Goal: Task Accomplishment & Management: Complete application form

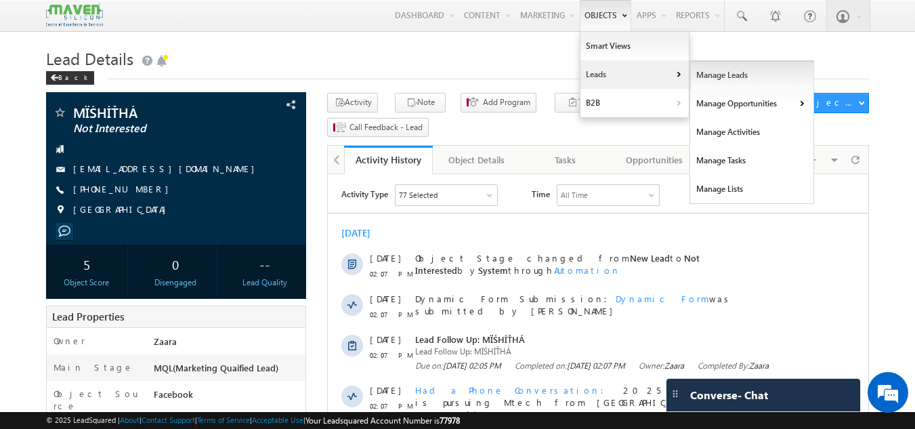
click at [722, 82] on link "Manage Leads" at bounding box center [752, 75] width 124 height 28
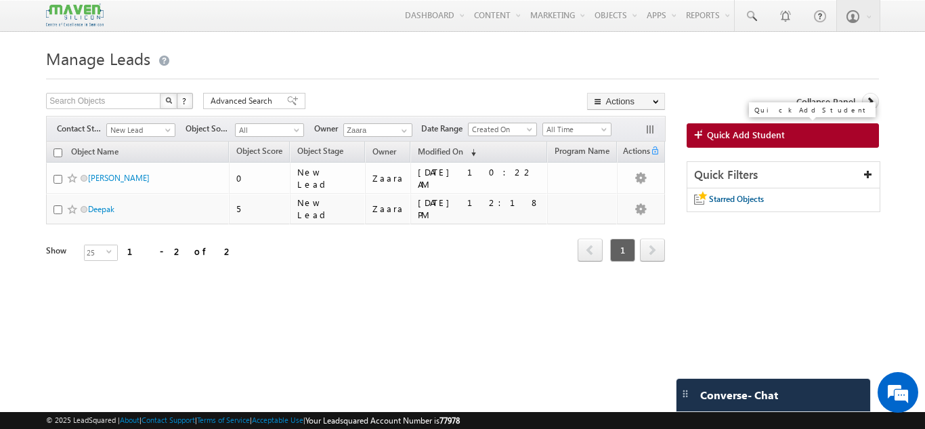
click at [843, 134] on link "Quick Add Student" at bounding box center [782, 135] width 192 height 24
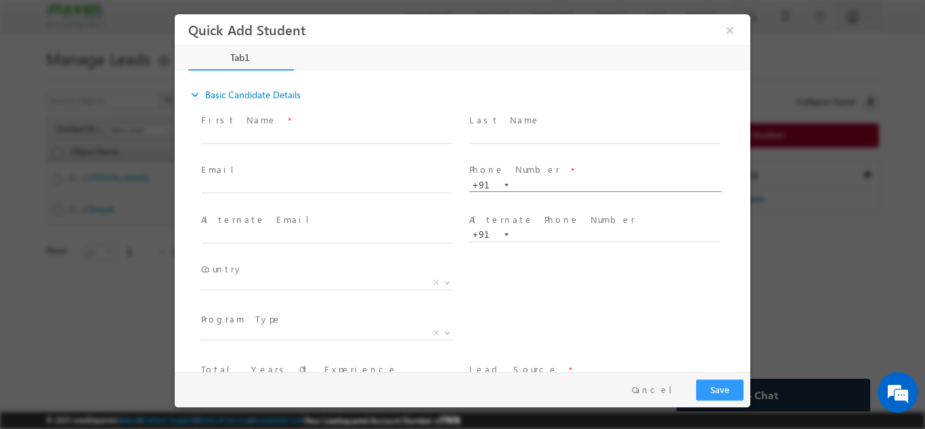
click at [523, 178] on input "text" at bounding box center [594, 185] width 250 height 14
click at [545, 183] on input "text" at bounding box center [594, 185] width 250 height 14
paste input "91429 11940"
type input "9142911940"
click at [535, 165] on span "Phone Number *" at bounding box center [594, 169] width 250 height 15
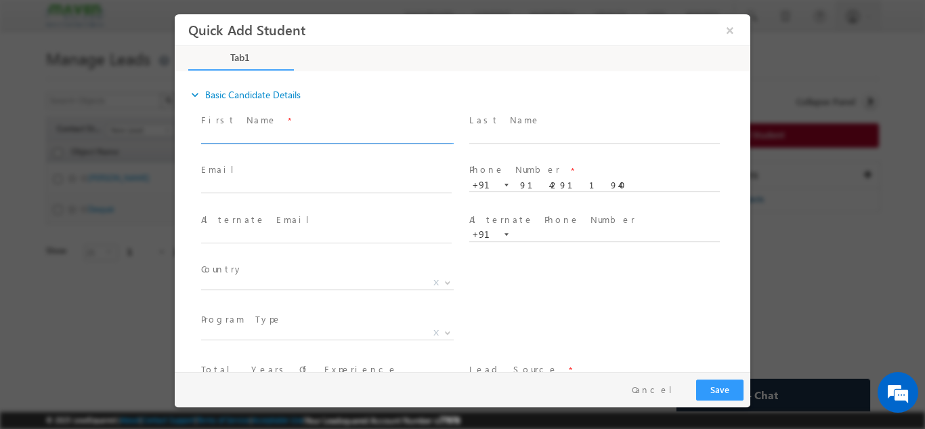
click at [297, 138] on input "text" at bounding box center [326, 136] width 250 height 14
paste input "Zeyaur Rahman"
type input "Zeyaur Rahman"
click at [339, 121] on span "First Name *" at bounding box center [326, 119] width 250 height 15
click at [548, 187] on input "9142911940" at bounding box center [594, 185] width 250 height 14
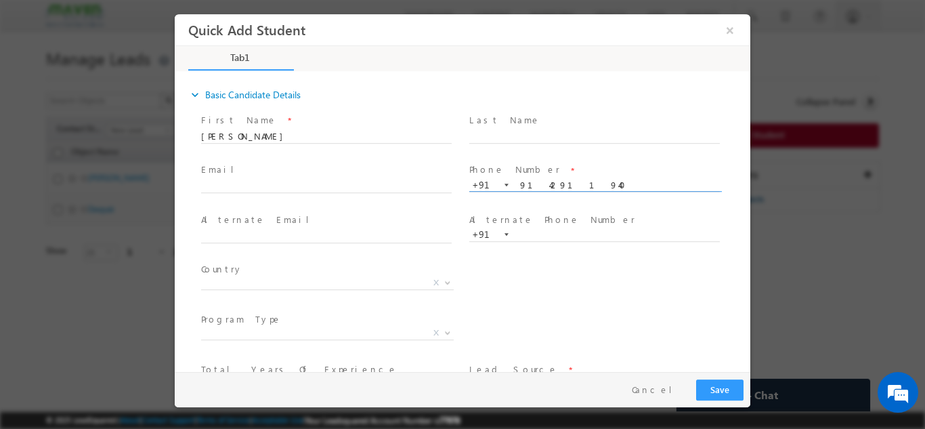
click at [548, 187] on input "9142911940" at bounding box center [594, 185] width 250 height 14
click at [724, 30] on button "×" at bounding box center [729, 29] width 23 height 25
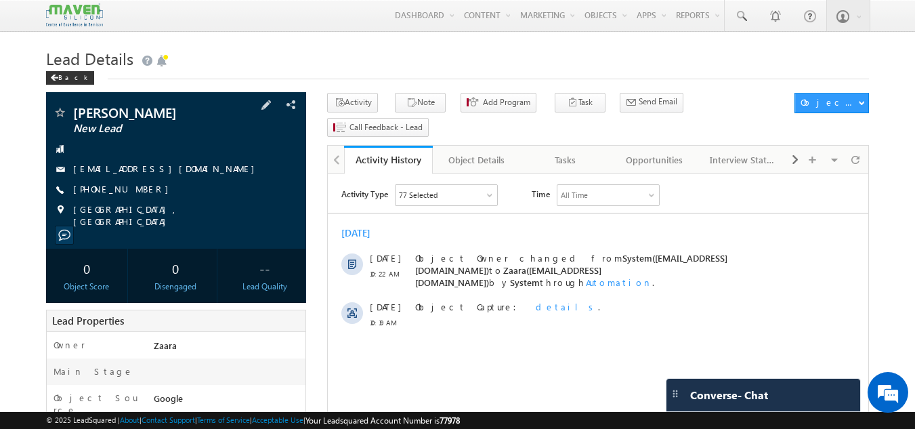
click at [139, 174] on link "[EMAIL_ADDRESS][DOMAIN_NAME]" at bounding box center [167, 168] width 188 height 12
click at [93, 174] on link "[EMAIL_ADDRESS][DOMAIN_NAME]" at bounding box center [167, 168] width 188 height 12
click at [286, 171] on div "PRASOON DONTHAMSETTI New Lead 2025sliceoflife@gmail.com +91-8985179714" at bounding box center [176, 167] width 247 height 122
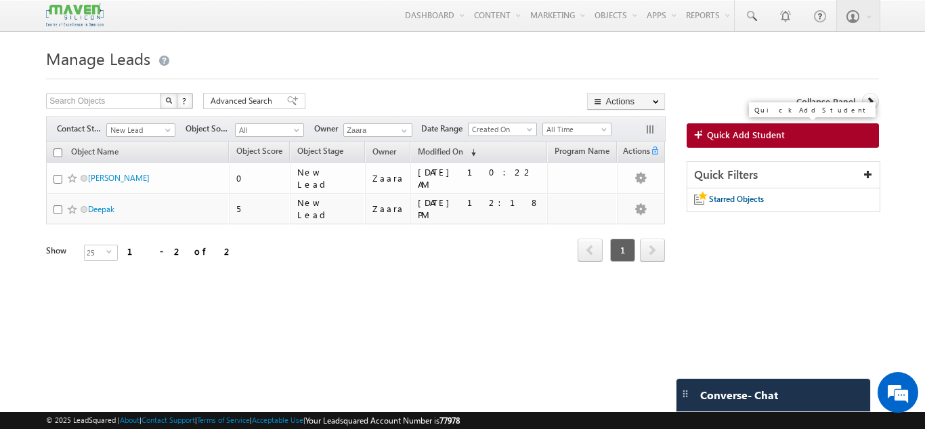
click at [743, 135] on span "Quick Add Student" at bounding box center [746, 135] width 78 height 12
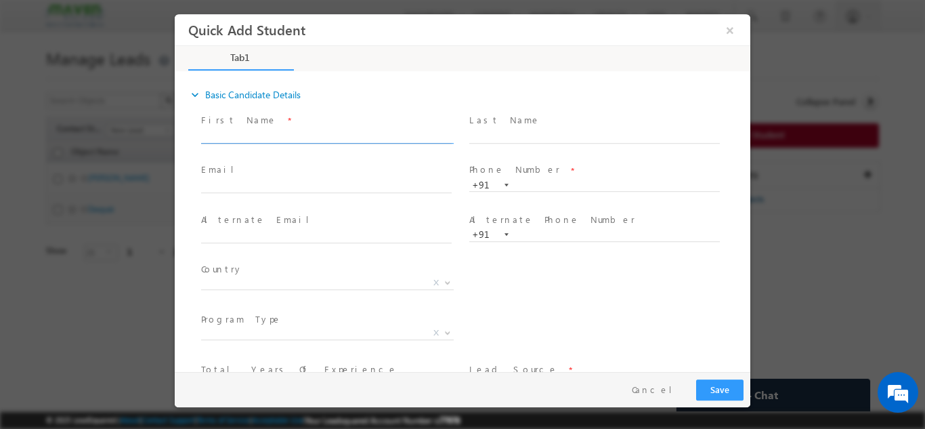
click at [317, 133] on input "text" at bounding box center [326, 136] width 250 height 14
drag, startPoint x: 383, startPoint y: 139, endPoint x: 433, endPoint y: 158, distance: 53.6
click at [433, 158] on div "First Name * Rajeev khairwar pravinakhairwar@gmail.com 6263175108" at bounding box center [332, 135] width 268 height 50
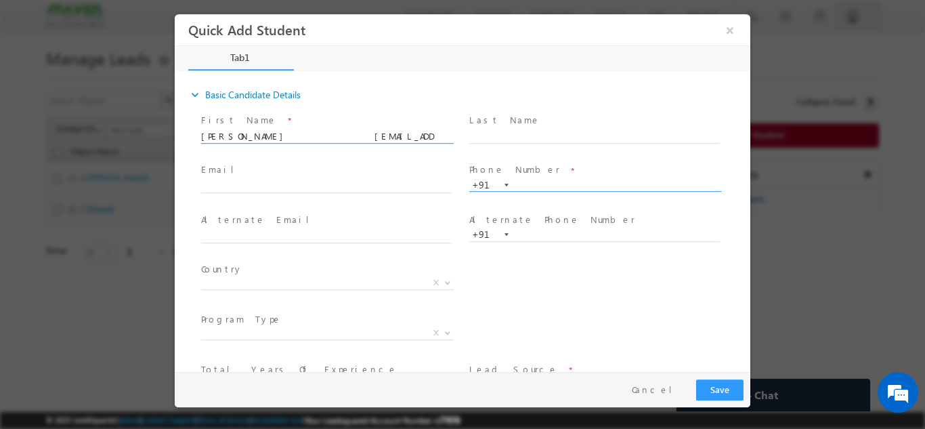
type input "Rajeev khairwar pravinakhairwar@gmail.com"
click at [555, 186] on input "text" at bounding box center [594, 185] width 250 height 14
paste input "6263175108"
type input "6263175108"
click at [517, 144] on span at bounding box center [594, 149] width 250 height 15
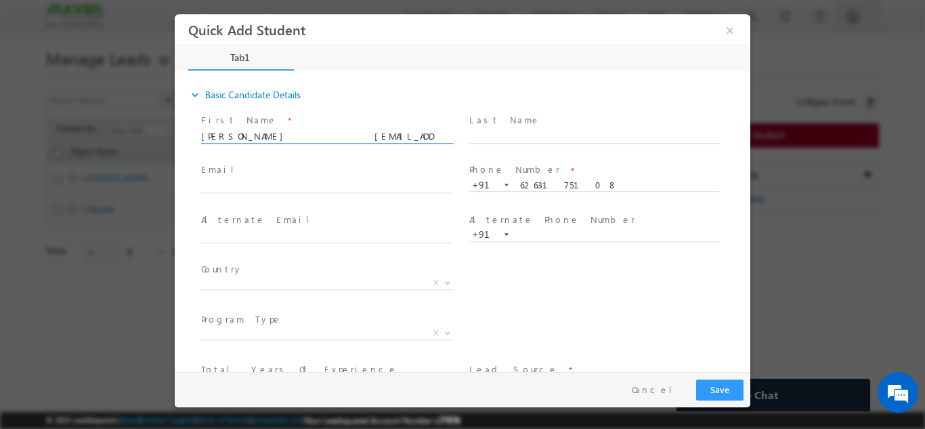
drag, startPoint x: 274, startPoint y: 136, endPoint x: 389, endPoint y: 128, distance: 115.4
click at [389, 129] on span "Rajeev khairwar pravinakhairwar@gmail.com" at bounding box center [332, 136] width 263 height 15
type input "Rajeev khairwar"
click at [283, 188] on input "text" at bounding box center [326, 186] width 250 height 14
paste input "pravinakhairwar@gmail.com"
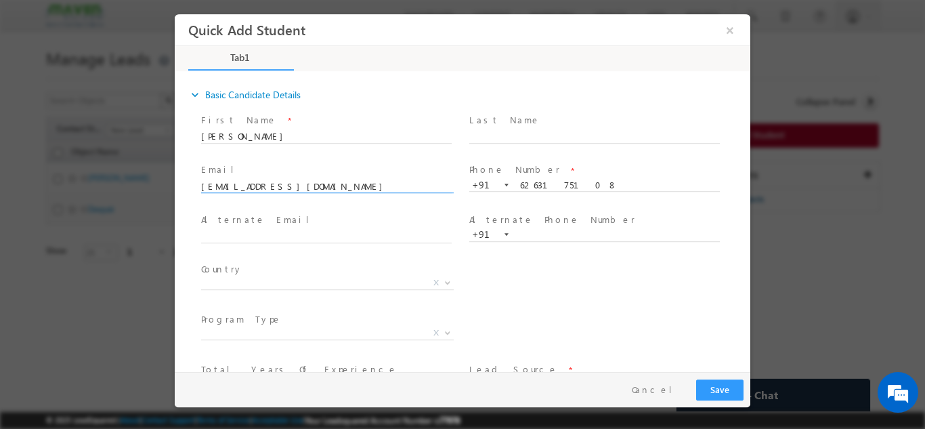
type input "pravinakhairwar@gmail.com"
click at [292, 149] on span at bounding box center [326, 149] width 250 height 15
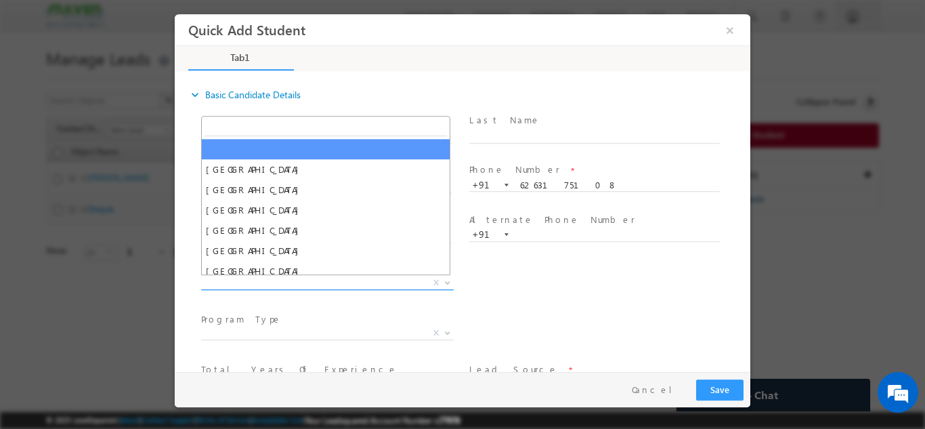
click at [309, 280] on span "X" at bounding box center [327, 283] width 253 height 14
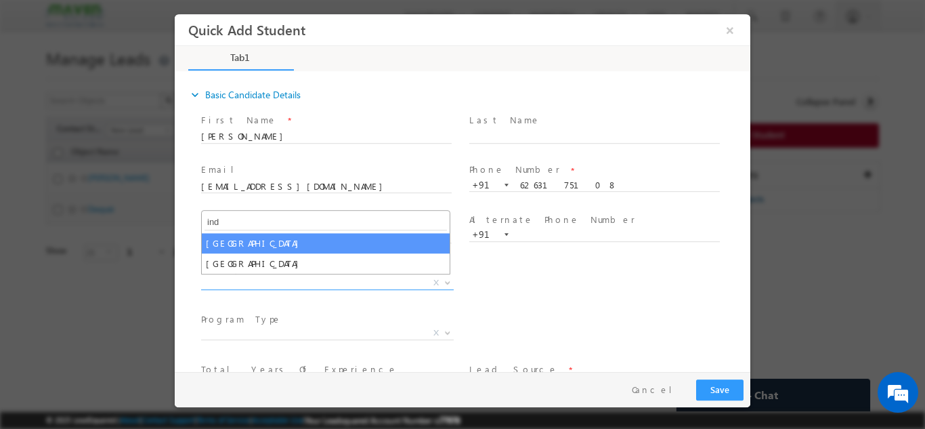
type input "ind"
select select "India"
select select
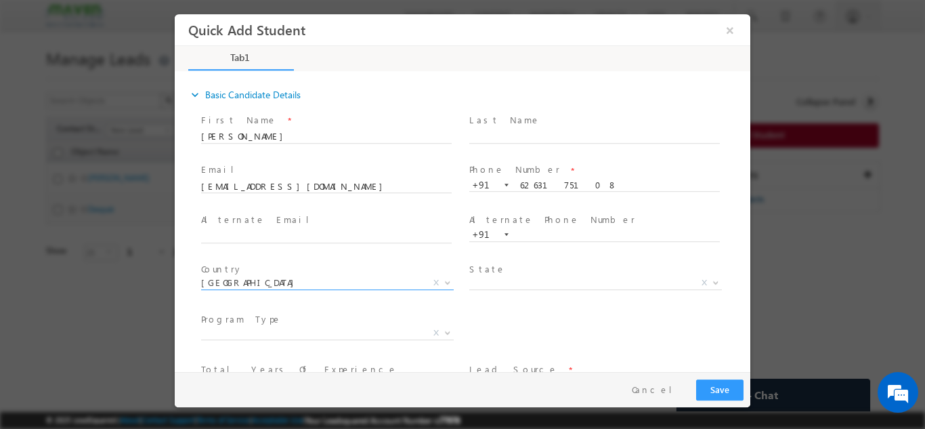
scroll to position [93, 0]
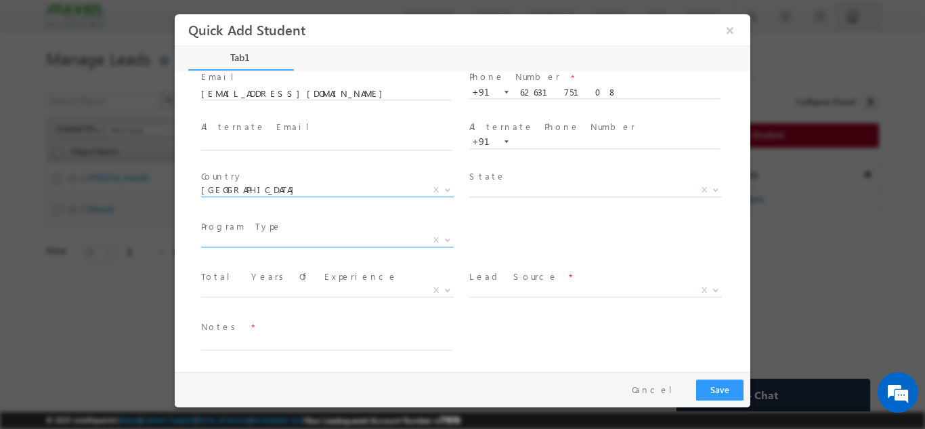
click at [336, 239] on span "X" at bounding box center [327, 240] width 253 height 14
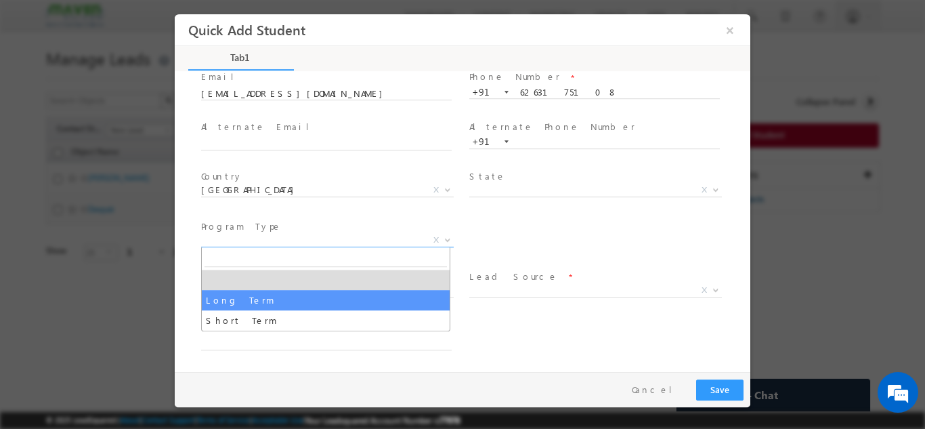
select select "Long Term"
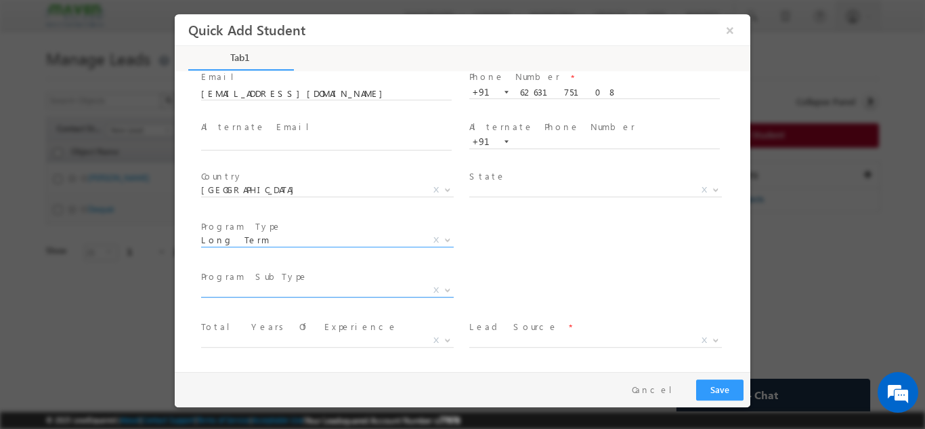
click at [310, 288] on span "X" at bounding box center [327, 290] width 253 height 14
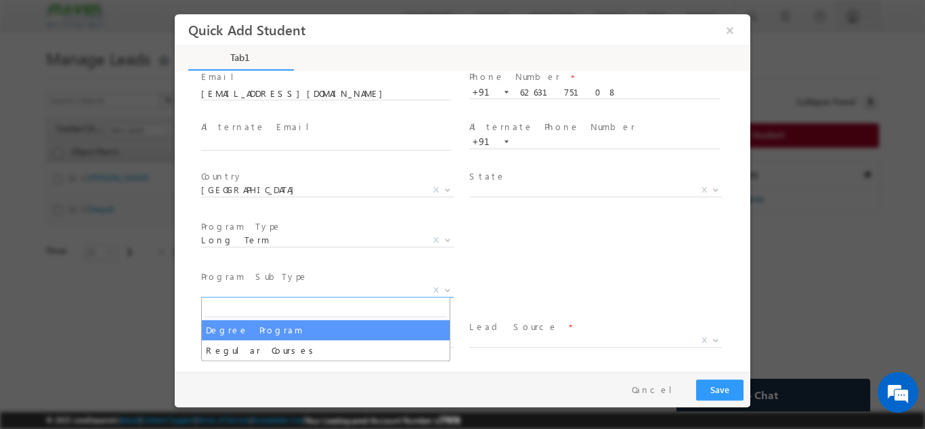
select select "Degree Program"
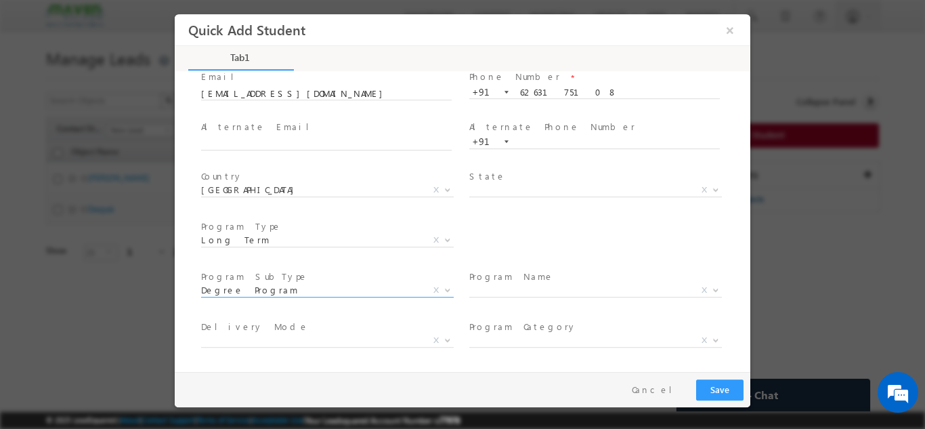
click at [486, 296] on body "Quick Add Student ×" at bounding box center [462, 192] width 575 height 357
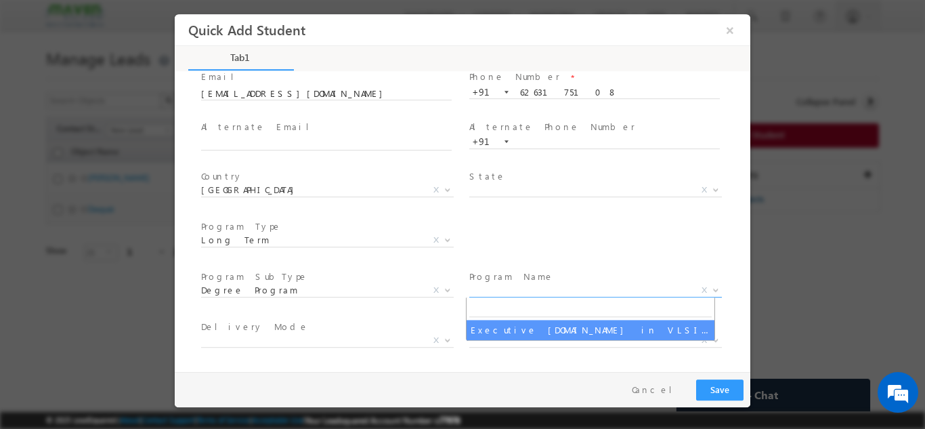
select select "Executive [DOMAIN_NAME] in VLSI Design"
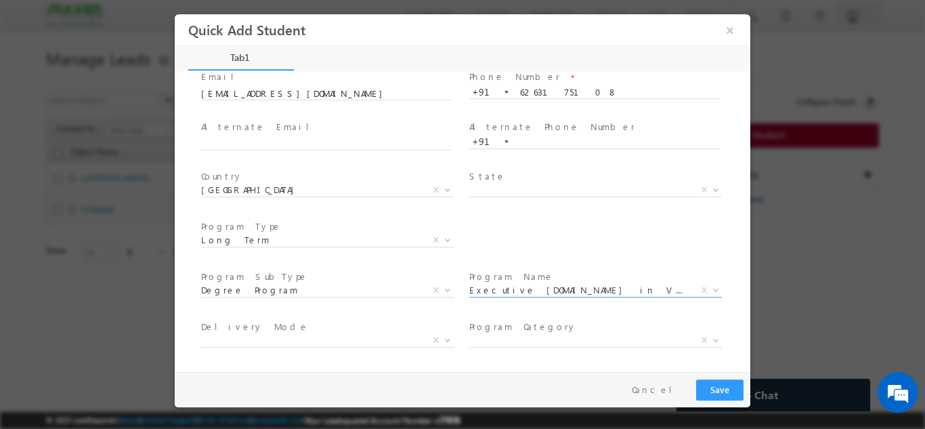
scroll to position [192, 0]
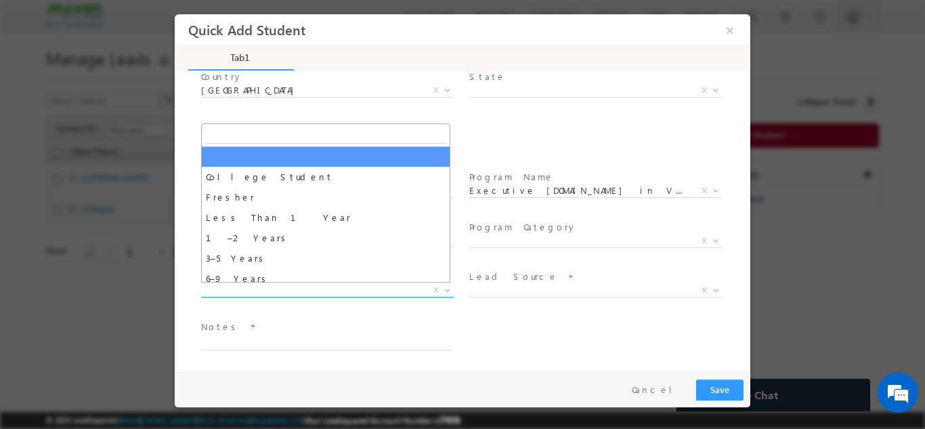
click at [244, 290] on span "X" at bounding box center [327, 290] width 253 height 14
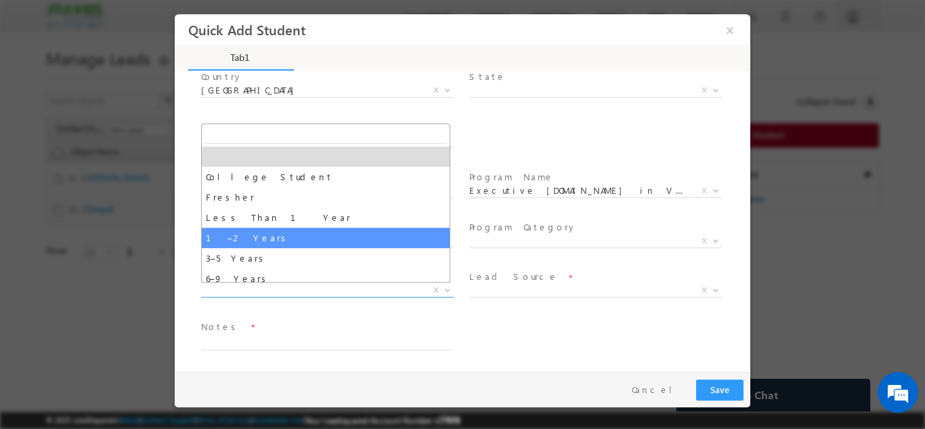
scroll to position [47, 0]
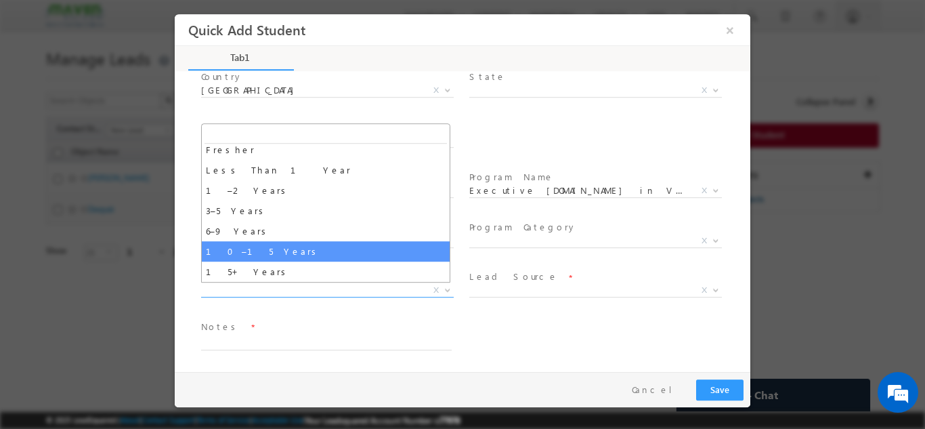
select select "10–15 Years"
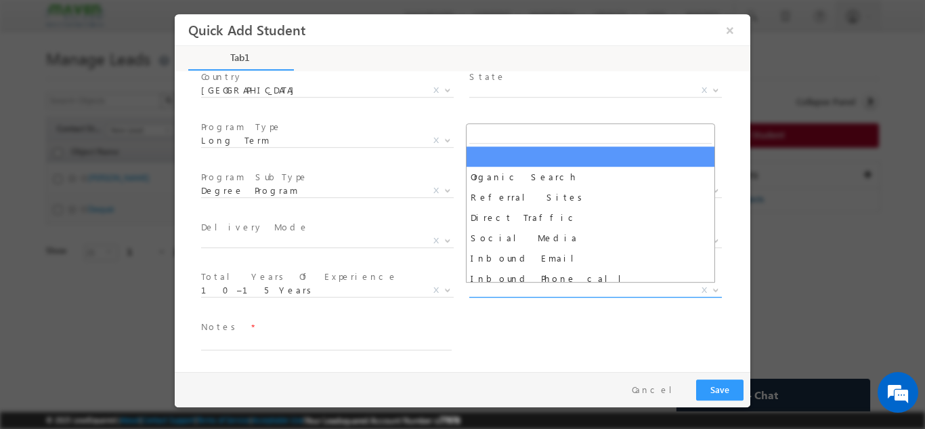
click at [501, 293] on span "X" at bounding box center [595, 290] width 253 height 14
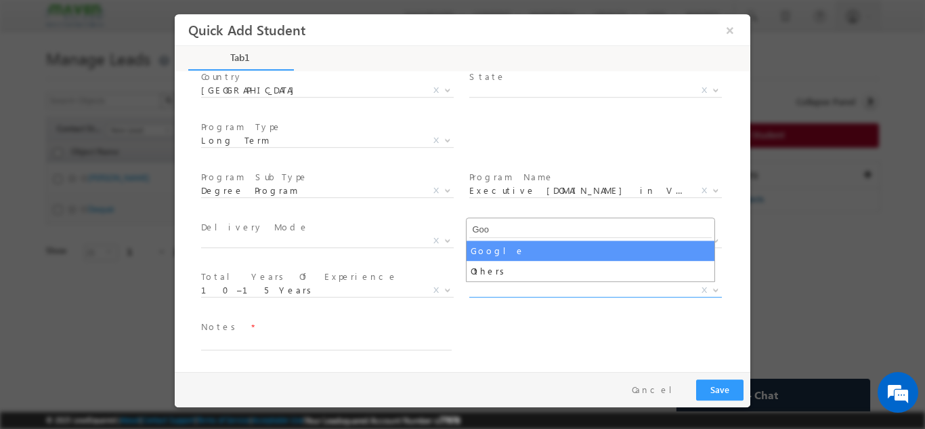
type input "Goo"
select select "Google"
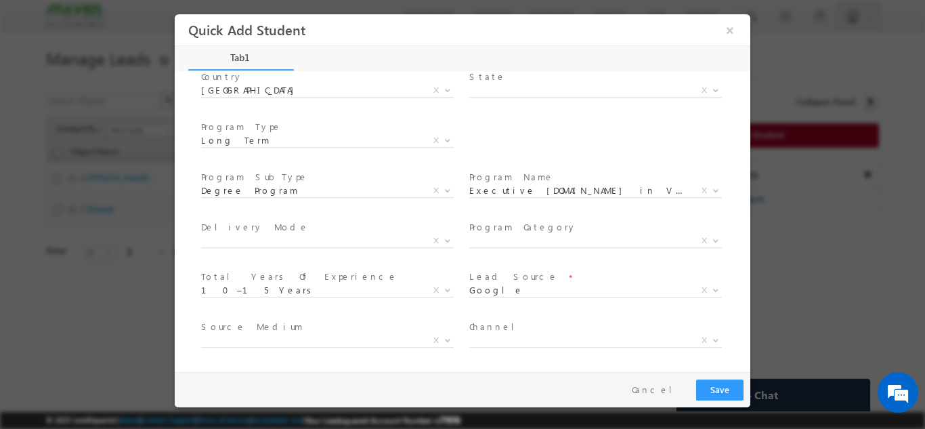
click at [541, 326] on span "Channel *" at bounding box center [594, 326] width 250 height 15
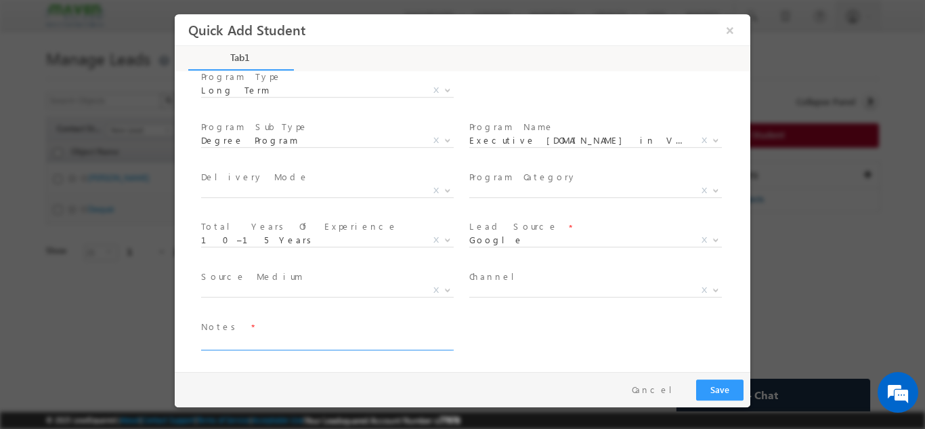
click at [289, 341] on textarea at bounding box center [326, 342] width 250 height 16
type textarea "Lead from Sheet"
click at [709, 388] on button "Save" at bounding box center [719, 388] width 47 height 21
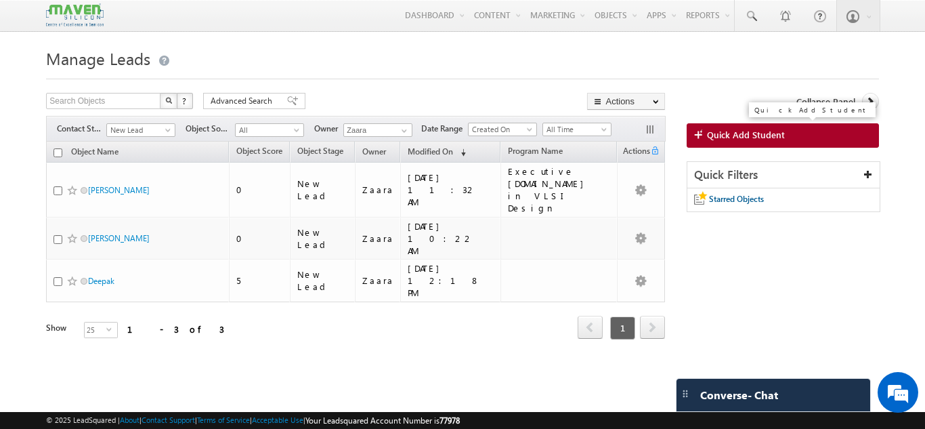
click at [777, 135] on span "Quick Add Student" at bounding box center [746, 135] width 78 height 12
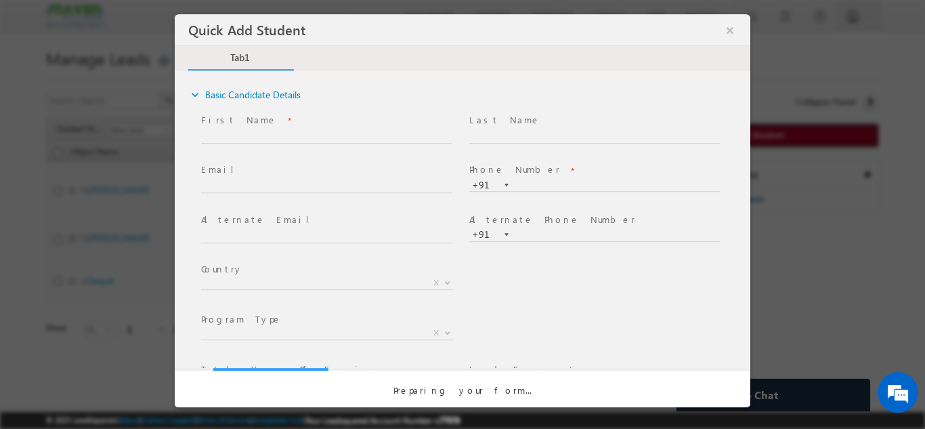
scroll to position [0, 0]
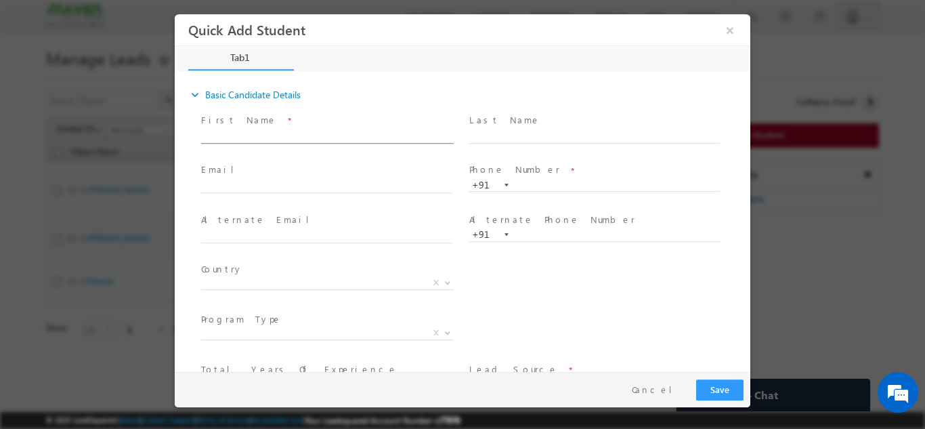
click at [260, 139] on input "text" at bounding box center [326, 136] width 250 height 14
paste input "Pavan kumar Kola pavankumarkola03@gmail.com p:+918790852715"
drag, startPoint x: 384, startPoint y: 135, endPoint x: 458, endPoint y: 135, distance: 73.8
click at [458, 135] on div "First Name * Pavan kumar Kola pavankumarkola03@gmail.com p:+918790852715" at bounding box center [332, 127] width 263 height 31
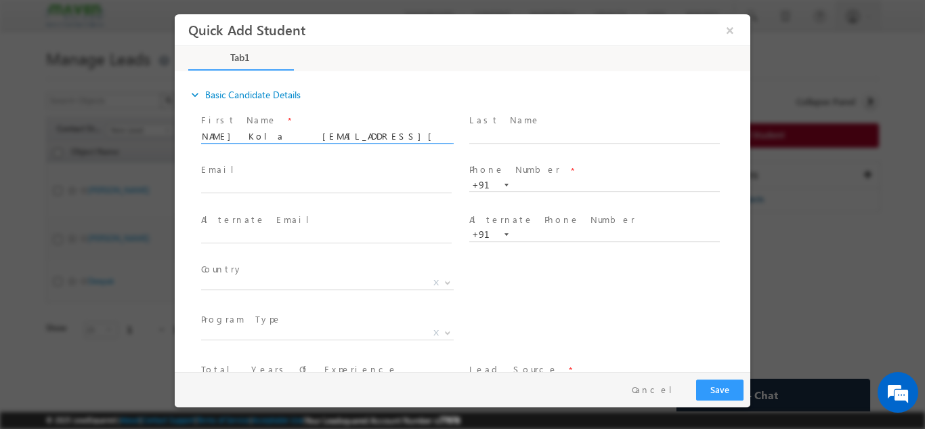
scroll to position [0, 5]
type input "Pavan kumar Kola pavankumarkola03@gmail.com p:+91"
click at [542, 184] on input "text" at bounding box center [594, 185] width 250 height 14
paste input "8790852715"
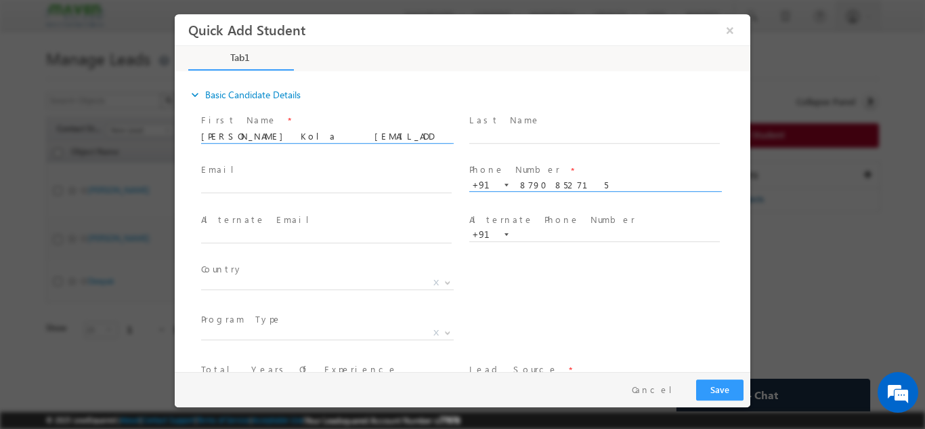
type input "8790852715"
drag, startPoint x: 412, startPoint y: 140, endPoint x: 455, endPoint y: 139, distance: 43.3
click at [455, 139] on div "First Name * Pavan kumar Kola pavankumarkola03@gmail.com p:+91" at bounding box center [332, 127] width 263 height 31
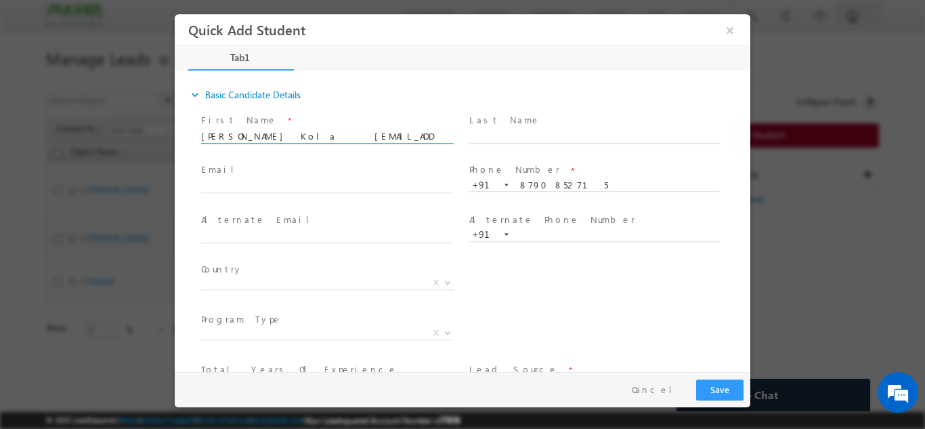
drag, startPoint x: 276, startPoint y: 139, endPoint x: 398, endPoint y: 133, distance: 122.0
click at [398, 133] on input "Pavan kumar Kola pavankumarkola03@gmail.com" at bounding box center [326, 136] width 250 height 14
type input "Pavan kumar Kola"
click at [284, 179] on input "text" at bounding box center [326, 186] width 250 height 14
paste input "pavankumarkola03@gmail.com"
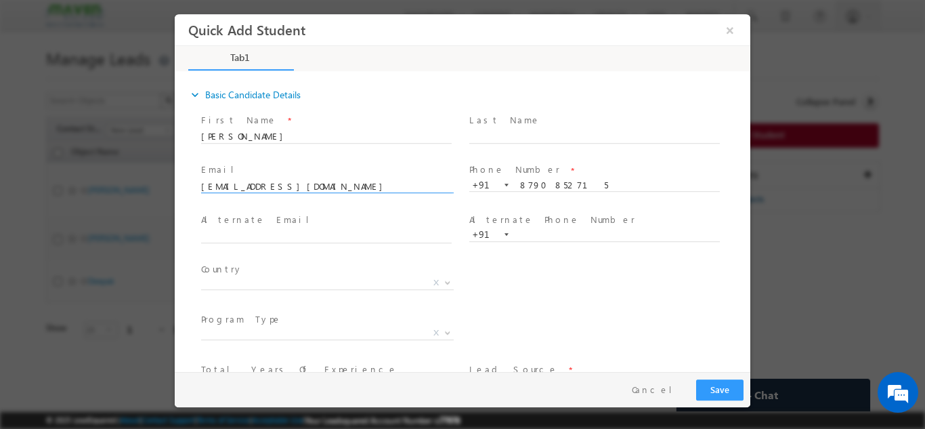
type input "pavankumarkola03@gmail.com"
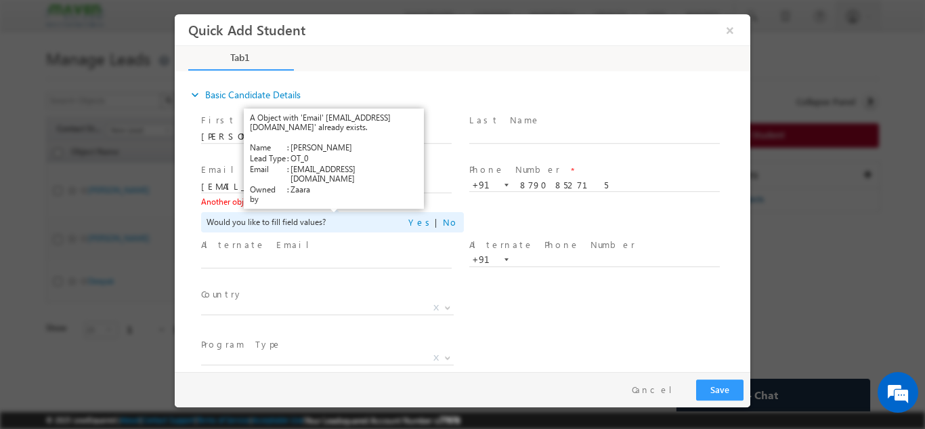
click at [338, 200] on link "View Details" at bounding box center [331, 200] width 42 height 9
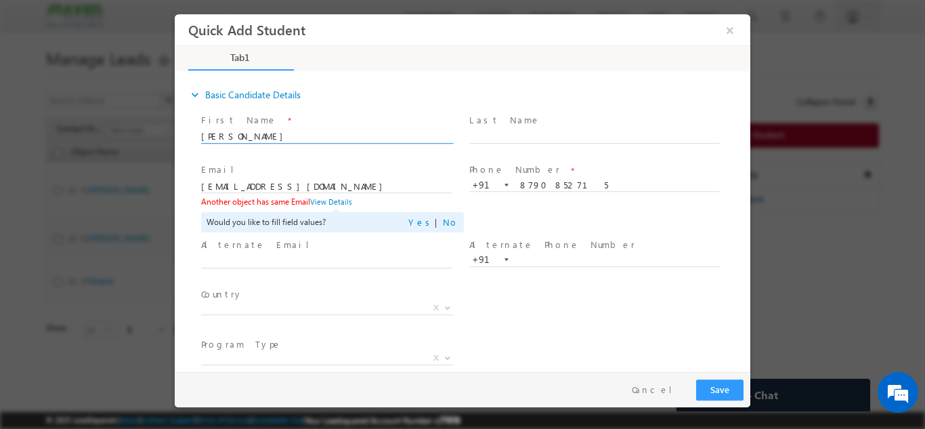
click at [293, 134] on input "Pavan kumar Kola" at bounding box center [326, 136] width 250 height 14
paste input "pavankumarkola03@gmail.com p:+918790852715"
drag, startPoint x: 387, startPoint y: 134, endPoint x: 437, endPoint y: 134, distance: 50.8
click at [437, 134] on input "Pavan kumar Kola pavankumarkola03@gmail.com p:+918790852715" at bounding box center [326, 136] width 250 height 14
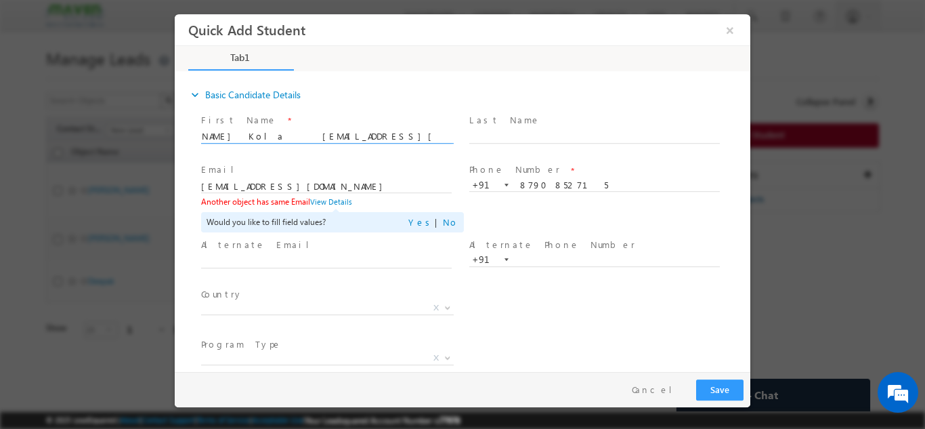
scroll to position [0, 5]
type input "Pavan kumar Kola pavankumarkola03@gmail.com p:+91"
click at [602, 185] on input "8790852715" at bounding box center [594, 185] width 250 height 14
click at [582, 223] on div "Email * pavankumarkola03@gmail.com Another object has same Email View Details W…" at bounding box center [474, 197] width 552 height 75
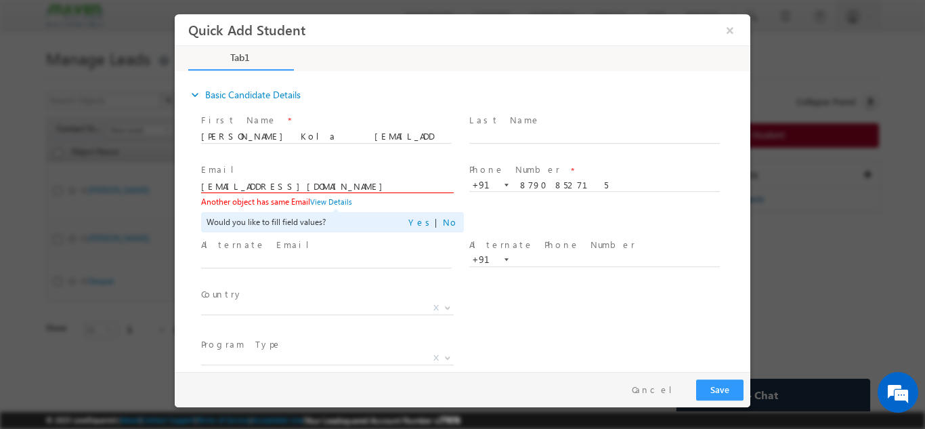
click at [326, 183] on input "pavankumarkola03@gmail.com" at bounding box center [326, 186] width 250 height 14
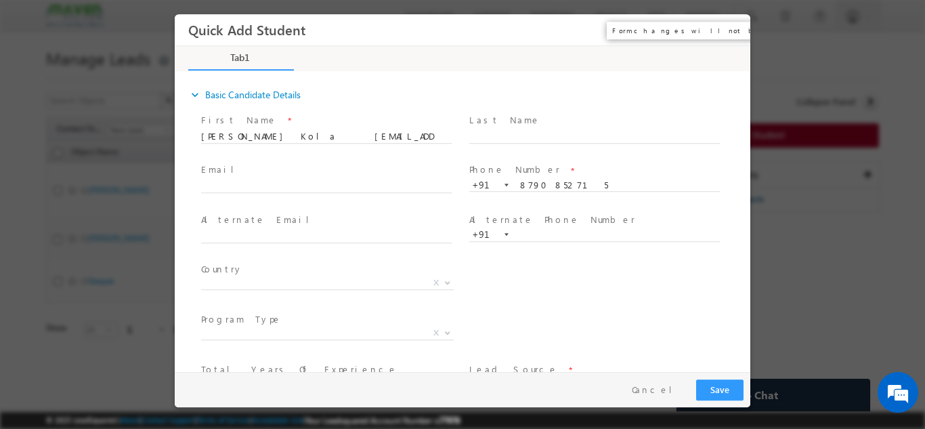
click at [731, 30] on button "×" at bounding box center [729, 29] width 23 height 25
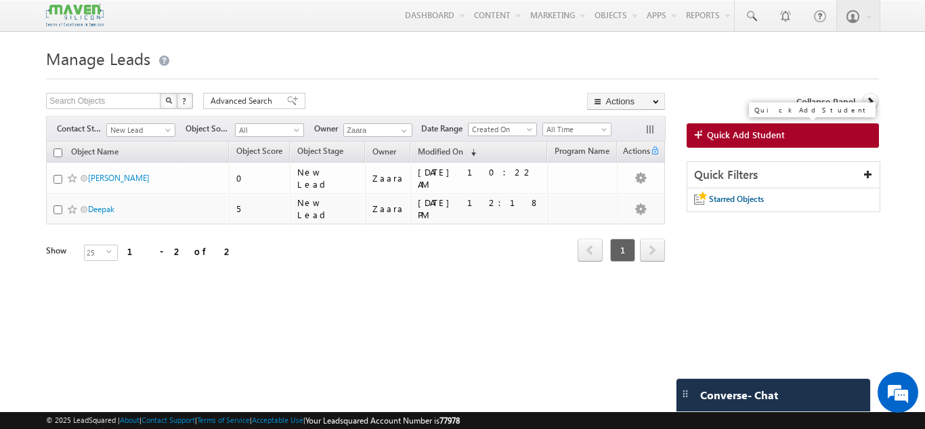
click at [759, 135] on span "Quick Add Student" at bounding box center [746, 135] width 78 height 12
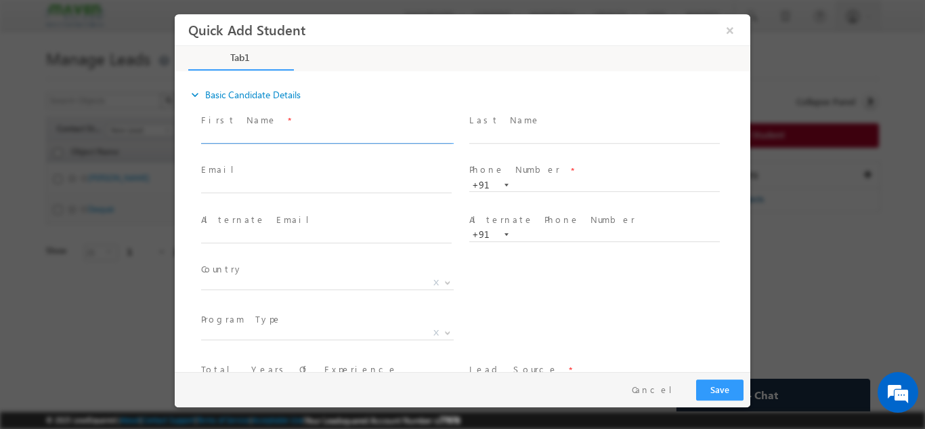
click at [221, 129] on input "text" at bounding box center [326, 136] width 250 height 14
drag, startPoint x: 357, startPoint y: 133, endPoint x: 436, endPoint y: 147, distance: 79.8
click at [436, 144] on span "Lalitha laliblaze@gmail.com p:+917708882285" at bounding box center [332, 136] width 263 height 15
type input "Lalitha laliblaze@gmail.com p:+91"
click at [542, 185] on input "text" at bounding box center [594, 185] width 250 height 14
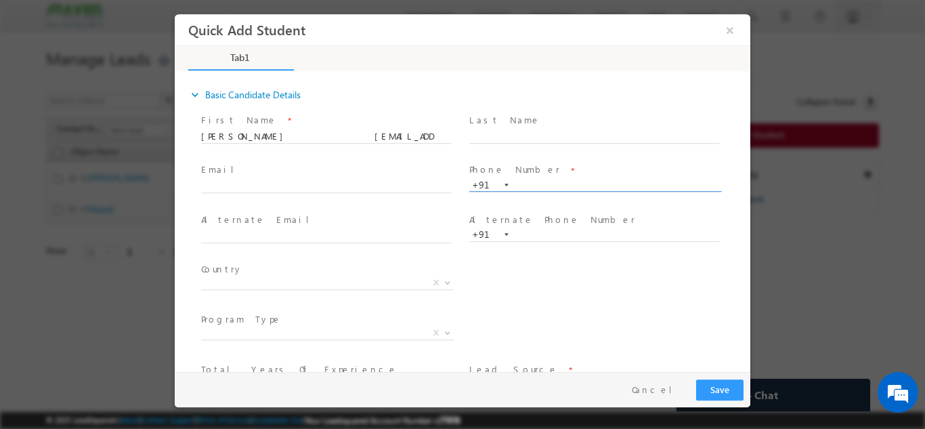
paste input "7708882285"
type input "7708882285"
drag, startPoint x: 321, startPoint y: 138, endPoint x: 401, endPoint y: 144, distance: 80.7
click at [401, 144] on span "Lalitha laliblaze@gmail.com p:+91" at bounding box center [332, 136] width 263 height 15
drag, startPoint x: 238, startPoint y: 133, endPoint x: 328, endPoint y: 130, distance: 89.4
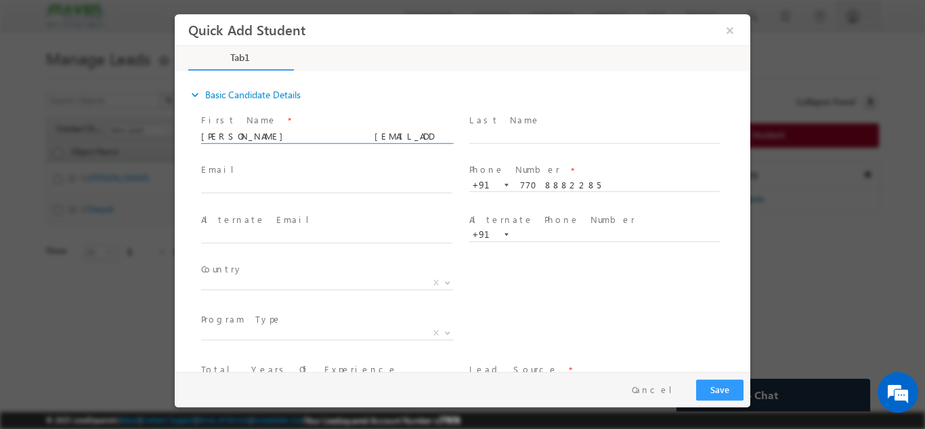
click at [328, 130] on input "Lalitha laliblaze@gmail.com" at bounding box center [326, 136] width 250 height 14
type input "Lalitha"
click at [266, 179] on input "text" at bounding box center [326, 186] width 250 height 14
paste input "laliblaze@gmail.com"
type input "laliblaze@gmail.com"
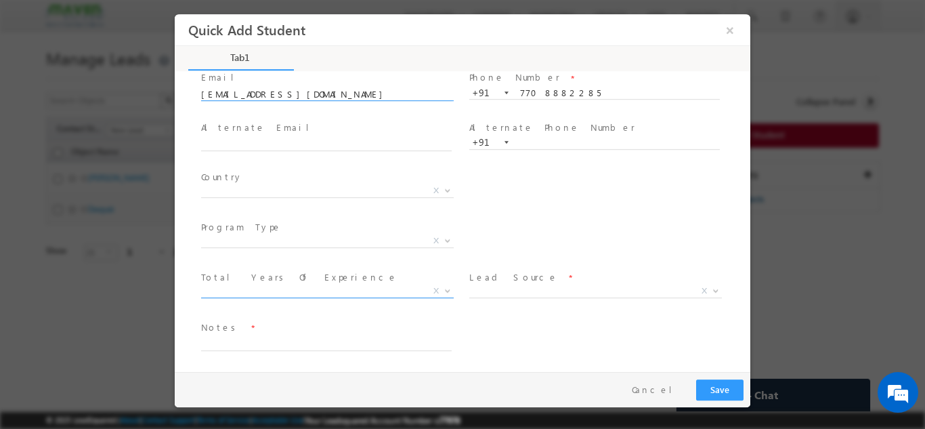
scroll to position [93, 0]
click at [247, 192] on span "X" at bounding box center [327, 190] width 253 height 14
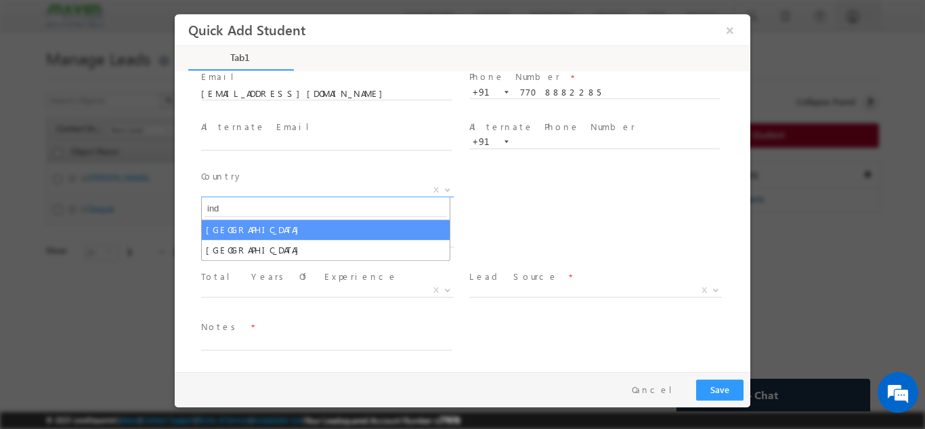
type input "ind"
select select "[GEOGRAPHIC_DATA]"
select select
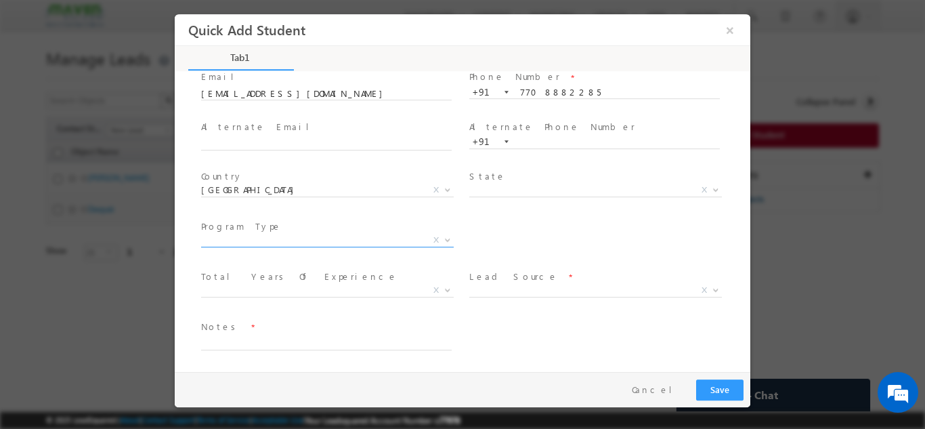
click at [237, 248] on span "X" at bounding box center [327, 243] width 253 height 14
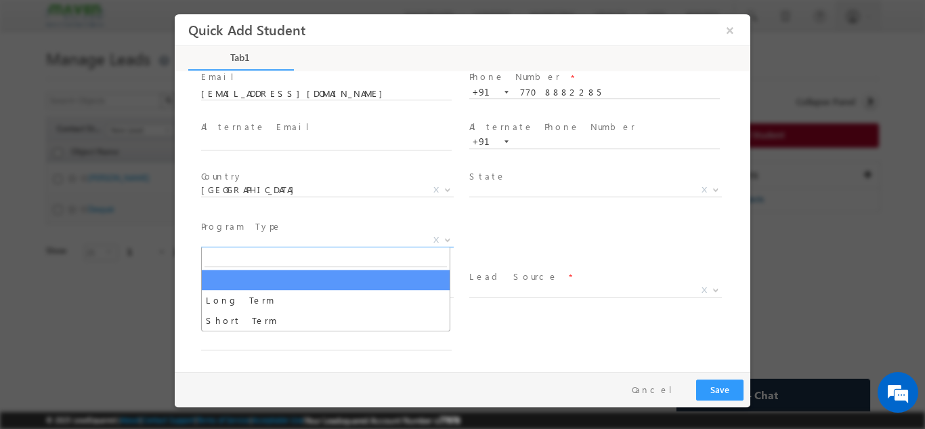
click at [237, 243] on span "X" at bounding box center [327, 240] width 253 height 14
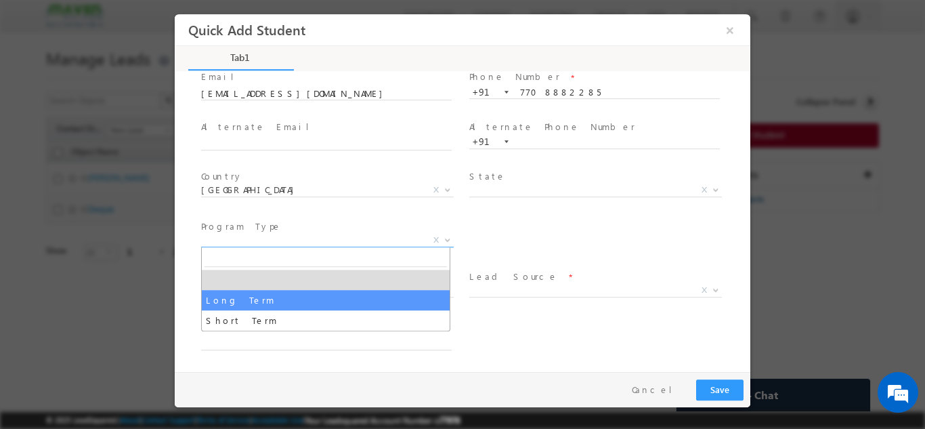
select select "Long Term"
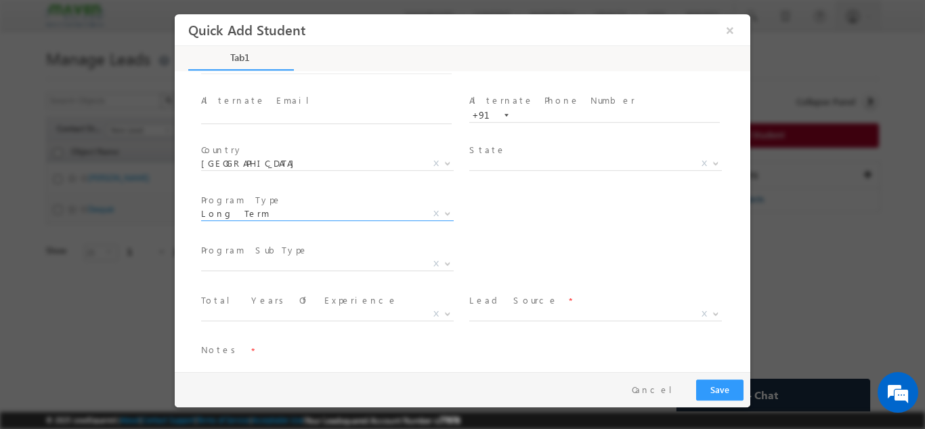
scroll to position [143, 0]
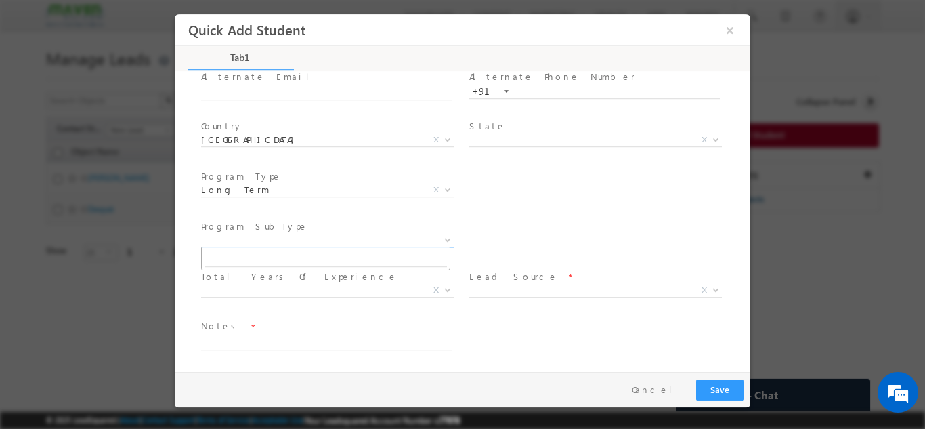
click at [245, 242] on span "X" at bounding box center [327, 240] width 253 height 14
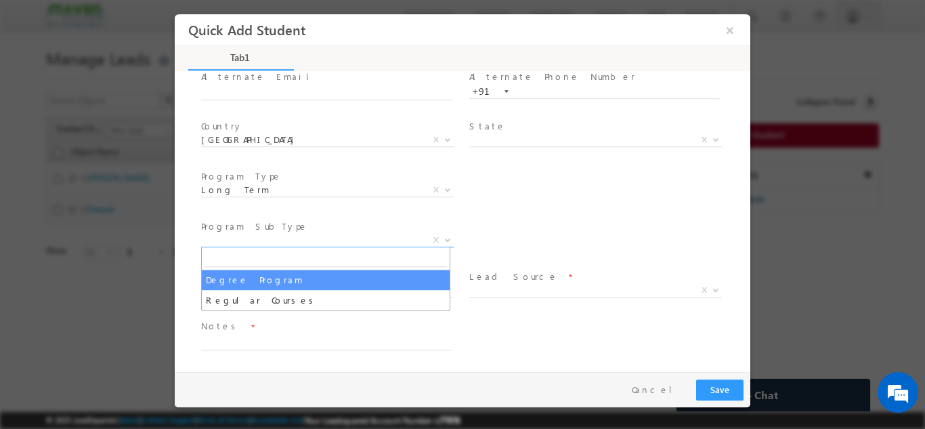
select select "Degree Program"
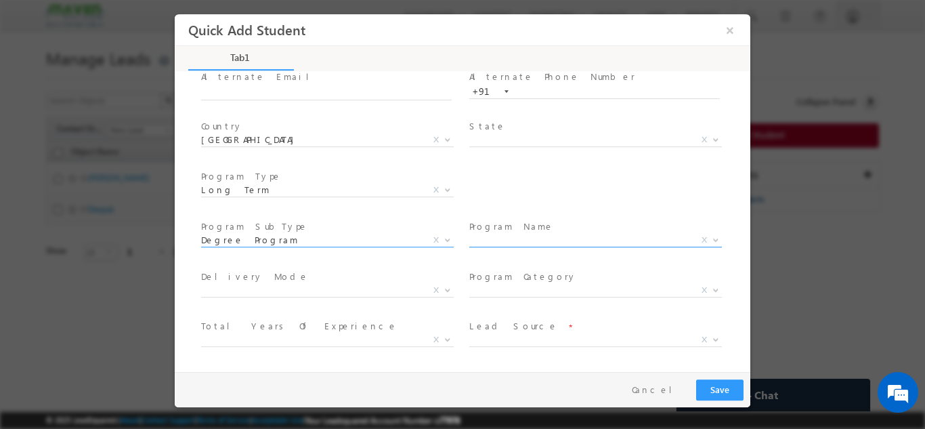
click at [509, 240] on span "X" at bounding box center [595, 240] width 253 height 14
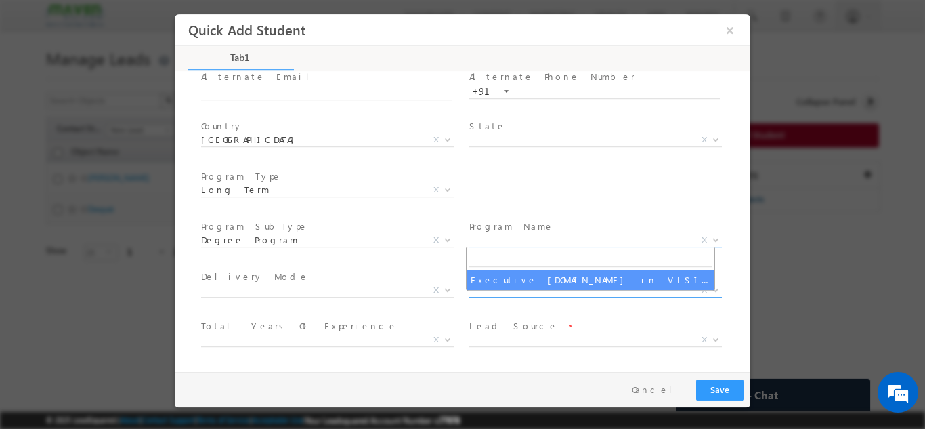
click at [501, 290] on span "X" at bounding box center [595, 290] width 253 height 14
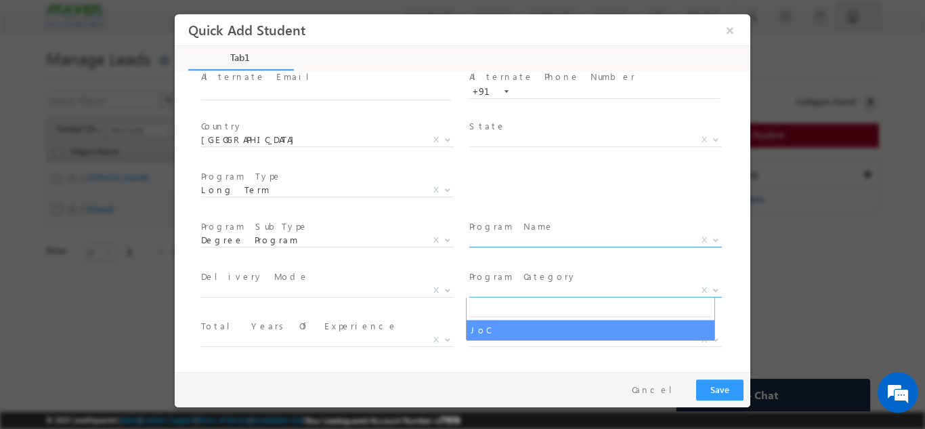
click at [494, 246] on span "X" at bounding box center [600, 242] width 263 height 16
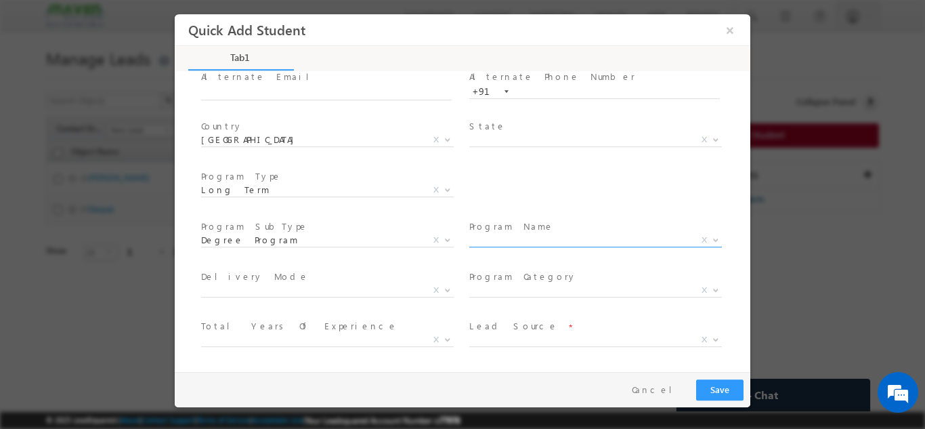
click at [497, 237] on span "X" at bounding box center [595, 240] width 253 height 14
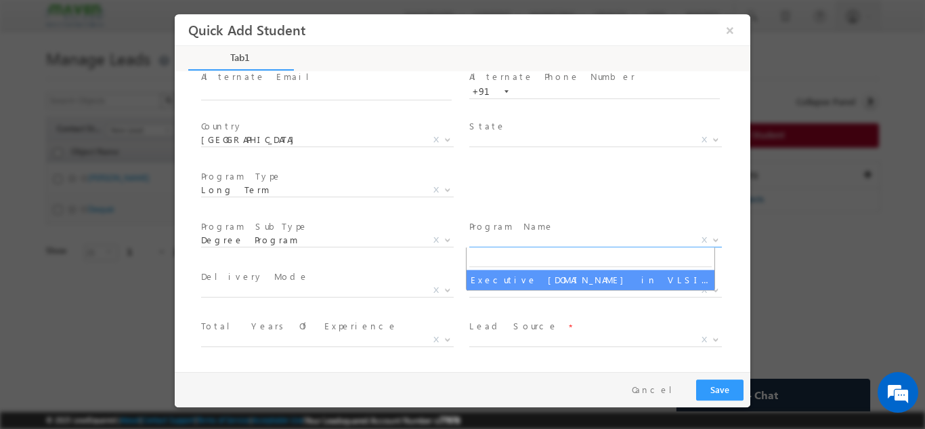
select select "Executive [DOMAIN_NAME] in VLSI Design"
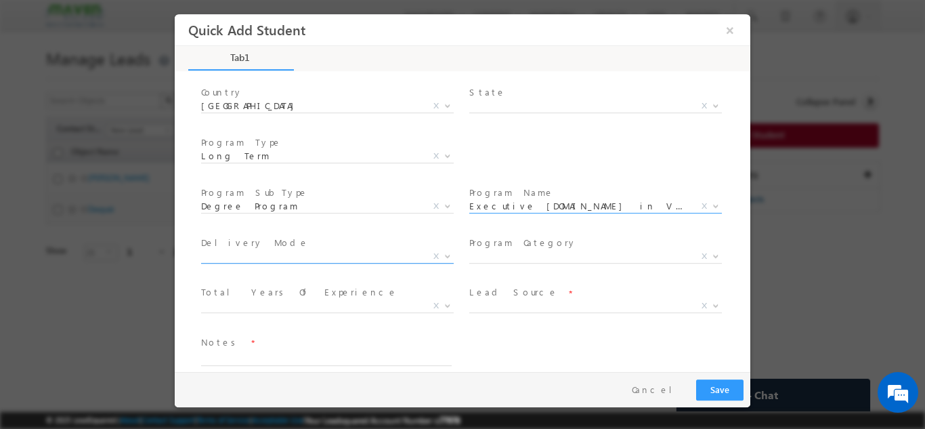
scroll to position [192, 0]
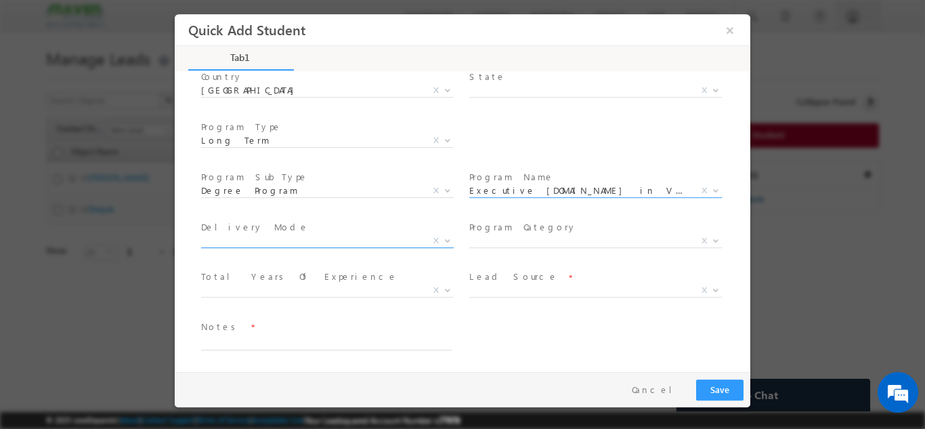
click at [277, 244] on span "X" at bounding box center [327, 241] width 253 height 14
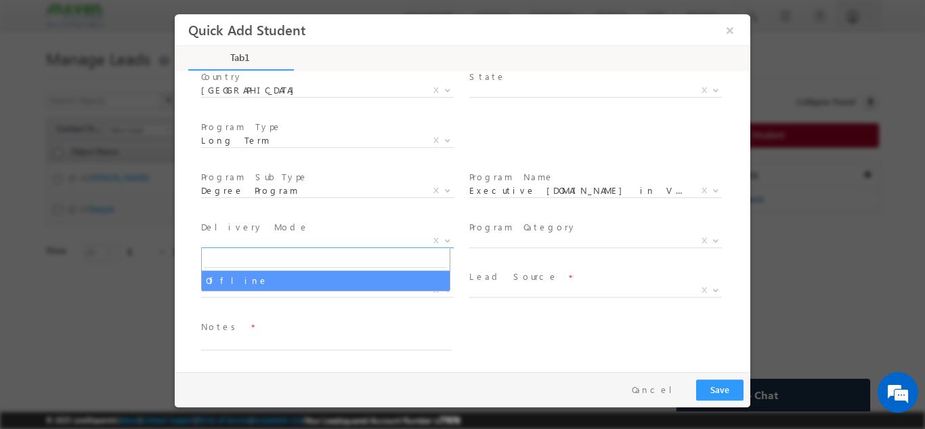
select select "Offline"
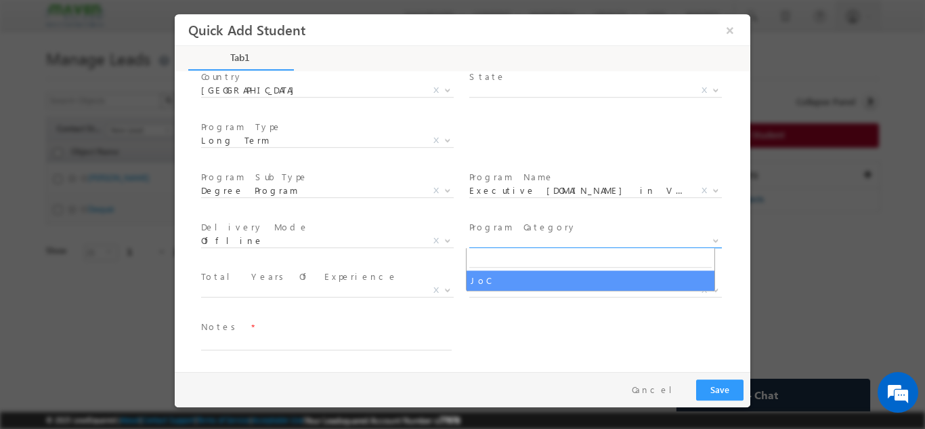
click at [505, 240] on span "X" at bounding box center [595, 241] width 253 height 14
click at [308, 270] on span "Total Years Of Experience *" at bounding box center [326, 276] width 250 height 15
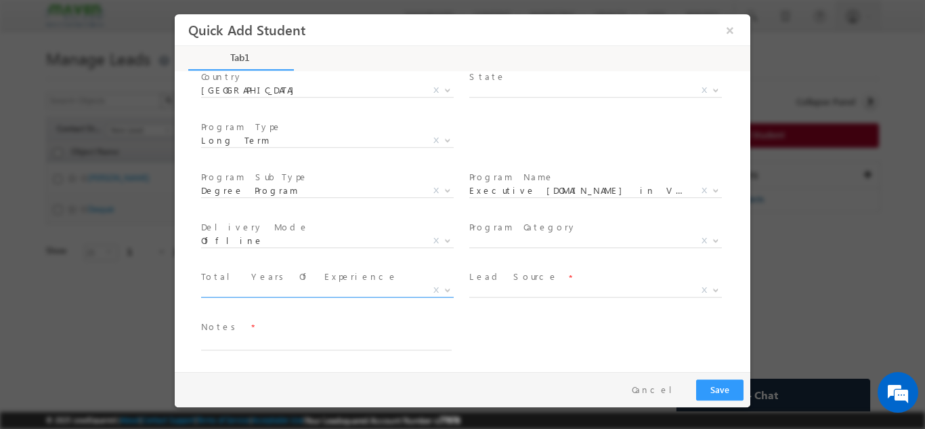
click at [278, 288] on span "X" at bounding box center [327, 290] width 253 height 14
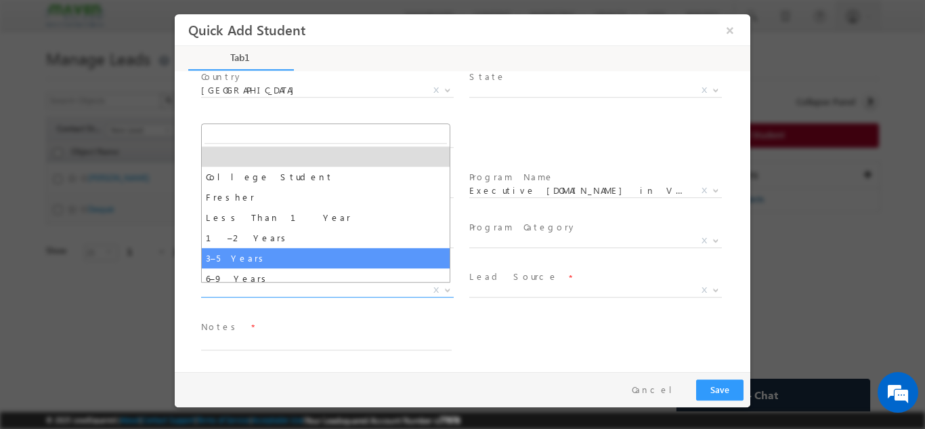
select select "3–5 Years"
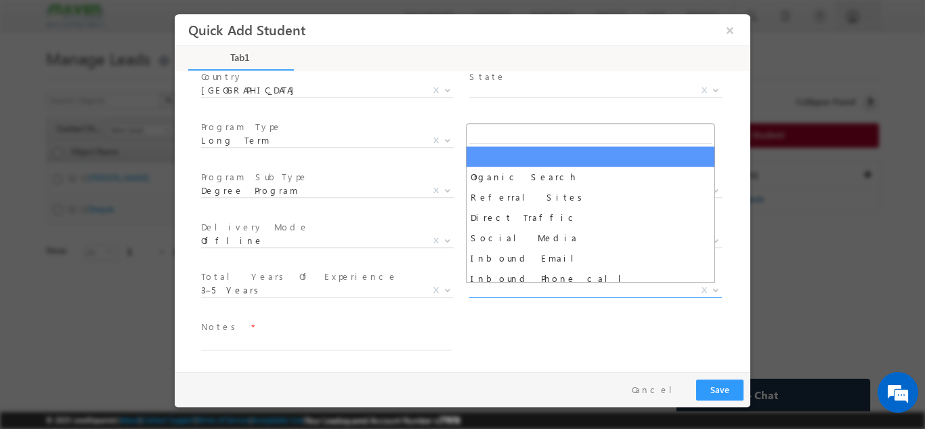
click at [519, 289] on span "X" at bounding box center [595, 290] width 253 height 14
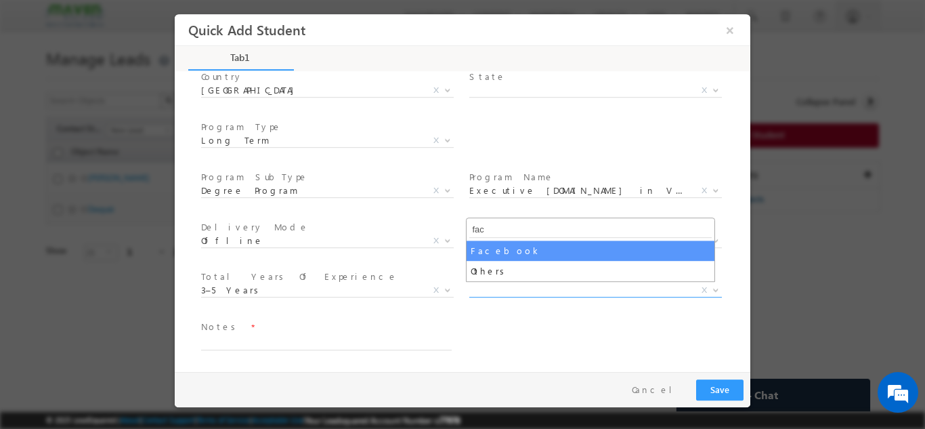
type input "fac"
select select "Facebook"
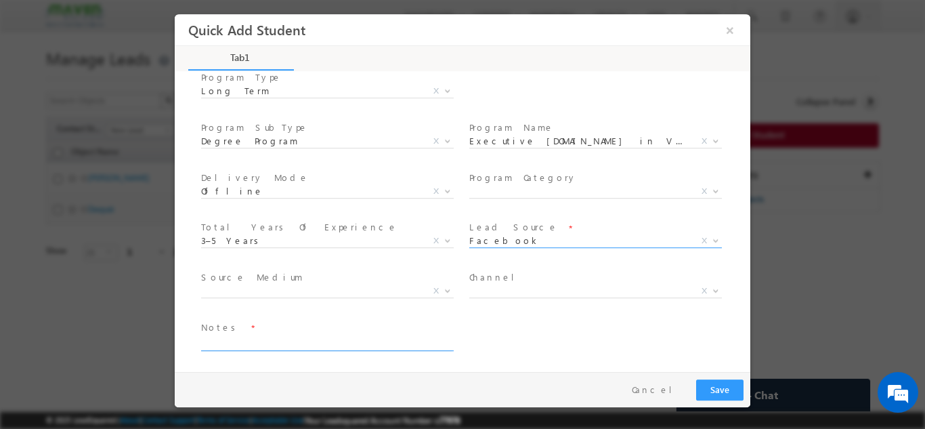
scroll to position [242, 0]
click at [312, 340] on textarea at bounding box center [326, 342] width 250 height 16
type textarea "Lead from sheet"
click at [724, 393] on button "Save" at bounding box center [719, 388] width 47 height 21
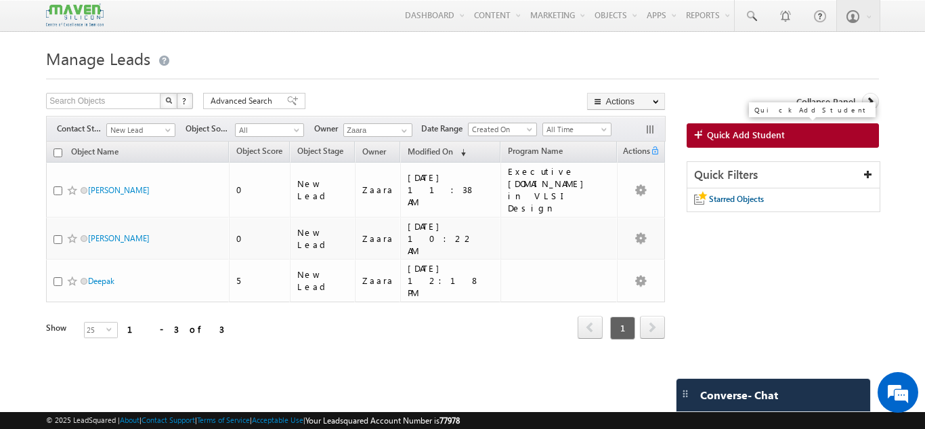
click at [776, 140] on span "Quick Add Student" at bounding box center [746, 135] width 78 height 12
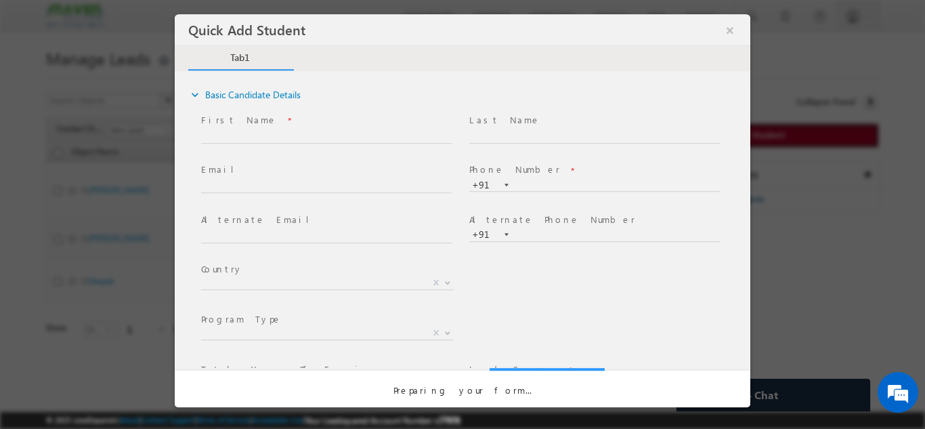
scroll to position [0, 0]
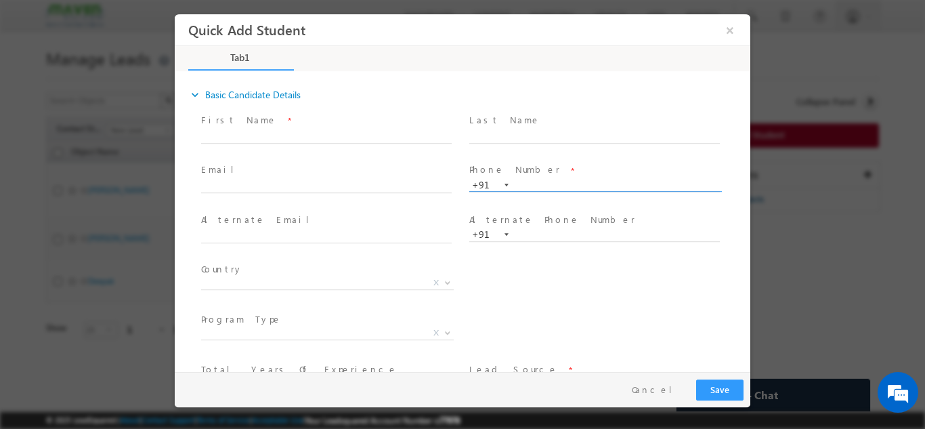
click at [528, 185] on input "text" at bounding box center [594, 185] width 250 height 14
type input "9981935945"
click at [544, 154] on span at bounding box center [594, 149] width 250 height 15
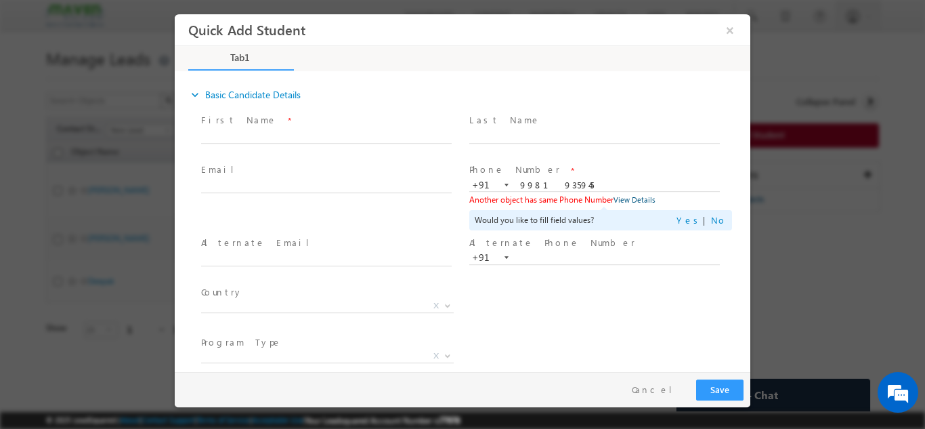
drag, startPoint x: 613, startPoint y: 200, endPoint x: 622, endPoint y: 200, distance: 8.8
click at [642, 209] on div "Would you like to fill field values? Yes | No" at bounding box center [600, 219] width 263 height 20
click at [643, 198] on link "View Details" at bounding box center [634, 198] width 42 height 9
click at [729, 30] on button "×" at bounding box center [729, 29] width 23 height 25
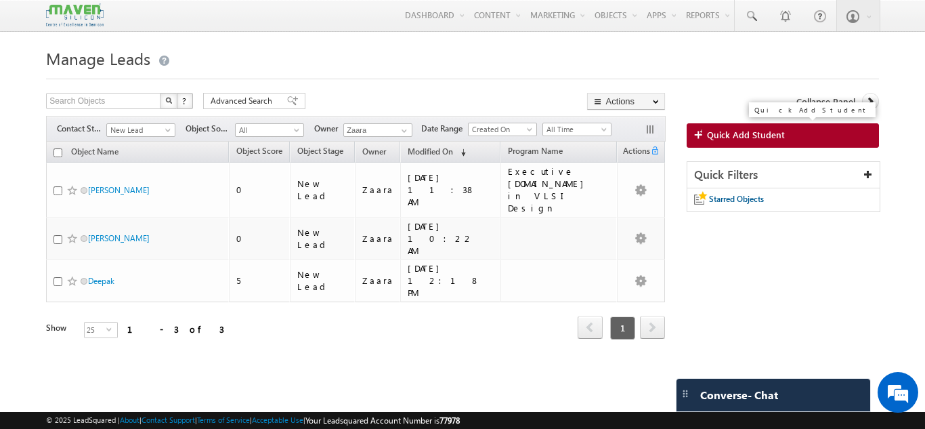
click at [777, 132] on span "Quick Add Student" at bounding box center [746, 135] width 78 height 12
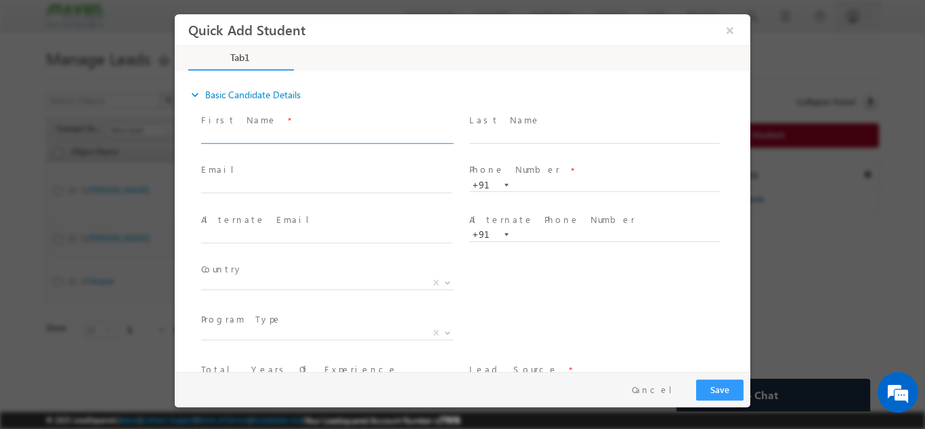
click at [277, 133] on input "text" at bounding box center [326, 136] width 250 height 14
drag, startPoint x: 385, startPoint y: 135, endPoint x: 454, endPoint y: 135, distance: 69.1
click at [454, 135] on div "First Name * P a l l a v i pallavibn2509@gmail.com p:+917353600889" at bounding box center [332, 127] width 263 height 31
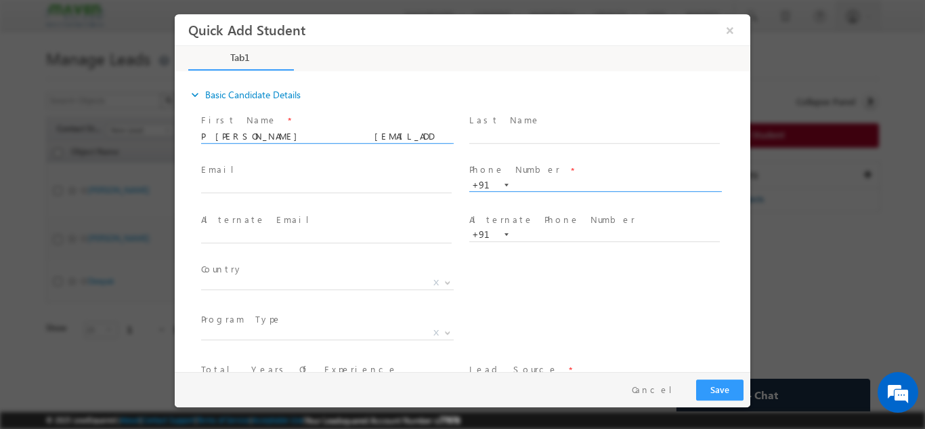
type input "P a l l a v i pallavibn2509@gmail.com p:+91"
click at [541, 185] on input "text" at bounding box center [594, 185] width 250 height 14
paste input "7353600889"
type input "7353600889"
drag, startPoint x: 363, startPoint y: 133, endPoint x: 429, endPoint y: 142, distance: 66.3
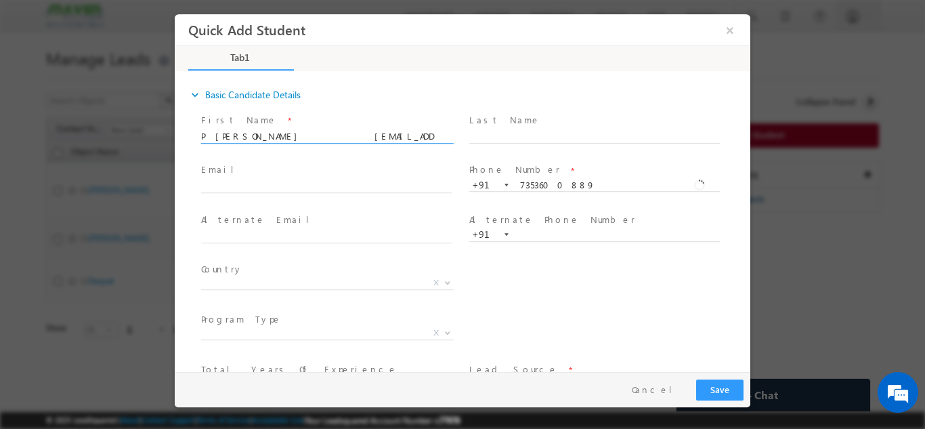
click at [429, 142] on span "P a l l a v i pallavibn2509@gmail.com p:+91" at bounding box center [332, 136] width 263 height 15
drag, startPoint x: 256, startPoint y: 137, endPoint x: 371, endPoint y: 143, distance: 115.2
click at [371, 143] on span "P a l l a v i pallavibn2509@gmail.com" at bounding box center [332, 136] width 263 height 15
type input "P a l l a v i"
click at [261, 183] on input "text" at bounding box center [326, 186] width 250 height 14
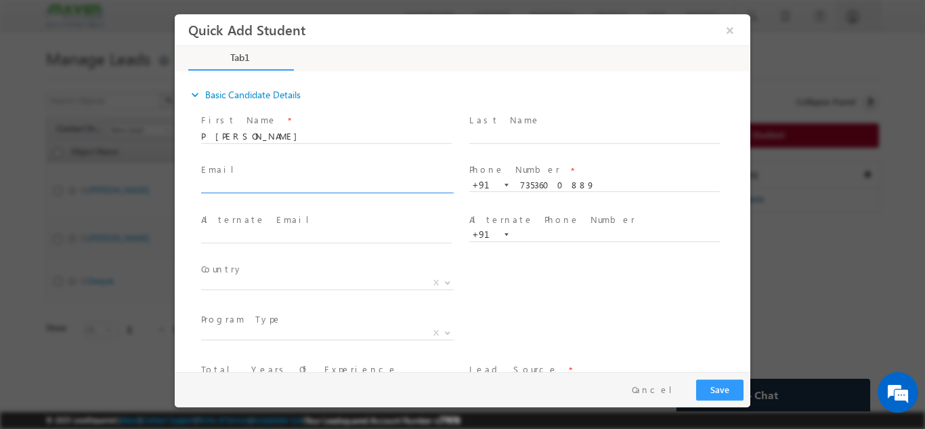
paste input "pallavibn2509@gmail.com"
type input "pallavibn2509@gmail.com"
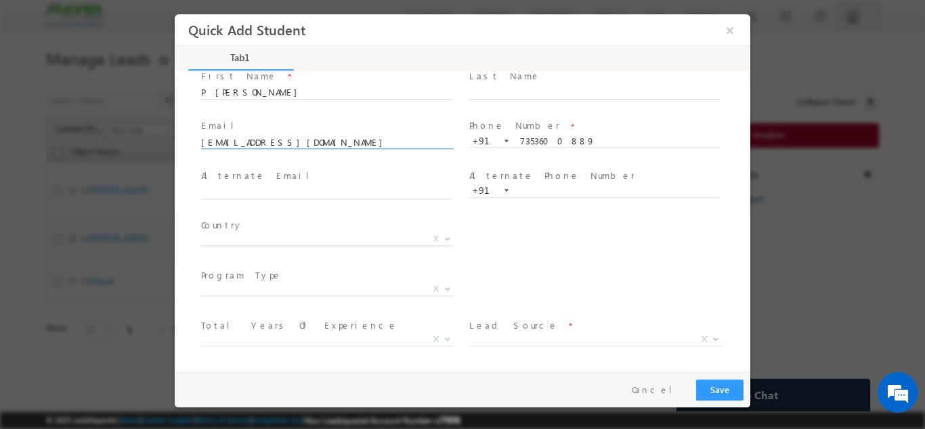
scroll to position [68, 0]
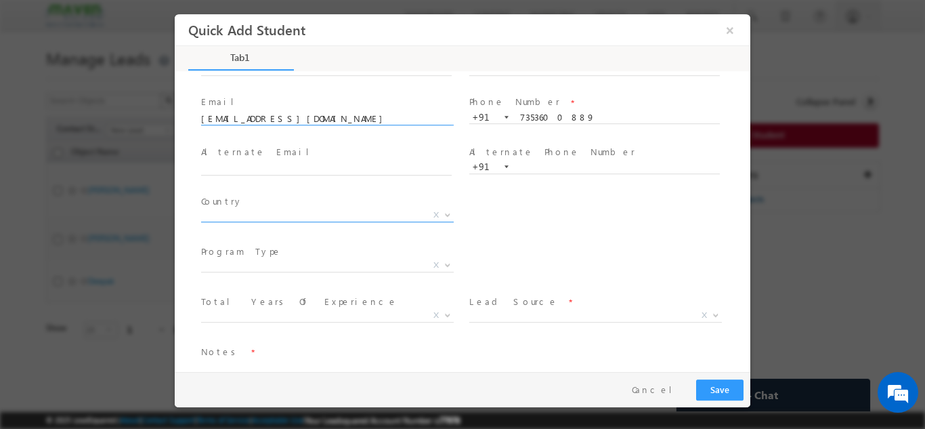
click at [251, 215] on span "X" at bounding box center [327, 215] width 253 height 14
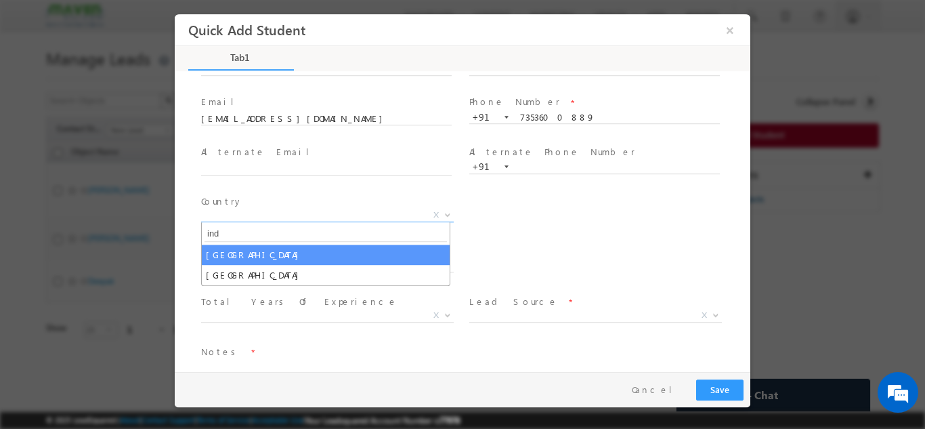
type input "ind"
select select "[GEOGRAPHIC_DATA]"
select select
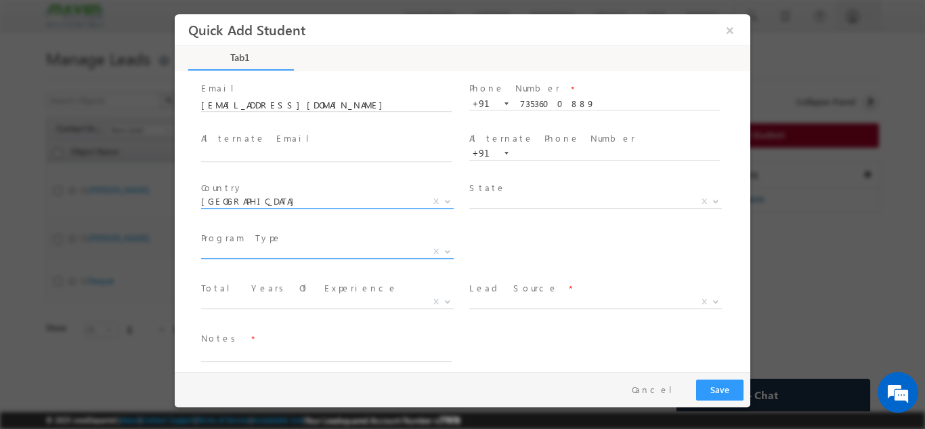
scroll to position [93, 0]
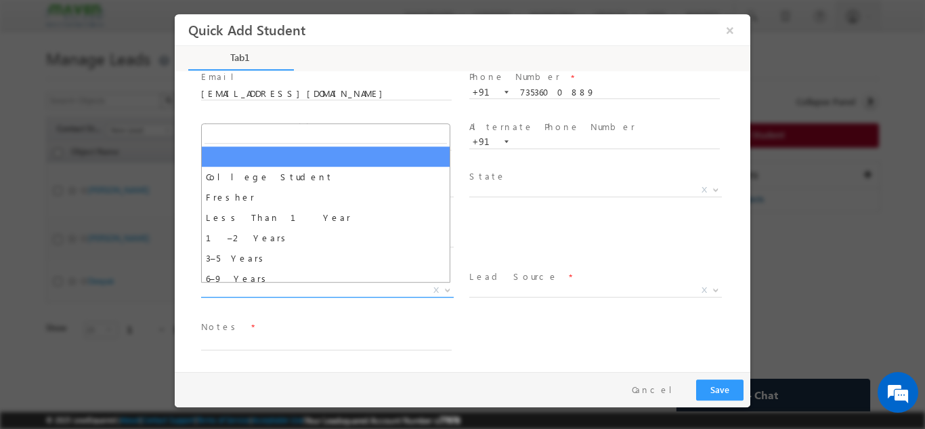
click at [229, 288] on span "X" at bounding box center [327, 290] width 253 height 14
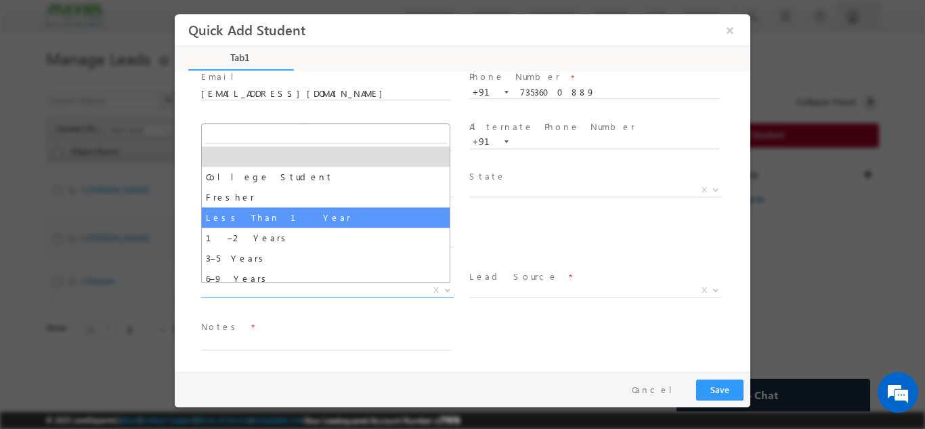
scroll to position [47, 0]
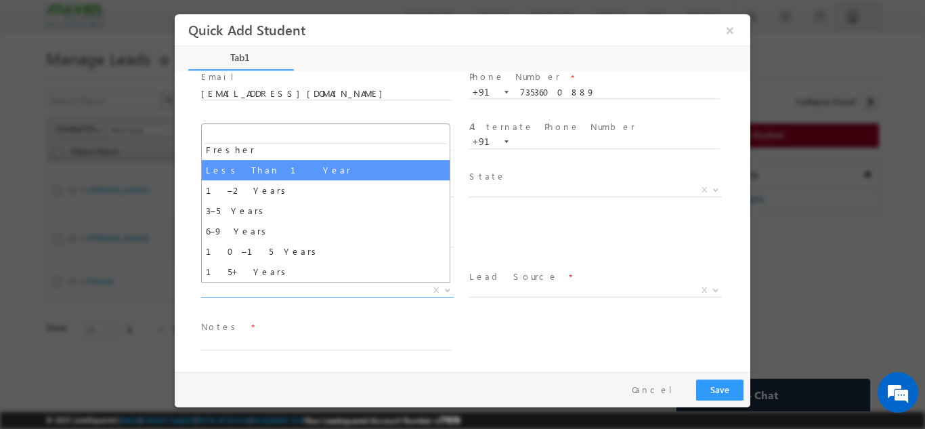
select select "3–5 Years"
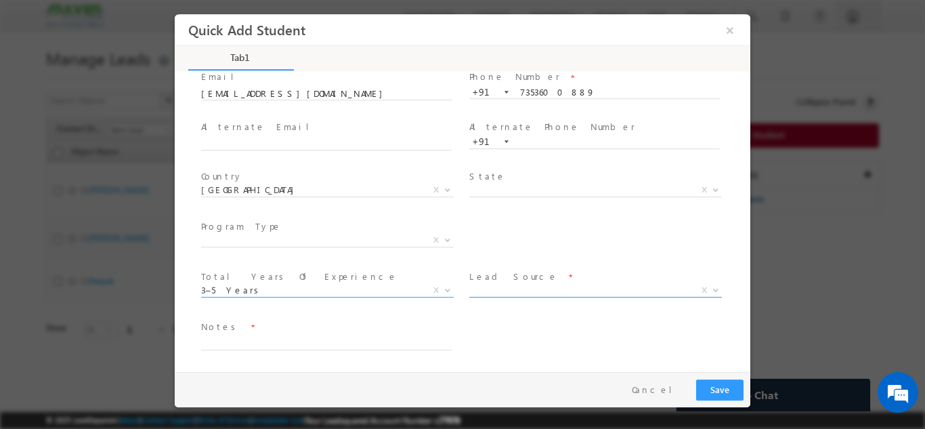
click at [479, 290] on span "X" at bounding box center [595, 290] width 253 height 14
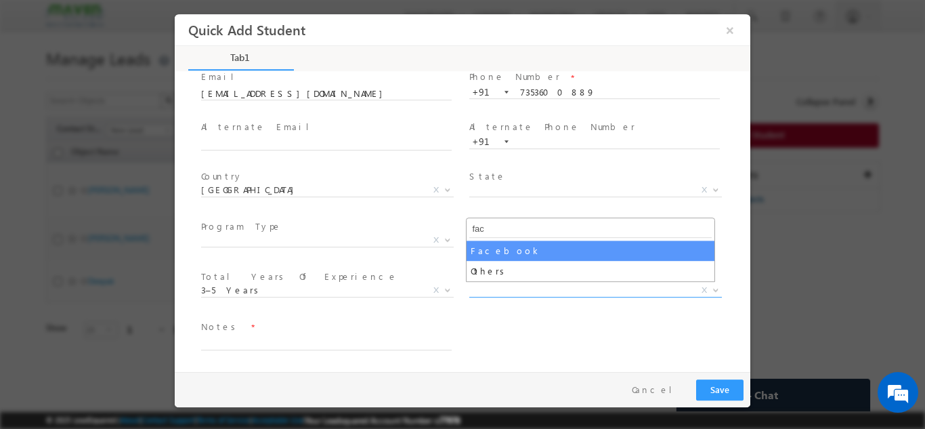
type input "fac"
select select "Facebook"
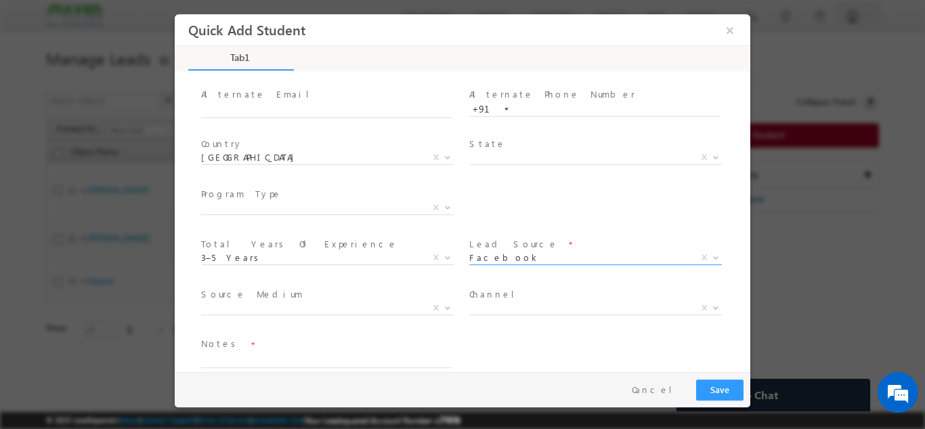
scroll to position [143, 0]
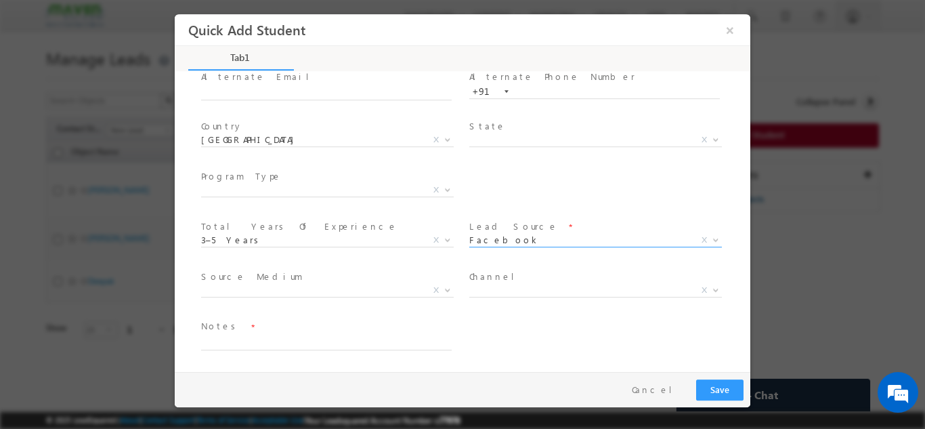
click at [235, 181] on label "Program Type" at bounding box center [241, 175] width 81 height 13
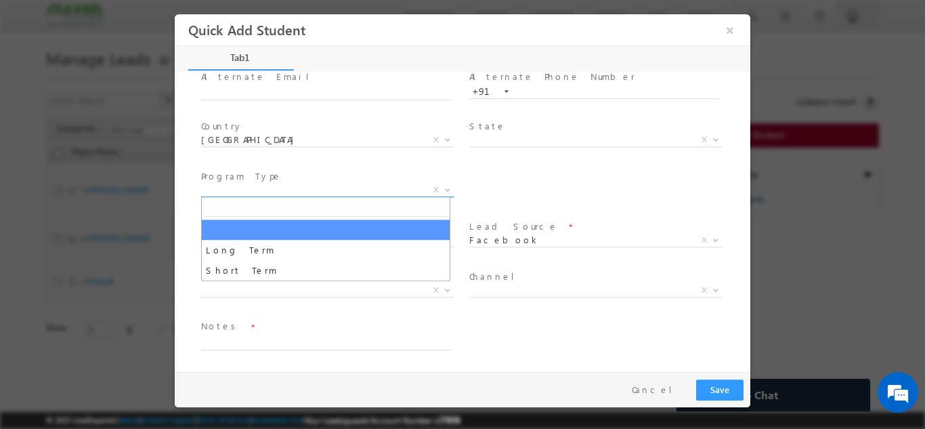
click at [240, 194] on span "X" at bounding box center [327, 190] width 253 height 14
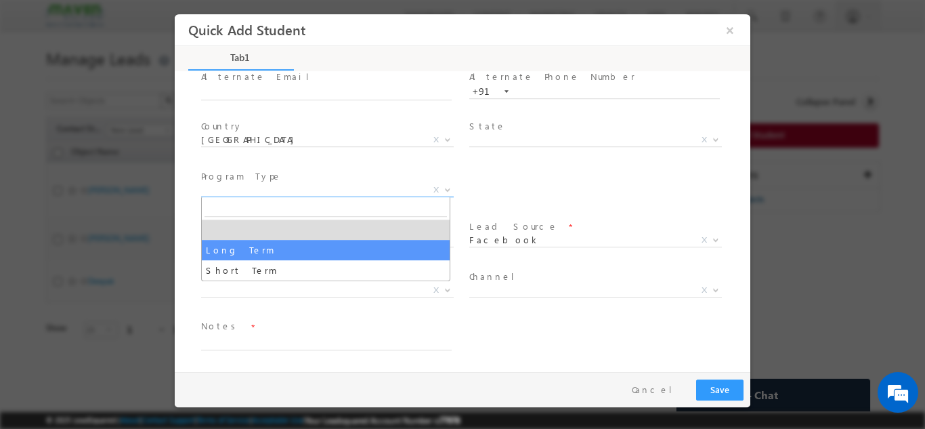
select select "Long Term"
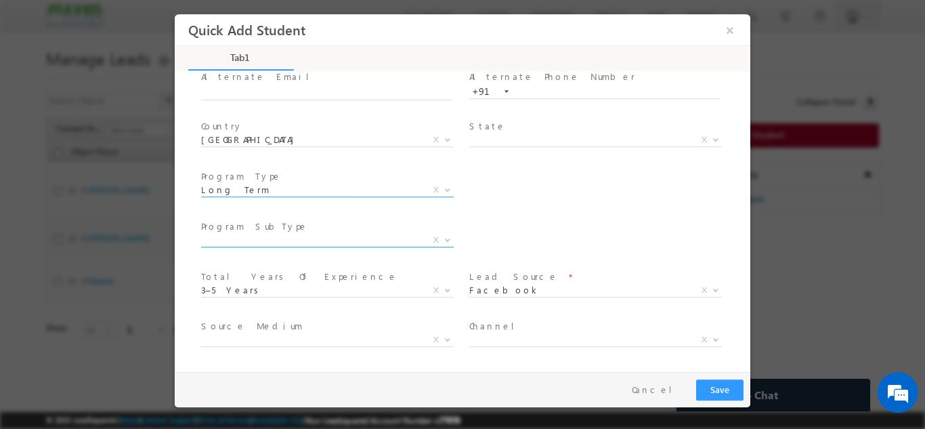
click at [301, 239] on span "X" at bounding box center [327, 240] width 253 height 14
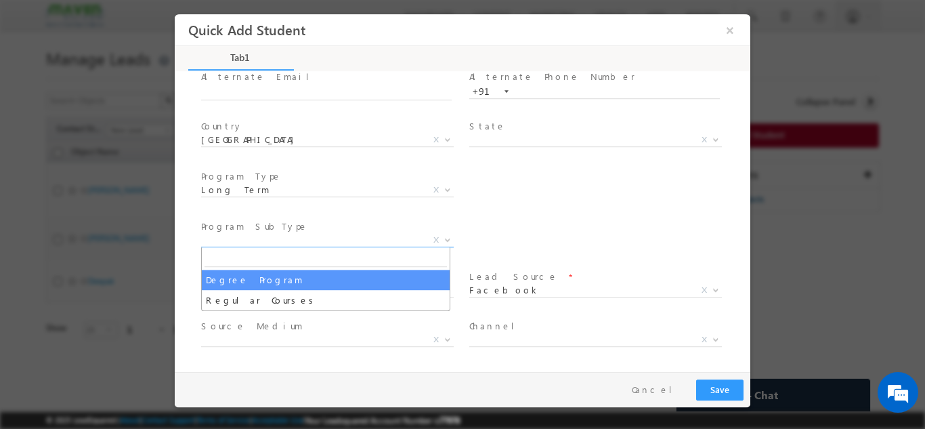
select select "Degree Program"
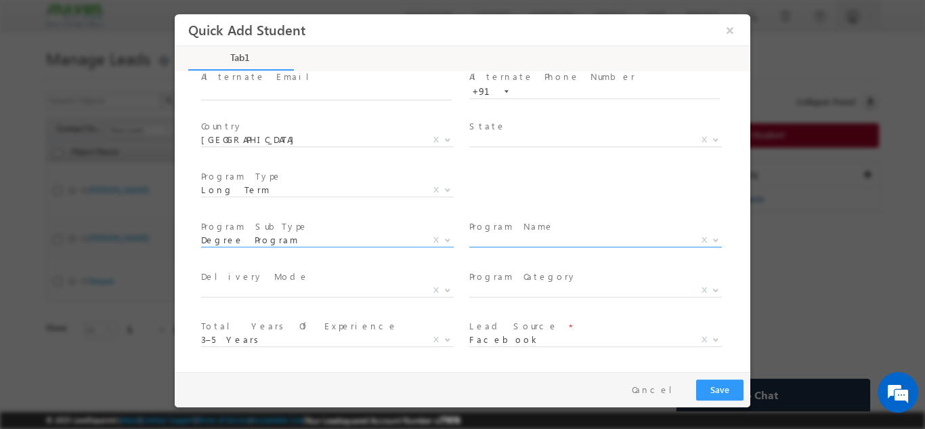
click at [494, 238] on span "X" at bounding box center [595, 240] width 253 height 14
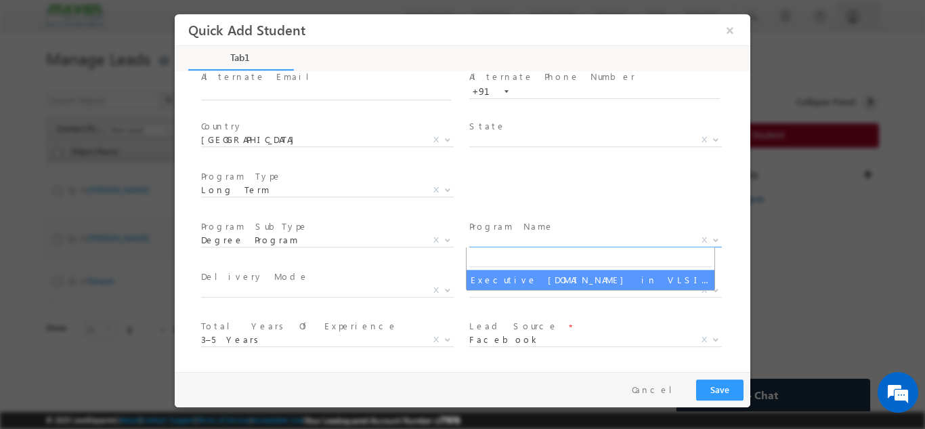
select select "Executive [DOMAIN_NAME] in VLSI Design"
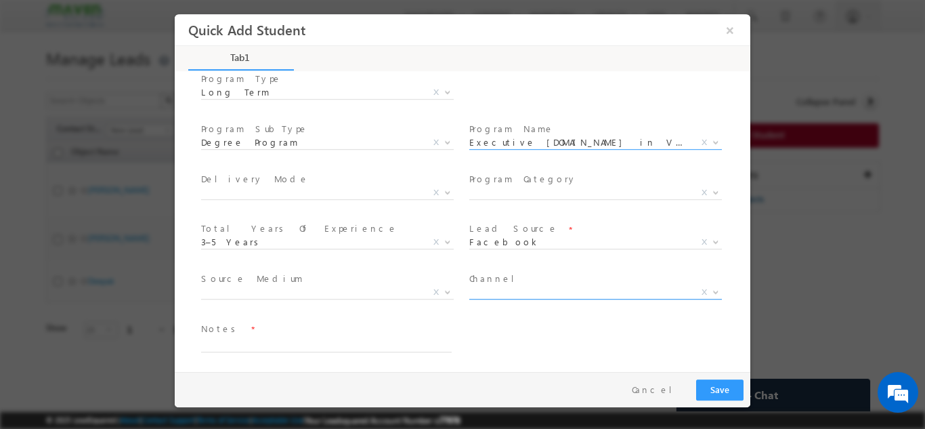
scroll to position [242, 0]
click at [305, 332] on span "Notes *" at bounding box center [326, 326] width 250 height 15
click at [305, 334] on textarea at bounding box center [326, 342] width 250 height 16
type textarea "Lead from sheet"
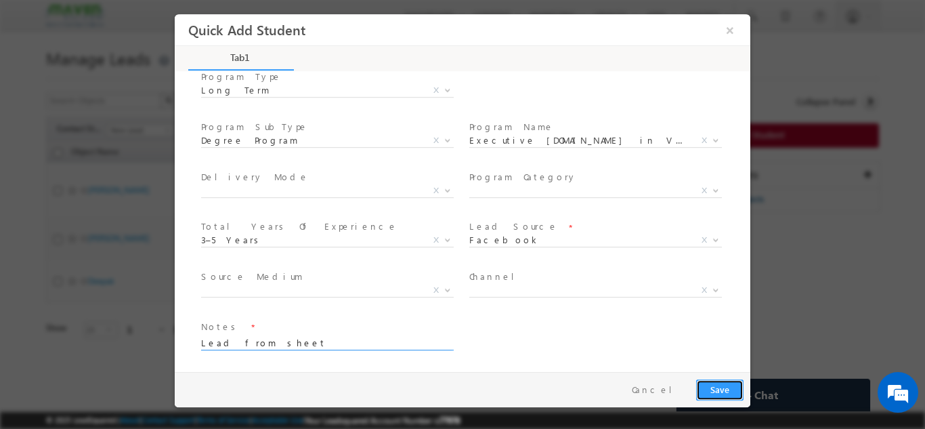
click at [714, 389] on button "Save" at bounding box center [719, 388] width 47 height 21
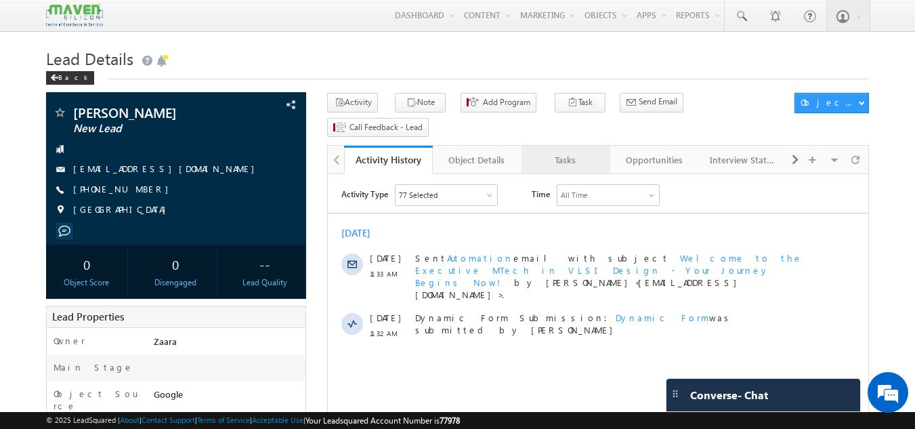
click at [566, 152] on div "Tasks" at bounding box center [565, 160] width 66 height 16
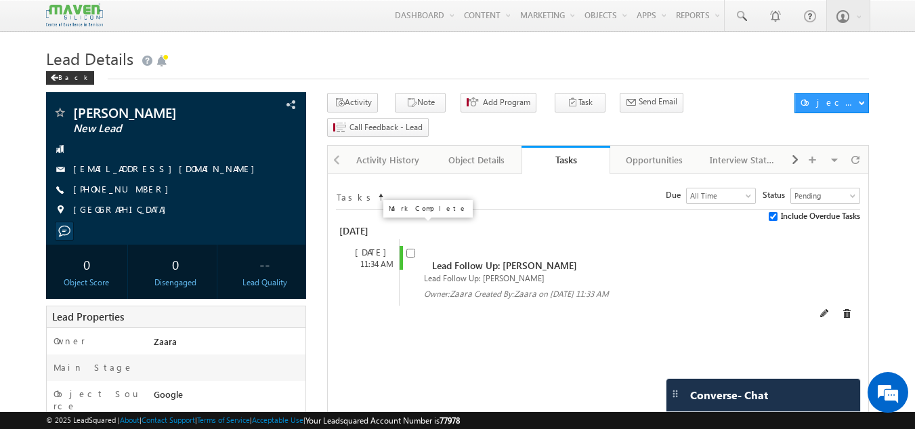
click at [412, 248] on input "checkbox" at bounding box center [410, 252] width 9 height 9
checkbox input "false"
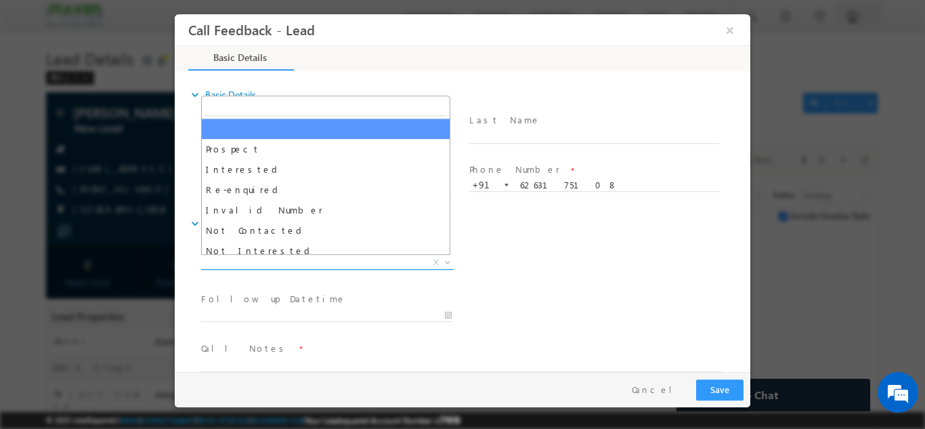
click at [261, 259] on span "X" at bounding box center [327, 262] width 253 height 14
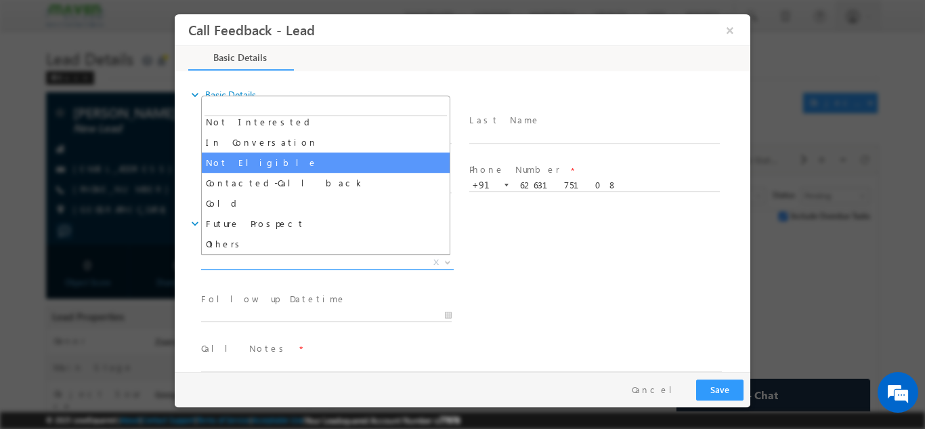
select select "Not Eligible"
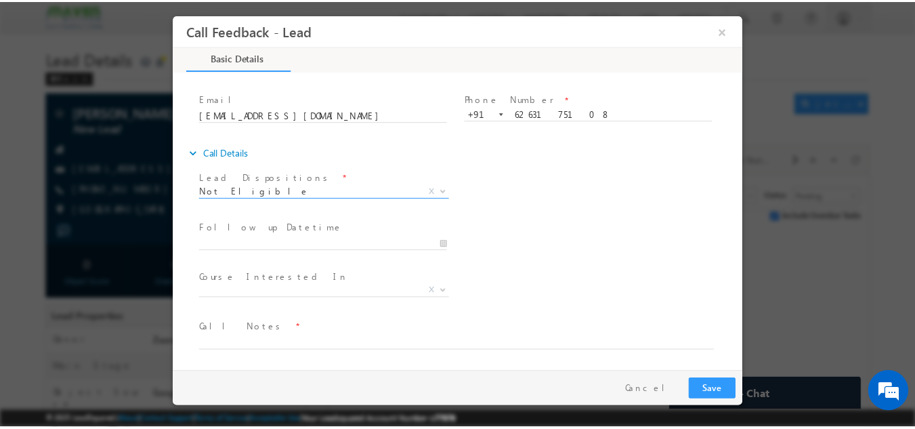
scroll to position [72, 0]
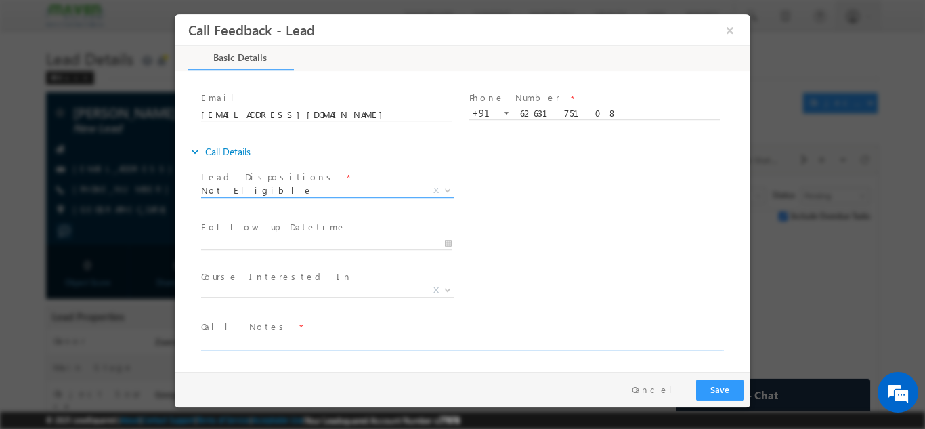
click at [257, 347] on textarea at bounding box center [461, 342] width 521 height 16
type textarea "10th Pass"
click at [726, 380] on button "Save" at bounding box center [719, 388] width 47 height 21
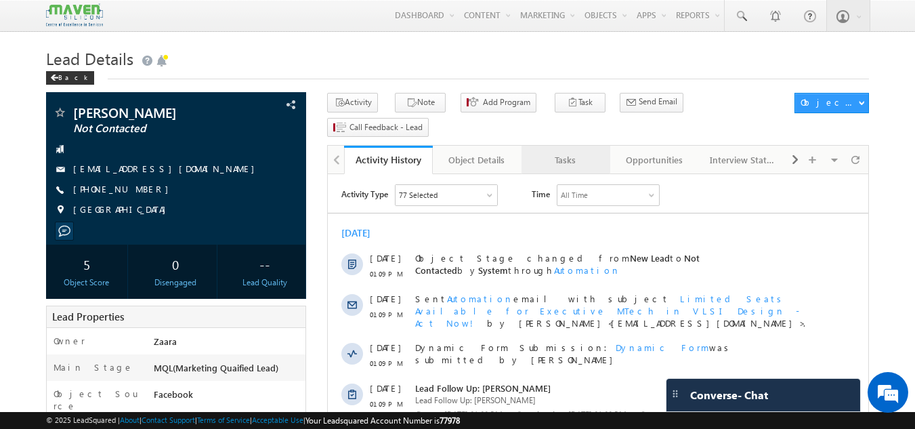
click at [579, 152] on div "Tasks" at bounding box center [565, 160] width 66 height 16
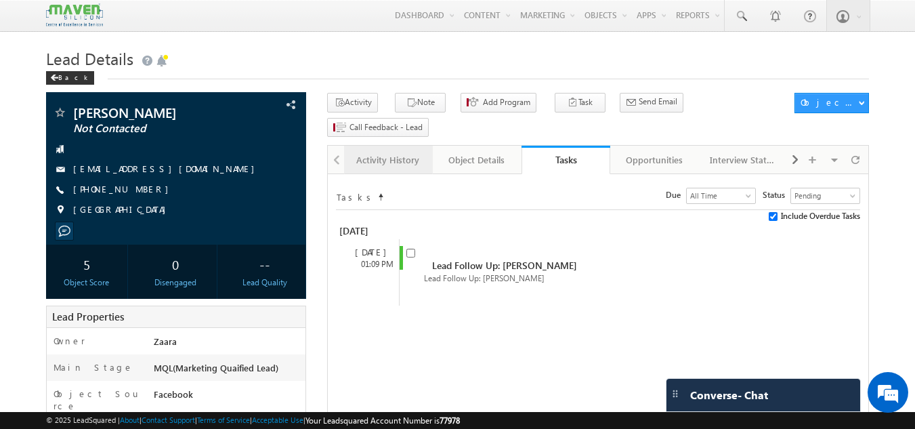
click at [411, 152] on div "Activity History" at bounding box center [388, 160] width 66 height 16
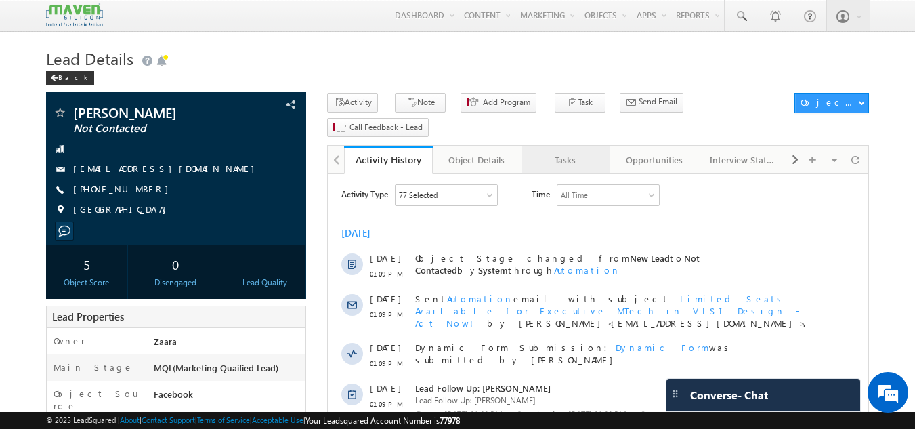
click at [553, 146] on link "Tasks" at bounding box center [565, 160] width 89 height 28
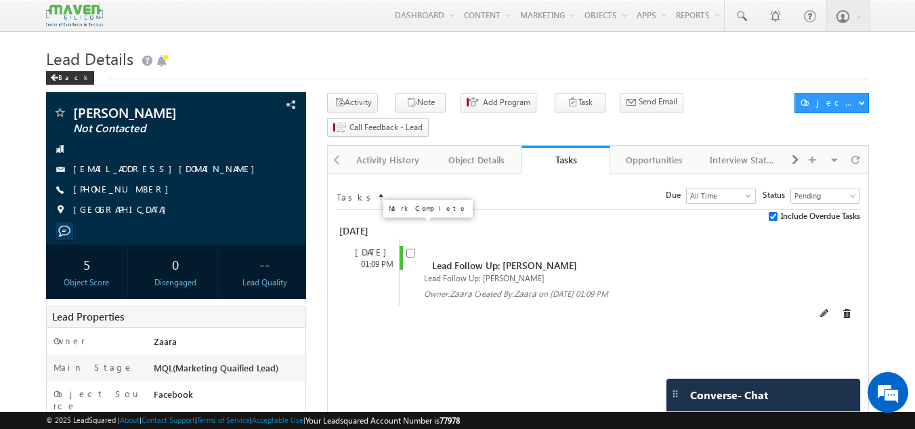
click at [411, 248] on input "checkbox" at bounding box center [410, 252] width 9 height 9
checkbox input "false"
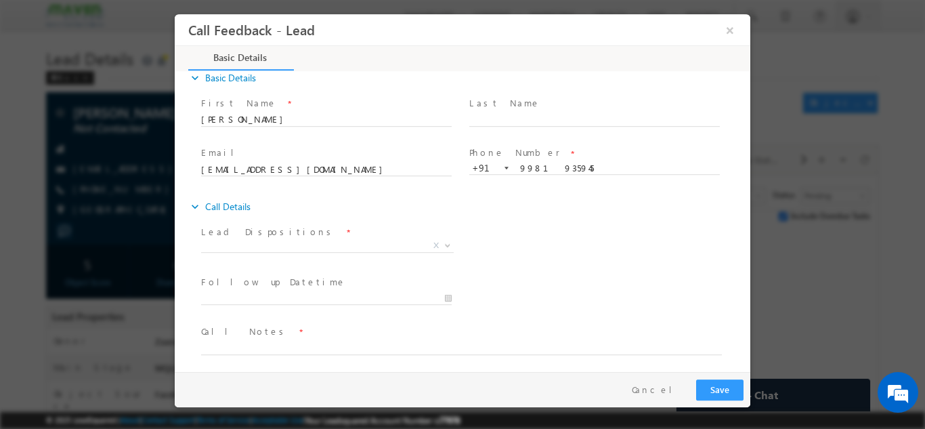
scroll to position [22, 0]
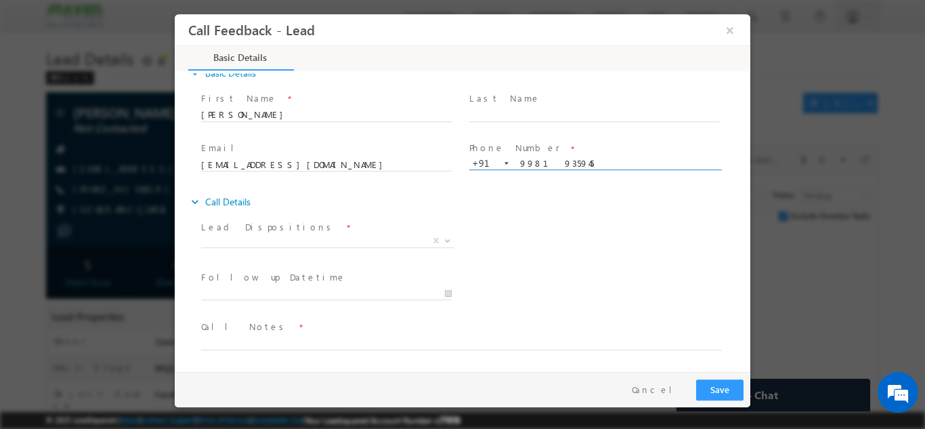
click at [532, 162] on input "9981935945" at bounding box center [594, 163] width 250 height 14
click at [299, 114] on input "Bhavana Prajapati" at bounding box center [326, 115] width 250 height 14
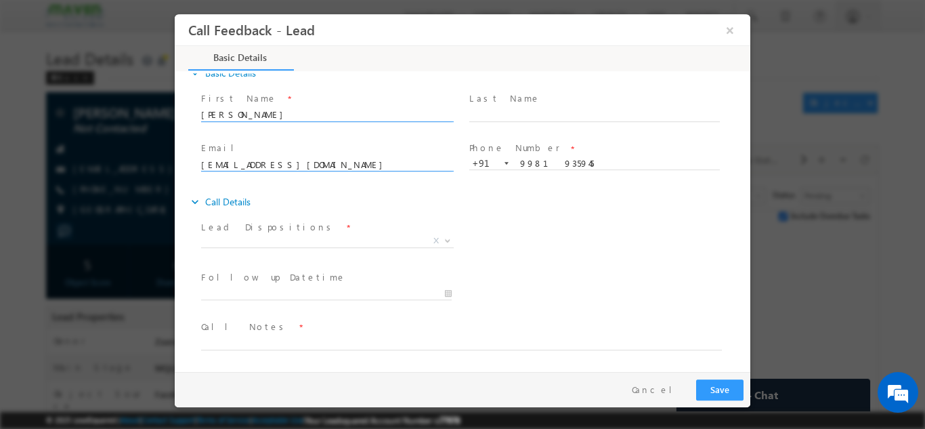
click at [346, 171] on span at bounding box center [326, 177] width 250 height 15
click at [346, 166] on input "bhavana.prajapati91@gmail.com" at bounding box center [326, 165] width 250 height 14
paste input "Bhavana Prajapati"
type input "bhavana.prajapati91@gmail.com"
click at [230, 234] on span "X" at bounding box center [327, 241] width 253 height 14
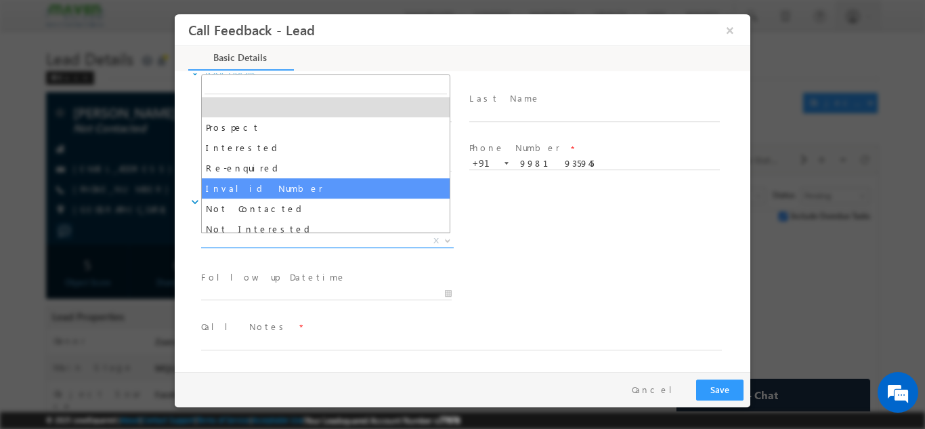
scroll to position [129, 0]
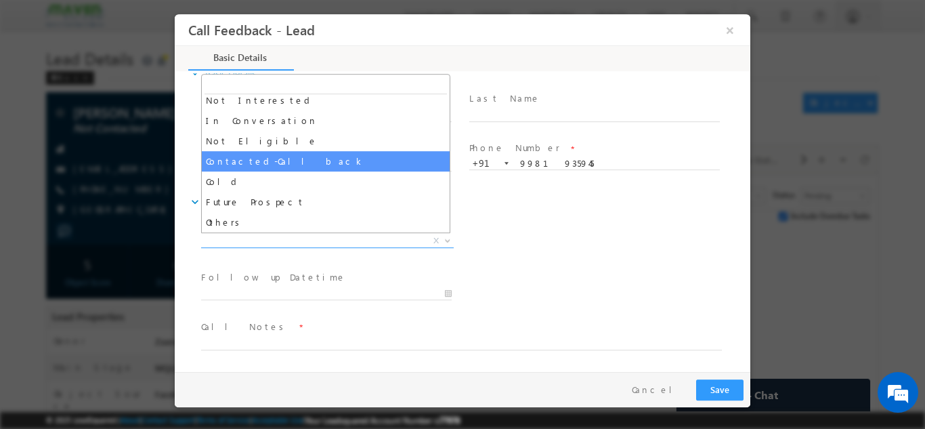
select select "Contacted-Call back"
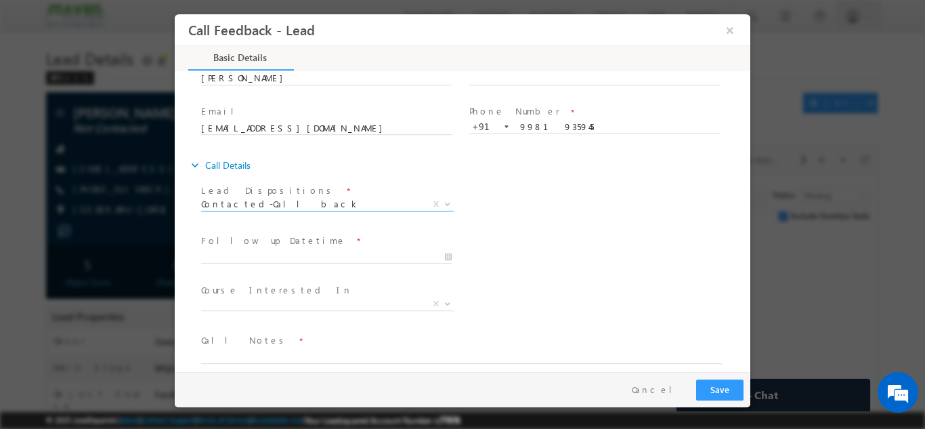
scroll to position [72, 0]
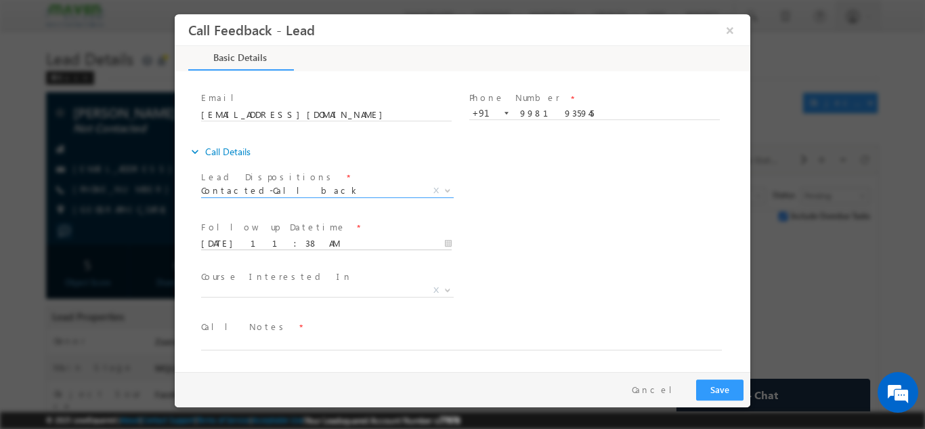
click at [219, 236] on input "15/10/2025 11:38 AM" at bounding box center [326, 243] width 250 height 14
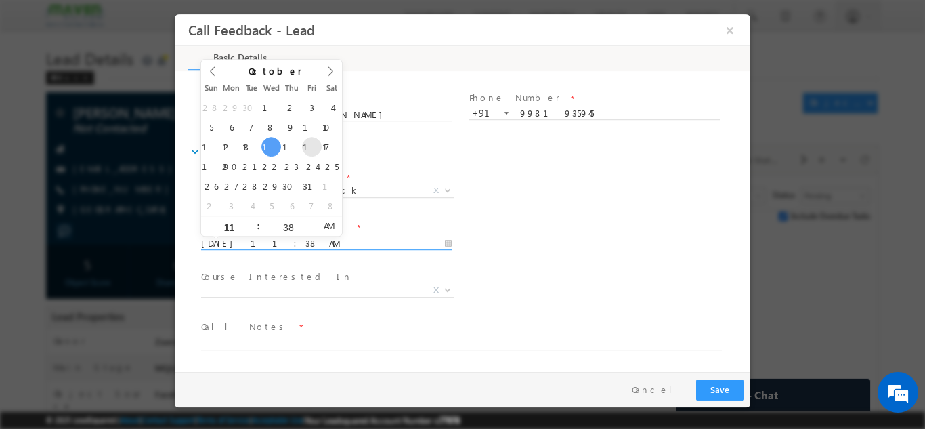
type input "17/10/2025 11:38 AM"
click at [510, 223] on div "Follow up Datetime * 17/10/2025 11:38 AM Program Type * Long Term Short Term X" at bounding box center [474, 242] width 552 height 50
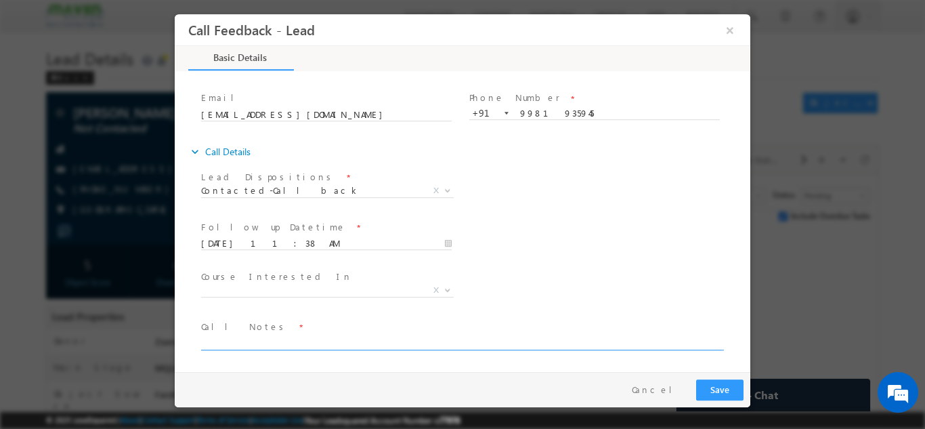
click at [285, 339] on textarea at bounding box center [461, 342] width 521 height 16
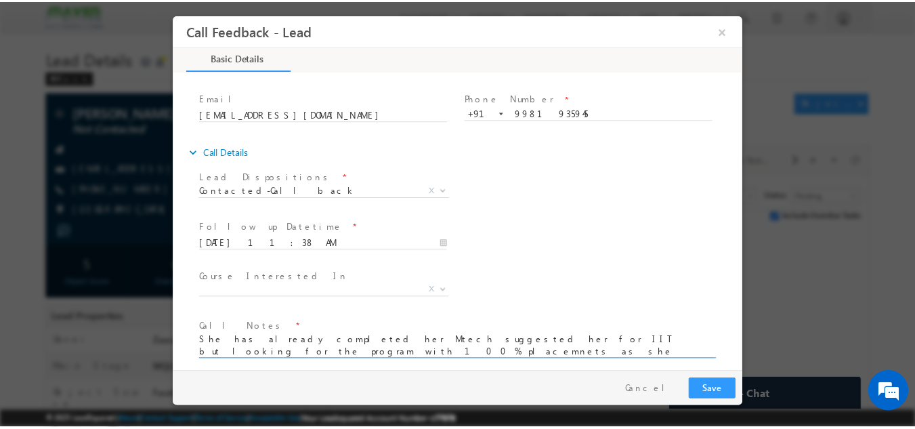
scroll to position [2, 0]
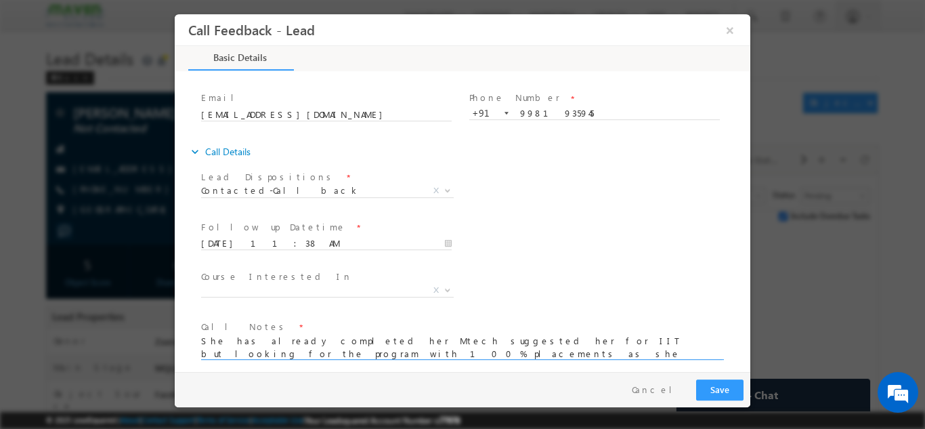
click at [382, 350] on textarea "She has already completed her Mtech suggested her for IIT but looking for the p…" at bounding box center [461, 346] width 521 height 25
type textarea "She has already completed her Mtech suggested her for IIT but looking for the p…"
click at [546, 114] on input "9981935945" at bounding box center [594, 113] width 250 height 14
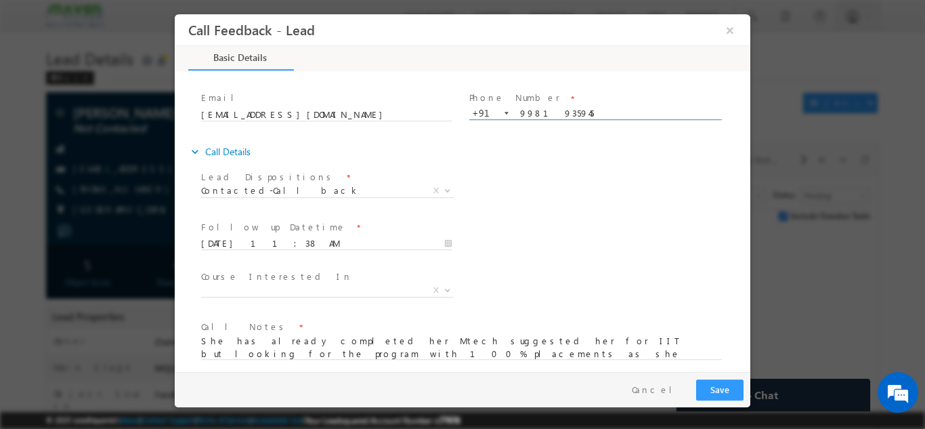
click at [546, 114] on input "9981935945" at bounding box center [594, 113] width 250 height 14
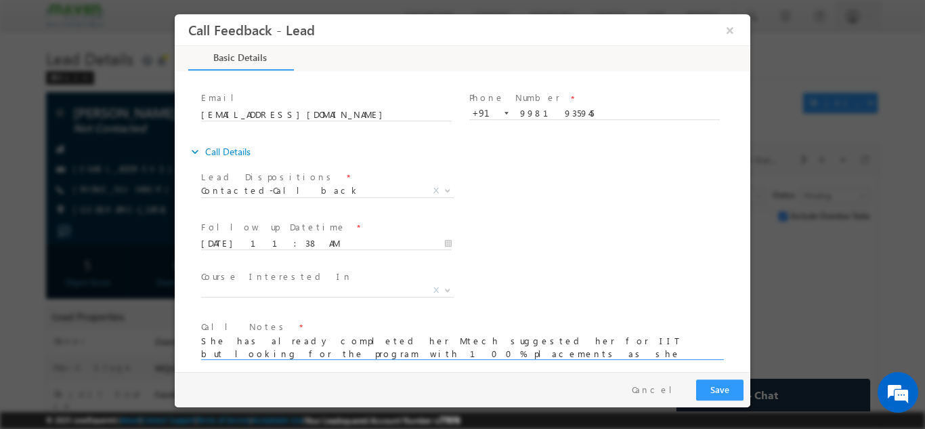
click at [365, 357] on textarea "She has already completed her Mtech suggested her for IIT but looking for the p…" at bounding box center [461, 346] width 521 height 25
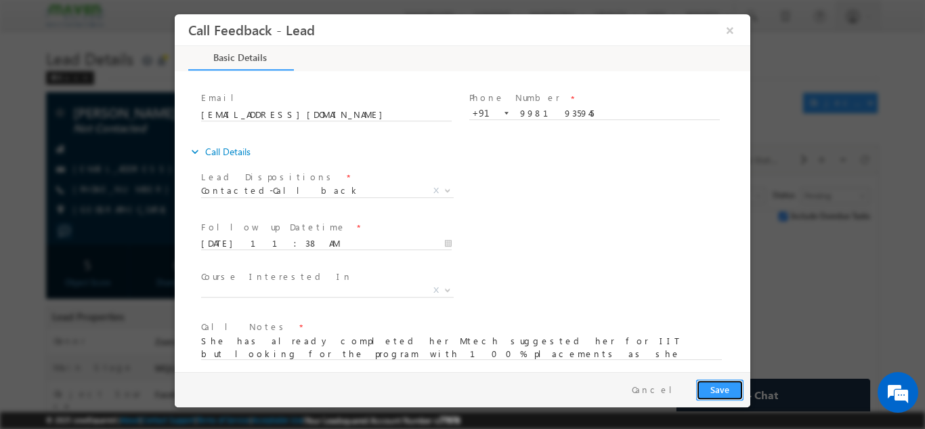
click at [723, 394] on button "Save" at bounding box center [719, 388] width 47 height 21
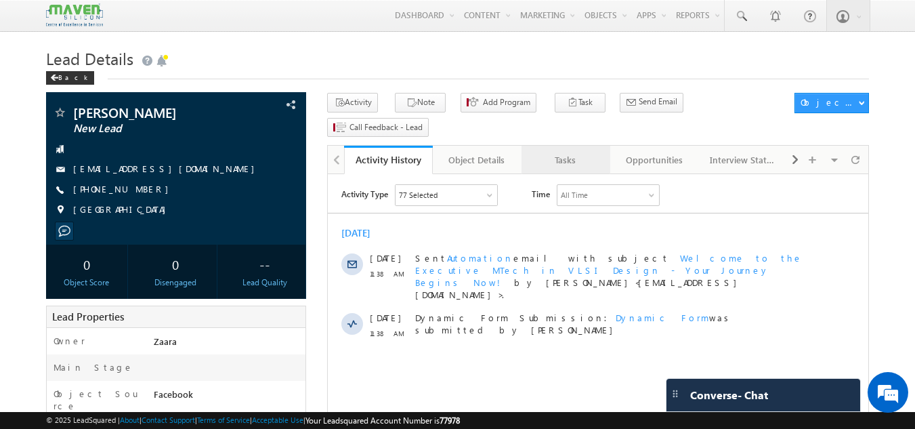
click at [554, 152] on div "Tasks" at bounding box center [565, 160] width 66 height 16
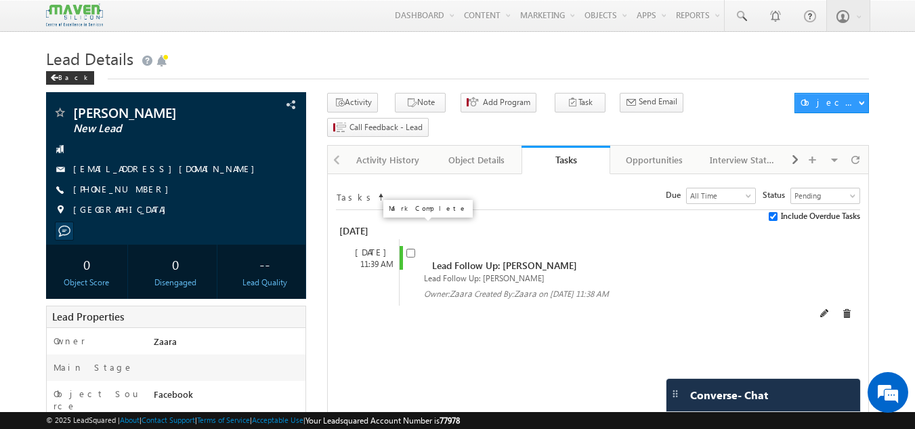
click at [414, 246] on span at bounding box center [410, 252] width 9 height 12
click at [412, 248] on input "checkbox" at bounding box center [410, 252] width 9 height 9
checkbox input "false"
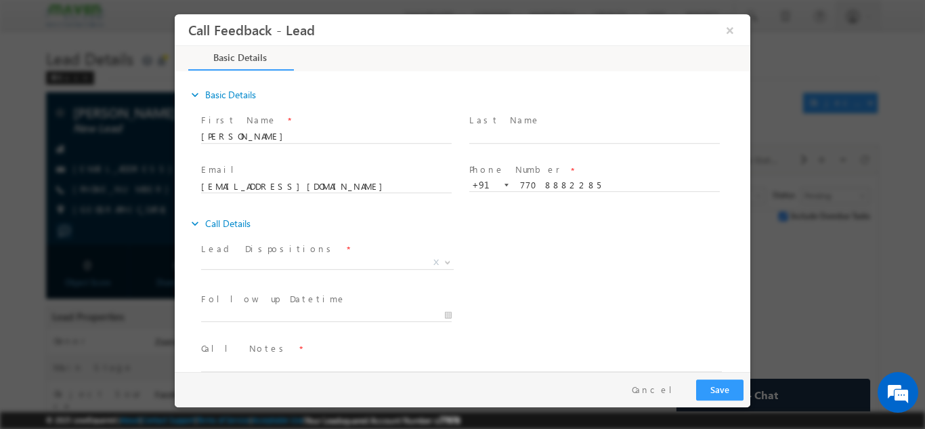
scroll to position [22, 0]
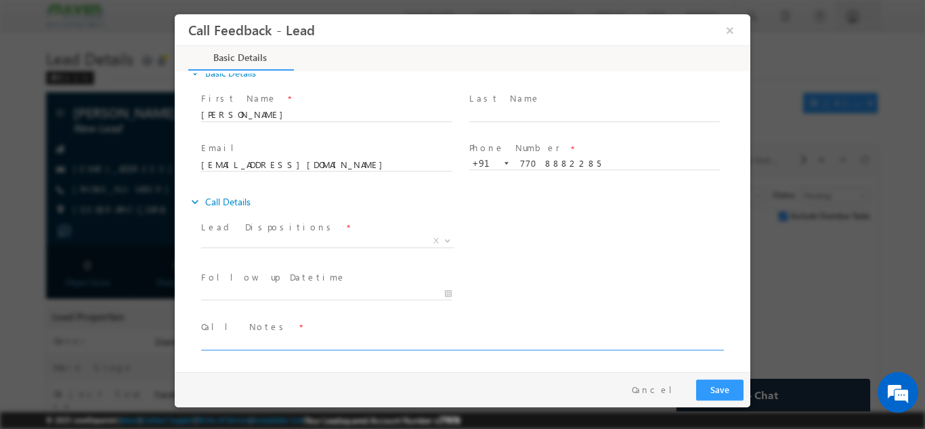
click at [341, 344] on textarea at bounding box center [461, 342] width 521 height 16
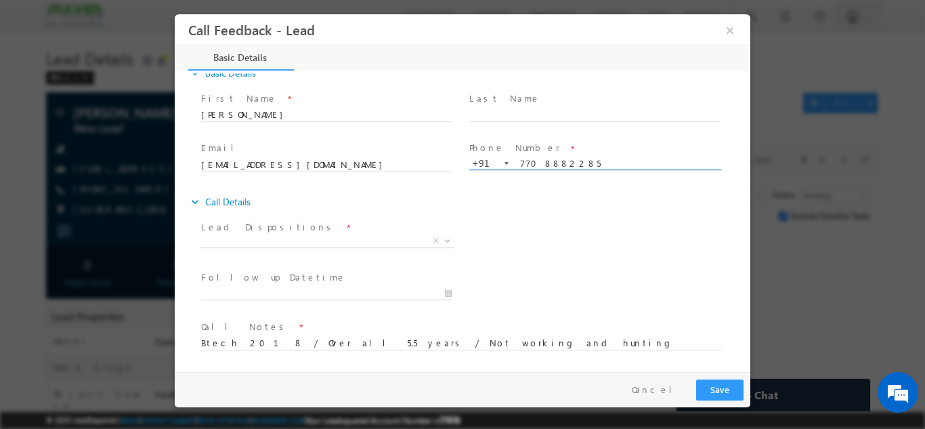
click at [552, 161] on input "7708882285" at bounding box center [594, 163] width 250 height 14
click at [217, 112] on input "Lalitha" at bounding box center [326, 115] width 250 height 14
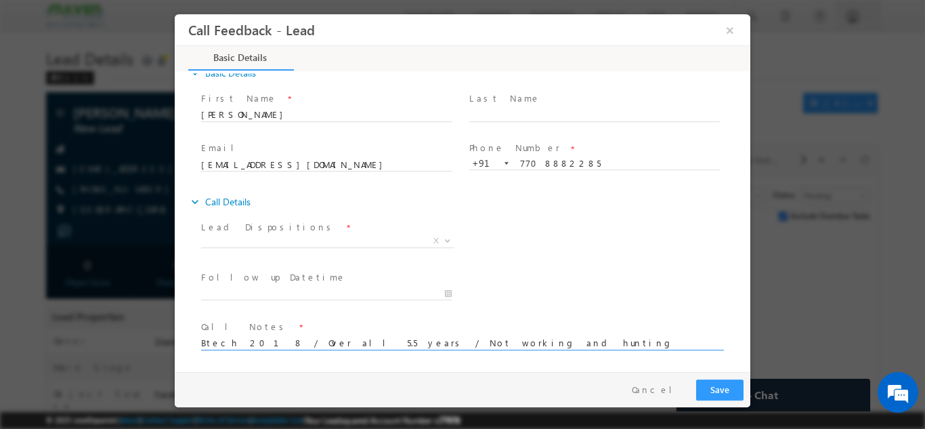
click at [642, 343] on textarea "Btech 2018 / Over all 5.5 years / Not working and hunting for a Job / She was w…" at bounding box center [461, 342] width 521 height 16
click at [655, 339] on textarea "Btech 2018 / Over all 5.5 years / Not working and hunting for a Job / She was w…" at bounding box center [461, 342] width 521 height 16
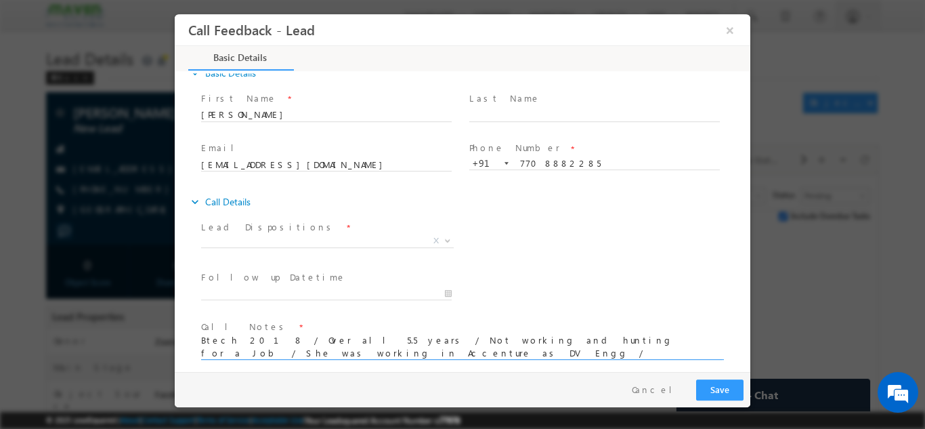
drag, startPoint x: 280, startPoint y: 354, endPoint x: 332, endPoint y: 354, distance: 52.8
click at [332, 354] on textarea "Btech 2018 / Over all 5.5 years / Not working and hunting for a Job / She was w…" at bounding box center [461, 346] width 521 height 25
click at [213, 353] on textarea "Btech 2018 / Over all 5.5 years / Not working and hunting for a Job / She was w…" at bounding box center [461, 346] width 521 height 25
click at [274, 352] on textarea "Btech 2018 / Over all 5.5 years / Not working and hunting for a Job / She was w…" at bounding box center [461, 346] width 521 height 25
click at [341, 350] on textarea "Btech 2018 / Over all 5.5 years / Not working and hunting for a Job / She was w…" at bounding box center [461, 346] width 521 height 25
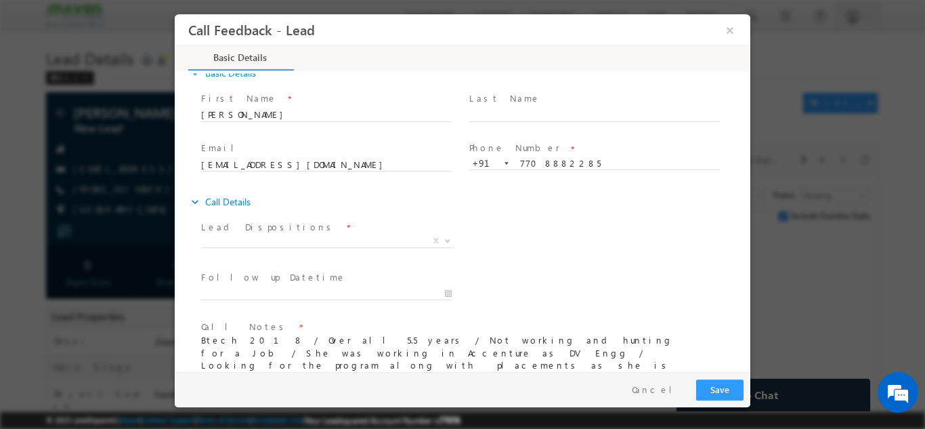
click at [665, 357] on textarea "Btech 2018 / Over all 5.5 years / Not working and hunting for a Job / She was w…" at bounding box center [461, 353] width 521 height 38
type textarea "Btech 2018 / Over all 5.5 years / Not working and hunting for a Job / She was w…"
click at [232, 242] on span "X" at bounding box center [327, 241] width 253 height 14
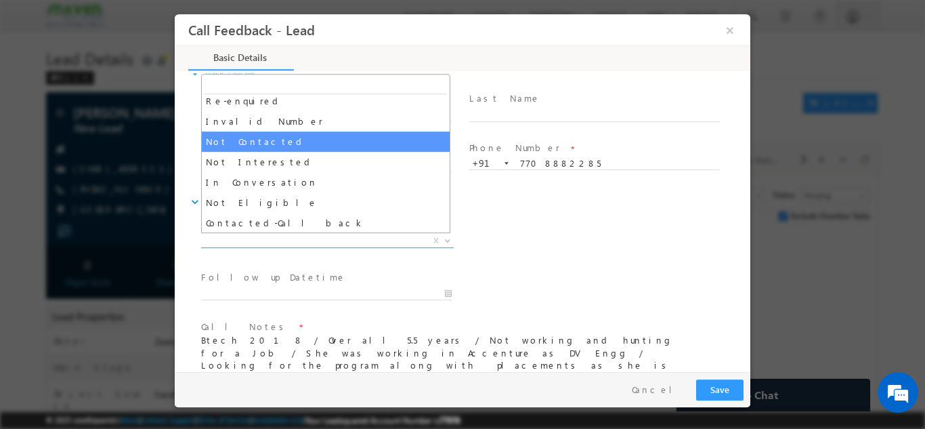
scroll to position [68, 0]
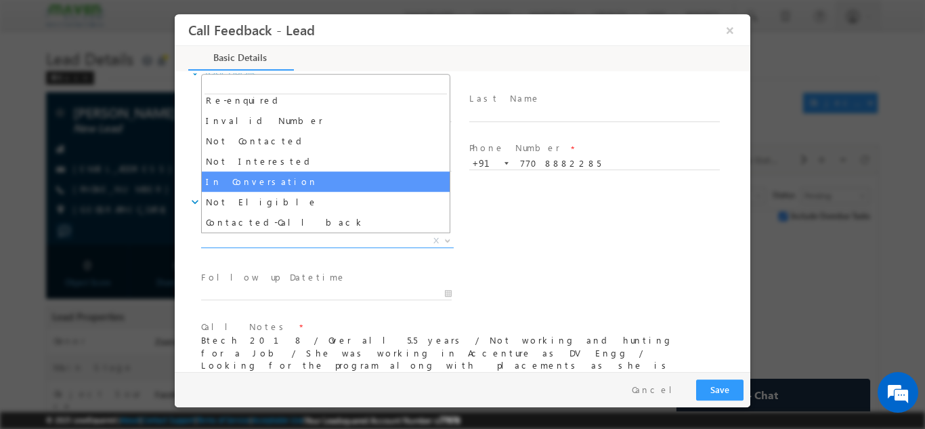
select select "In Conversation"
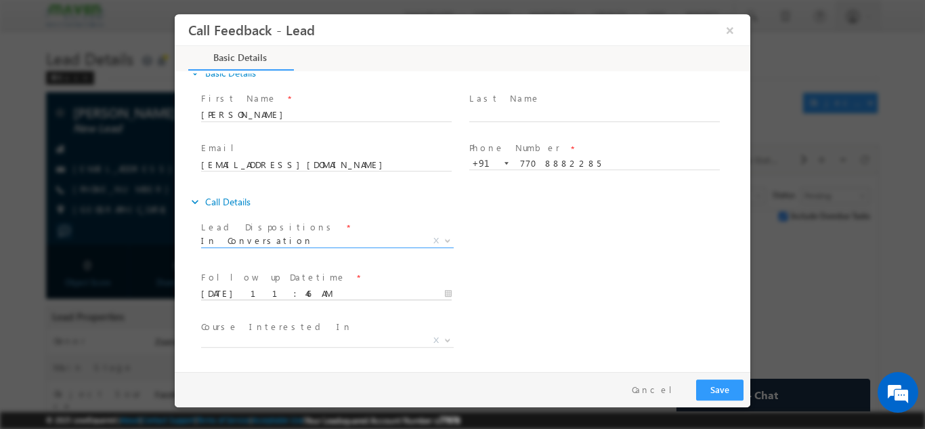
click at [258, 288] on input "15/10/2025 11:46 AM" at bounding box center [326, 293] width 250 height 14
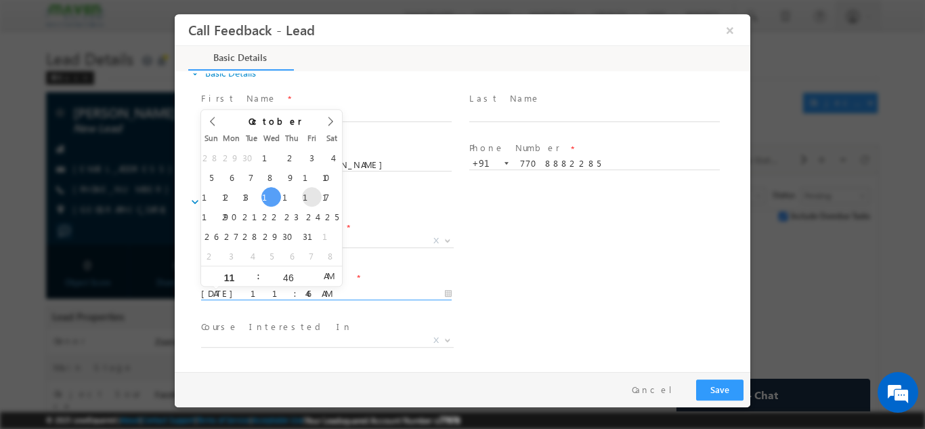
type input "17/10/2025 11:46 AM"
click at [593, 255] on div "Lead Dispositions * Prospect Interested Re-enquired Invalid Number Not Contacte…" at bounding box center [474, 242] width 552 height 50
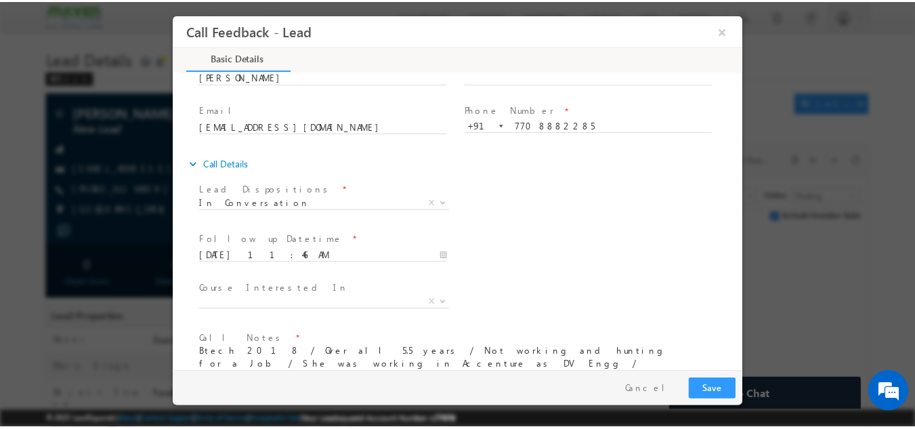
scroll to position [94, 0]
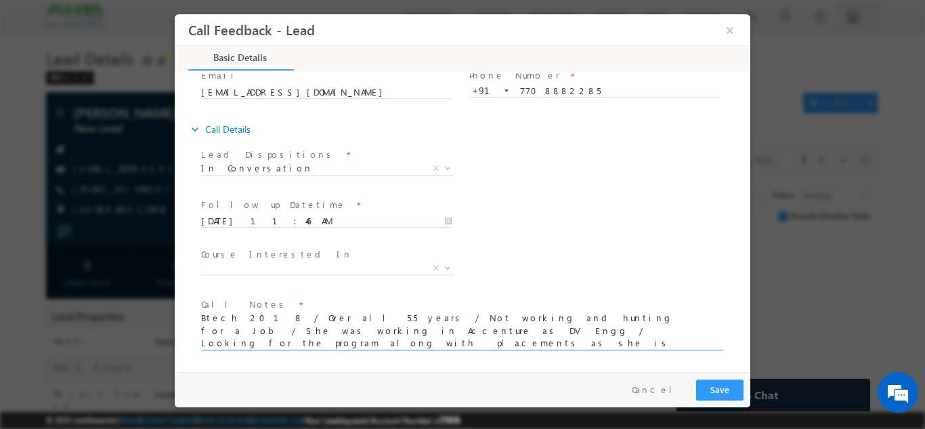
click at [259, 341] on textarea "Btech 2018 / Over all 5.5 years / Not working and hunting for a Job / She was w…" at bounding box center [461, 330] width 521 height 38
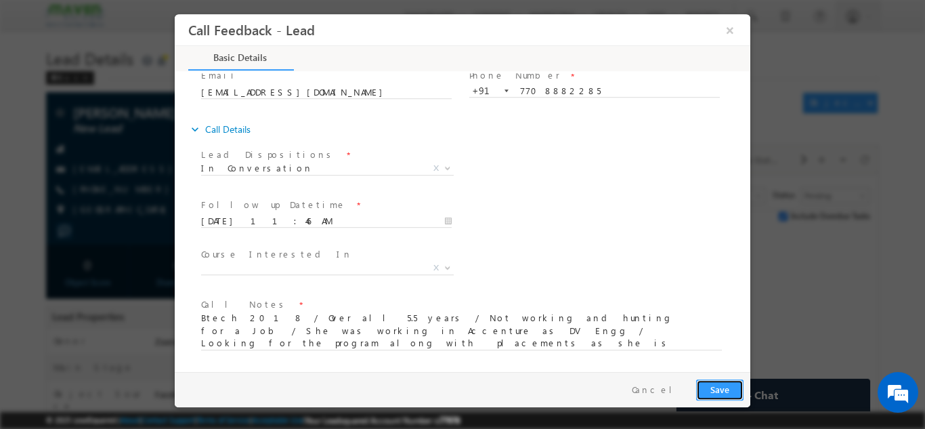
click at [711, 392] on button "Save" at bounding box center [719, 388] width 47 height 21
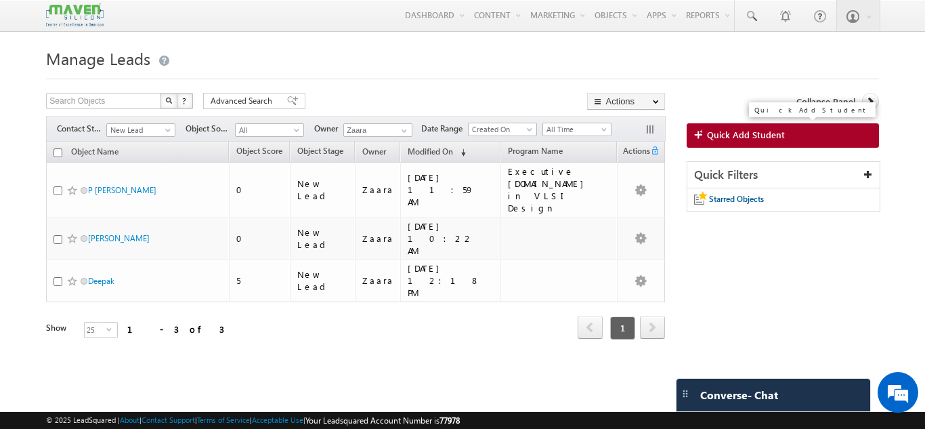
click at [753, 132] on span "Quick Add Student" at bounding box center [746, 135] width 78 height 12
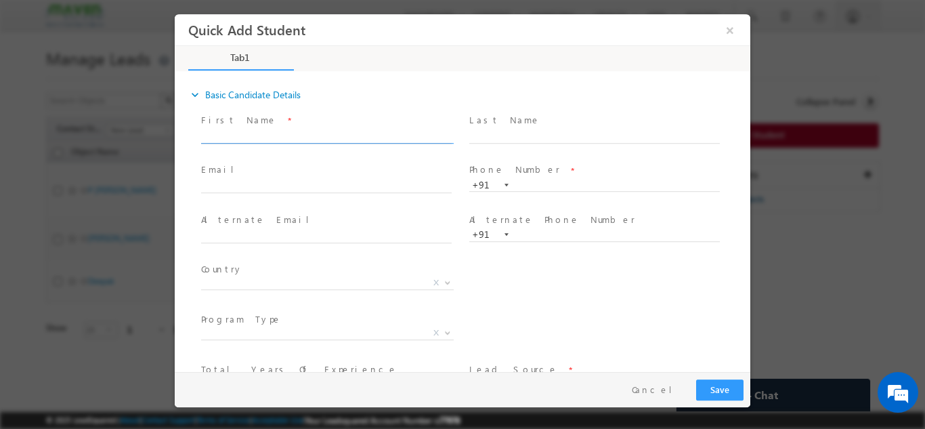
click at [236, 137] on input "text" at bounding box center [326, 136] width 250 height 14
paste input "Pavankumar H M [EMAIL_ADDRESS][DOMAIN_NAME] p:[PHONE_NUMBER]"
drag, startPoint x: 386, startPoint y: 137, endPoint x: 454, endPoint y: 139, distance: 68.4
click at [454, 139] on div "First Name * Pavankumar H M [EMAIL_ADDRESS][DOMAIN_NAME] p:[PHONE_NUMBER]" at bounding box center [332, 127] width 263 height 31
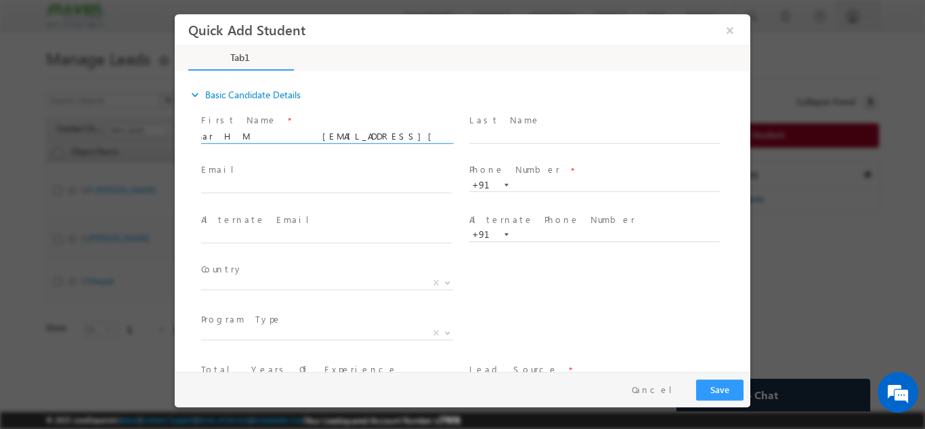
scroll to position [0, 5]
type input "Pavankumar H M [EMAIL_ADDRESS][DOMAIN_NAME] p:+91"
click at [571, 189] on input "text" at bounding box center [594, 185] width 250 height 14
paste input "8722603087"
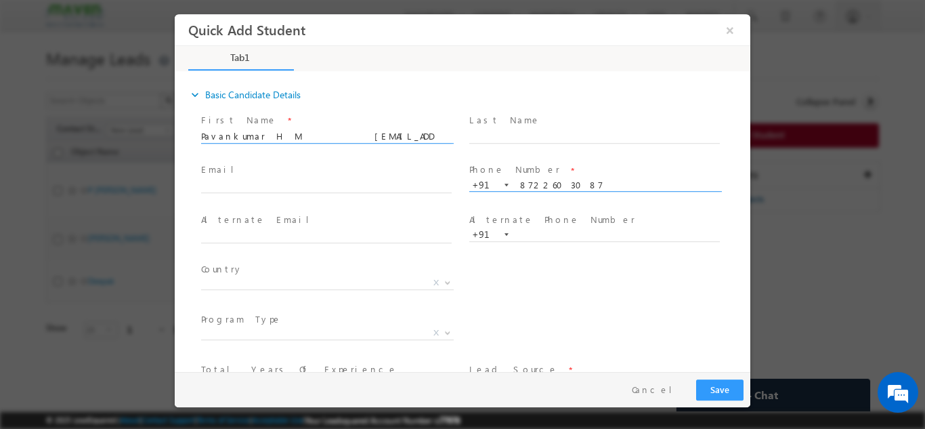
type input "8722603087"
drag, startPoint x: 402, startPoint y: 135, endPoint x: 444, endPoint y: 135, distance: 42.0
click at [444, 135] on input "Pavankumar H M [EMAIL_ADDRESS][DOMAIN_NAME] p:+91" at bounding box center [326, 136] width 250 height 14
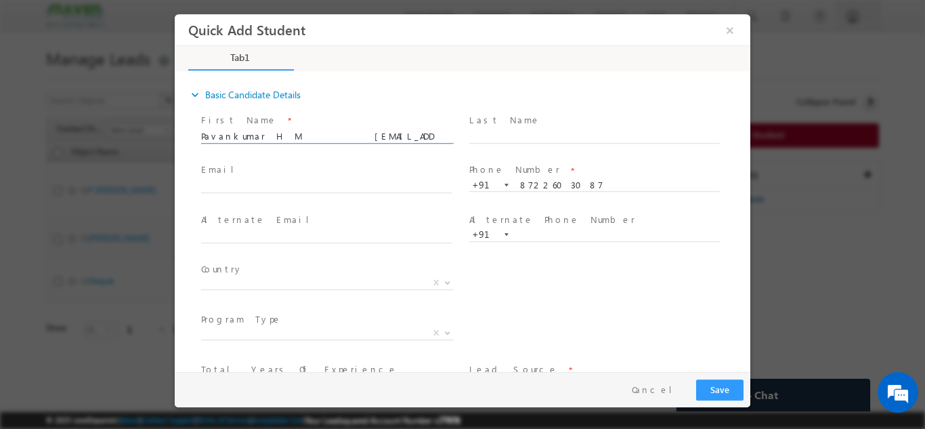
drag, startPoint x: 277, startPoint y: 135, endPoint x: 424, endPoint y: 135, distance: 147.6
click at [424, 135] on input "Pavankumar H M [EMAIL_ADDRESS][DOMAIN_NAME]" at bounding box center [326, 136] width 250 height 14
type input "[PERSON_NAME]"
click at [248, 183] on input "text" at bounding box center [326, 186] width 250 height 14
paste input "[EMAIL_ADDRESS][DOMAIN_NAME]"
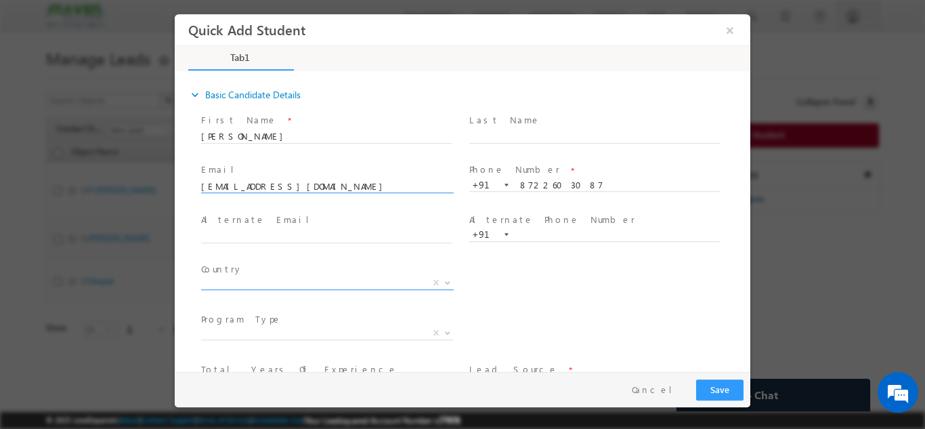
type input "Pavankumarhm326@gmail.com"
click at [276, 281] on span "X" at bounding box center [327, 283] width 253 height 14
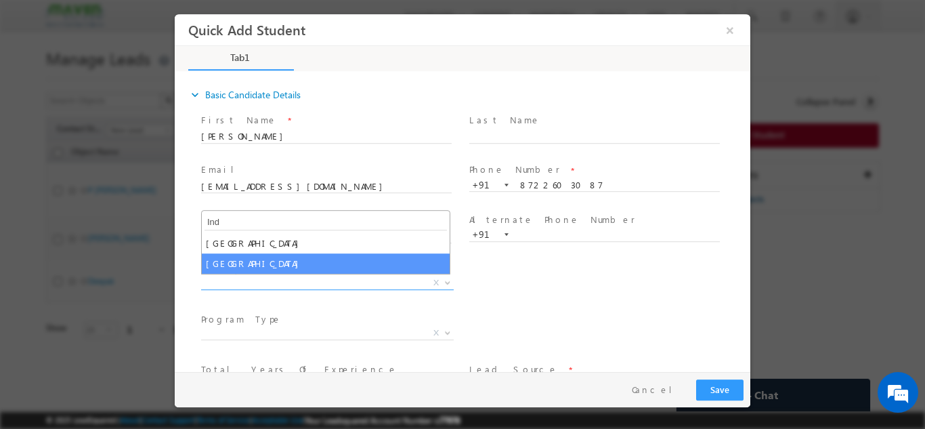
type input "Ind"
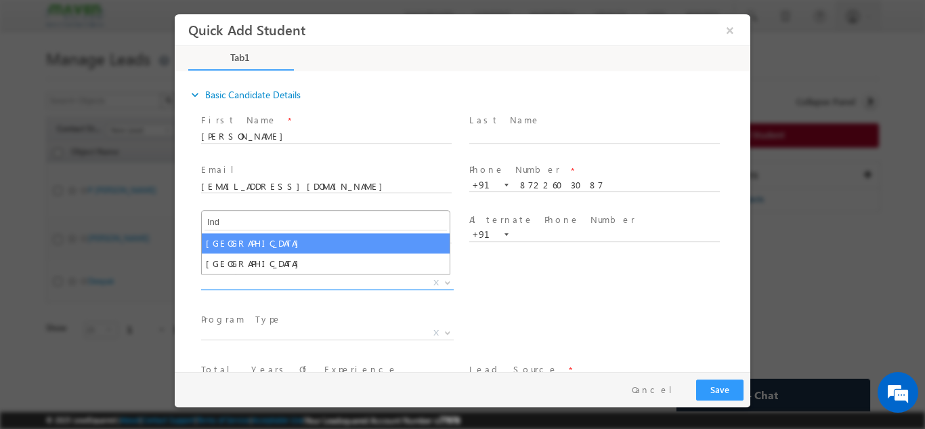
select select "[GEOGRAPHIC_DATA]"
select select
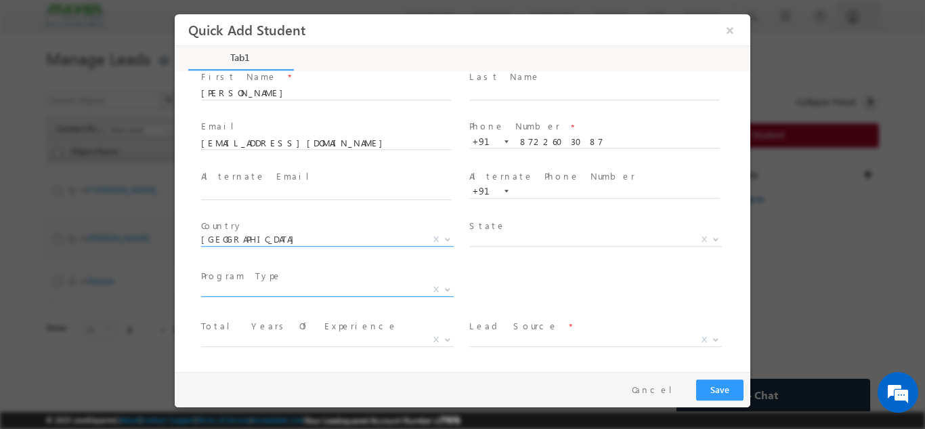
scroll to position [93, 0]
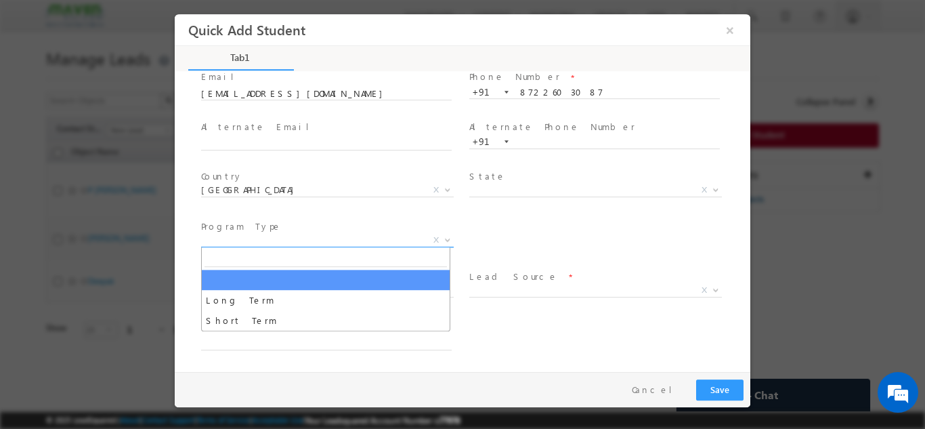
click at [220, 244] on span "X" at bounding box center [327, 240] width 253 height 14
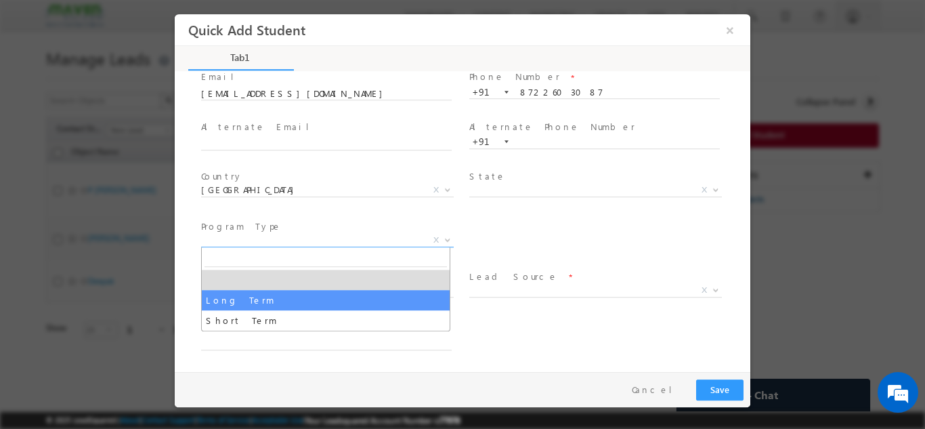
select select "Long Term"
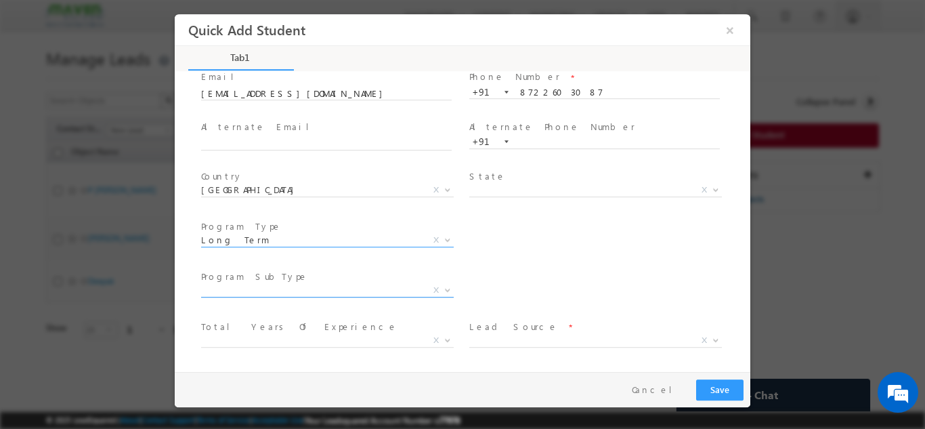
click at [278, 289] on span "X" at bounding box center [327, 290] width 253 height 14
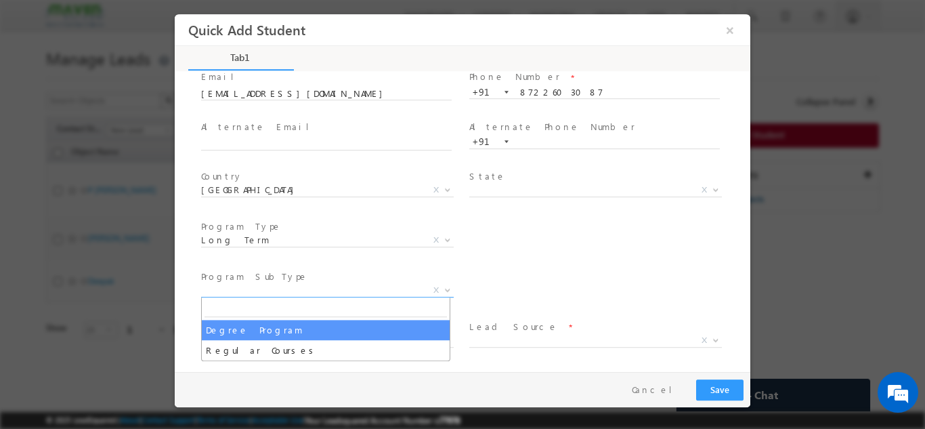
select select "Degree Program"
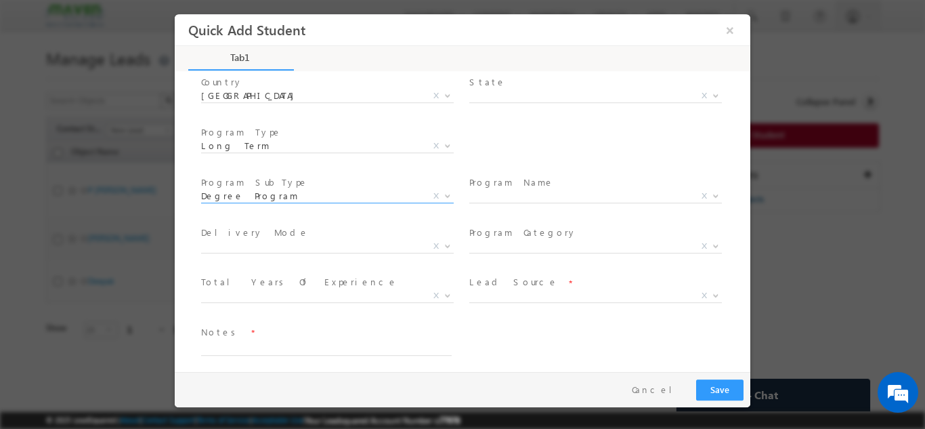
scroll to position [192, 0]
click at [489, 190] on span "X" at bounding box center [595, 190] width 253 height 14
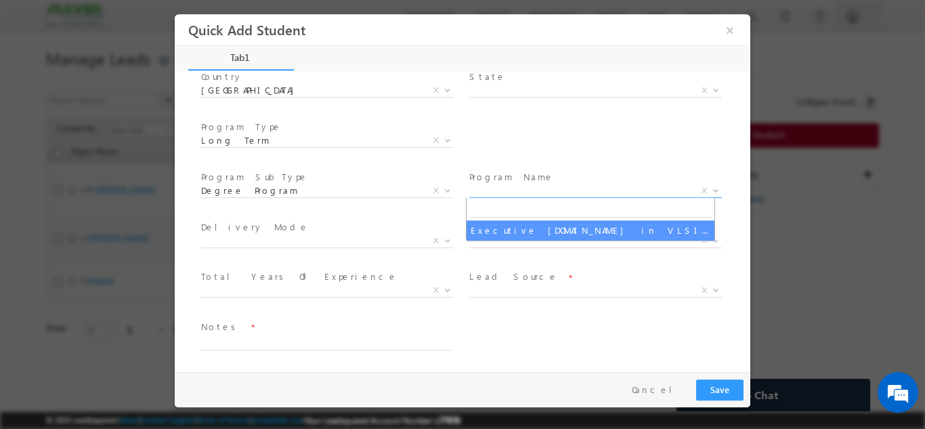
select select "Executive [DOMAIN_NAME] in VLSI Design"
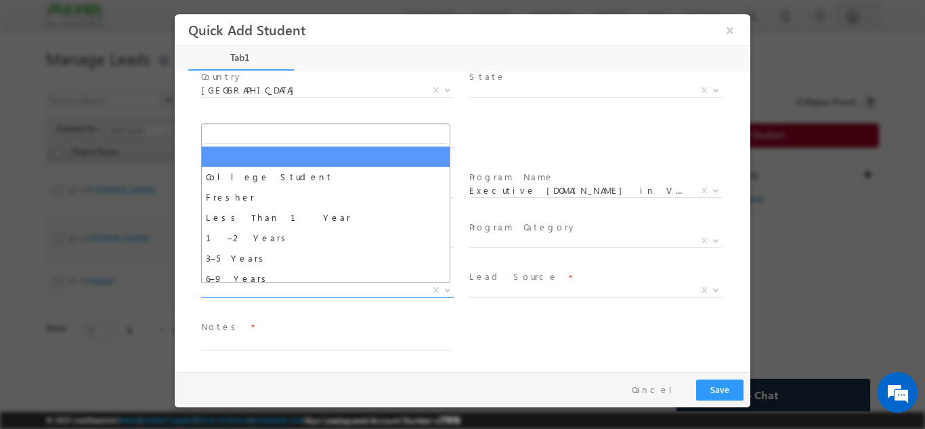
click at [238, 292] on span "X" at bounding box center [327, 290] width 253 height 14
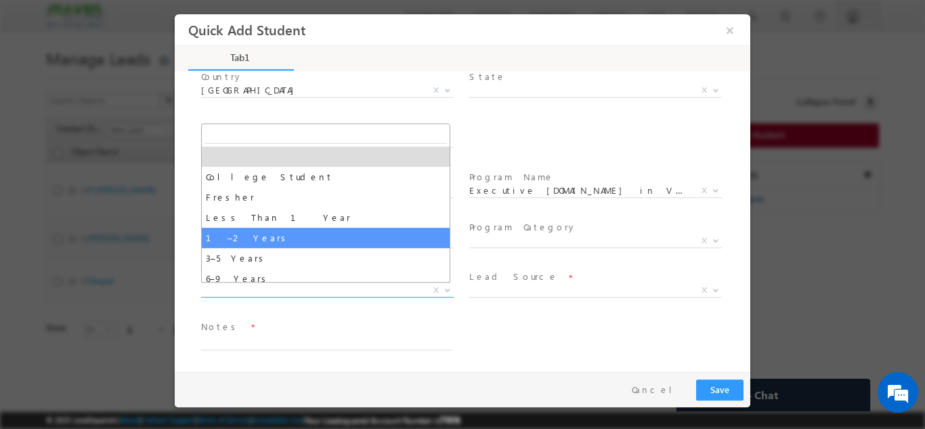
select select "1–2 Years"
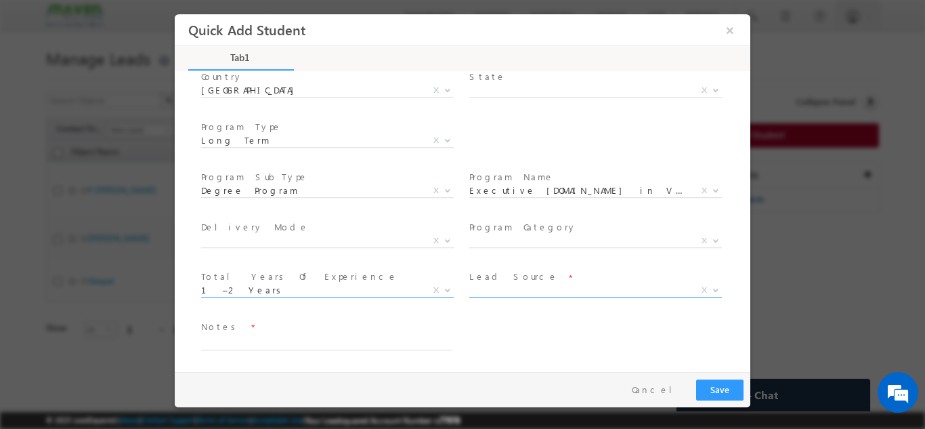
click at [481, 291] on span "X" at bounding box center [595, 290] width 253 height 14
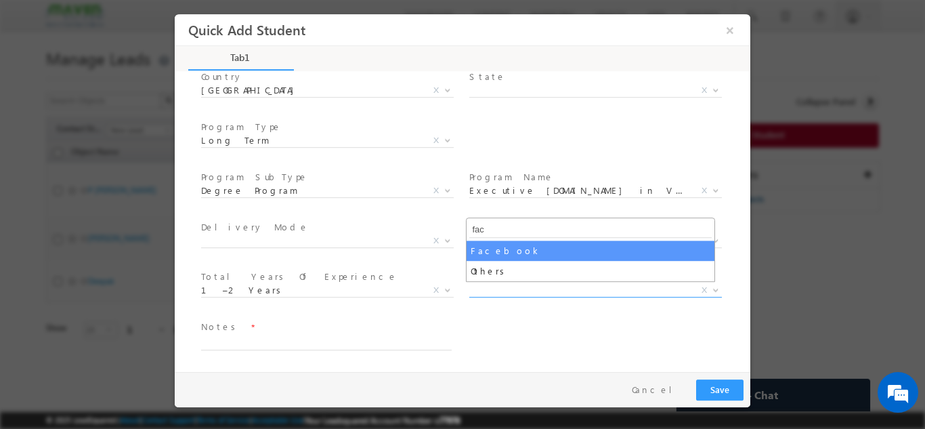
type input "fac"
drag, startPoint x: 488, startPoint y: 258, endPoint x: 462, endPoint y: 284, distance: 37.3
select select "Facebook"
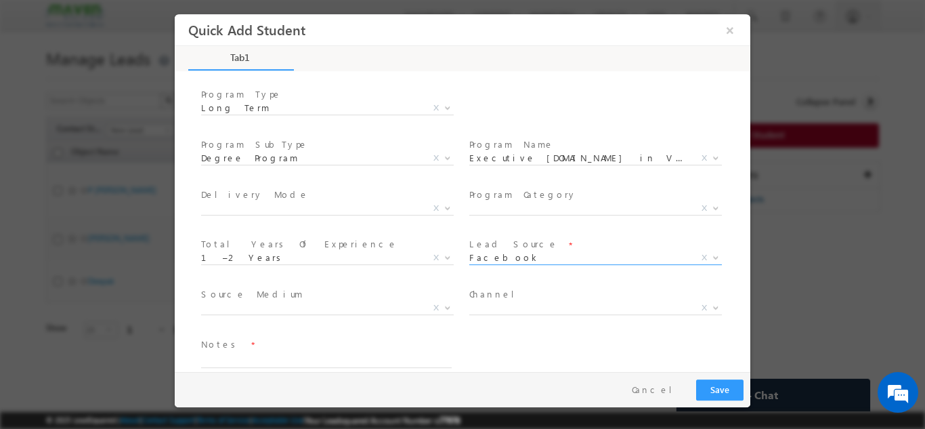
scroll to position [242, 0]
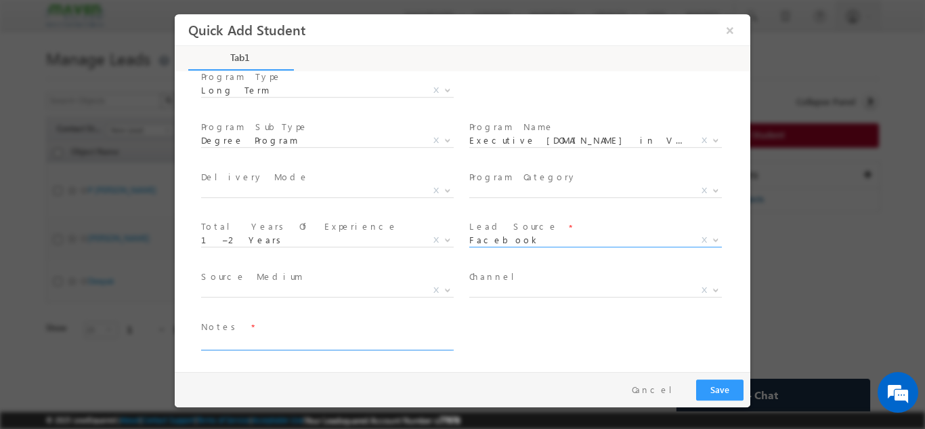
click at [274, 342] on textarea at bounding box center [326, 342] width 250 height 16
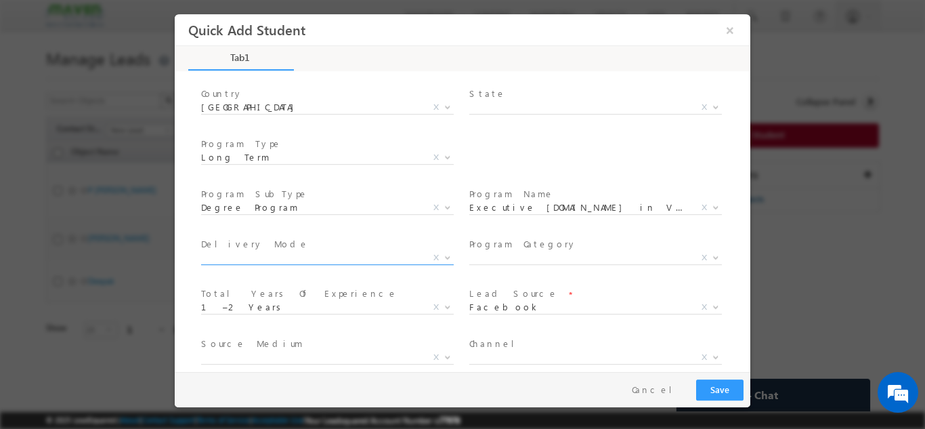
scroll to position [175, 0]
type textarea "Lead from Sheet"
click at [720, 385] on button "Save" at bounding box center [719, 388] width 47 height 21
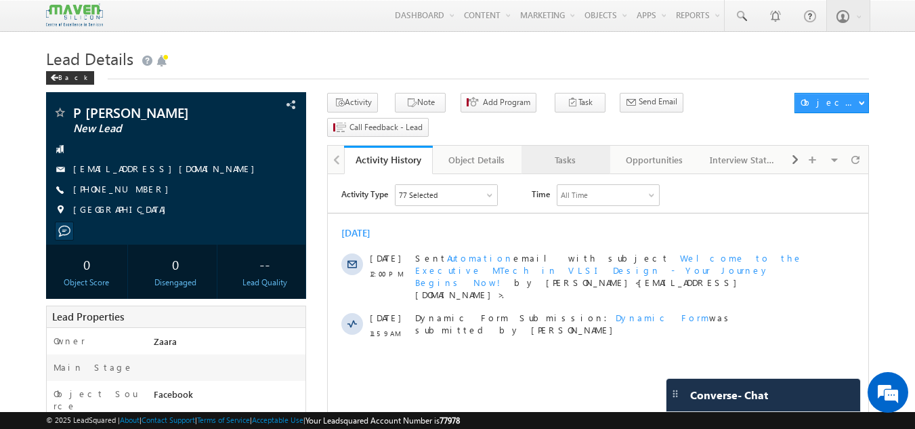
click at [557, 152] on div "Tasks" at bounding box center [565, 160] width 66 height 16
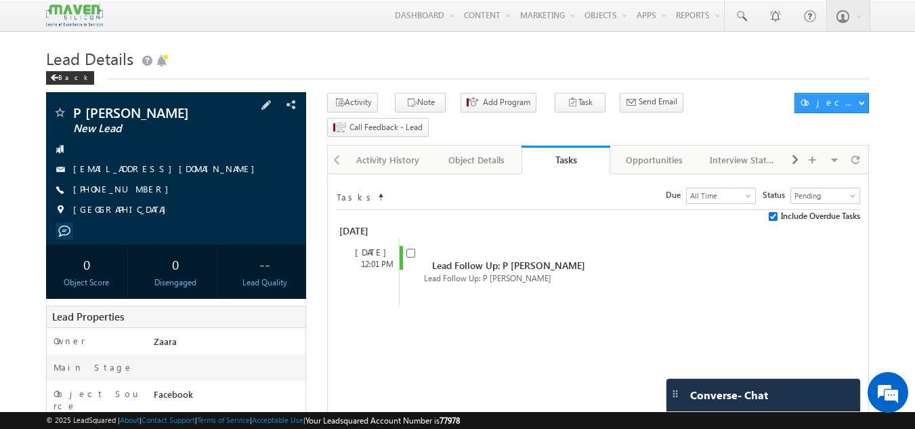
click at [89, 169] on link "[EMAIL_ADDRESS][DOMAIN_NAME]" at bounding box center [167, 168] width 188 height 12
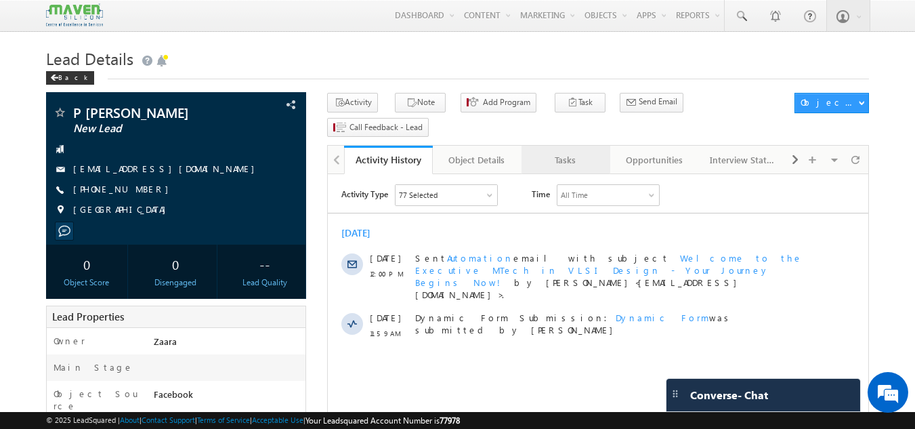
click at [576, 152] on div "Tasks" at bounding box center [565, 160] width 66 height 16
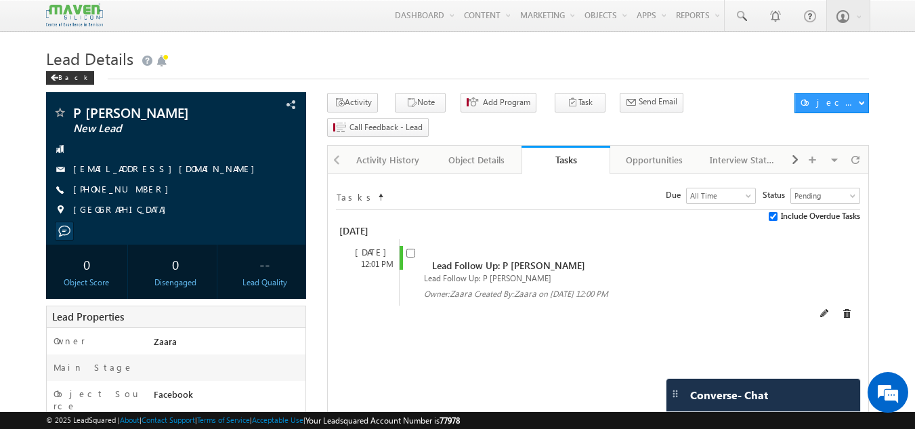
click at [409, 246] on span at bounding box center [413, 258] width 15 height 25
click at [408, 248] on input "checkbox" at bounding box center [410, 252] width 9 height 9
checkbox input "false"
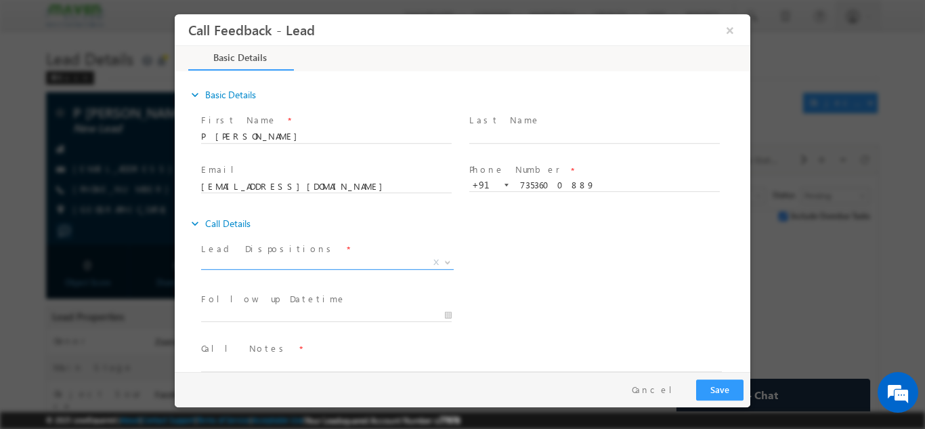
click at [280, 261] on span "X" at bounding box center [327, 262] width 253 height 14
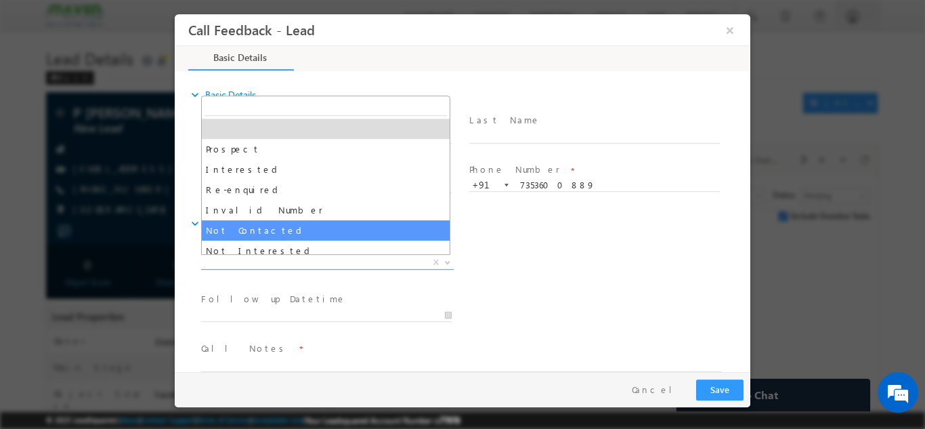
select select "Not Contacted"
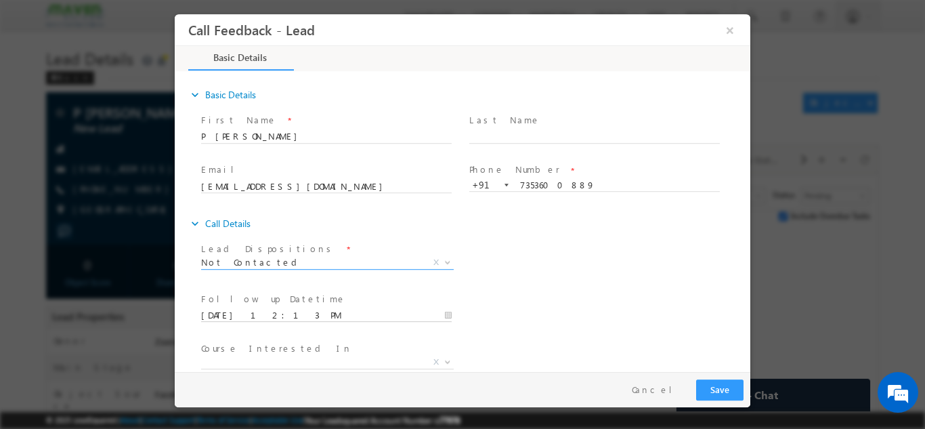
click at [269, 319] on input "[DATE] 12:13 PM" at bounding box center [326, 315] width 250 height 14
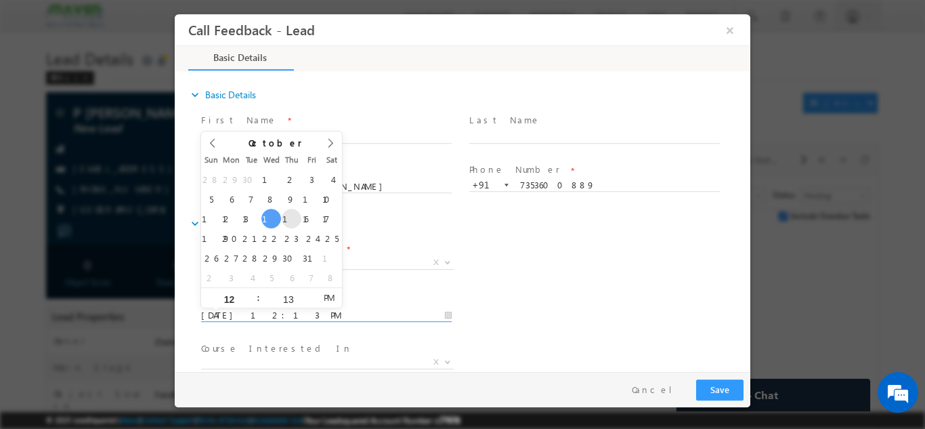
type input "[DATE] 12:13 PM"
click at [544, 257] on div "Lead Dispositions * Prospect Interested Re-enquired Invalid Number Not Contacte…" at bounding box center [474, 263] width 552 height 50
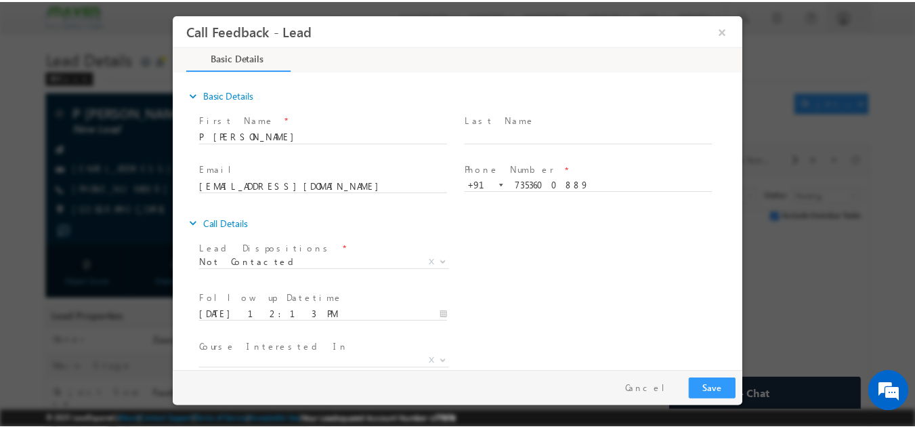
scroll to position [72, 0]
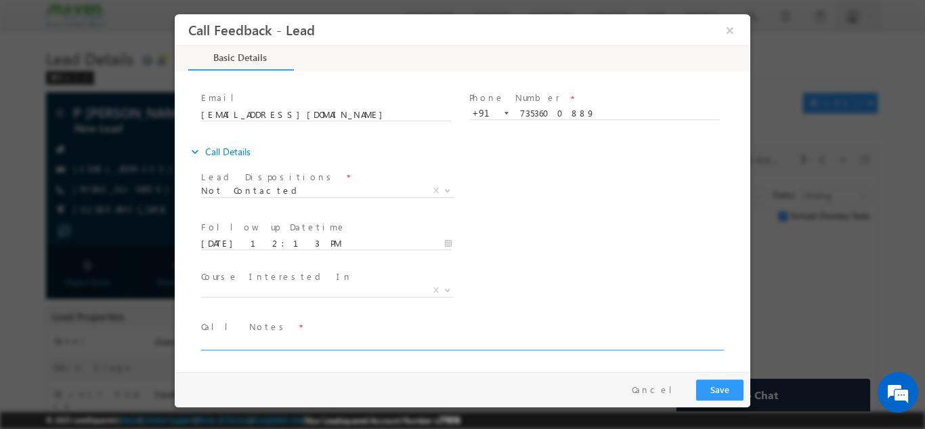
click at [266, 342] on textarea at bounding box center [461, 342] width 521 height 16
type textarea "Call back in evening"
click at [711, 385] on button "Save" at bounding box center [719, 388] width 47 height 21
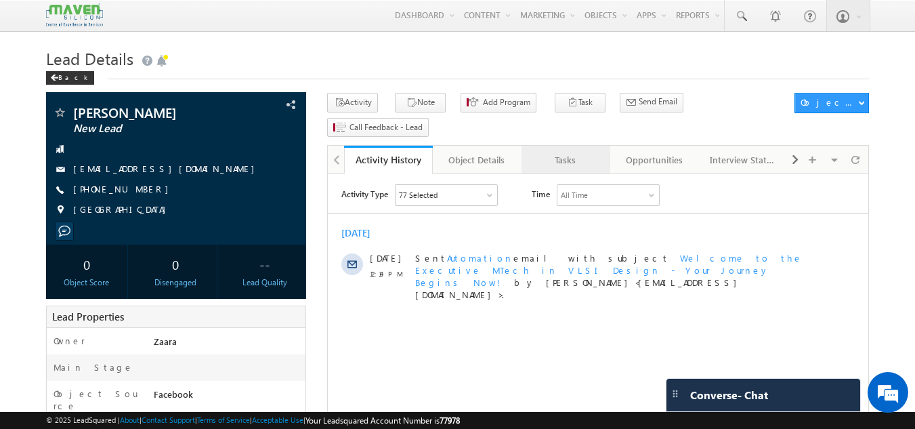
click at [576, 152] on div "Tasks" at bounding box center [565, 160] width 66 height 16
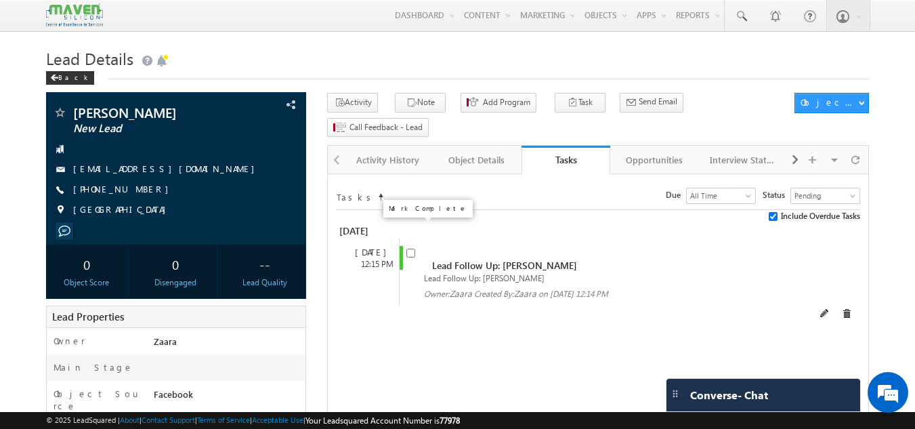
click at [410, 248] on input "checkbox" at bounding box center [410, 252] width 9 height 9
checkbox input "false"
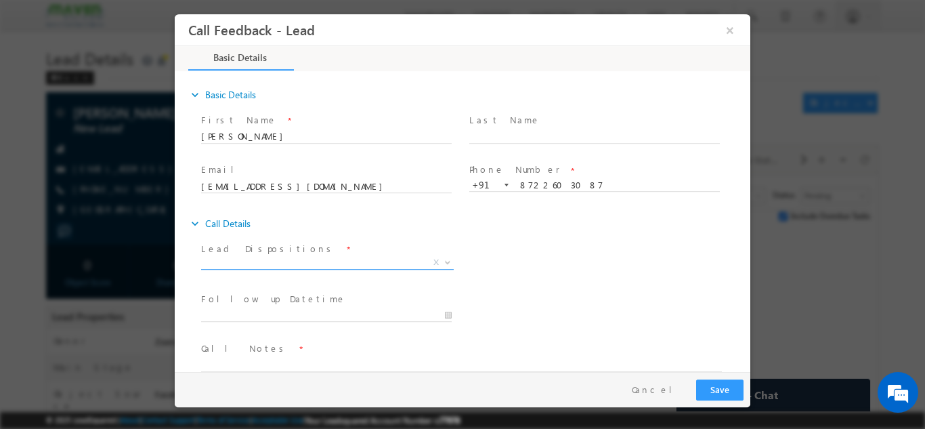
click at [290, 259] on span "X" at bounding box center [327, 262] width 253 height 14
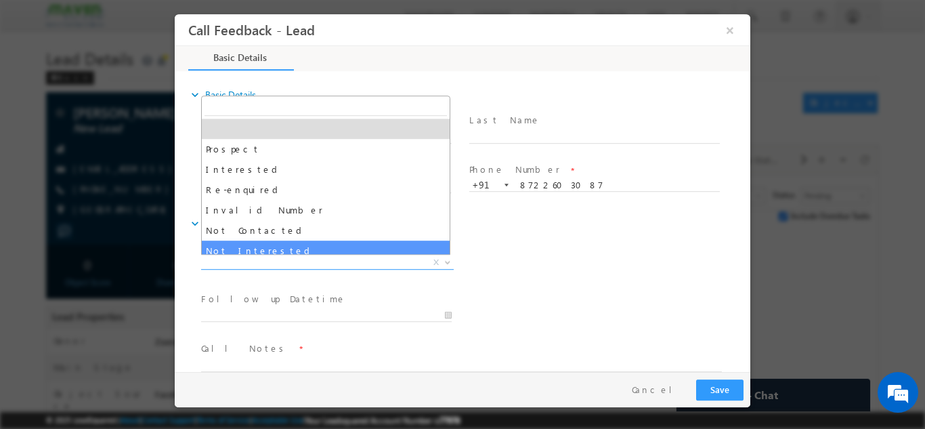
select select "Not Interested"
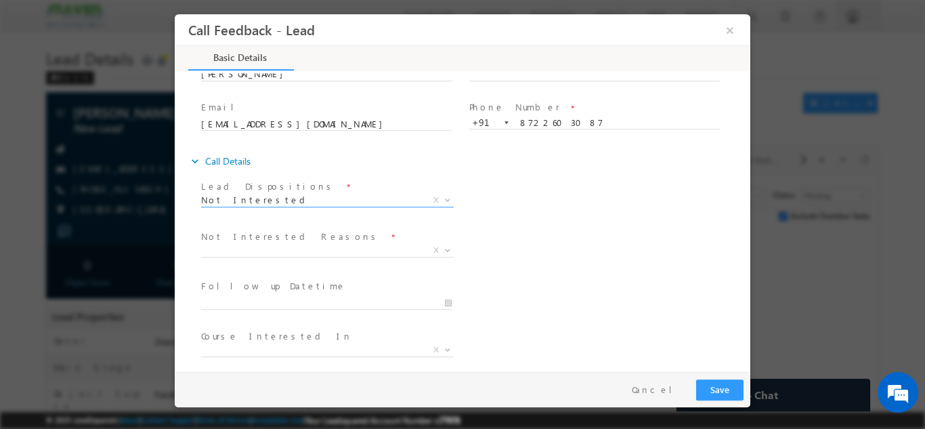
scroll to position [122, 0]
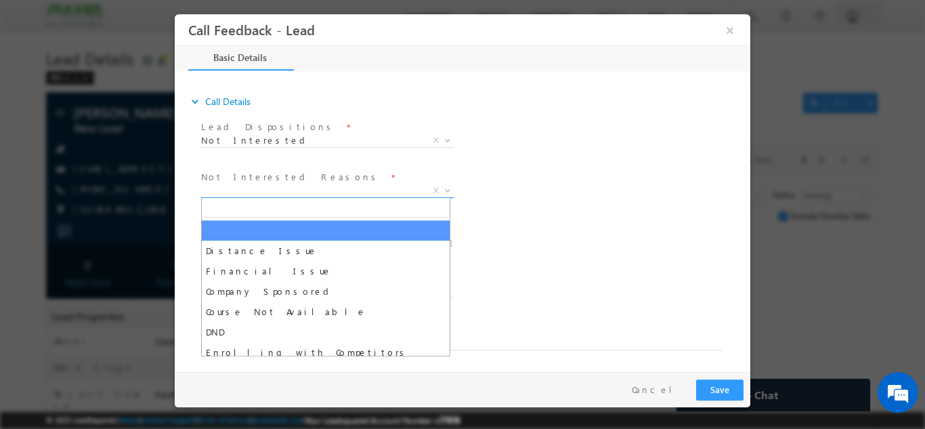
click at [249, 186] on span "X" at bounding box center [327, 190] width 253 height 14
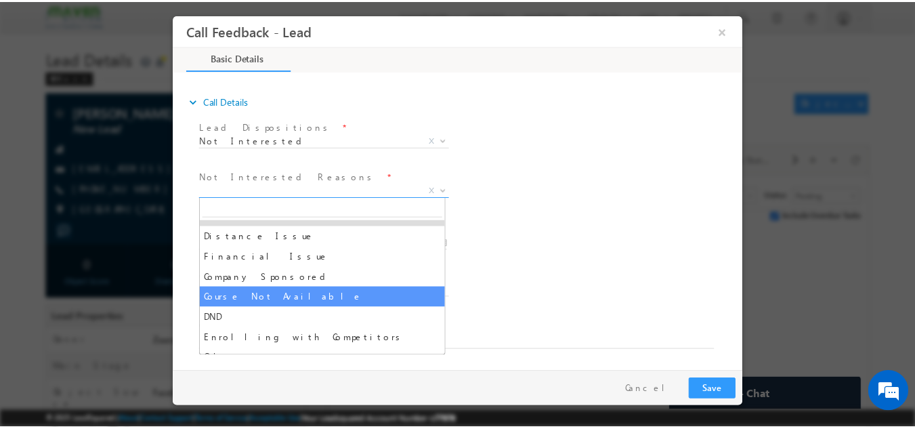
scroll to position [27, 0]
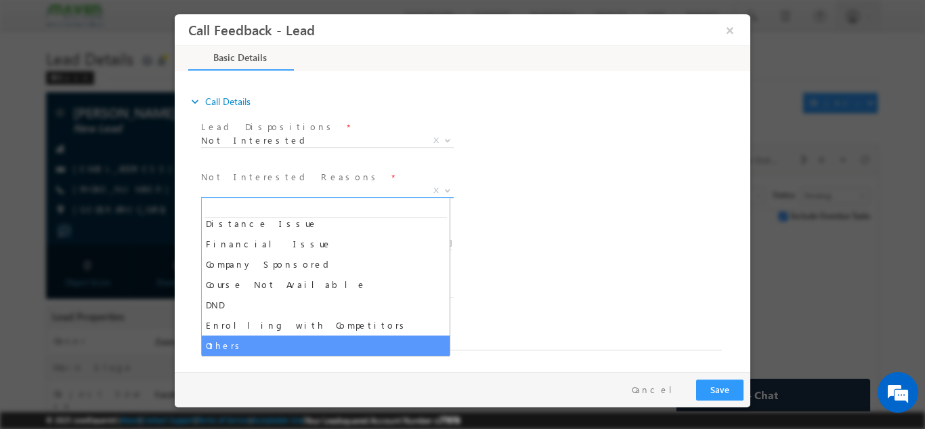
select select "Others"
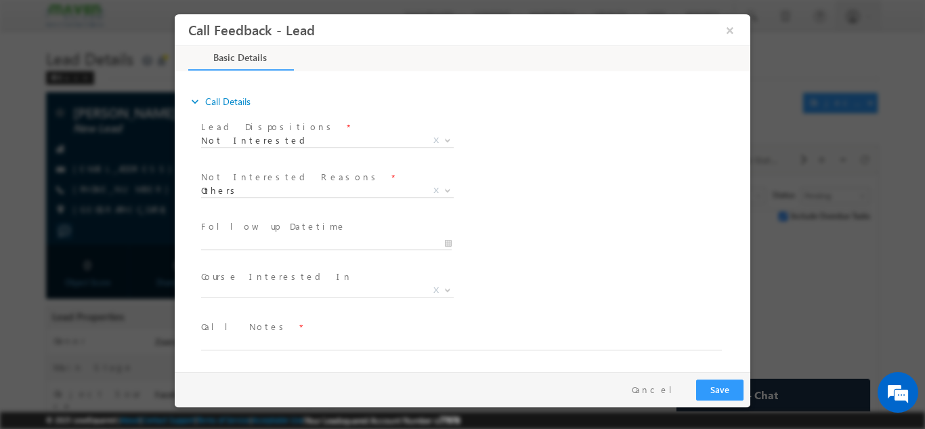
click at [269, 350] on span at bounding box center [454, 356] width 506 height 15
click at [270, 345] on textarea at bounding box center [461, 342] width 521 height 16
paste textarea "Loking for Job not interested in any program suggested him IIT program but he i…"
click at [284, 329] on span "Call Notes *" at bounding box center [454, 326] width 506 height 15
type textarea "Looking for Job not interested in any program suggested him IIT program but he …"
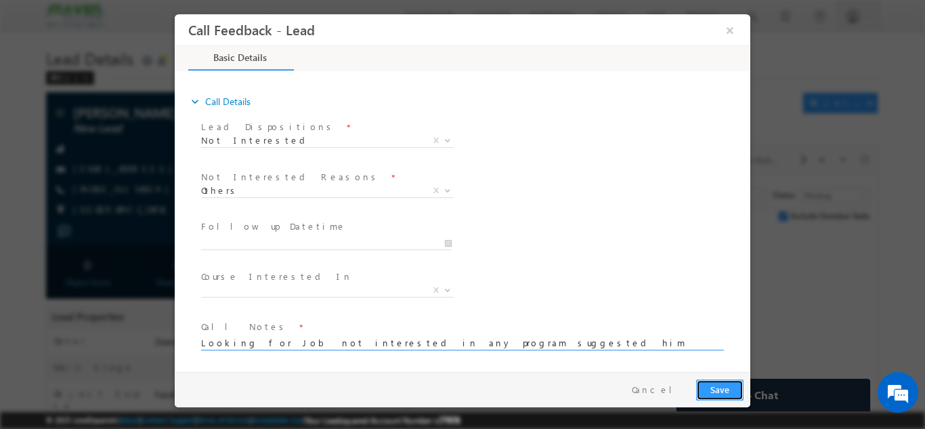
click at [716, 388] on button "Save" at bounding box center [719, 388] width 47 height 21
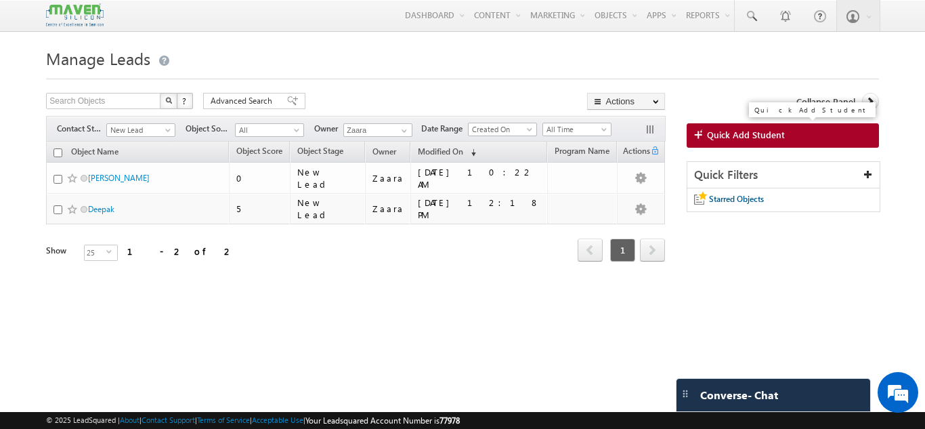
click at [765, 135] on span "Quick Add Student" at bounding box center [746, 135] width 78 height 12
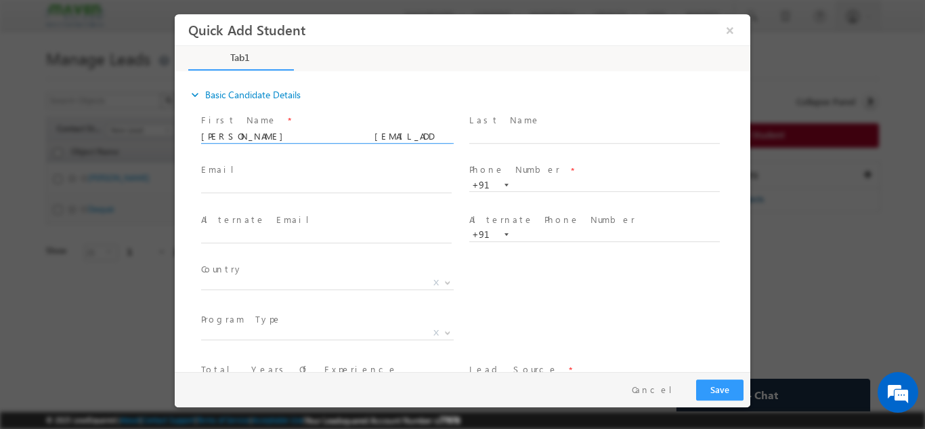
scroll to position [0, 32]
drag, startPoint x: 385, startPoint y: 135, endPoint x: 434, endPoint y: 135, distance: 48.7
click at [434, 135] on input "Charan Manjunath charanm621@gmail.com p:+919972829906" at bounding box center [326, 136] width 250 height 14
type input "Charan Manjunath charanm621@gmail.com p:+91"
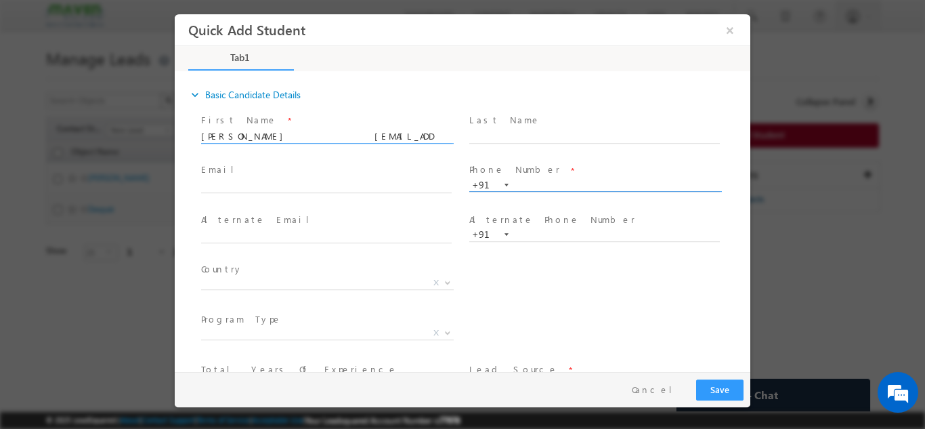
click at [551, 187] on input "text" at bounding box center [594, 185] width 250 height 14
paste input "9972829906"
type input "9972829906"
drag, startPoint x: 376, startPoint y: 136, endPoint x: 429, endPoint y: 146, distance: 54.3
click at [429, 144] on span "Charan Manjunath charanm621@gmail.com p:+91" at bounding box center [332, 136] width 263 height 15
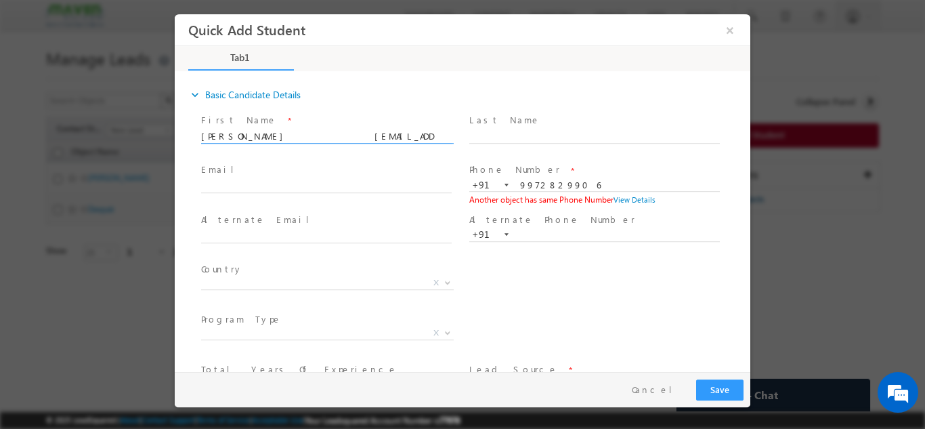
type input "Charan Manjunath charanm621@gmail.com"
click at [729, 30] on button "×" at bounding box center [729, 29] width 23 height 25
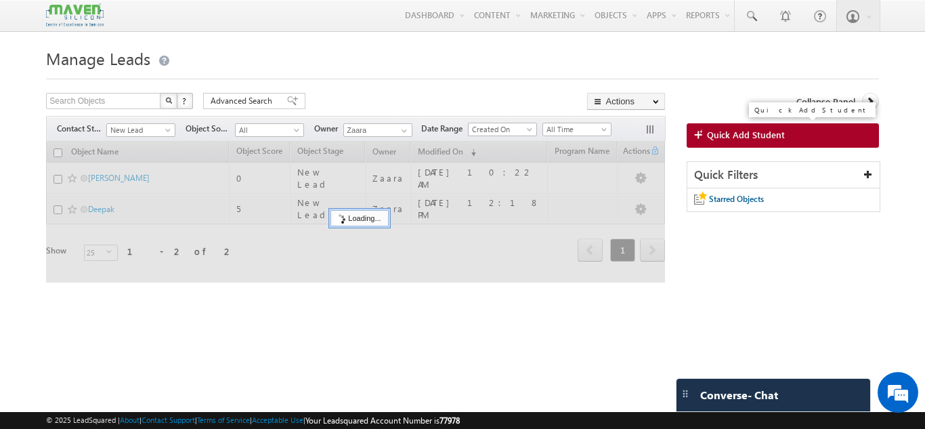
click at [732, 144] on link "Quick Add Student" at bounding box center [782, 135] width 192 height 24
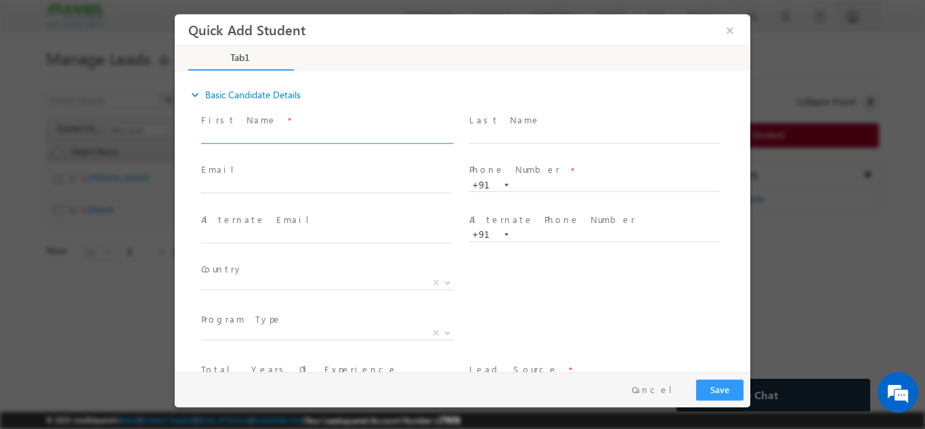
paste input "Saurabh Shukla saurabhshuklarp@gmail.com p:+917259334468"
drag, startPoint x: 383, startPoint y: 135, endPoint x: 445, endPoint y: 134, distance: 62.3
click at [445, 134] on input "Saurabh Shukla saurabhshuklarp@gmail.com p:+917259334468" at bounding box center [326, 136] width 250 height 14
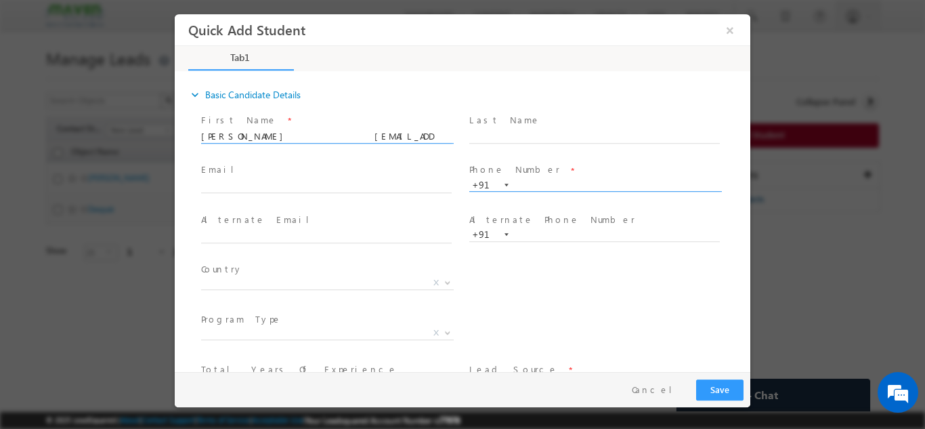
type input "Saurabh Shukla saurabhshuklarp@gmail.com"
click at [519, 182] on input "text" at bounding box center [594, 185] width 250 height 14
paste input "7259334468"
type input "7259334468"
drag, startPoint x: 276, startPoint y: 139, endPoint x: 410, endPoint y: 142, distance: 133.4
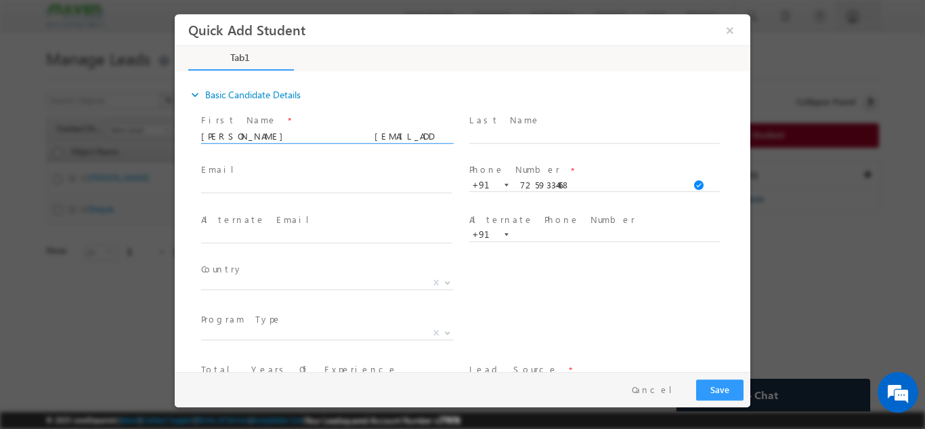
click at [410, 142] on span "Saurabh Shukla saurabhshuklarp@gmail.com" at bounding box center [332, 136] width 263 height 15
type input "Saurabh Shukla"
click at [352, 183] on input "text" at bounding box center [326, 186] width 250 height 14
paste input "saurabhshuklarp@gmail.com"
type input "saurabhshuklarp@gmail.com"
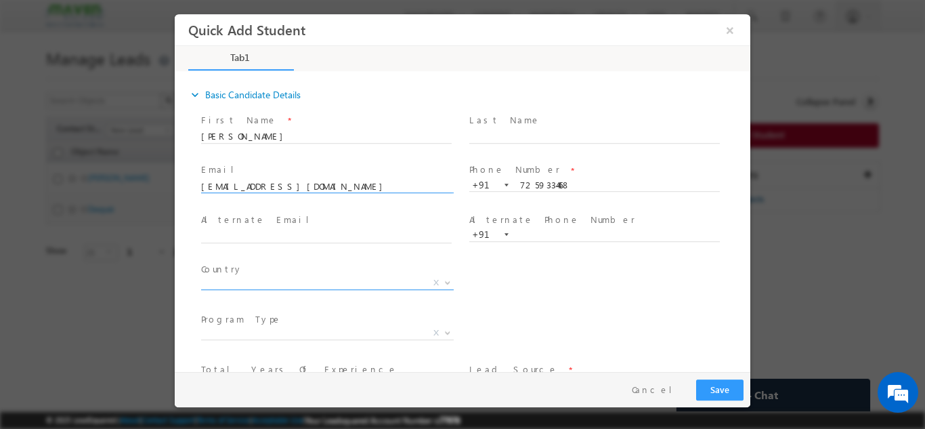
click at [316, 279] on span "X" at bounding box center [327, 283] width 253 height 14
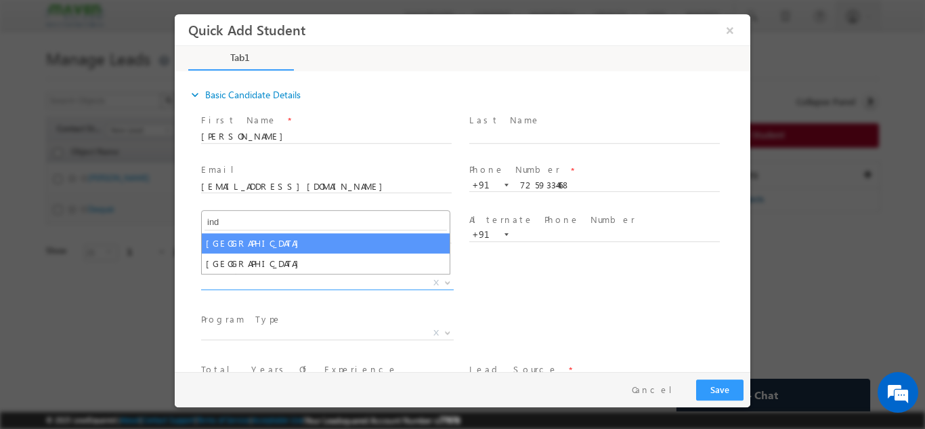
type input "ind"
select select "[GEOGRAPHIC_DATA]"
select select
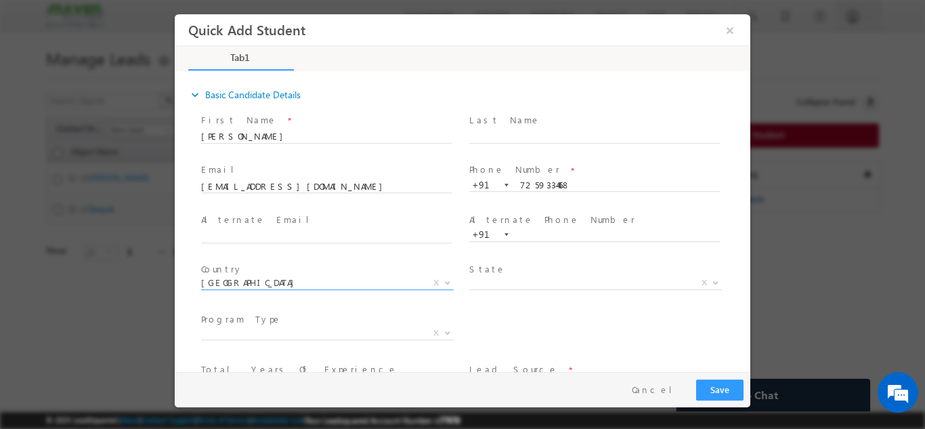
scroll to position [68, 0]
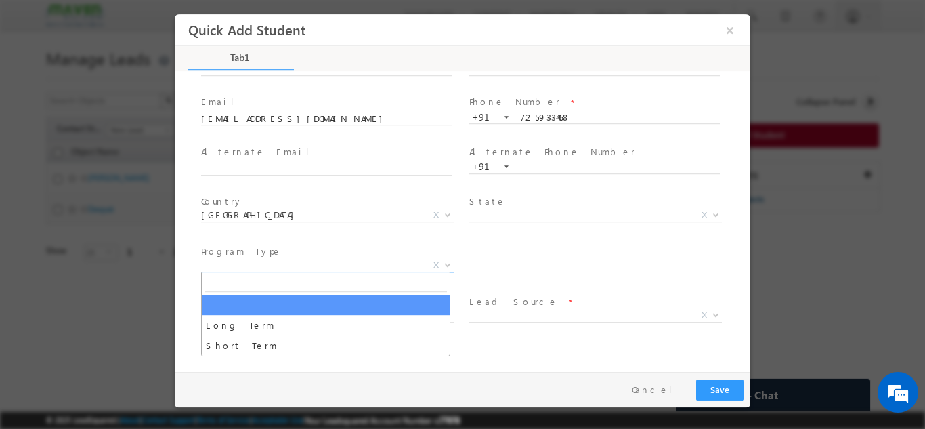
click at [280, 267] on span "X" at bounding box center [327, 265] width 253 height 14
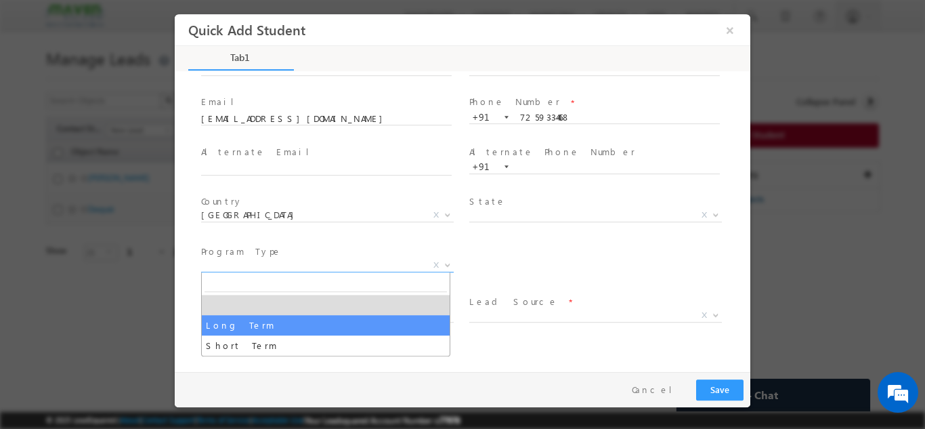
select select "Long Term"
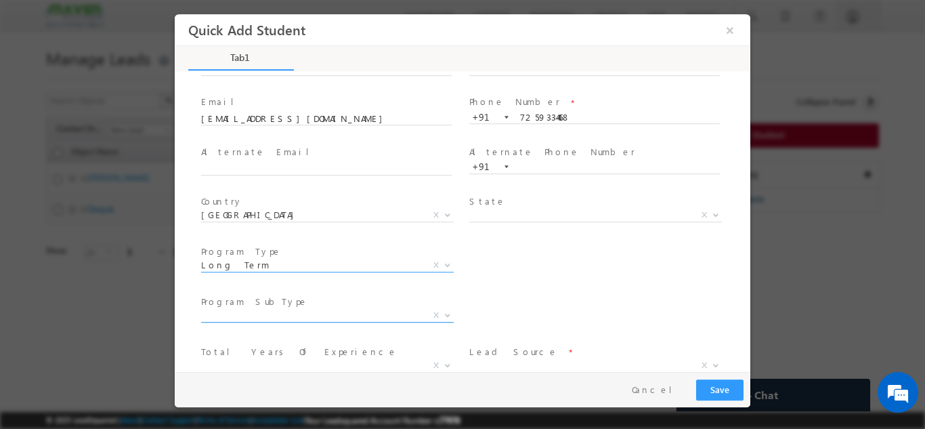
click at [261, 312] on span "X" at bounding box center [327, 315] width 253 height 14
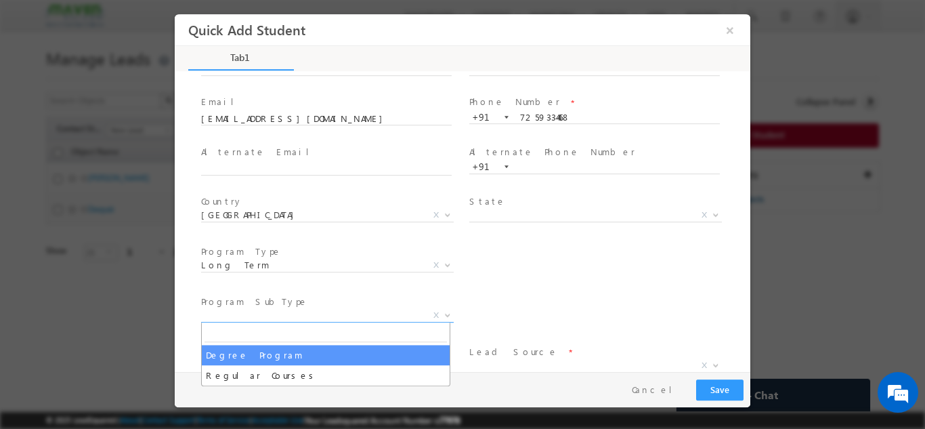
select select "Degree Program"
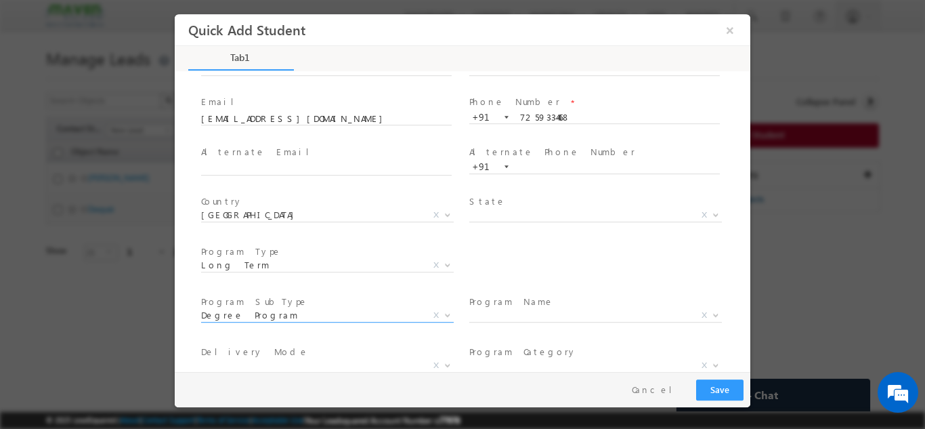
scroll to position [135, 0]
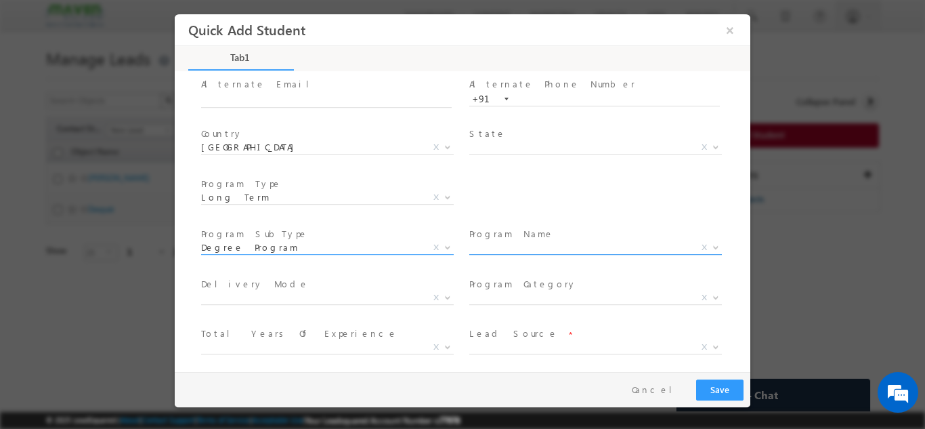
click at [481, 252] on span "X" at bounding box center [595, 247] width 253 height 14
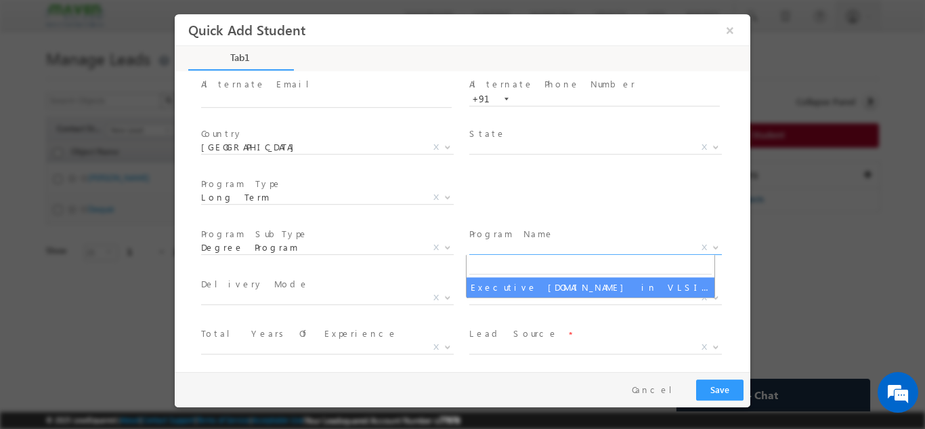
select select "Executive [DOMAIN_NAME] in VLSI Design"
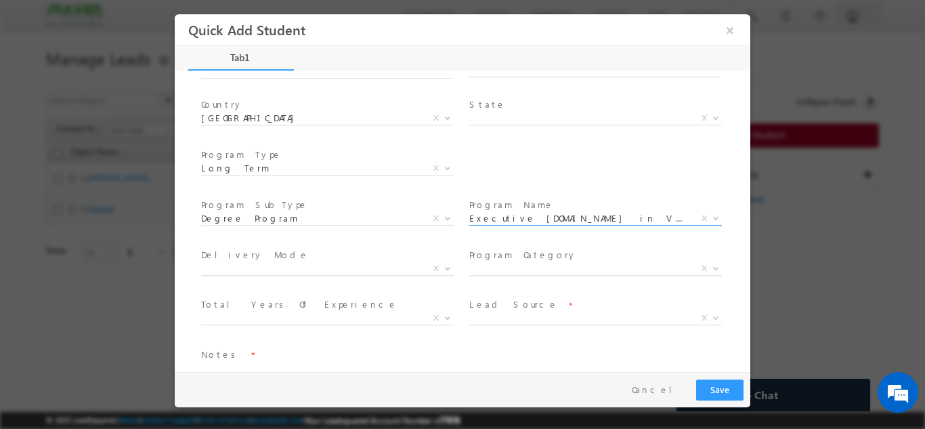
scroll to position [192, 0]
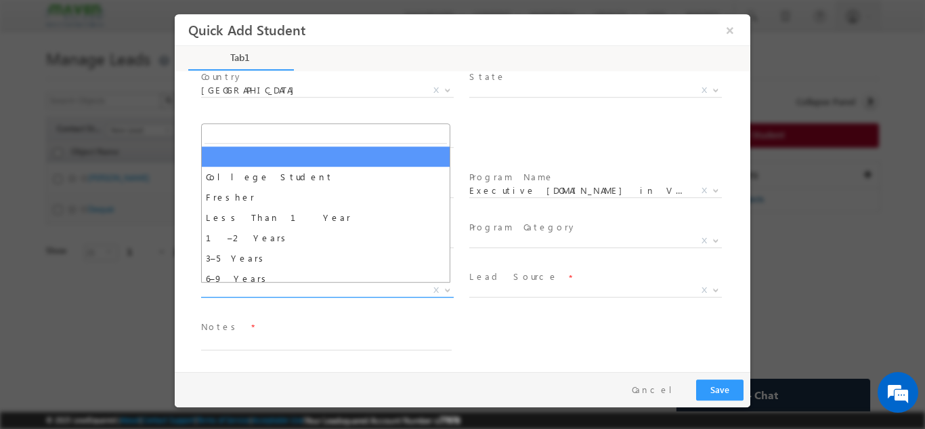
click at [246, 292] on span "X" at bounding box center [327, 290] width 253 height 14
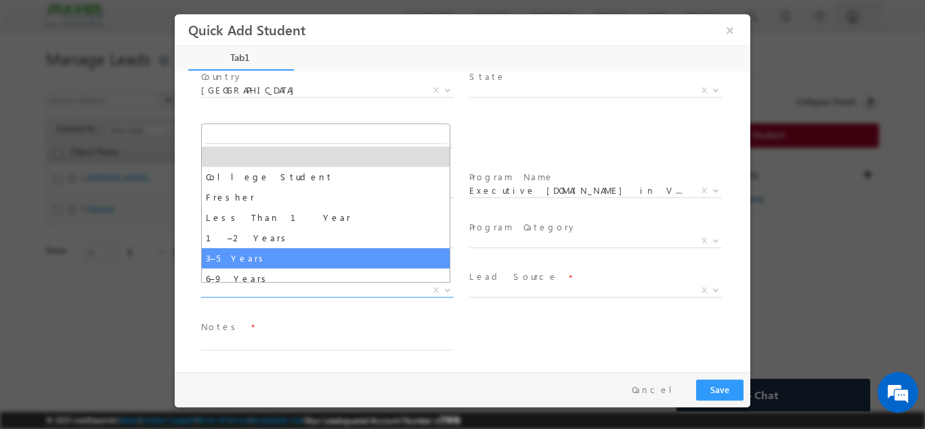
scroll to position [47, 0]
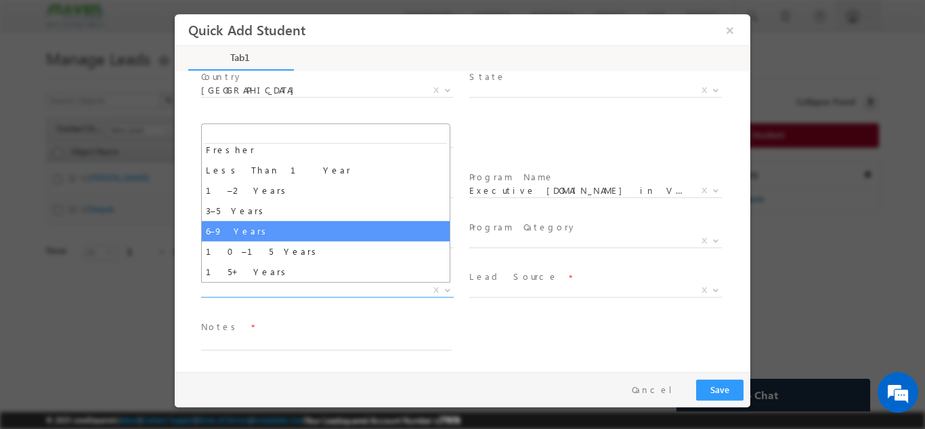
select select "6–9 Years"
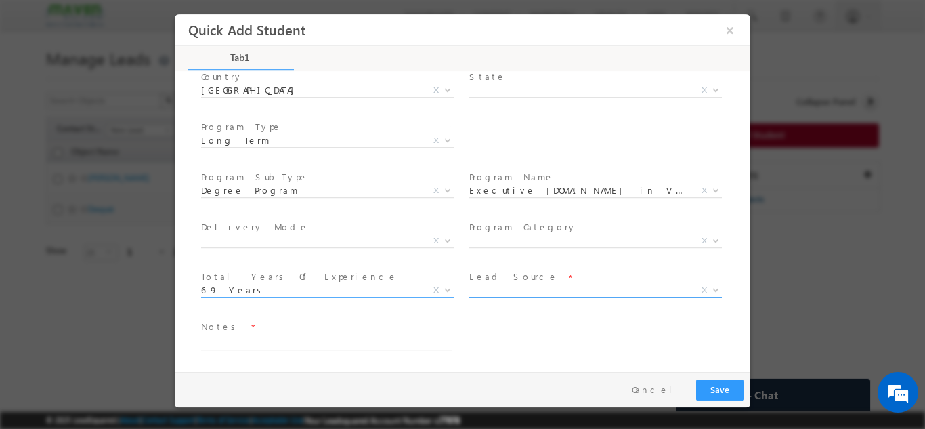
click at [482, 289] on span "X" at bounding box center [595, 290] width 253 height 14
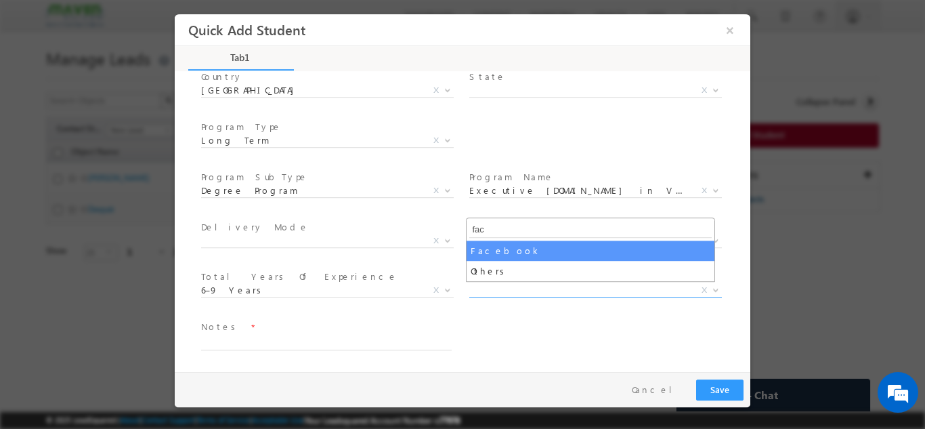
type input "fac"
select select "Facebook"
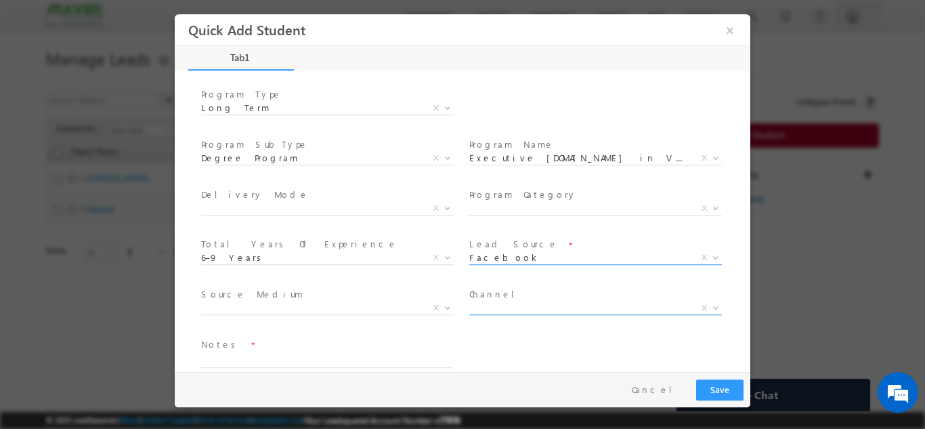
scroll to position [242, 0]
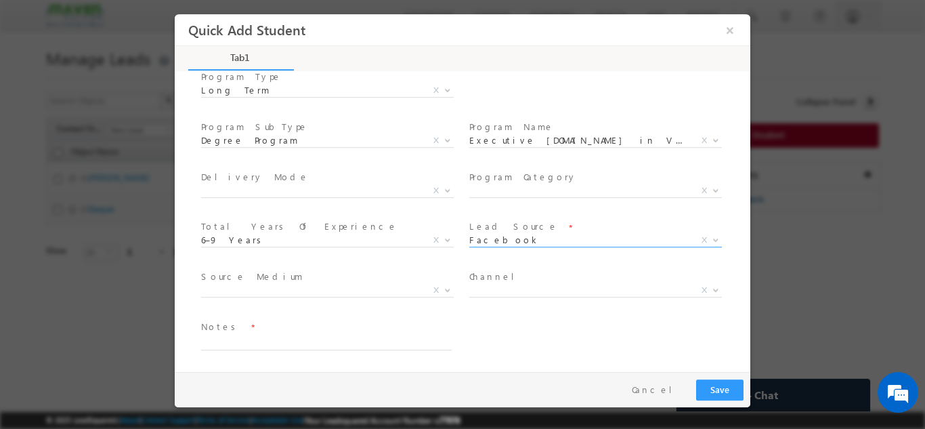
click at [271, 326] on span "Notes *" at bounding box center [326, 326] width 250 height 15
click at [267, 336] on textarea at bounding box center [326, 342] width 250 height 16
type textarea "Lead from sheet"
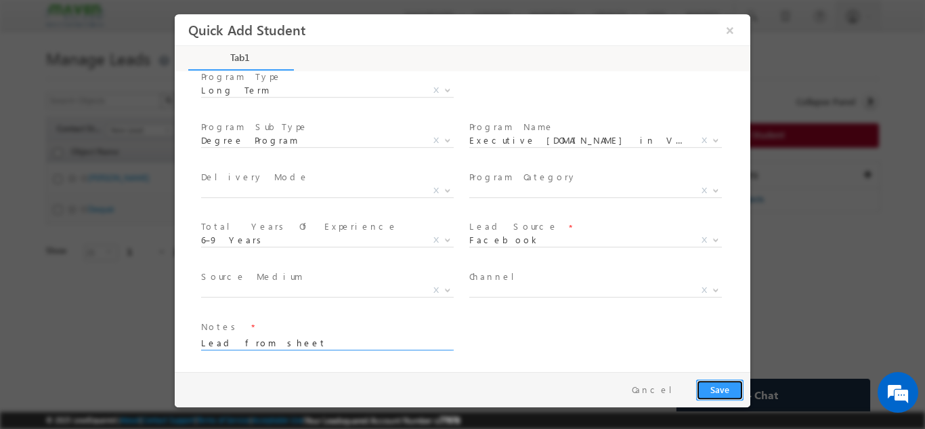
click at [742, 395] on button "Save" at bounding box center [719, 388] width 47 height 21
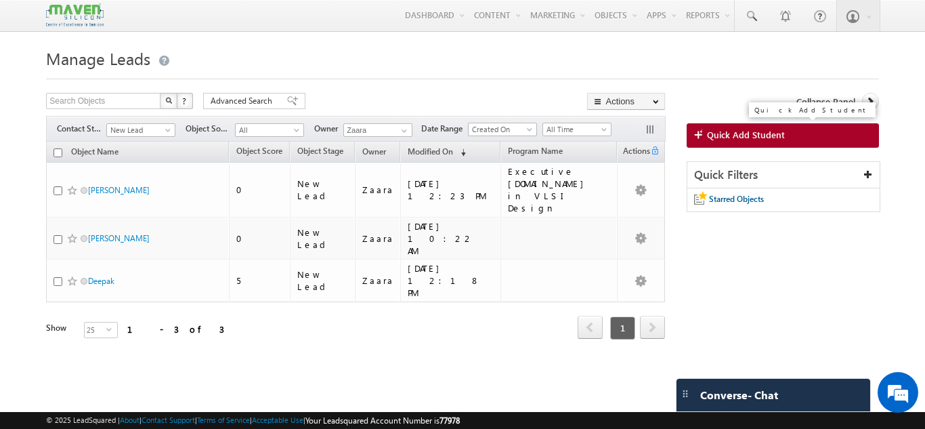
click at [764, 136] on span "Quick Add Student" at bounding box center [746, 135] width 78 height 12
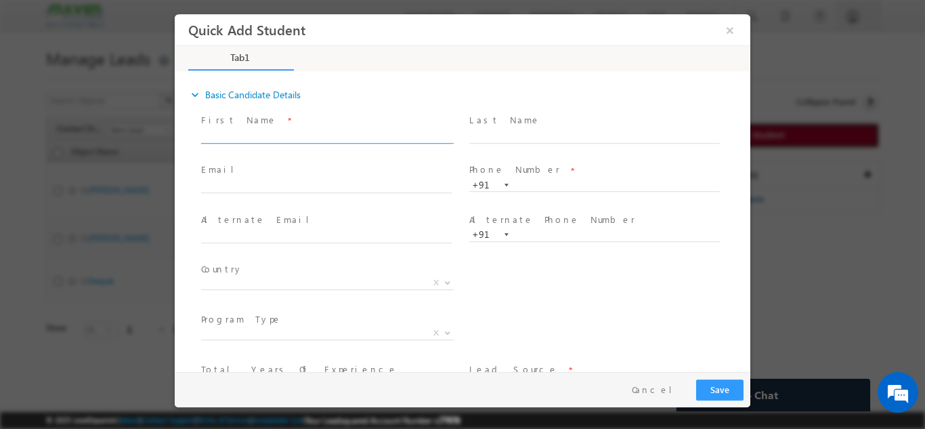
scroll to position [0, 0]
click at [265, 140] on input "text" at bounding box center [326, 136] width 250 height 14
paste input "Roshini P 951997roshiniradha@gmail.com p:+918050522136"
drag, startPoint x: 384, startPoint y: 135, endPoint x: 439, endPoint y: 140, distance: 55.7
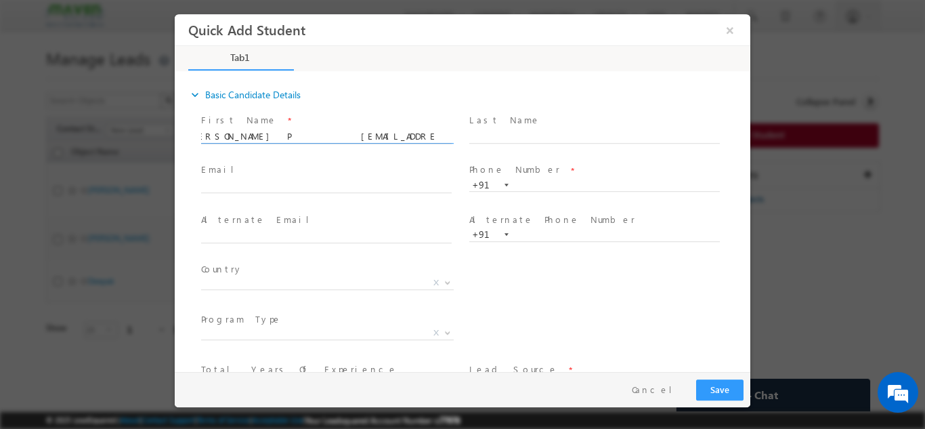
click at [439, 140] on input "Roshini P 951997roshiniradha@gmail.com p:+918050522136" at bounding box center [326, 136] width 250 height 14
type input "Roshini P 951997roshiniradha@gmail.com p:+91"
click at [535, 182] on input "text" at bounding box center [594, 185] width 250 height 14
paste input "8050522136"
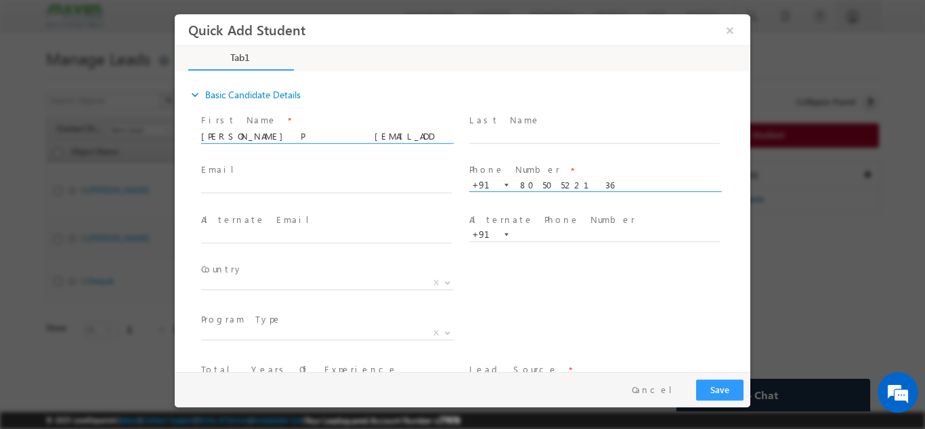
type input "8050522136"
drag, startPoint x: 240, startPoint y: 139, endPoint x: 364, endPoint y: 137, distance: 123.2
click at [364, 137] on input "Roshini P 951997roshiniradha@gmail.com p:+91" at bounding box center [326, 136] width 250 height 14
drag, startPoint x: 252, startPoint y: 135, endPoint x: 312, endPoint y: 135, distance: 60.3
click at [312, 135] on input "Roshini P p:+91" at bounding box center [326, 136] width 250 height 14
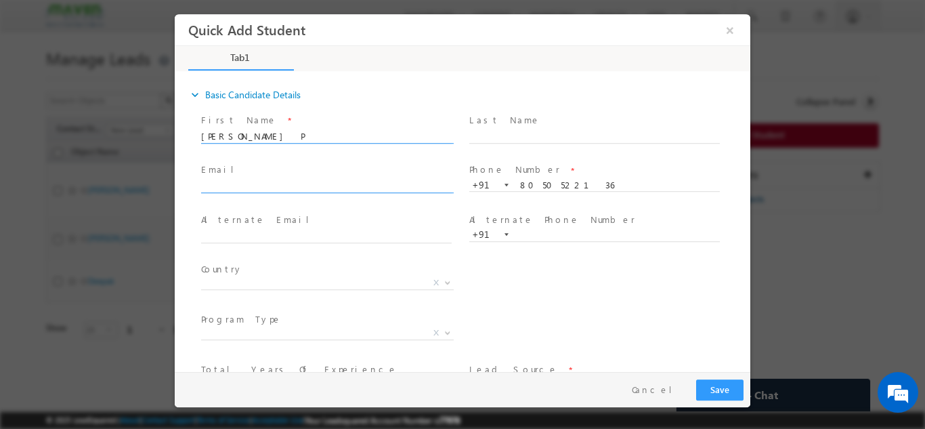
type input "Roshini P"
click at [280, 181] on input "text" at bounding box center [326, 186] width 250 height 14
paste input "951997roshiniradha@gmail.com"
type input "951997roshiniradha@gmail.com"
click at [431, 214] on span "Alternate Email *" at bounding box center [326, 219] width 250 height 15
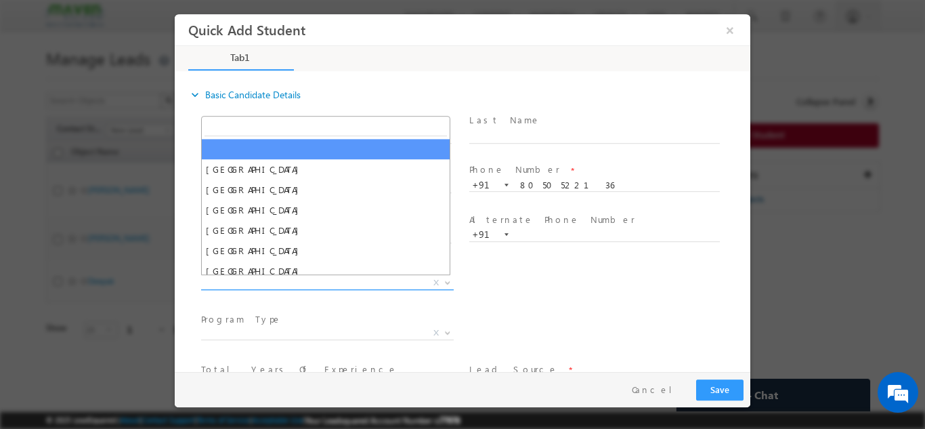
click at [254, 282] on span "X" at bounding box center [327, 283] width 253 height 14
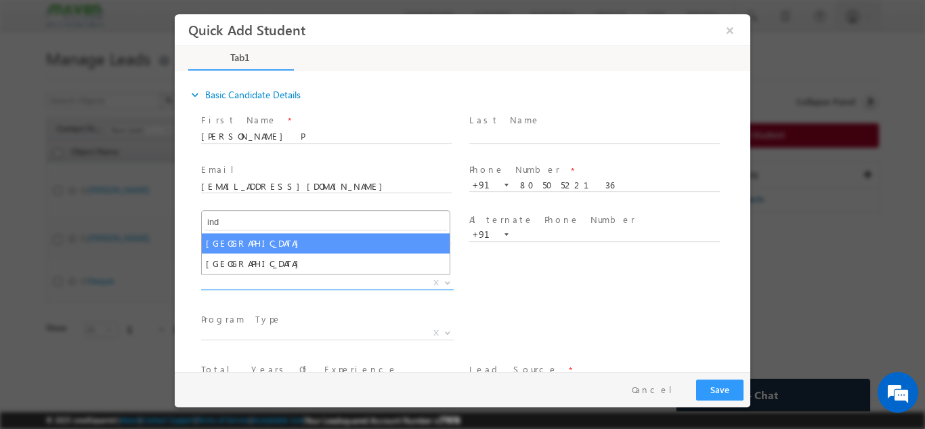
type input "ind"
select select "[GEOGRAPHIC_DATA]"
select select
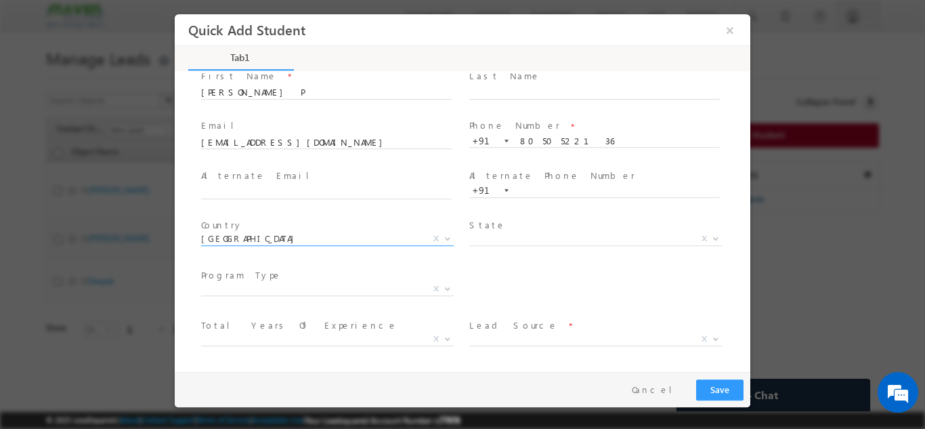
scroll to position [68, 0]
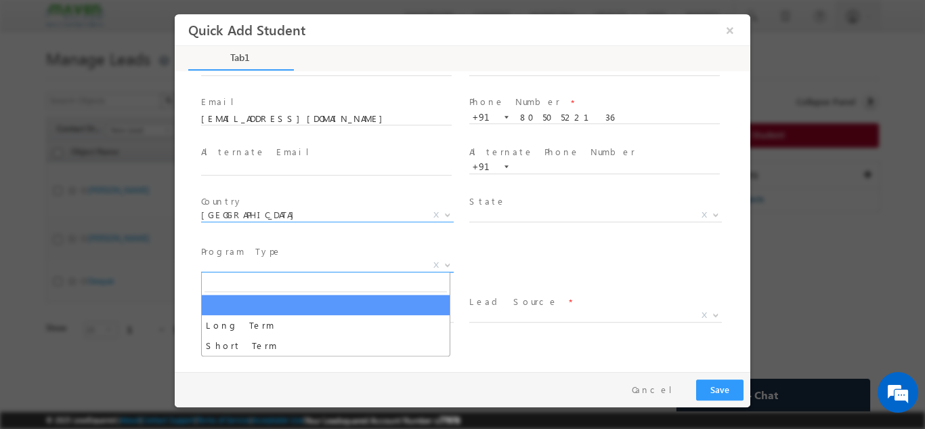
click at [253, 269] on span "X" at bounding box center [327, 265] width 253 height 14
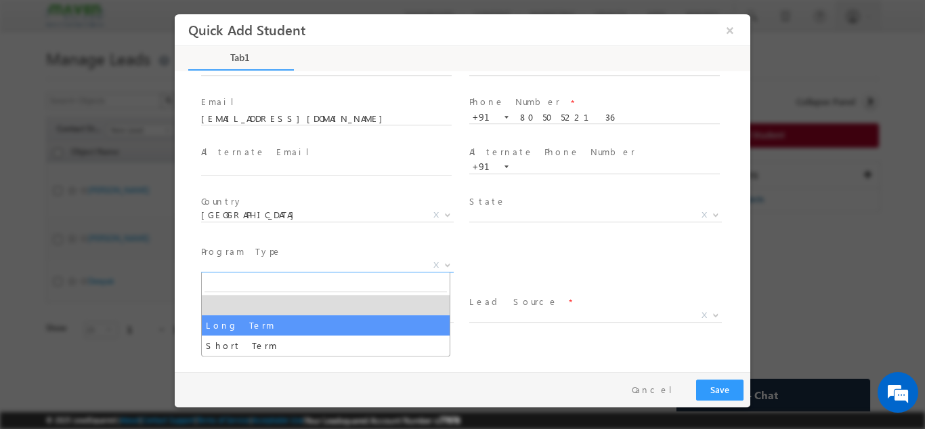
select select "Long Term"
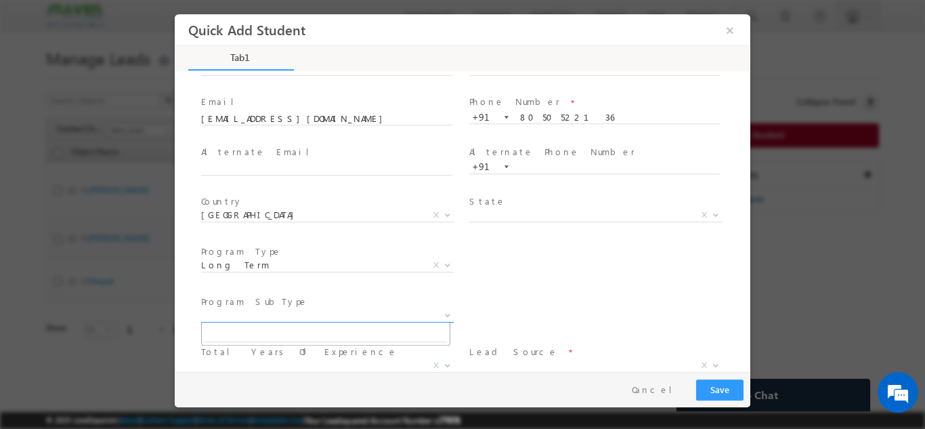
click at [242, 315] on span "X" at bounding box center [327, 315] width 253 height 14
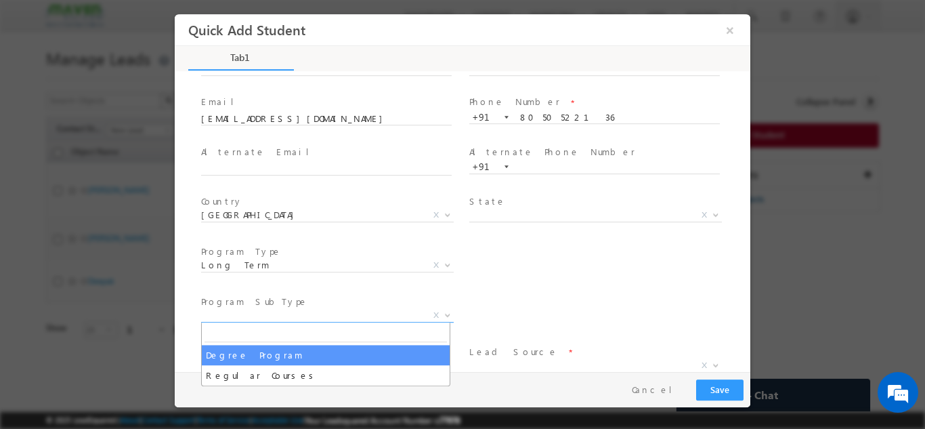
select select "Degree Program"
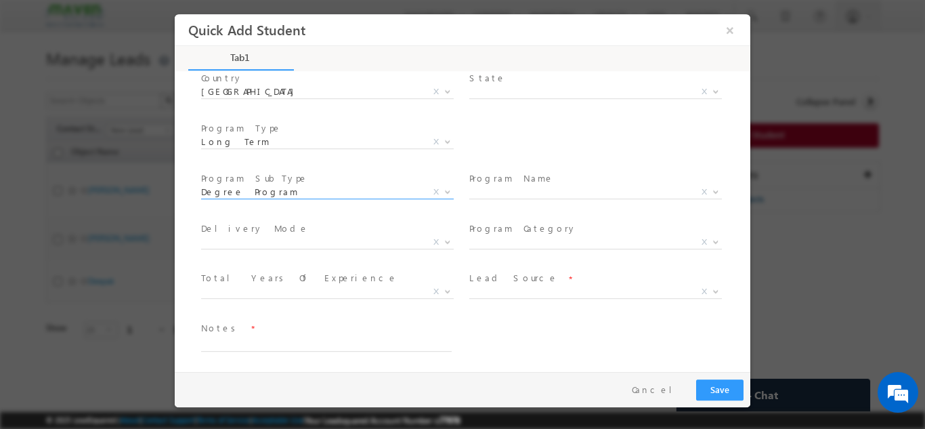
scroll to position [192, 0]
click at [531, 185] on span "X" at bounding box center [595, 190] width 253 height 14
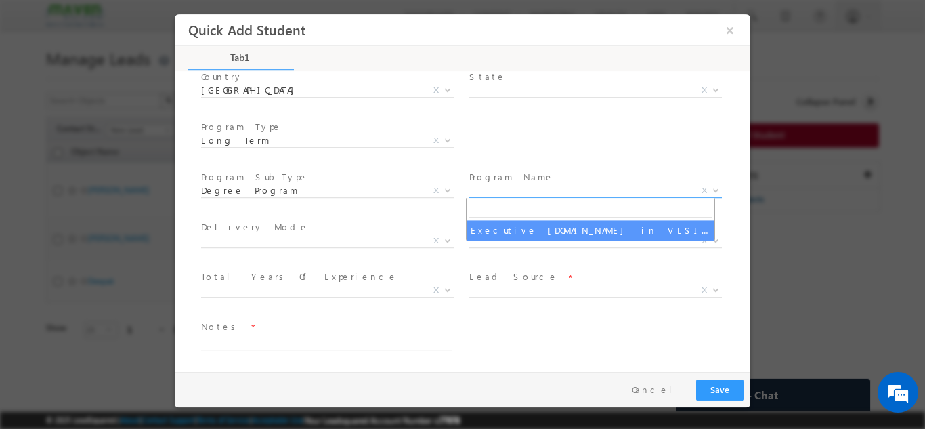
select select "Executive [DOMAIN_NAME] in VLSI Design"
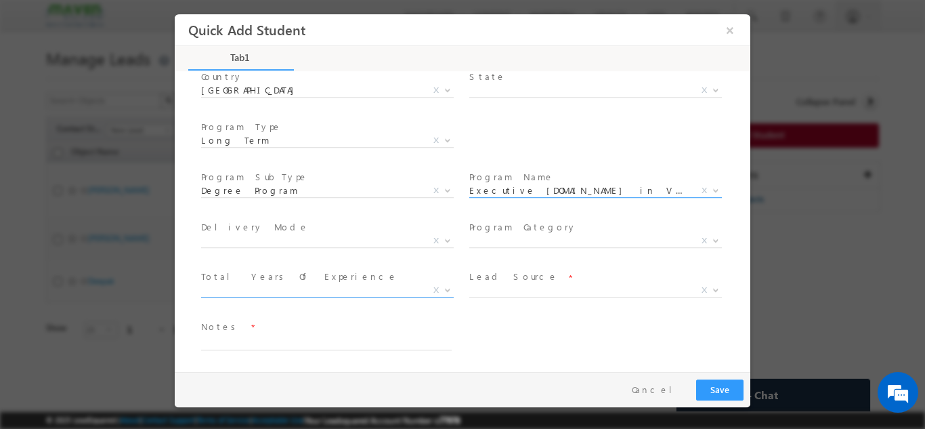
click at [337, 290] on span "X" at bounding box center [327, 290] width 253 height 14
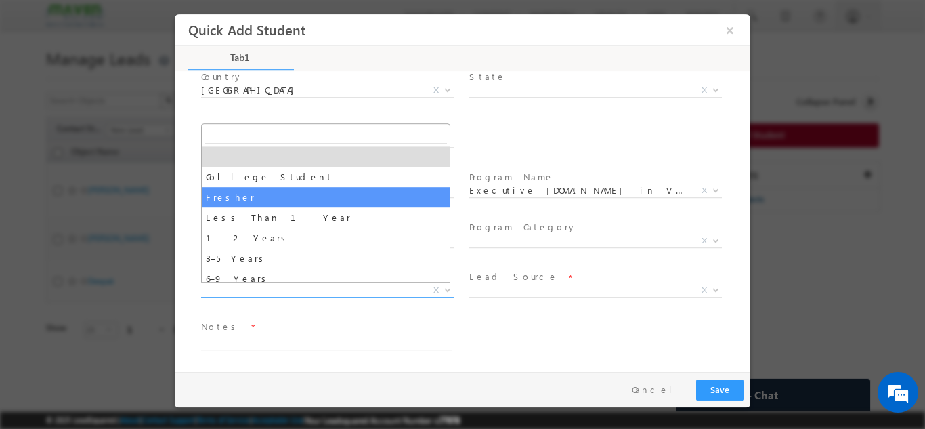
select select "Fresher"
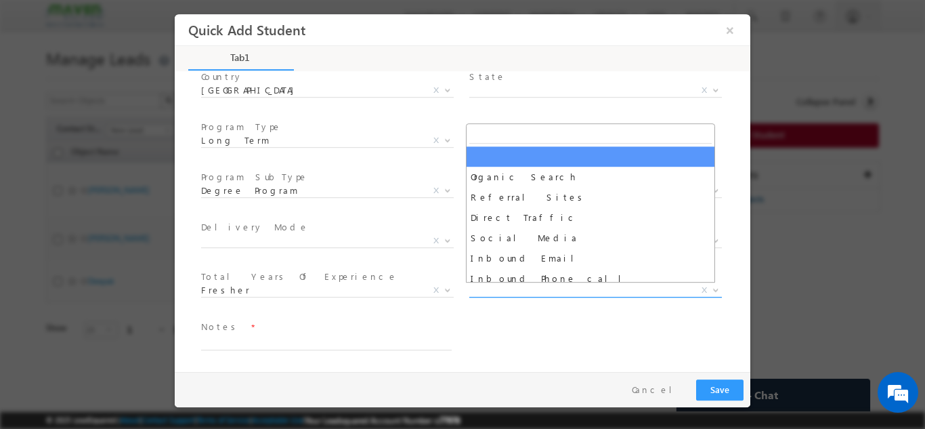
click at [508, 286] on span "X" at bounding box center [595, 290] width 253 height 14
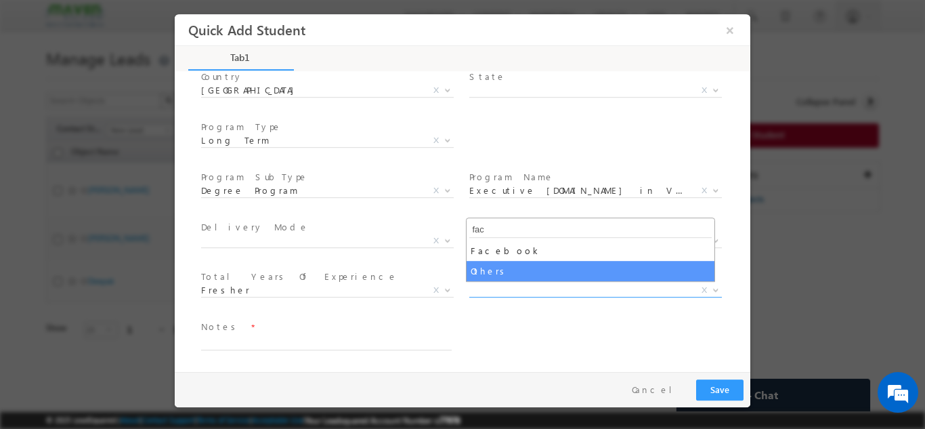
type input "fac"
select select "MXOthers"
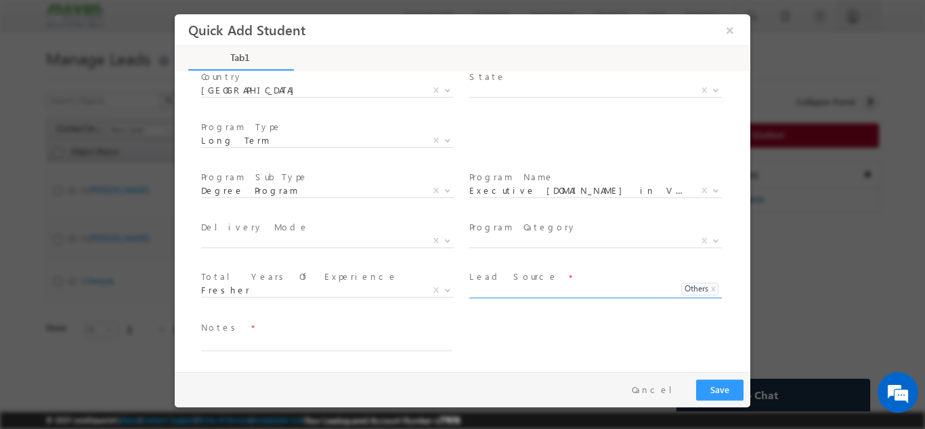
click at [496, 290] on input at bounding box center [570, 289] width 202 height 12
select select
click at [705, 290] on span "Others X Others x" at bounding box center [595, 292] width 253 height 15
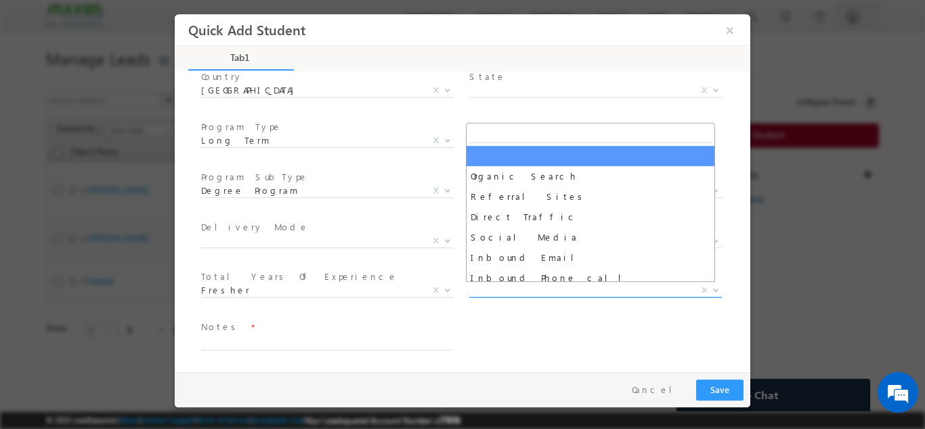
click at [495, 284] on span "X" at bounding box center [595, 290] width 253 height 14
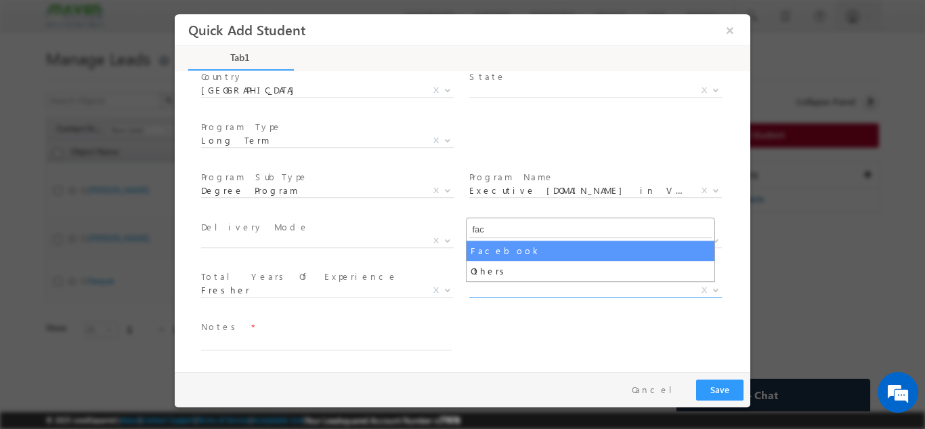
type input "fac"
select select "Facebook"
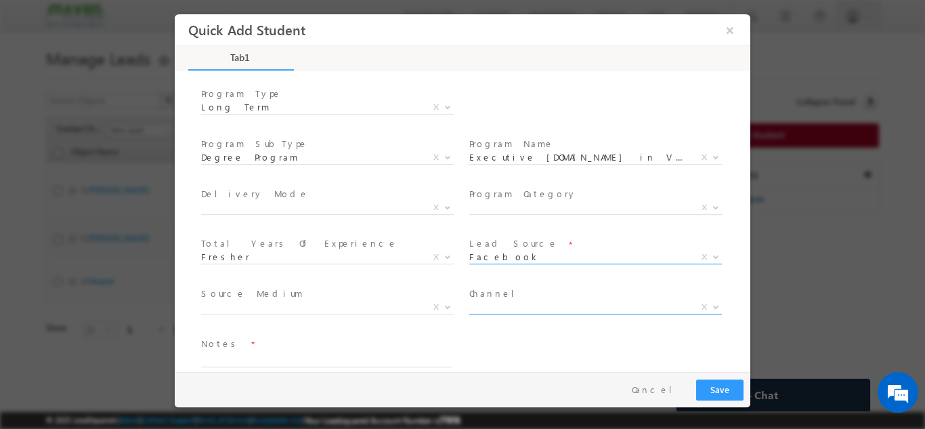
scroll to position [242, 0]
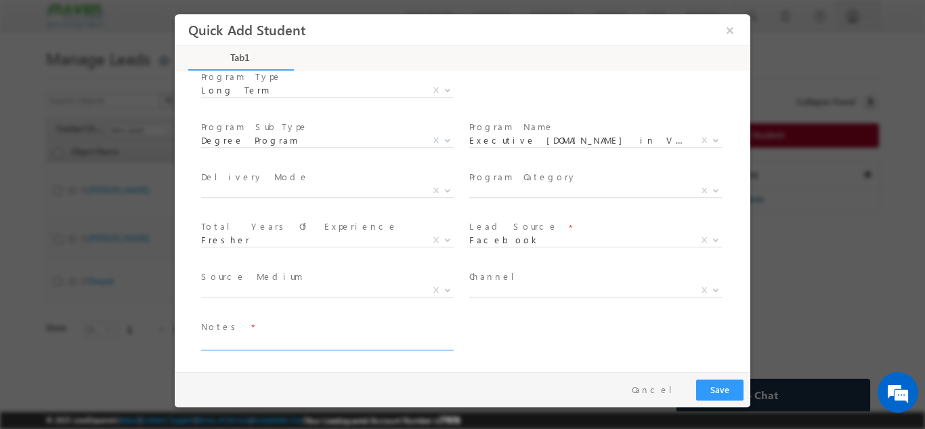
click at [317, 343] on textarea at bounding box center [326, 342] width 250 height 16
type textarea "Lead from sheet"
click at [699, 385] on button "Save" at bounding box center [719, 388] width 47 height 21
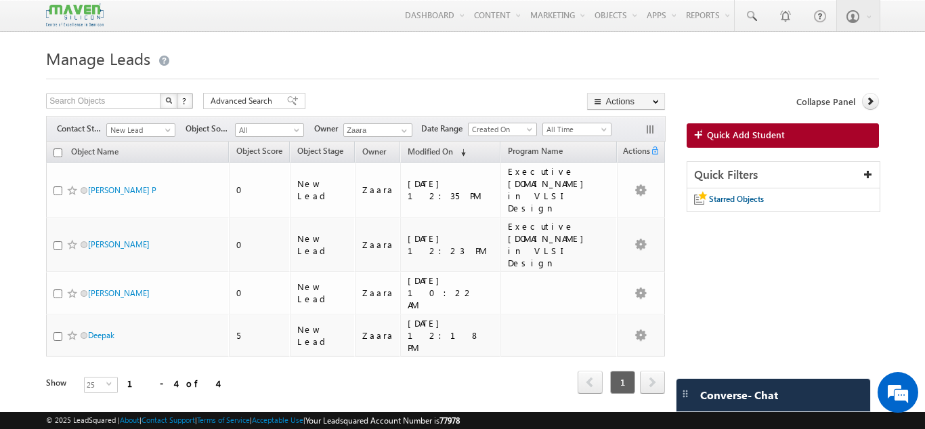
click at [691, 259] on div "Search Objects X ? 4 results found Advanced Search Advanced Search Advanced sea…" at bounding box center [462, 262] width 832 height 338
click at [712, 276] on div "Search Objects X ? 4 results found Advanced Search Advanced Search Advanced sea…" at bounding box center [462, 262] width 832 height 338
click at [720, 133] on span "Quick Add Student" at bounding box center [746, 135] width 78 height 12
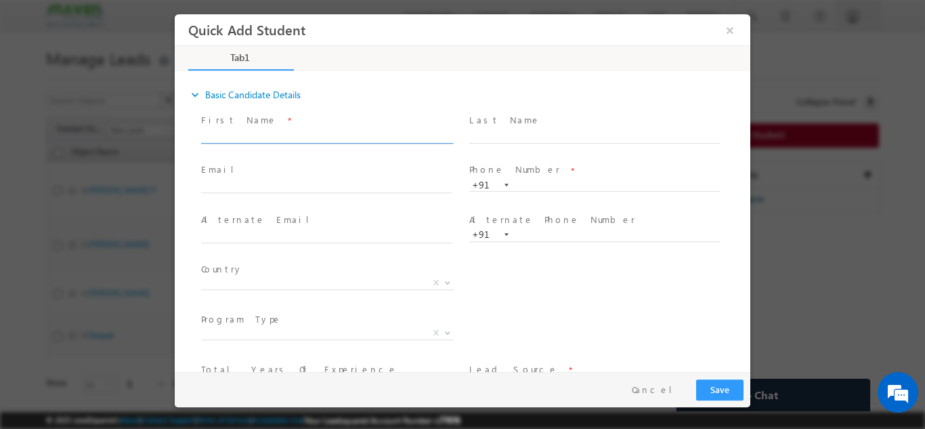
click at [253, 139] on input "text" at bounding box center [326, 136] width 250 height 14
drag, startPoint x: 382, startPoint y: 135, endPoint x: 447, endPoint y: 138, distance: 65.1
click at [447, 138] on input "[EMAIL_ADDRESS][DOMAIN_NAME] [EMAIL_ADDRESS][DOMAIN_NAME] p:[PHONE_NUMBER]" at bounding box center [326, 136] width 250 height 14
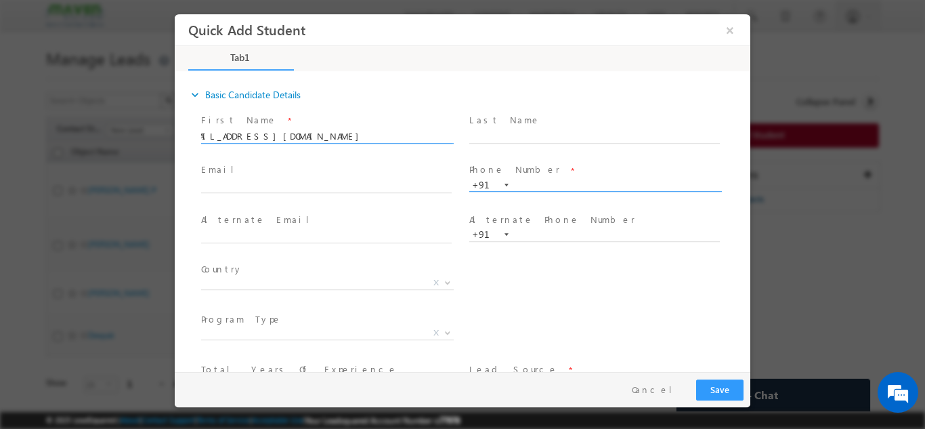
type input "[EMAIL_ADDRESS][DOMAIN_NAME] [EMAIL_ADDRESS][DOMAIN_NAME] p:+91"
click at [533, 185] on input "text" at bounding box center [594, 185] width 250 height 14
paste input "9986136053"
type input "9986136053"
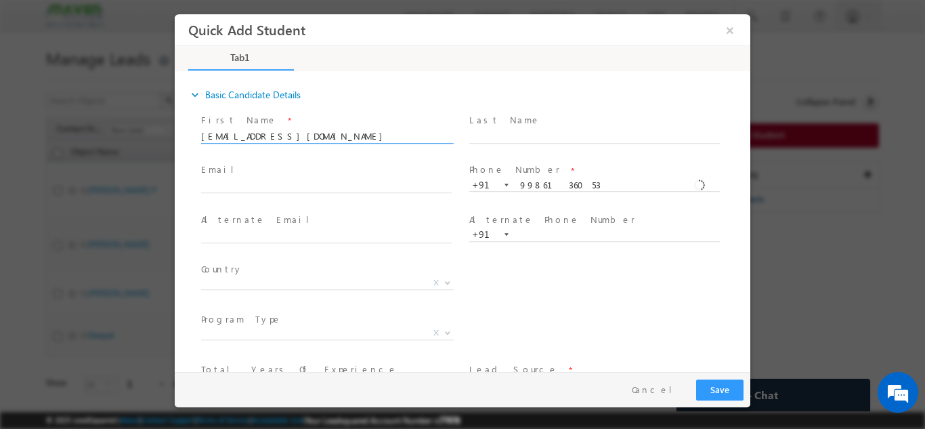
scroll to position [0, 24]
drag, startPoint x: 318, startPoint y: 136, endPoint x: 406, endPoint y: 135, distance: 87.3
click at [406, 135] on input "pavankumargr92@gmail.com pavankumargr92@gmail.com p:+91" at bounding box center [326, 136] width 250 height 14
drag, startPoint x: 315, startPoint y: 136, endPoint x: 416, endPoint y: 144, distance: 101.1
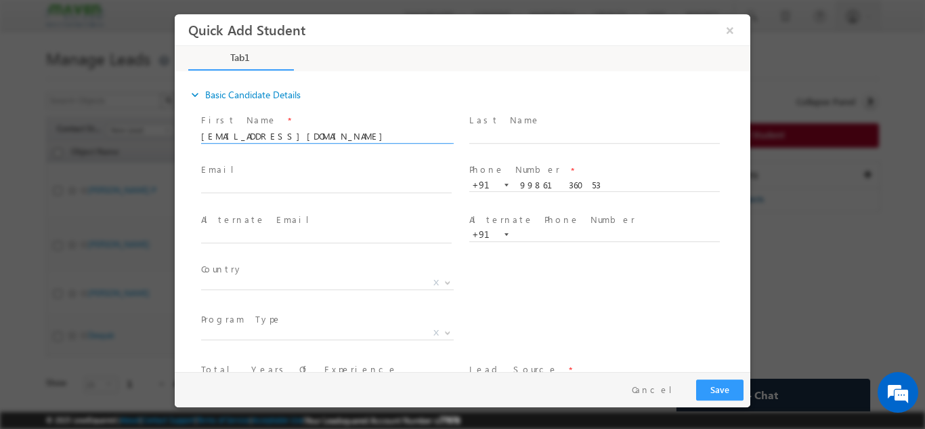
click at [416, 144] on span "pavankumargr92@gmail.com p:+91" at bounding box center [332, 136] width 263 height 15
type input "Pavan"
click at [226, 187] on input "text" at bounding box center [326, 186] width 250 height 14
paste input "pavankumargr92@gmail.com"
type input "pavankumargr92@gmail.com"
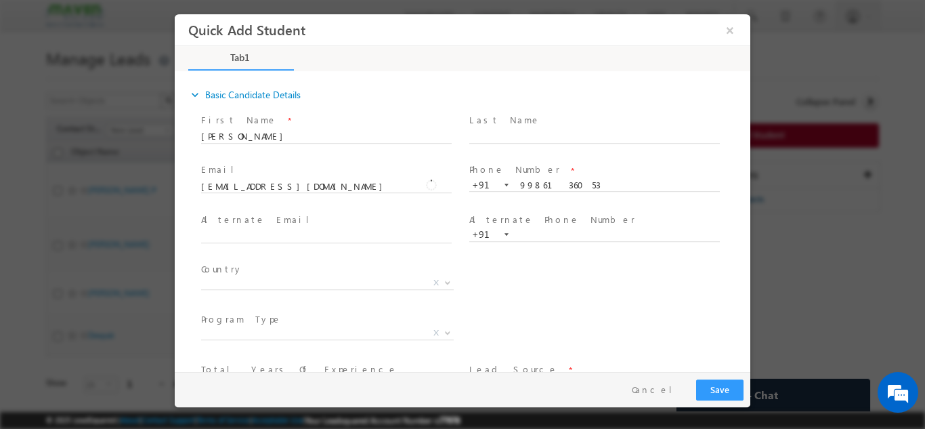
click at [255, 288] on span "Afghanistan Albania Algeria Andorra Angola Antigua and Barbuda Argentina Armeni…" at bounding box center [332, 285] width 263 height 16
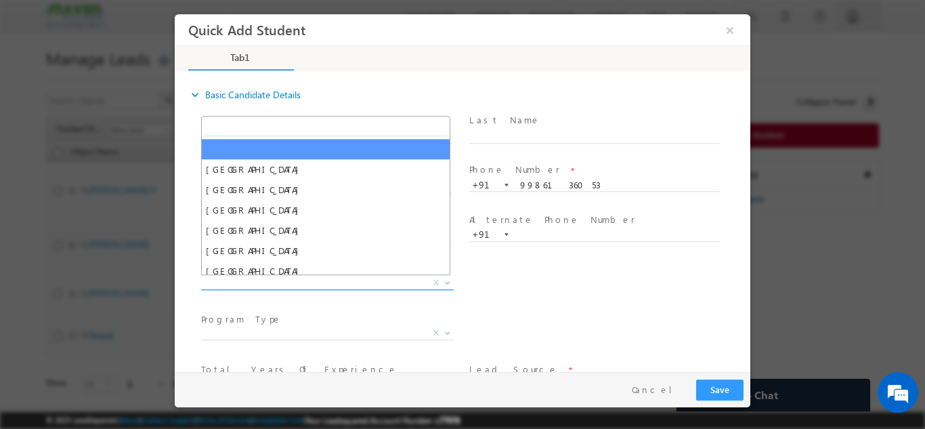
click at [255, 284] on span "X" at bounding box center [327, 283] width 253 height 14
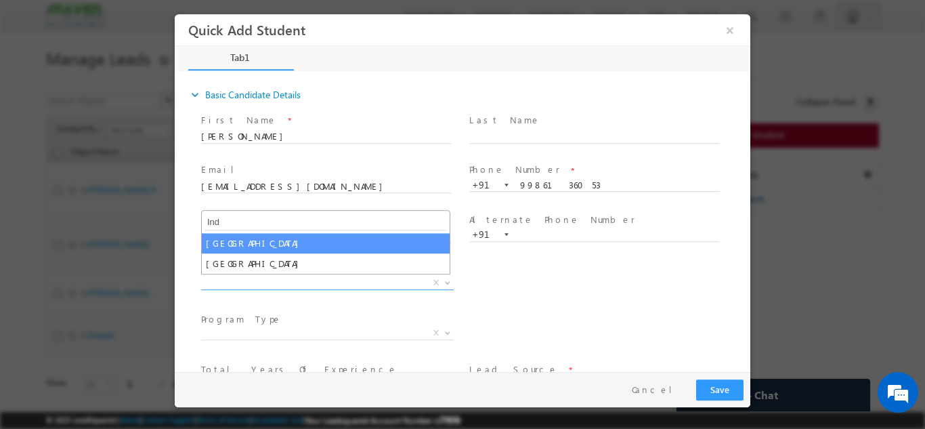
type input "Ind"
select select "[GEOGRAPHIC_DATA]"
select select
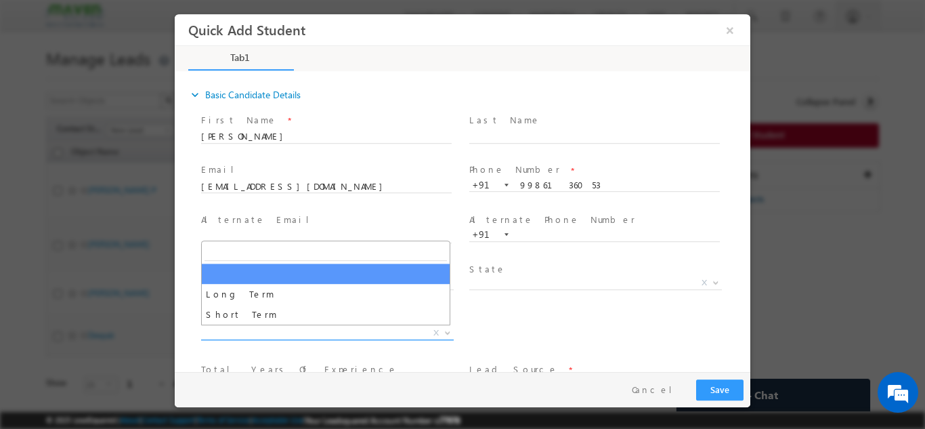
click at [250, 334] on span "X" at bounding box center [327, 333] width 253 height 14
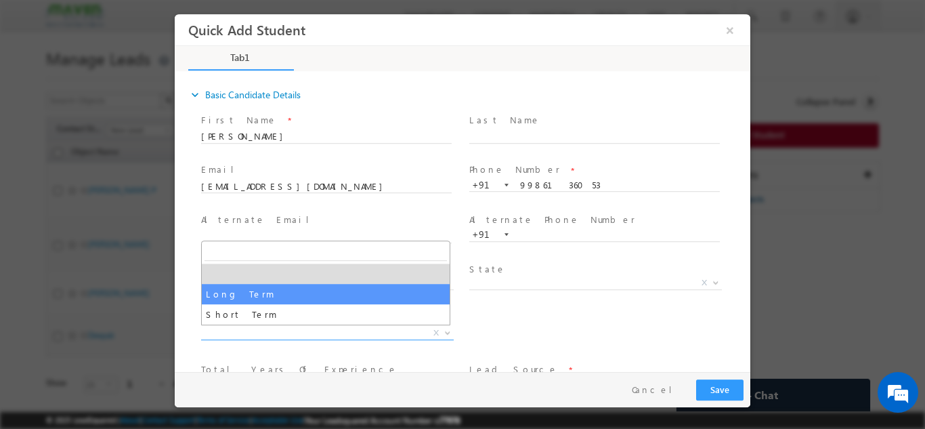
select select "Long Term"
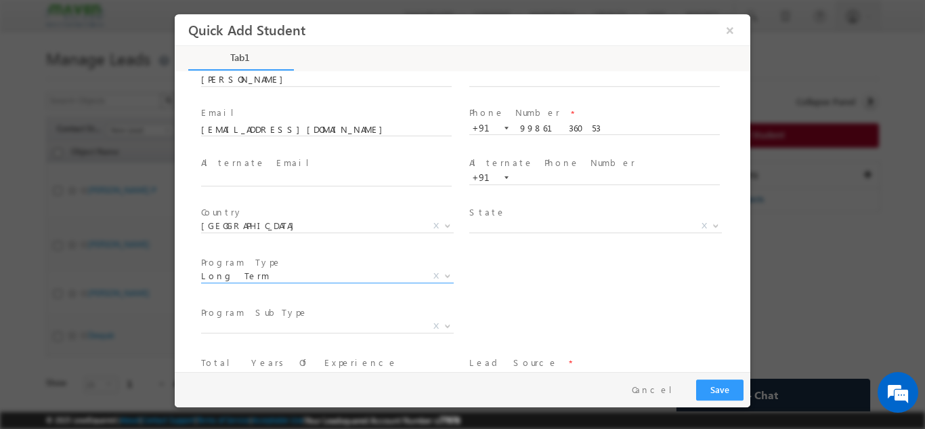
scroll to position [135, 0]
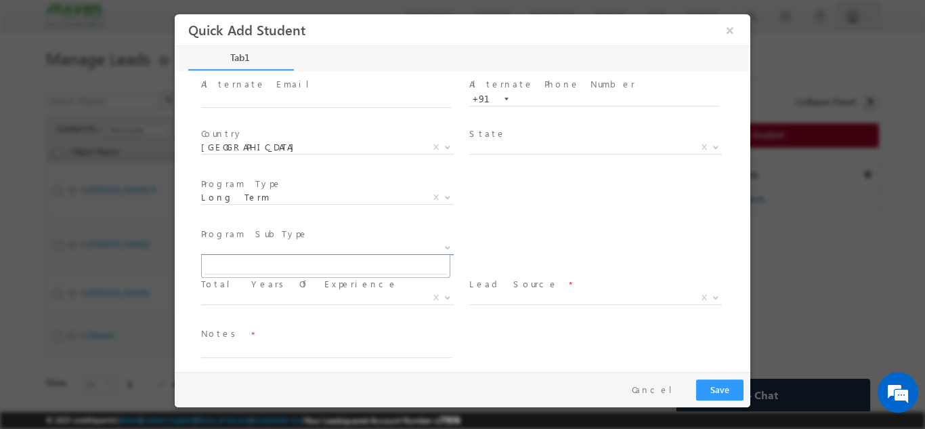
click at [231, 250] on span "X" at bounding box center [327, 247] width 253 height 14
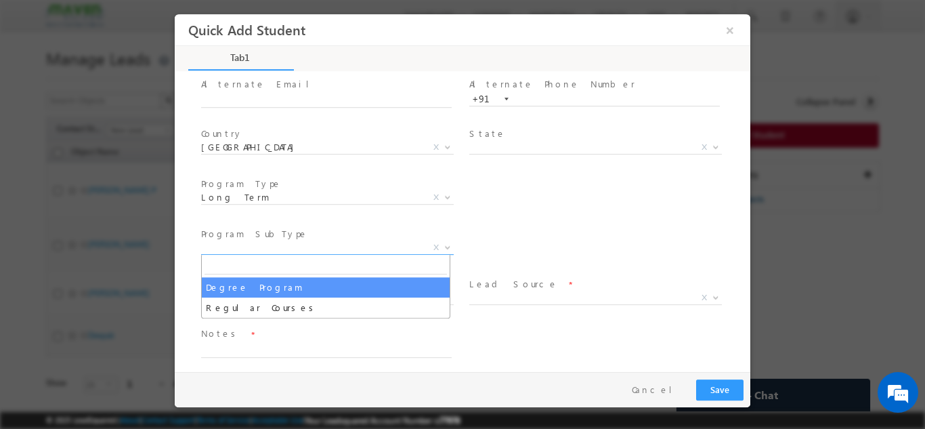
select select "Degree Program"
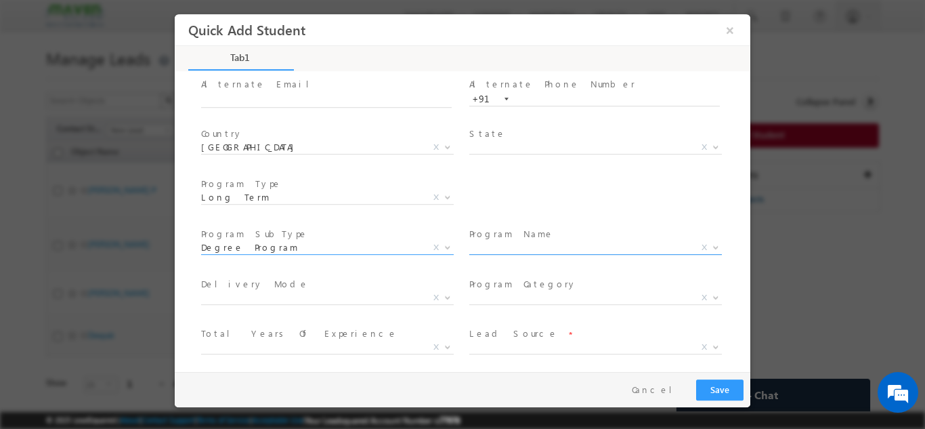
click at [495, 248] on span "X" at bounding box center [595, 247] width 253 height 14
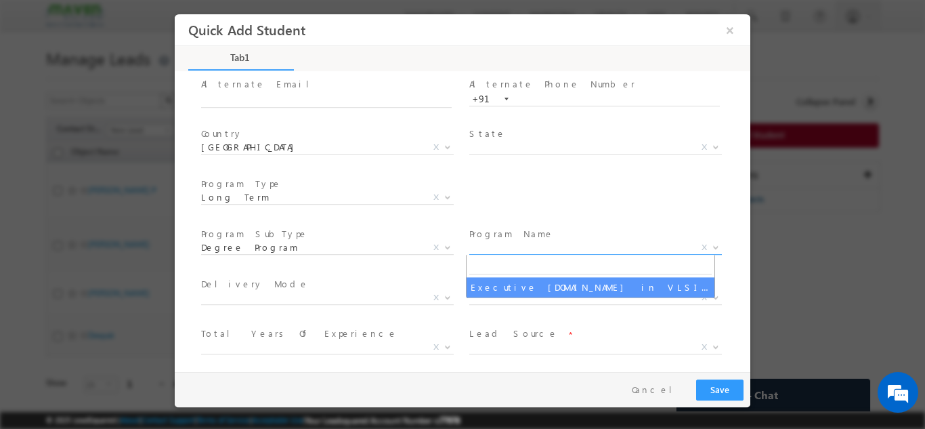
select select "Executive [DOMAIN_NAME] in VLSI Design"
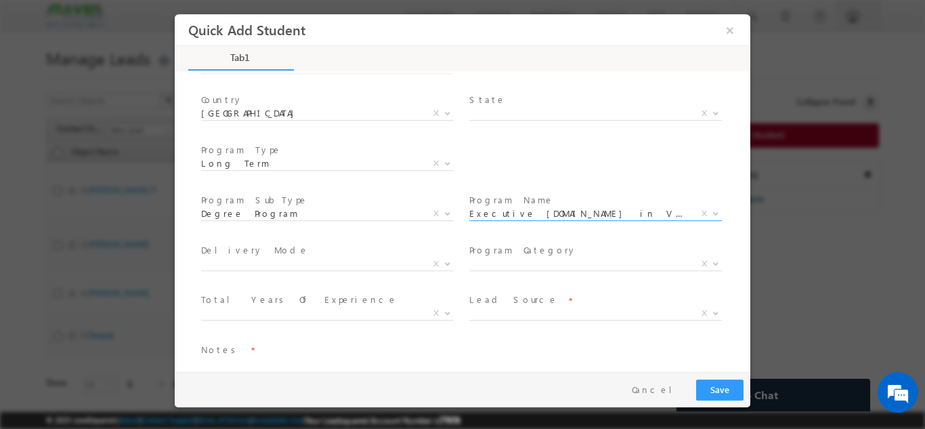
scroll to position [192, 0]
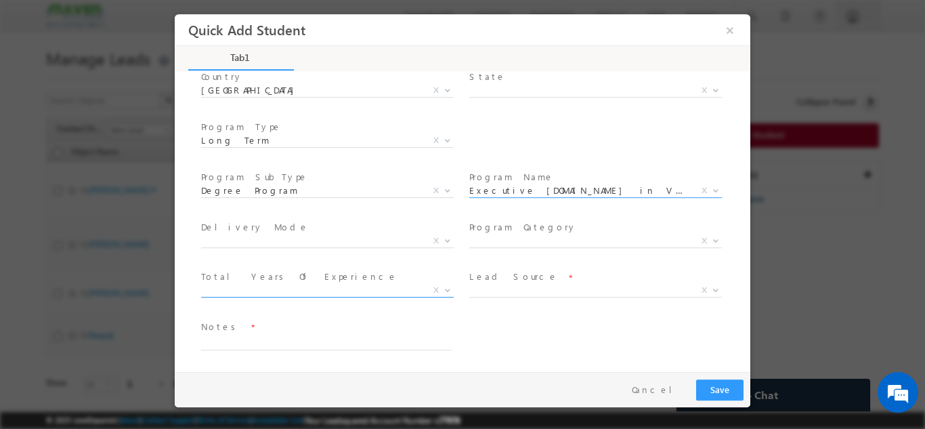
click at [240, 289] on span "X" at bounding box center [327, 290] width 253 height 14
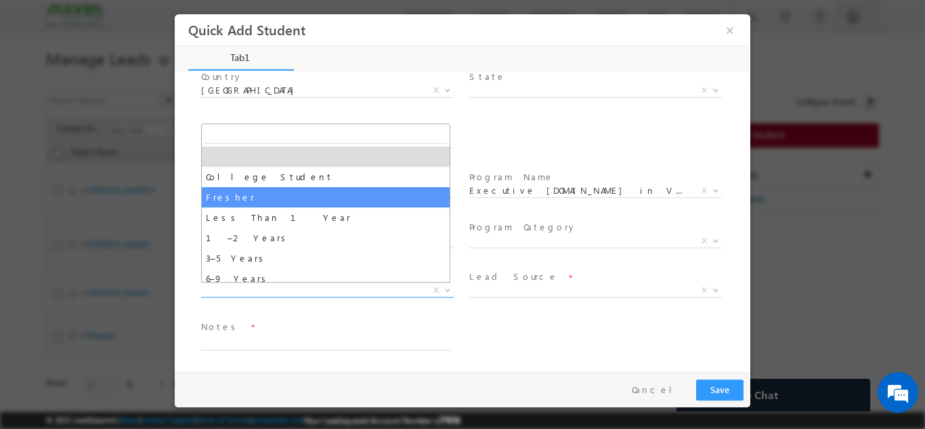
select select "Fresher"
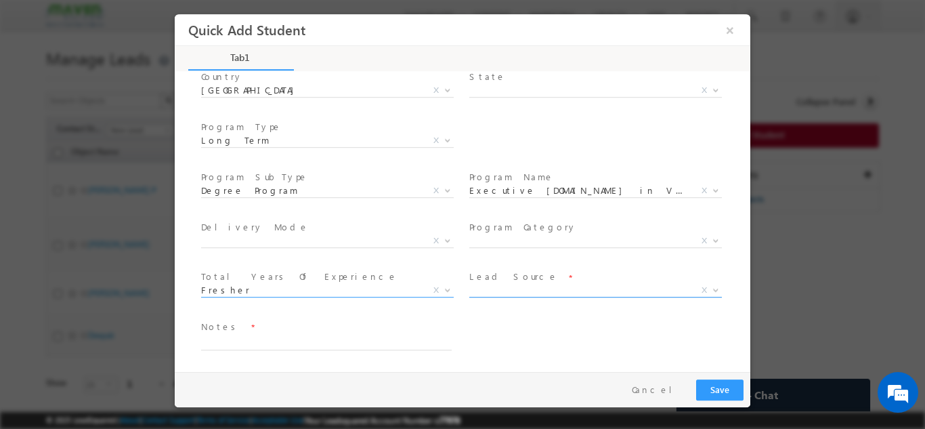
click at [513, 294] on span "X" at bounding box center [595, 290] width 253 height 14
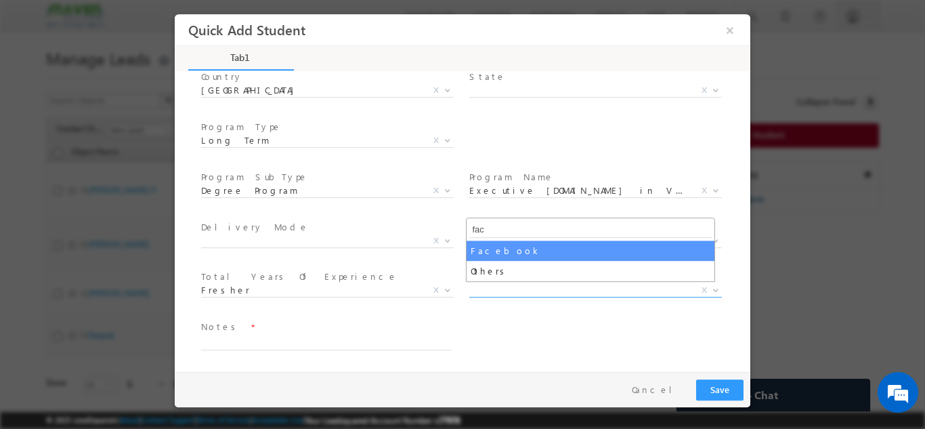
type input "fac"
select select "Facebook"
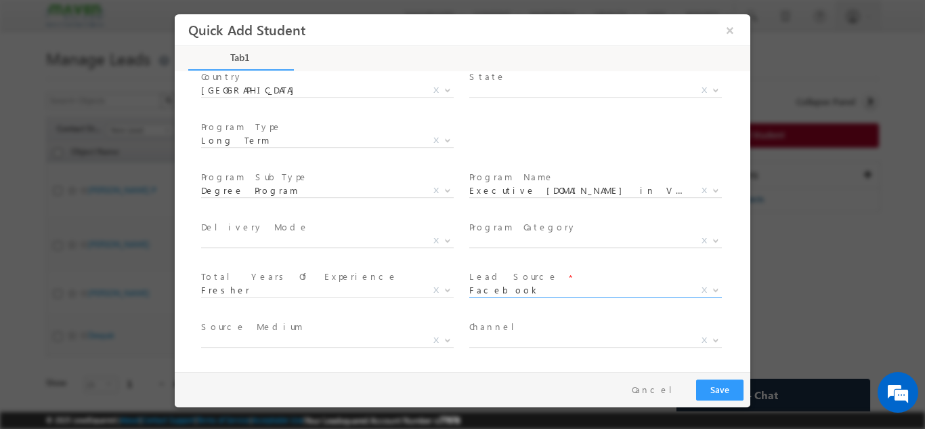
scroll to position [242, 0]
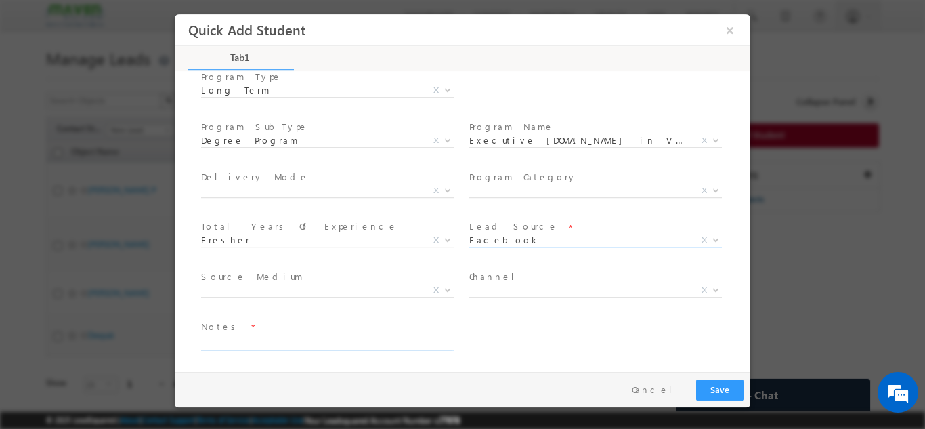
click at [244, 338] on textarea at bounding box center [326, 342] width 250 height 16
type textarea "L"
type textarea "o"
type textarea "Lead from Sheet"
click at [715, 398] on button "Save" at bounding box center [719, 388] width 47 height 21
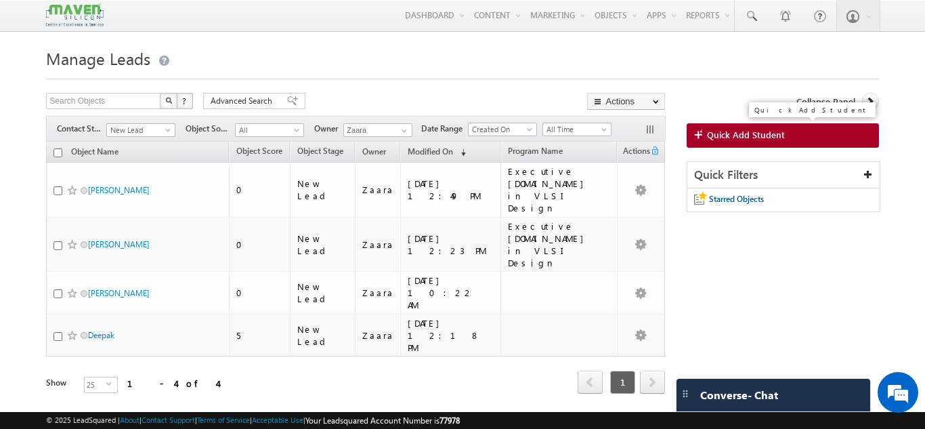
click at [754, 139] on span "Quick Add Student" at bounding box center [746, 135] width 78 height 12
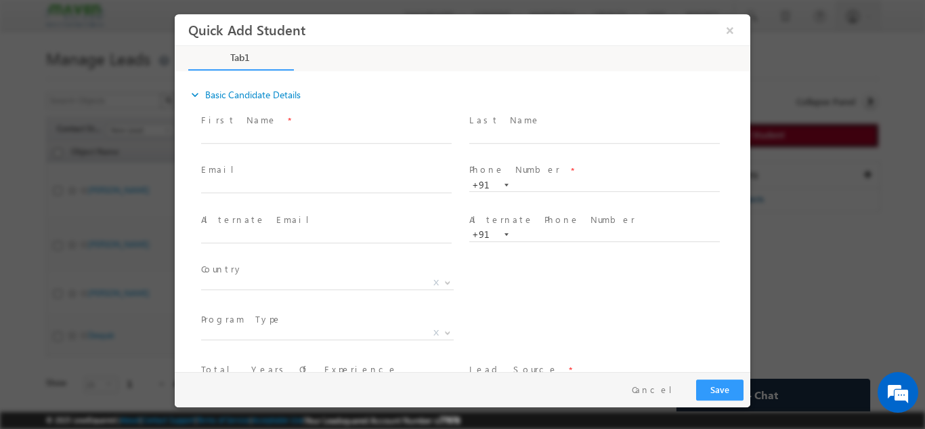
scroll to position [0, 0]
click at [306, 131] on input "text" at bounding box center [326, 136] width 250 height 14
drag, startPoint x: 378, startPoint y: 133, endPoint x: 448, endPoint y: 137, distance: 69.8
click at [448, 137] on input "Ra Saini sainisaini03476@gmail.com p:+919024870907" at bounding box center [326, 136] width 250 height 14
drag, startPoint x: 349, startPoint y: 132, endPoint x: 405, endPoint y: 138, distance: 55.8
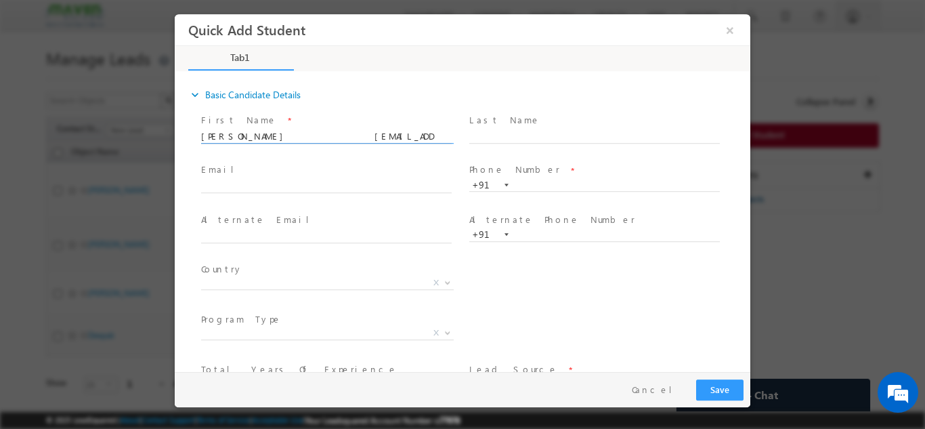
click at [405, 138] on input "Ra Saini sainisaini03476@gmail.com p:+91" at bounding box center [326, 136] width 250 height 14
type input "Ra Saini sainisaini03476@gmail.com"
click at [530, 186] on input "text" at bounding box center [594, 185] width 250 height 14
paste input "9024870907"
type input "9024870907"
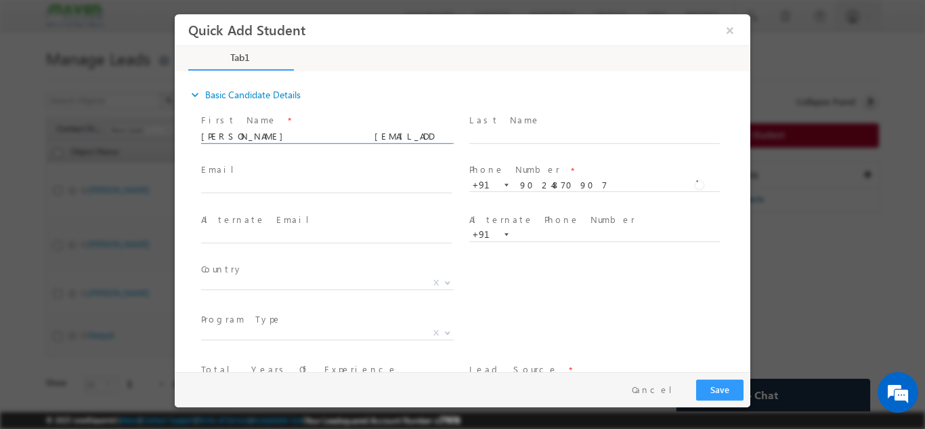
drag, startPoint x: 235, startPoint y: 139, endPoint x: 382, endPoint y: 141, distance: 147.6
click at [382, 141] on input "Ra Saini sainisaini03476@gmail.com" at bounding box center [326, 136] width 250 height 14
type input "Ra Saini"
click at [238, 181] on input "text" at bounding box center [326, 186] width 250 height 14
paste input "sainisaini03476@gmail.com"
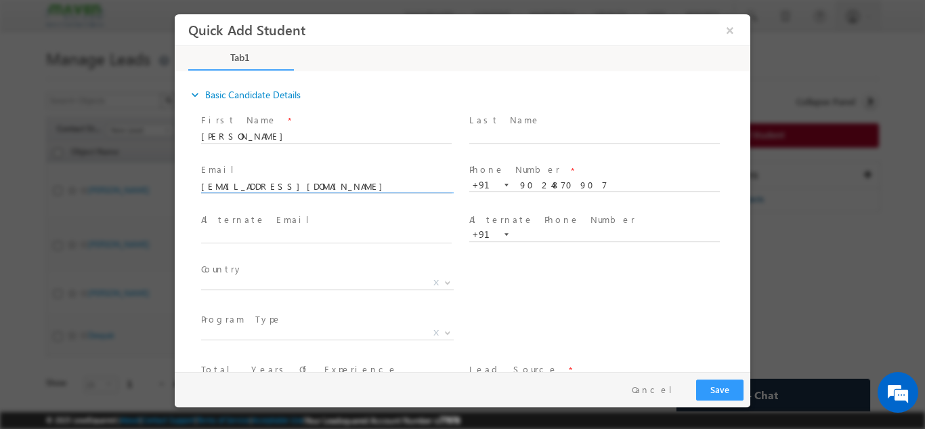
click at [221, 185] on input "sainisaini03476@gmail.com" at bounding box center [326, 186] width 250 height 14
type input "sainisaini03476@gmail.com"
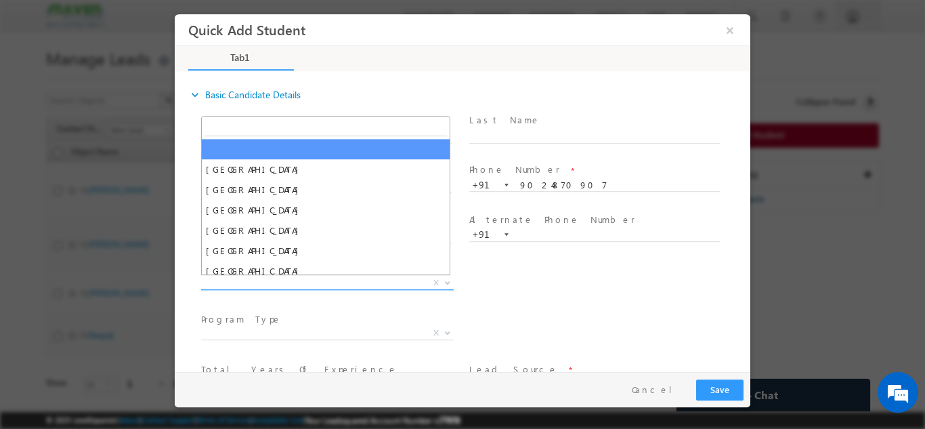
click at [232, 286] on span "X" at bounding box center [327, 283] width 253 height 14
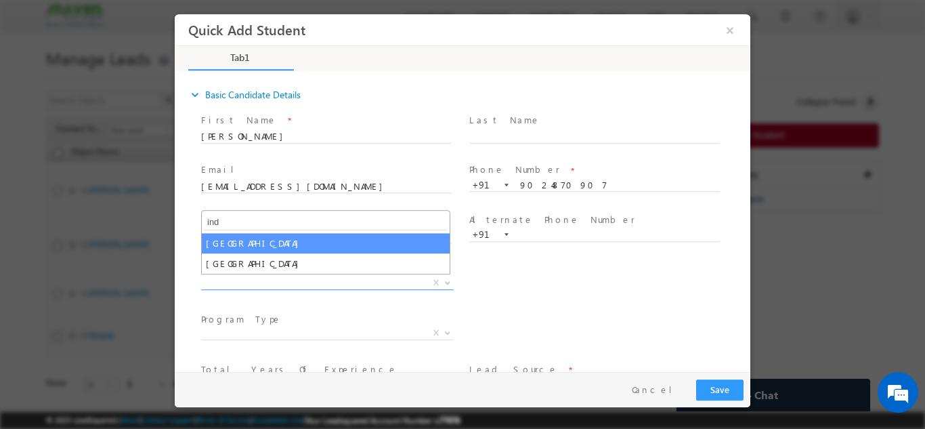
type input "ind"
select select "[GEOGRAPHIC_DATA]"
select select
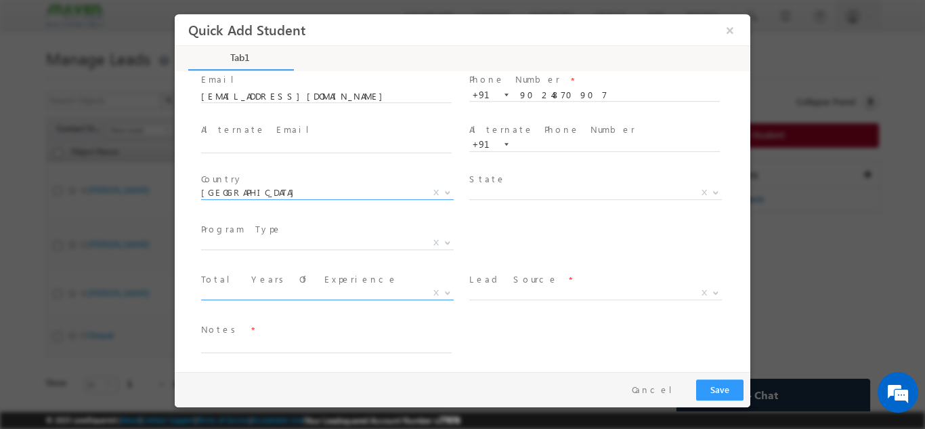
scroll to position [93, 0]
click at [225, 241] on span "X" at bounding box center [327, 240] width 253 height 14
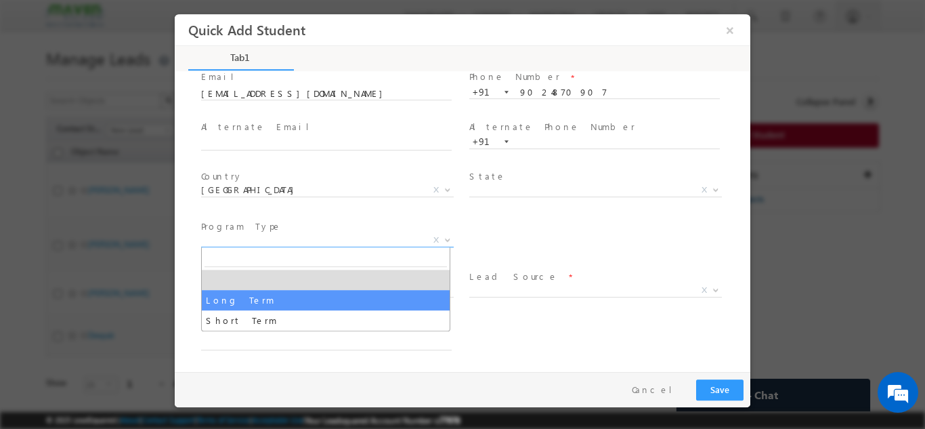
select select "Long Term"
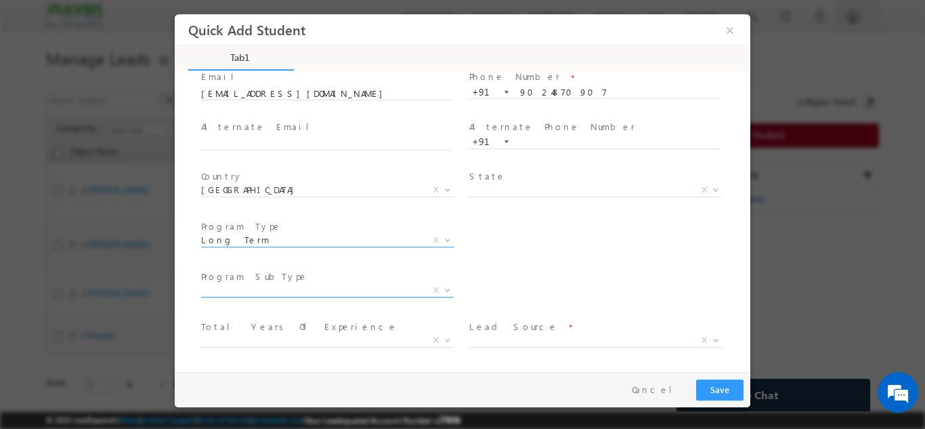
click at [232, 290] on span "X" at bounding box center [327, 290] width 253 height 14
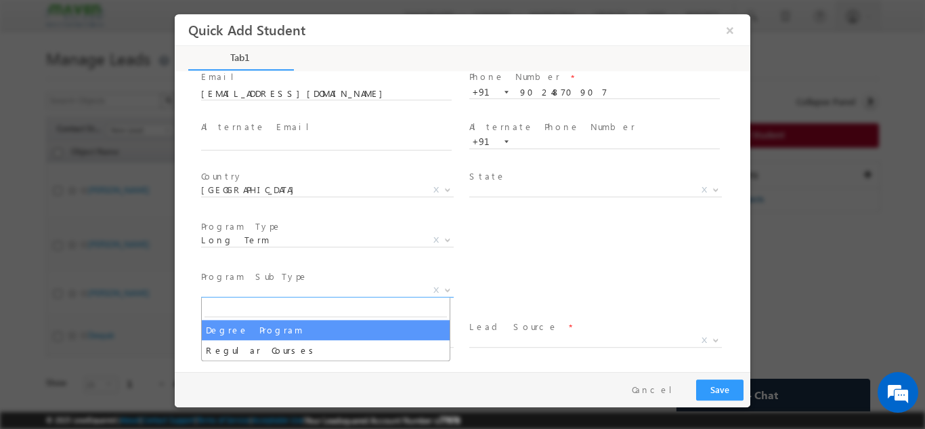
select select "Degree Program"
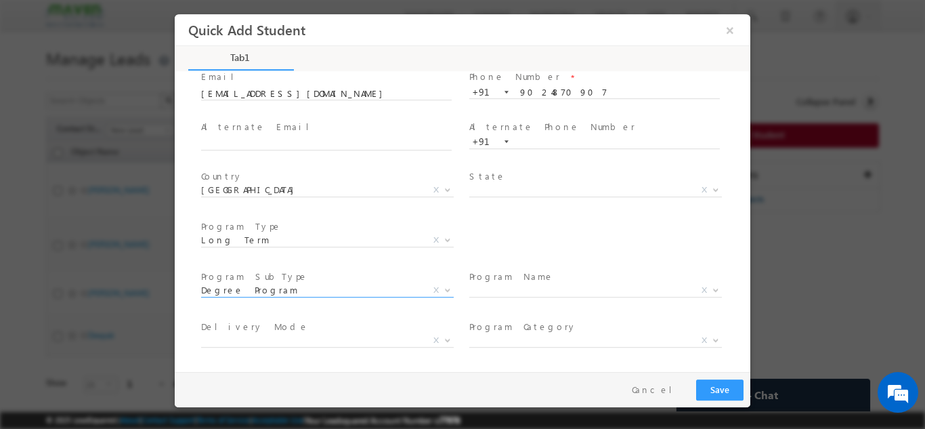
scroll to position [192, 0]
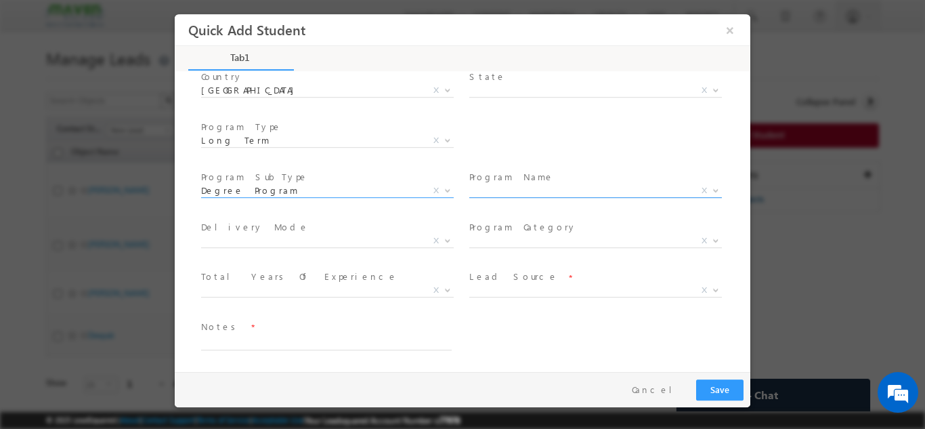
click at [521, 191] on span "X" at bounding box center [595, 190] width 253 height 14
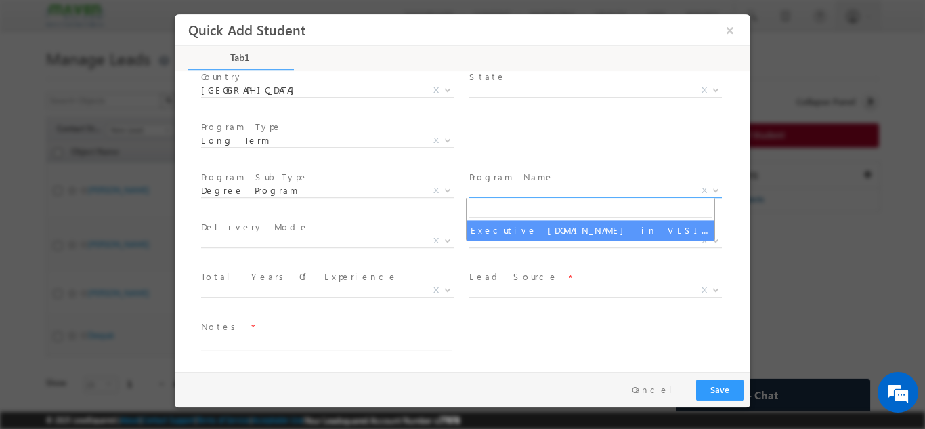
select select "Executive [DOMAIN_NAME] in VLSI Design"
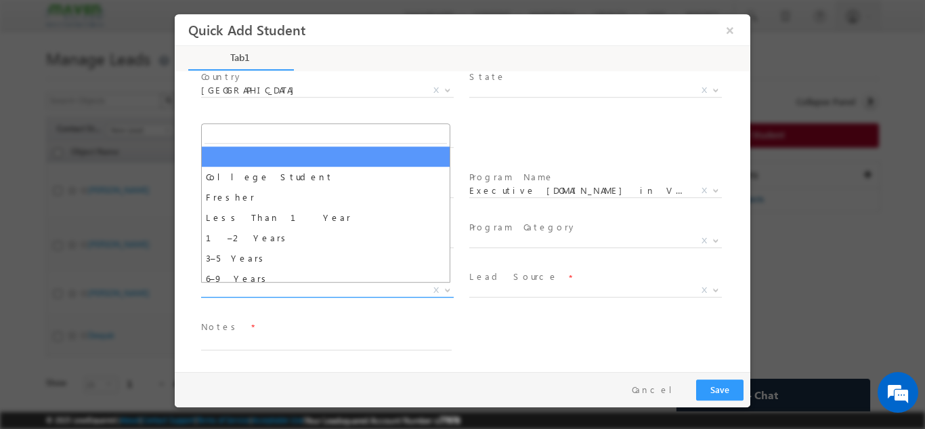
click at [252, 290] on span "X" at bounding box center [327, 290] width 253 height 14
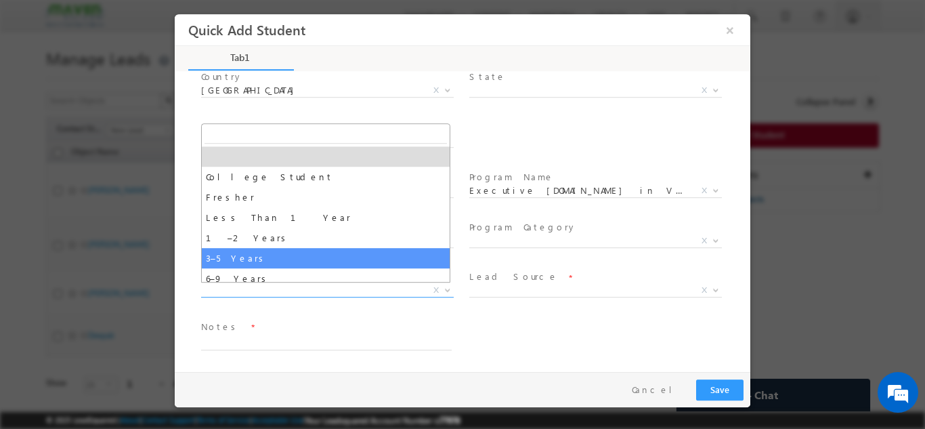
select select "3–5 Years"
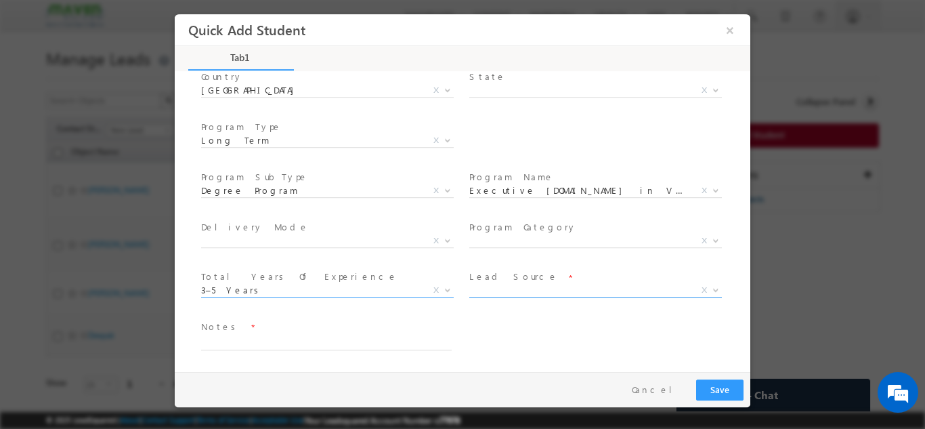
click at [496, 287] on span "X" at bounding box center [595, 290] width 253 height 14
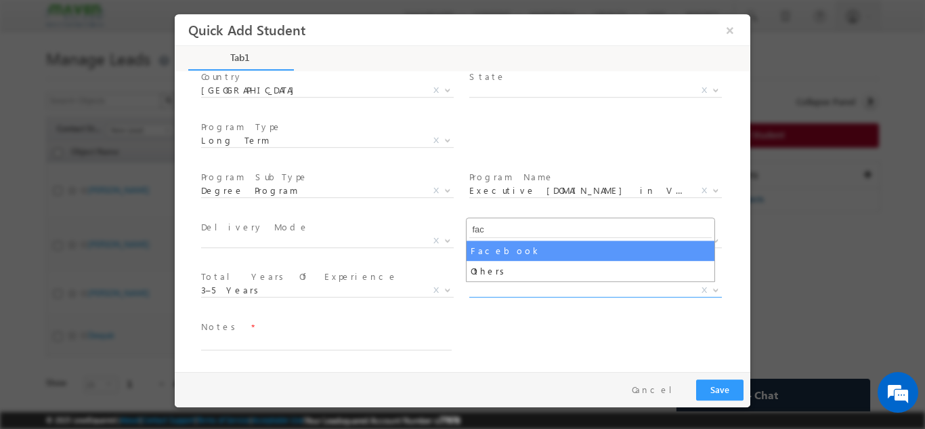
type input "fac"
select select "Facebook"
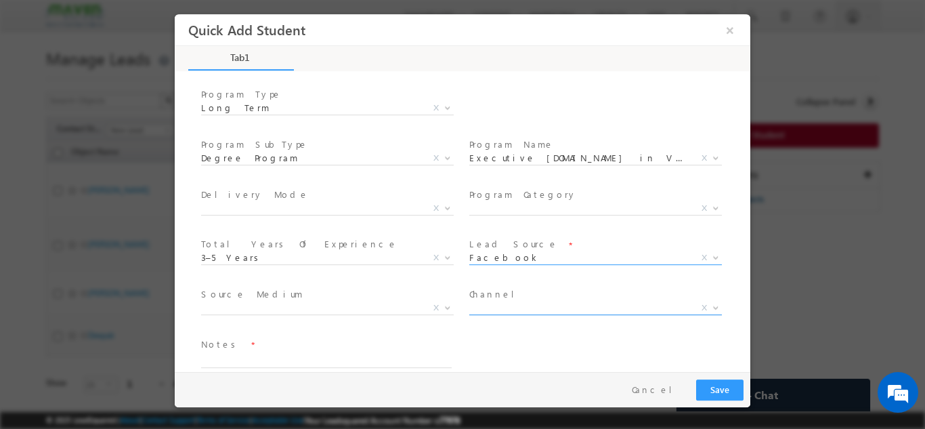
scroll to position [242, 0]
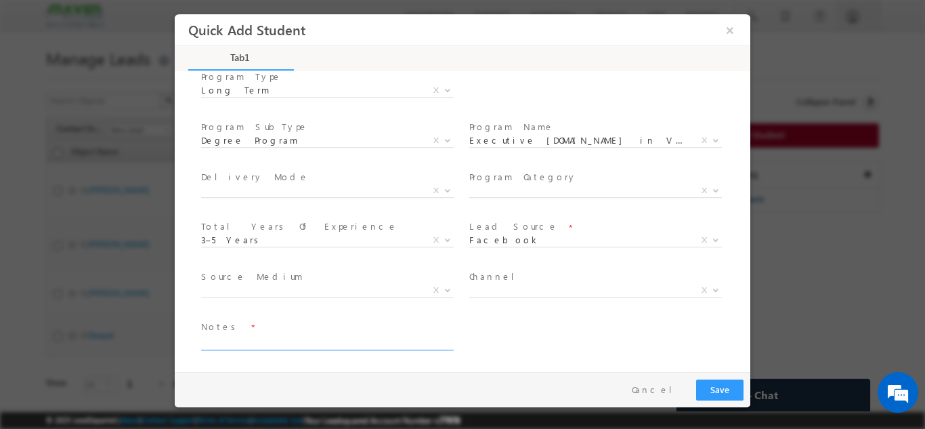
click at [257, 343] on textarea at bounding box center [326, 342] width 250 height 16
type textarea "Lead from Sheet"
click at [726, 387] on button "Save" at bounding box center [719, 388] width 47 height 21
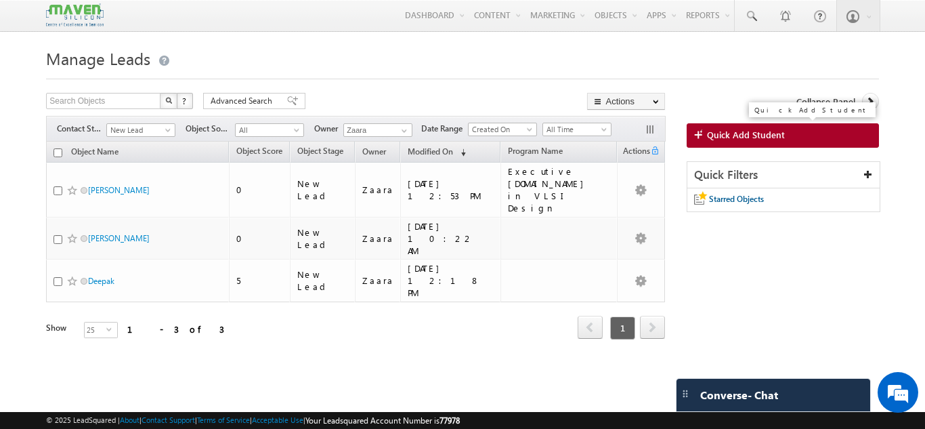
click at [707, 134] on span "Quick Add Student" at bounding box center [746, 135] width 78 height 12
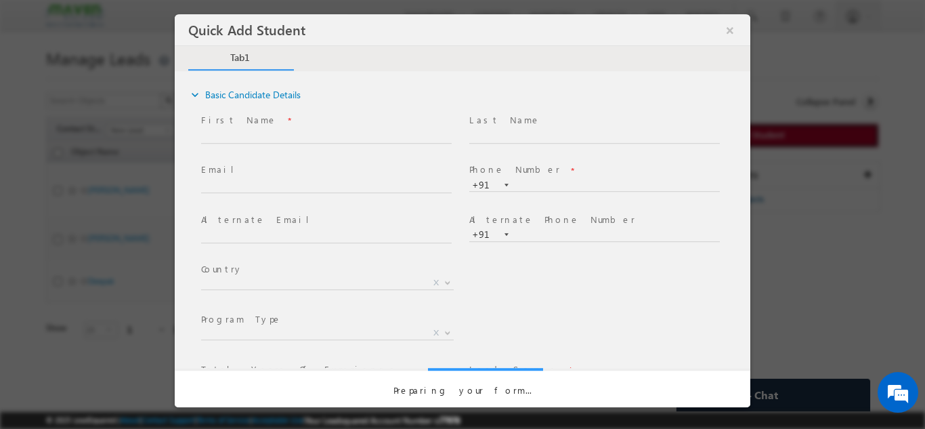
scroll to position [0, 0]
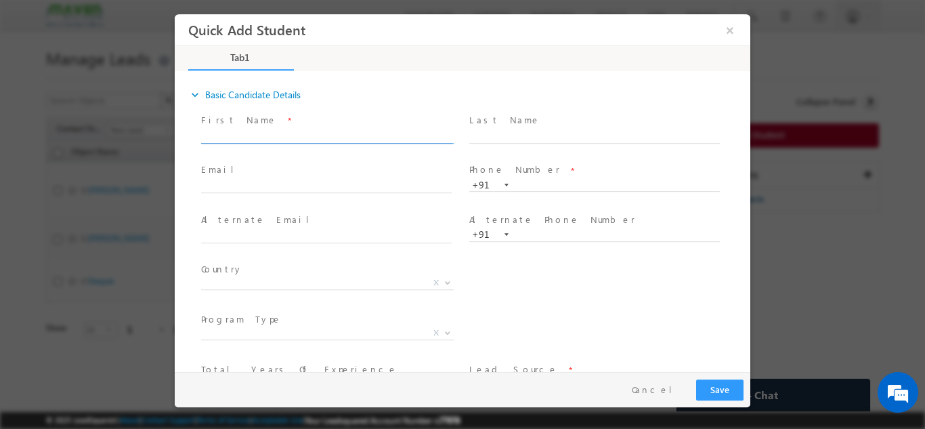
click at [233, 137] on input "text" at bounding box center [326, 136] width 250 height 14
drag, startPoint x: 383, startPoint y: 134, endPoint x: 448, endPoint y: 134, distance: 65.0
click at [448, 134] on input "Kousthave Nandy kousthavbittu@gmail.com p:+919331440212" at bounding box center [326, 136] width 250 height 14
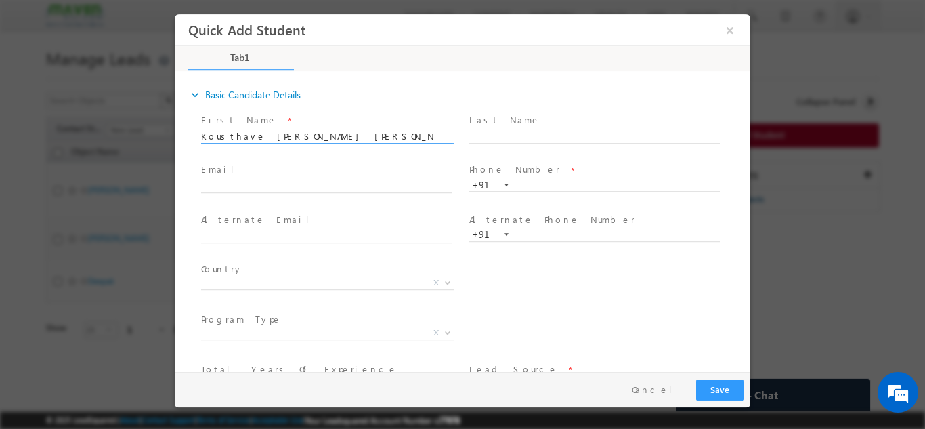
type input "Kousthave Nandy kousthavbittu@gmail.com p:+91"
click at [565, 191] on span at bounding box center [594, 197] width 250 height 15
click at [561, 181] on input "text" at bounding box center [594, 185] width 250 height 14
paste input "9331440212"
type input "9331440212"
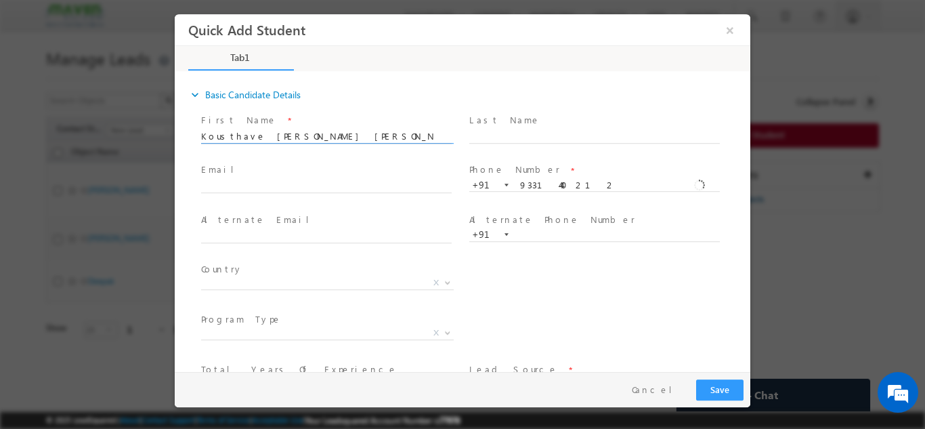
drag, startPoint x: 383, startPoint y: 137, endPoint x: 443, endPoint y: 134, distance: 59.7
click at [443, 134] on input "Kousthave Nandy kousthavbittu@gmail.com p:+91" at bounding box center [326, 136] width 250 height 14
drag, startPoint x: 279, startPoint y: 133, endPoint x: 382, endPoint y: 133, distance: 103.6
click at [382, 133] on input "Kousthave Nandy kousthavbittu@gmail.com" at bounding box center [326, 136] width 250 height 14
type input "Kousthave Nandy"
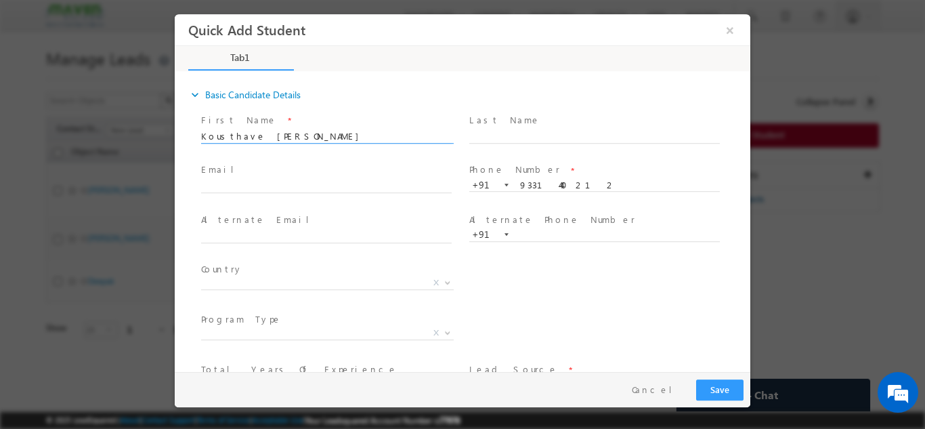
click at [283, 192] on span at bounding box center [326, 199] width 250 height 15
click at [286, 181] on input "text" at bounding box center [326, 186] width 250 height 14
paste input "kousthavbittu@gmail.com"
type input "kousthavbittu@gmail.com"
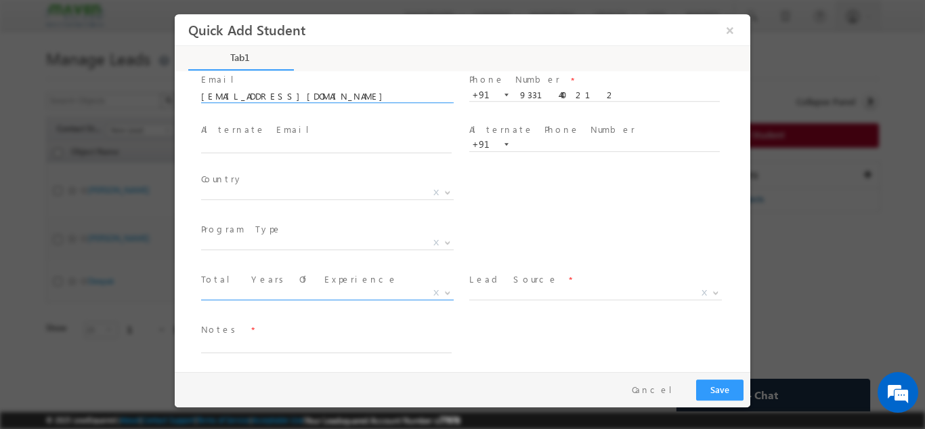
scroll to position [93, 0]
click at [225, 237] on span "X" at bounding box center [327, 240] width 253 height 14
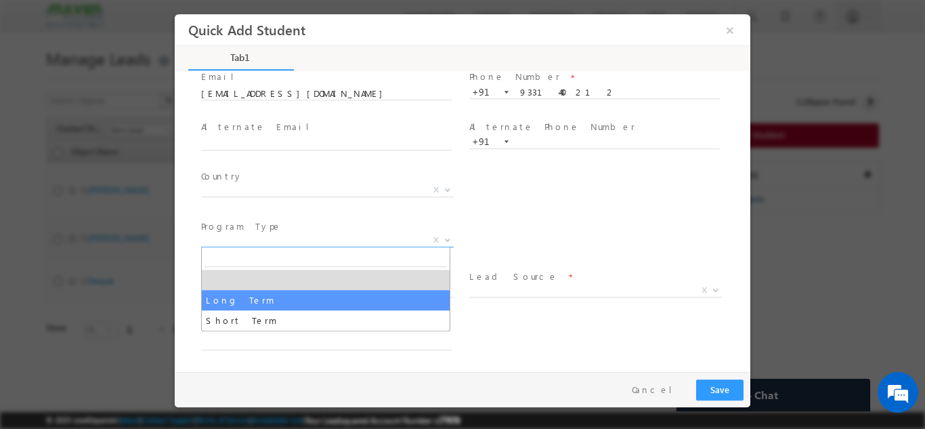
select select "Long Term"
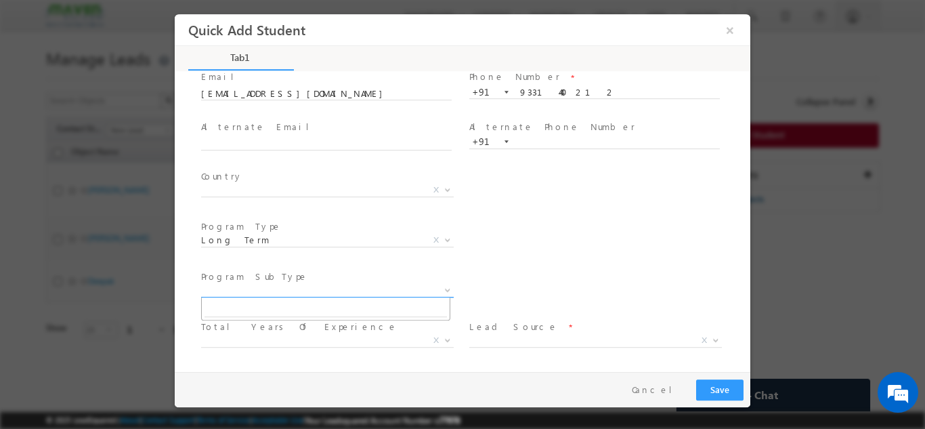
click at [266, 285] on span "X" at bounding box center [327, 290] width 253 height 14
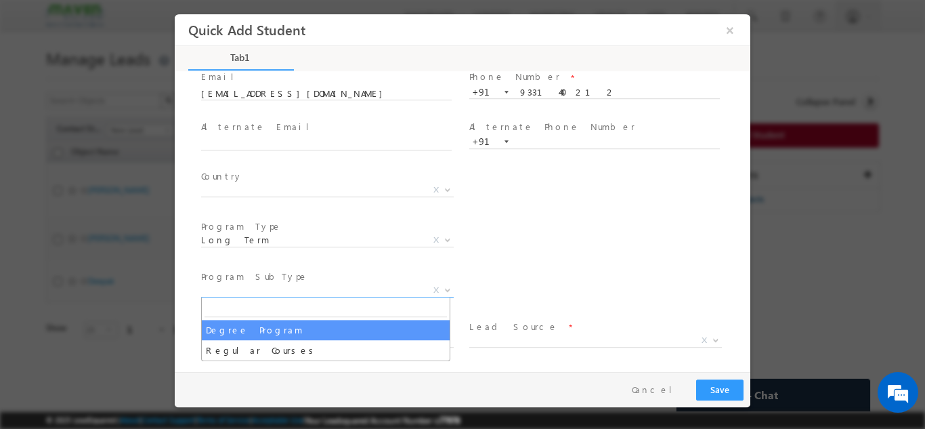
select select "Degree Program"
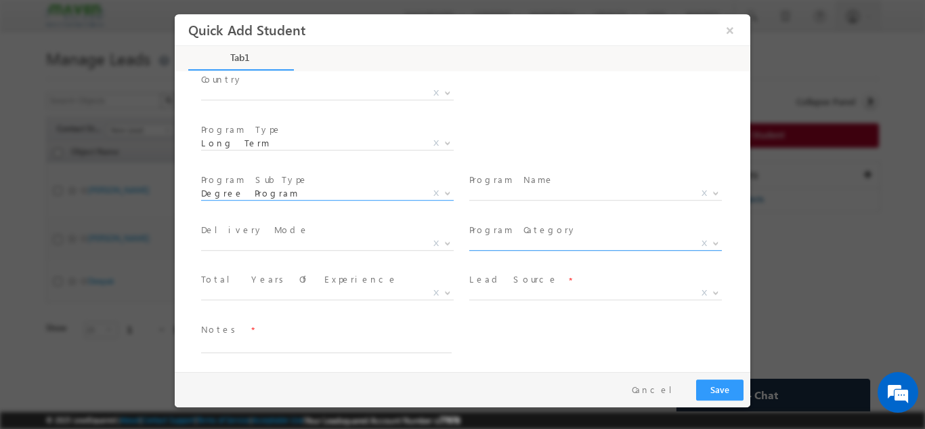
scroll to position [192, 0]
click at [531, 192] on span "X" at bounding box center [595, 190] width 253 height 14
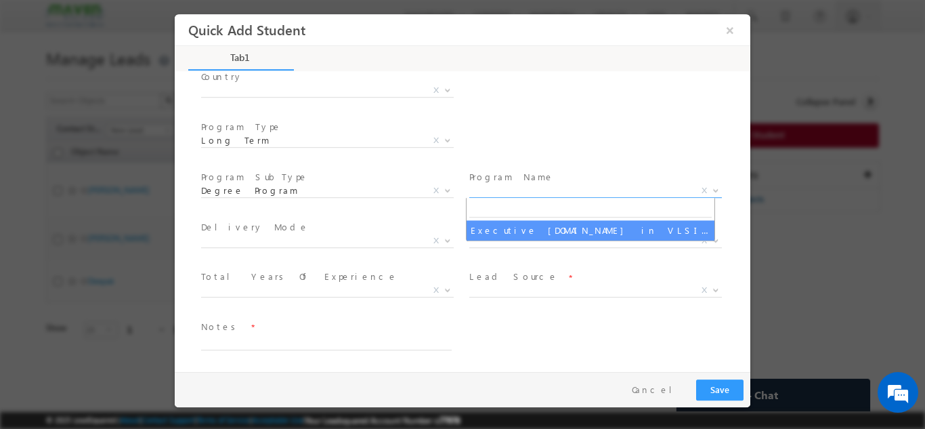
select select "Executive [DOMAIN_NAME] in VLSI Design"
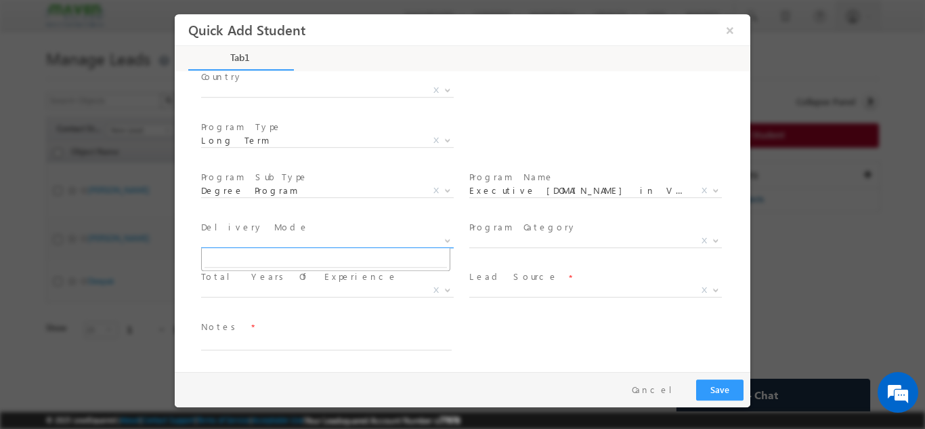
click at [250, 244] on span "X" at bounding box center [327, 241] width 253 height 14
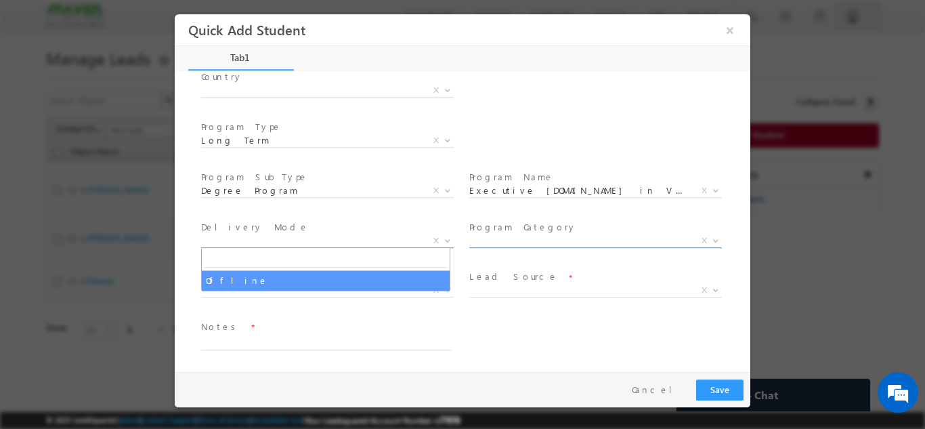
click at [496, 243] on span "X" at bounding box center [595, 241] width 253 height 14
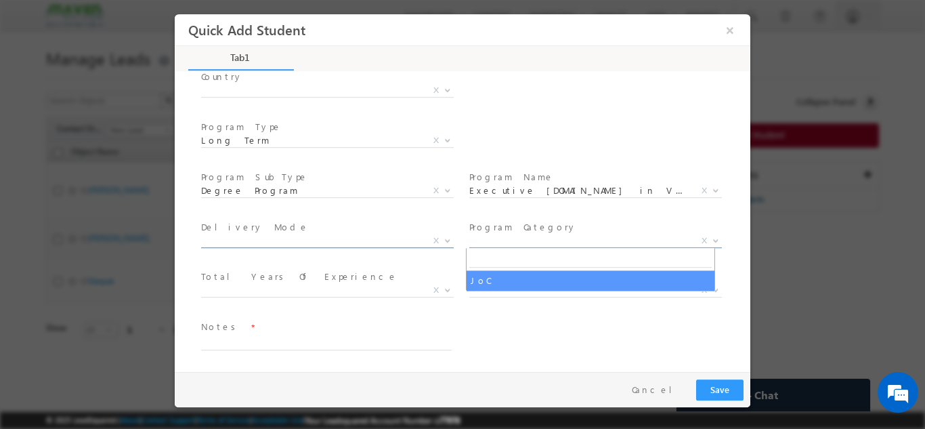
click at [222, 240] on span "X" at bounding box center [327, 241] width 253 height 14
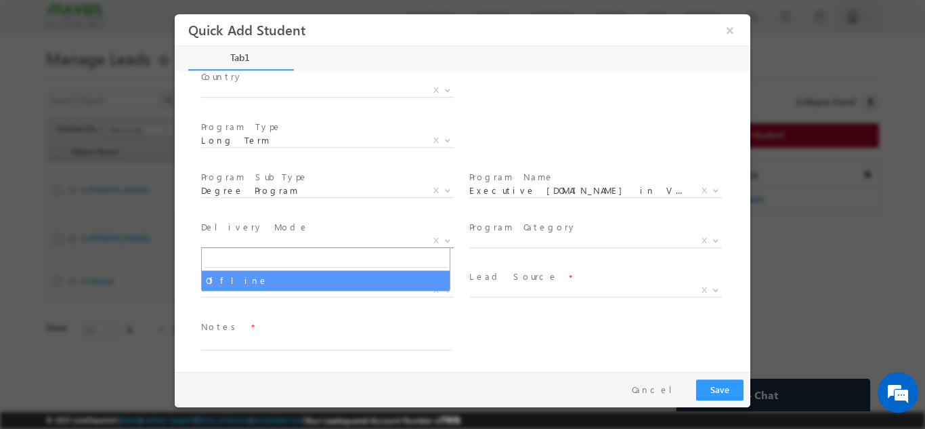
select select "Offline"
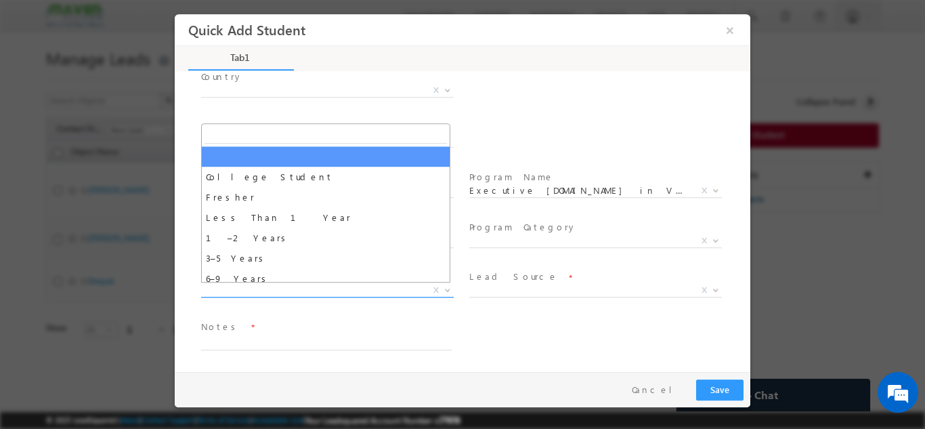
click at [345, 288] on span "X" at bounding box center [327, 290] width 253 height 14
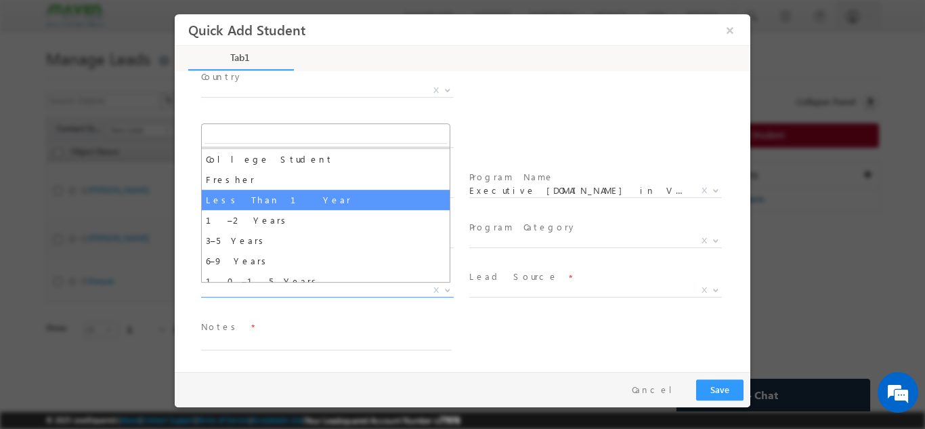
scroll to position [47, 0]
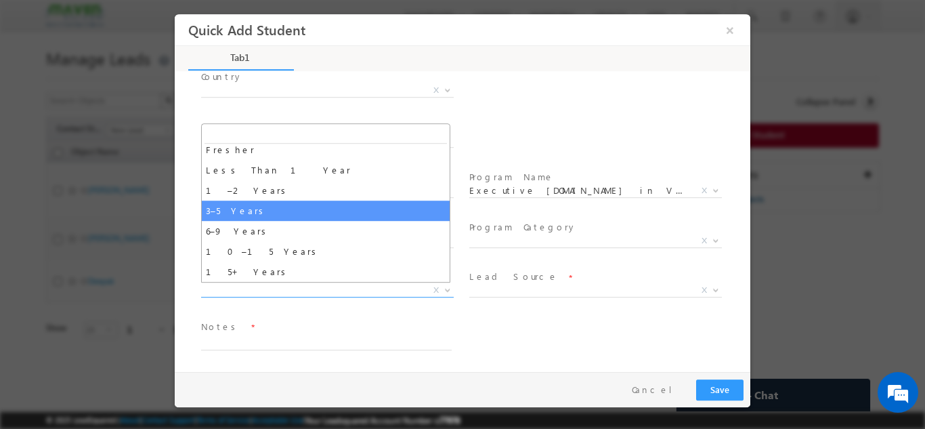
select select "3–5 Years"
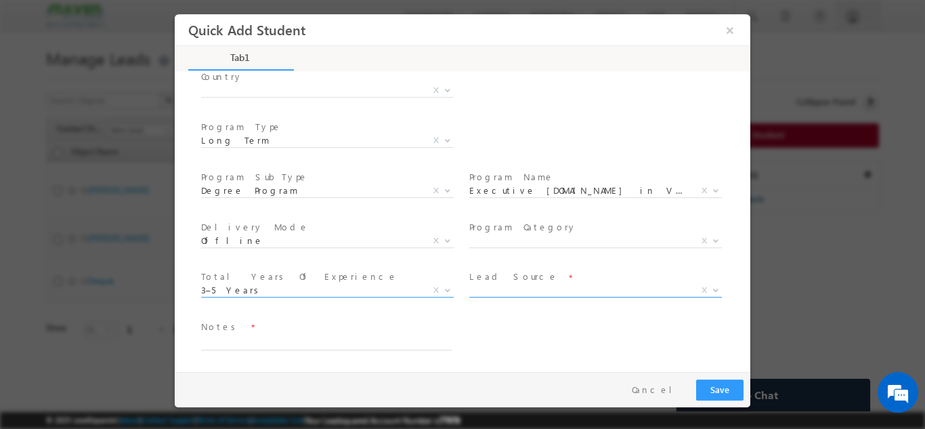
click at [514, 293] on span "X" at bounding box center [595, 290] width 253 height 14
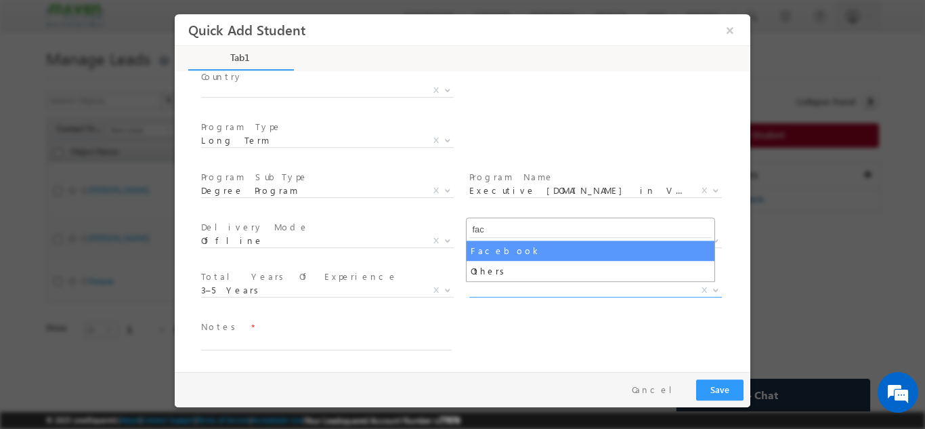
type input "fac"
select select "Facebook"
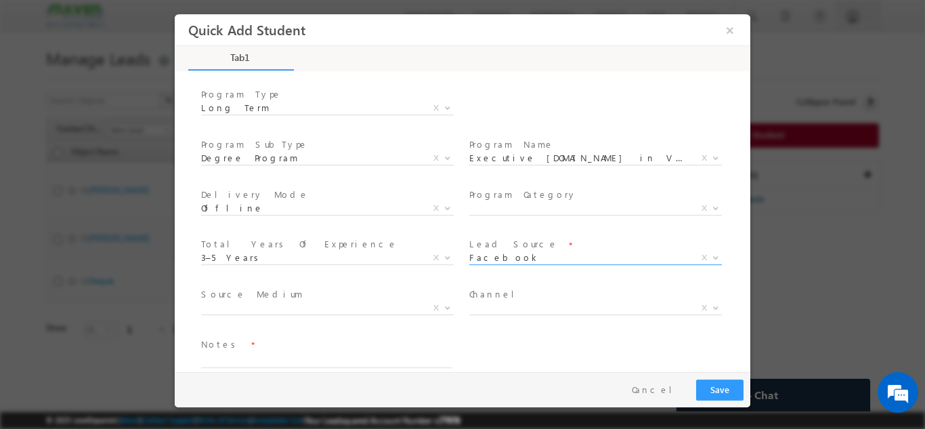
scroll to position [242, 0]
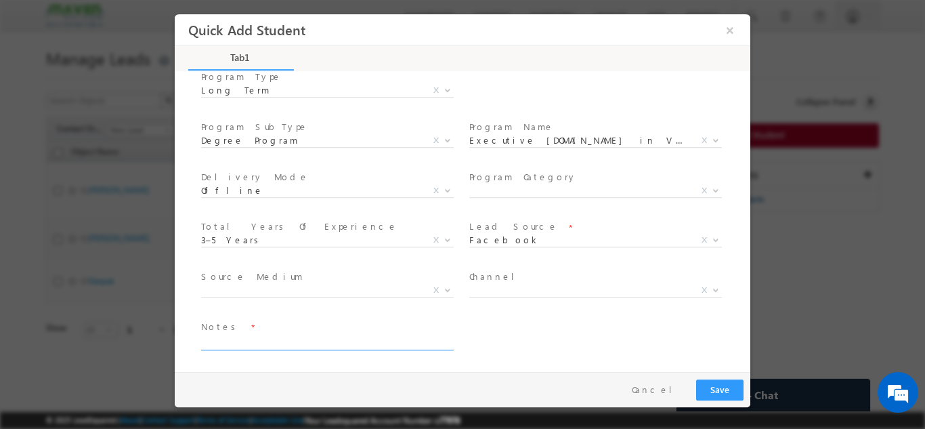
click at [269, 344] on textarea at bounding box center [326, 342] width 250 height 16
type textarea "N"
type textarea "Lead from LSQ"
click at [728, 382] on button "Save" at bounding box center [719, 388] width 47 height 21
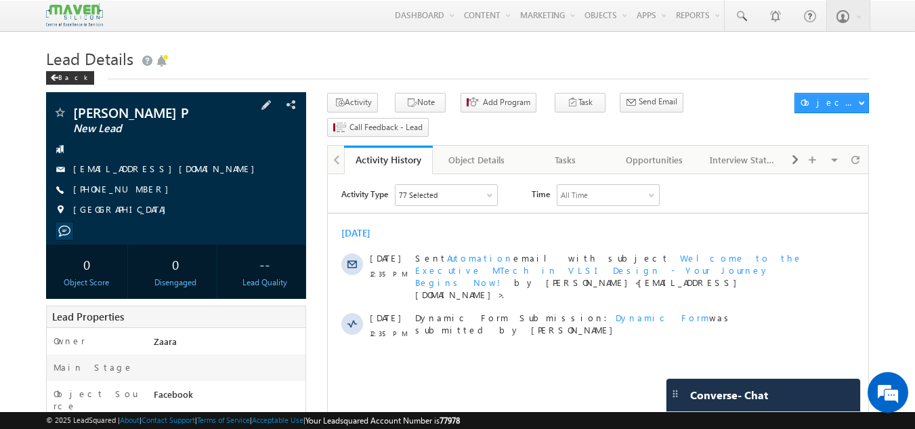
click at [147, 171] on link "[EMAIL_ADDRESS][DOMAIN_NAME]" at bounding box center [167, 168] width 188 height 12
click at [584, 152] on div "Tasks" at bounding box center [565, 160] width 66 height 16
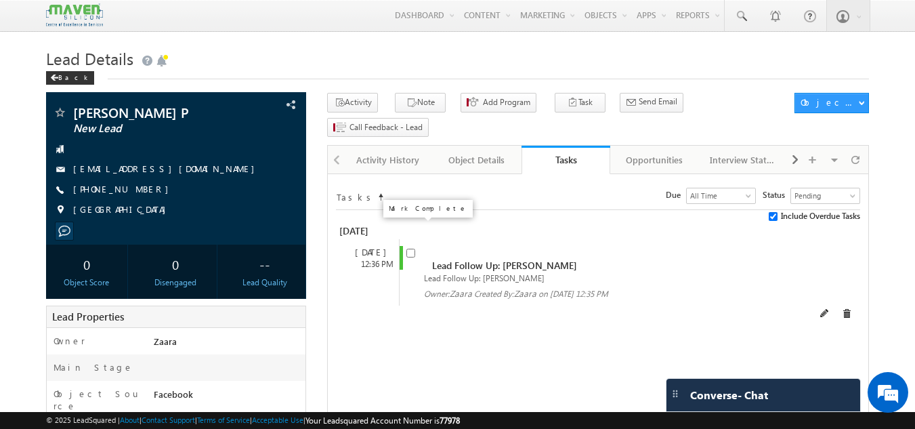
click at [412, 248] on input "checkbox" at bounding box center [410, 252] width 9 height 9
checkbox input "false"
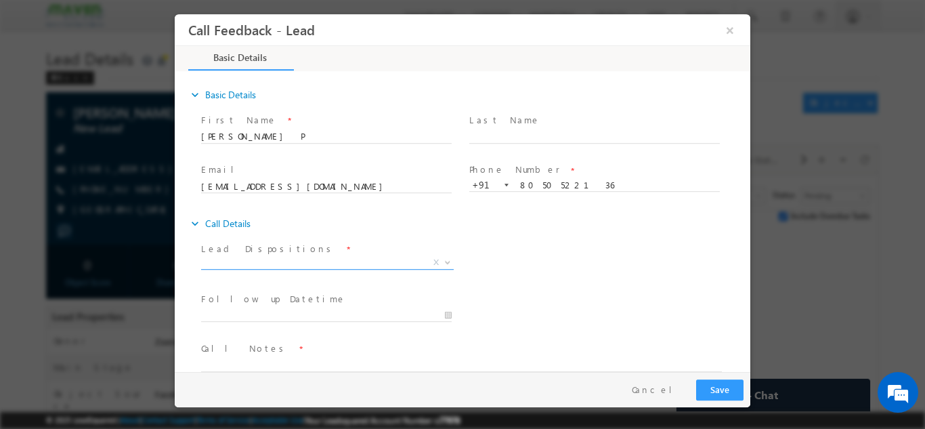
click at [250, 257] on span "X" at bounding box center [327, 262] width 253 height 14
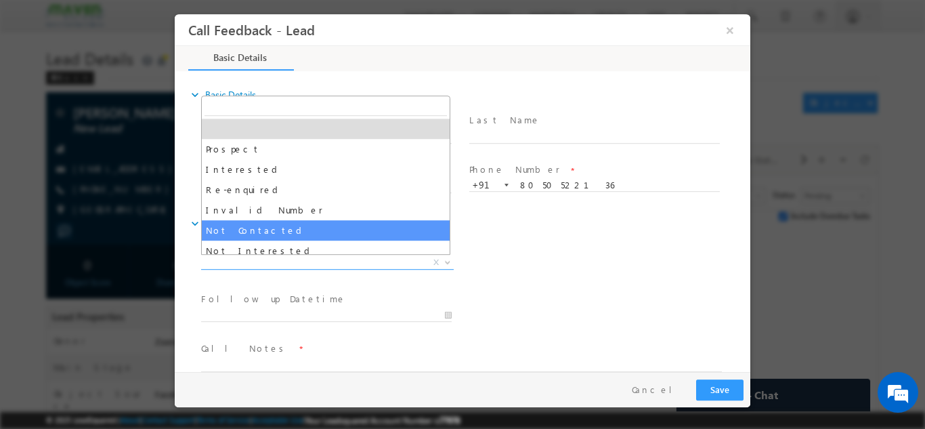
select select "Not Contacted"
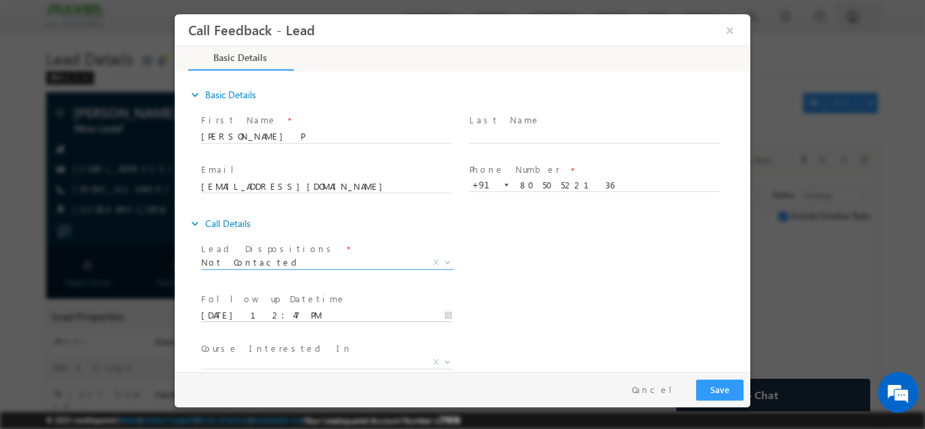
click at [252, 310] on input "[DATE] 12:47 PM" at bounding box center [326, 315] width 250 height 14
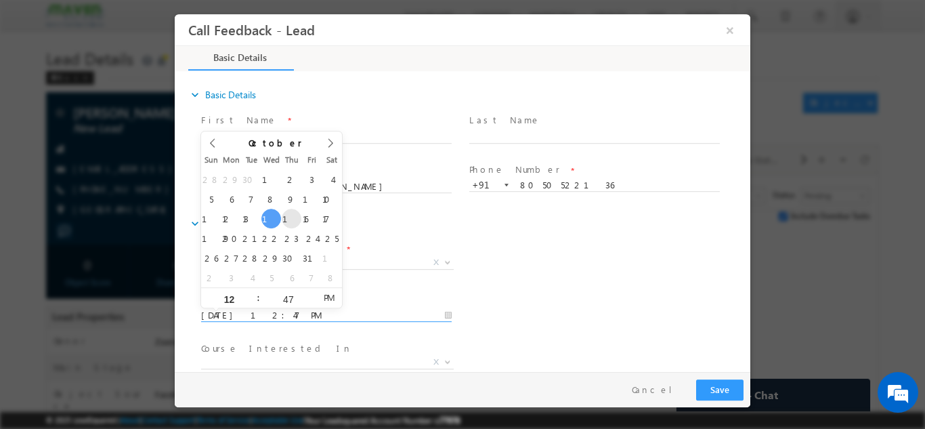
type input "16/10/2025 12:47 PM"
click at [577, 294] on div "Follow up Datetime * 16/10/2025 12:47 PM Program Type * Long Term Short Term X" at bounding box center [474, 313] width 552 height 50
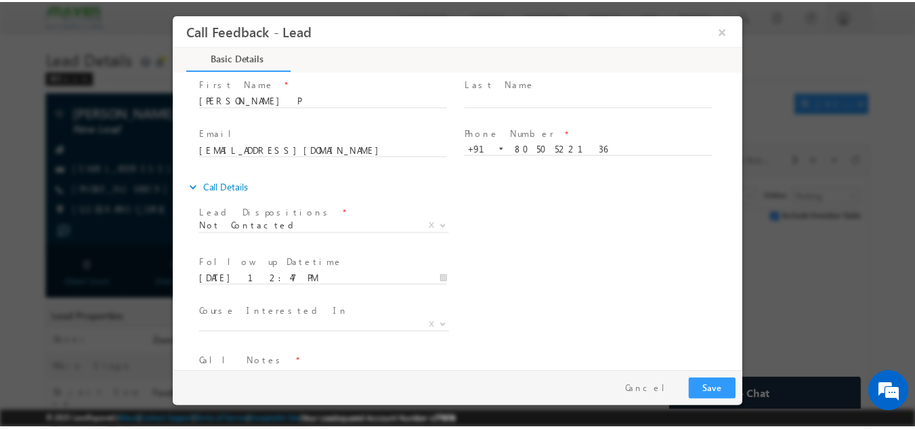
scroll to position [72, 0]
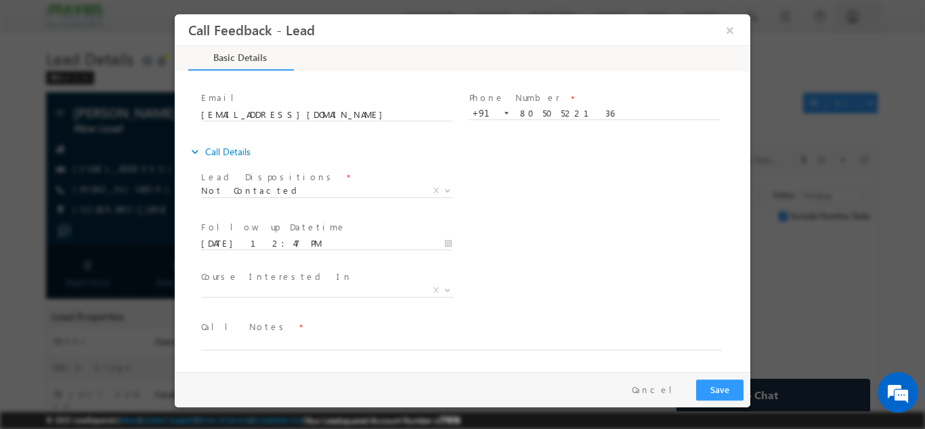
click at [233, 333] on span "Call Notes *" at bounding box center [454, 326] width 506 height 15
click at [233, 334] on textarea at bounding box center [461, 342] width 521 height 16
type textarea "NPU"
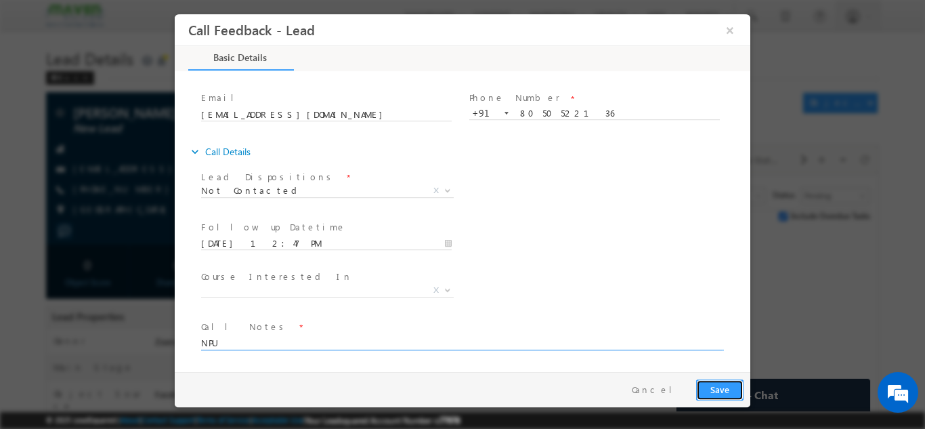
click at [724, 390] on button "Save" at bounding box center [719, 388] width 47 height 21
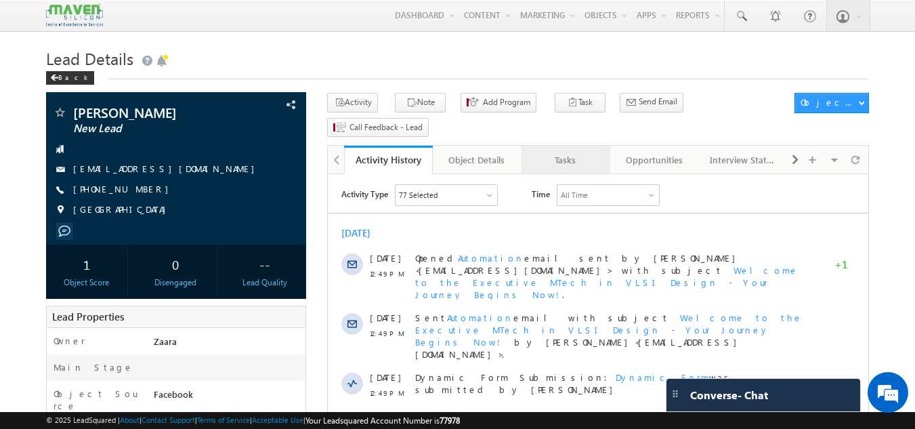
click at [568, 149] on link "Tasks" at bounding box center [565, 160] width 89 height 28
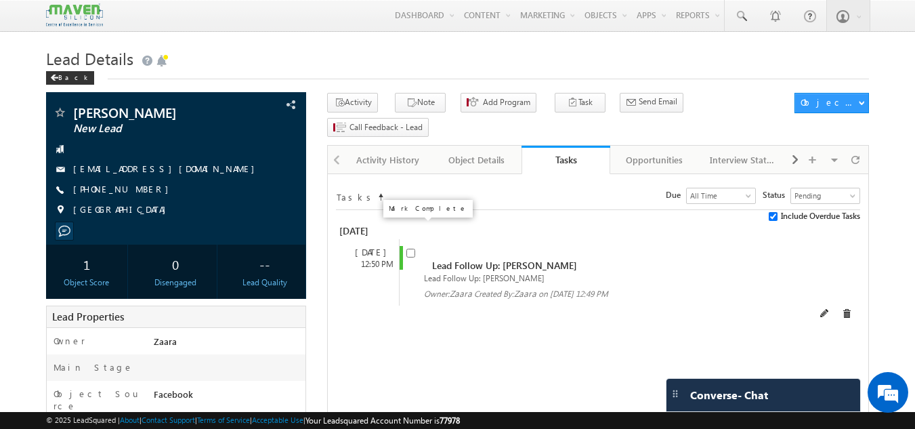
click at [406, 248] on input "checkbox" at bounding box center [410, 252] width 9 height 9
checkbox input "false"
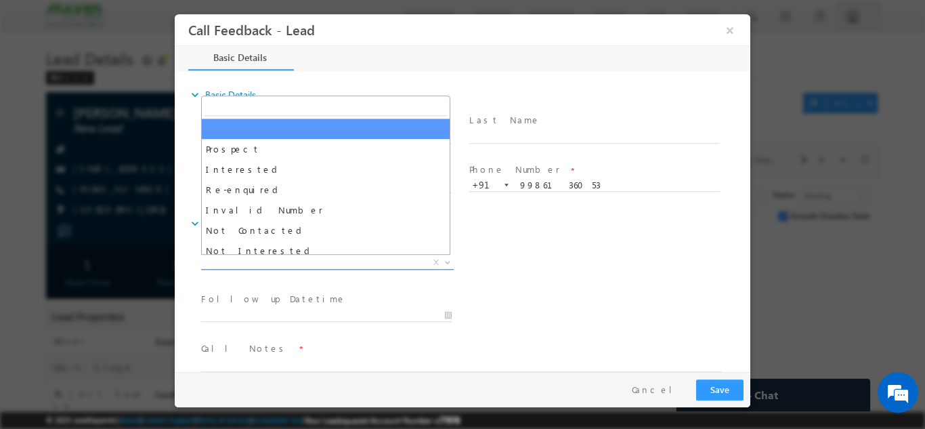
click at [243, 259] on span "X" at bounding box center [327, 262] width 253 height 14
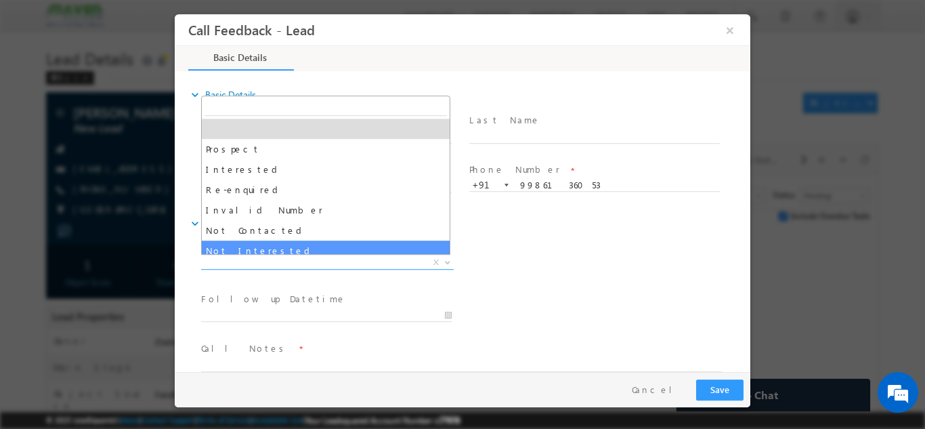
select select "Not Interested"
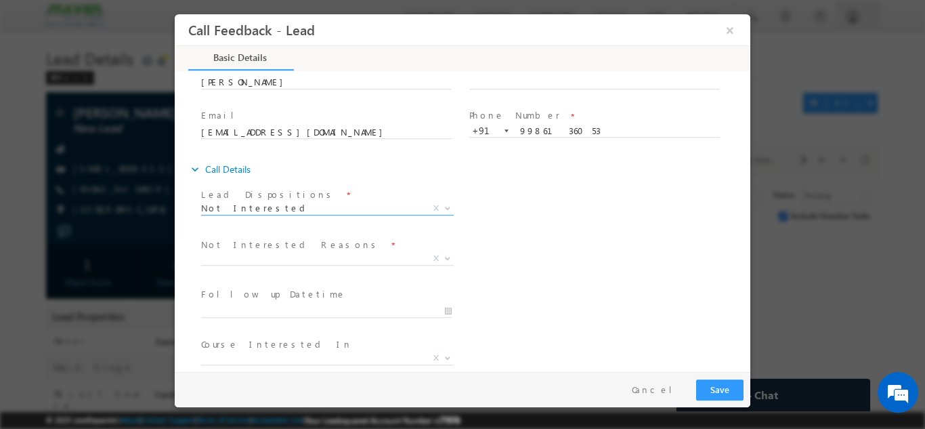
scroll to position [122, 0]
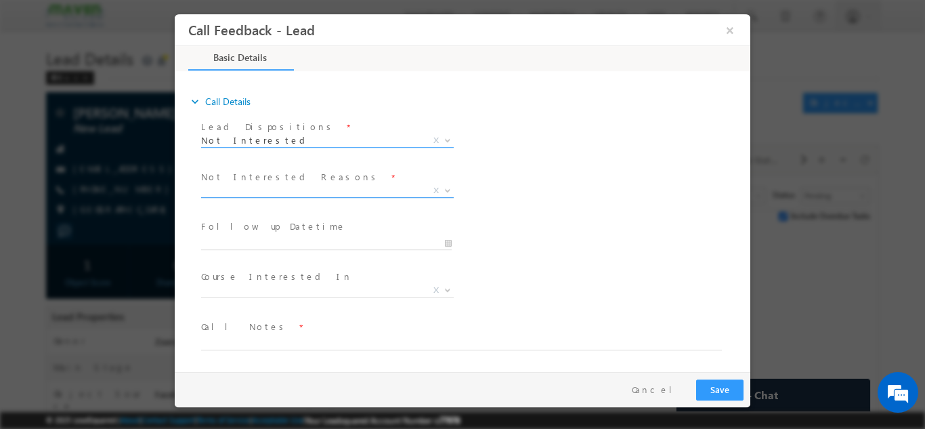
click at [242, 194] on span "X" at bounding box center [327, 190] width 253 height 14
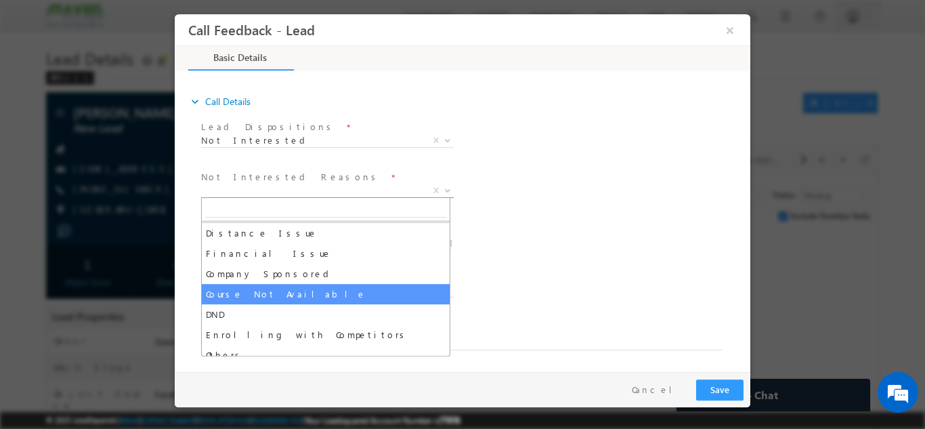
scroll to position [27, 0]
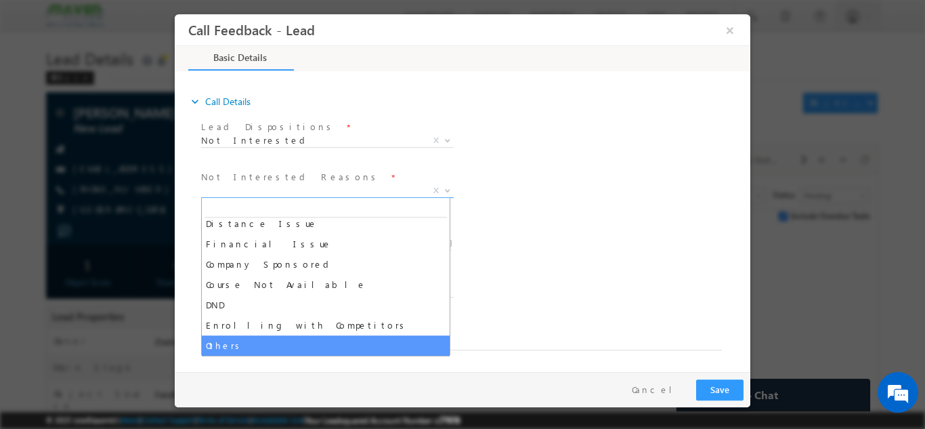
select select "Others"
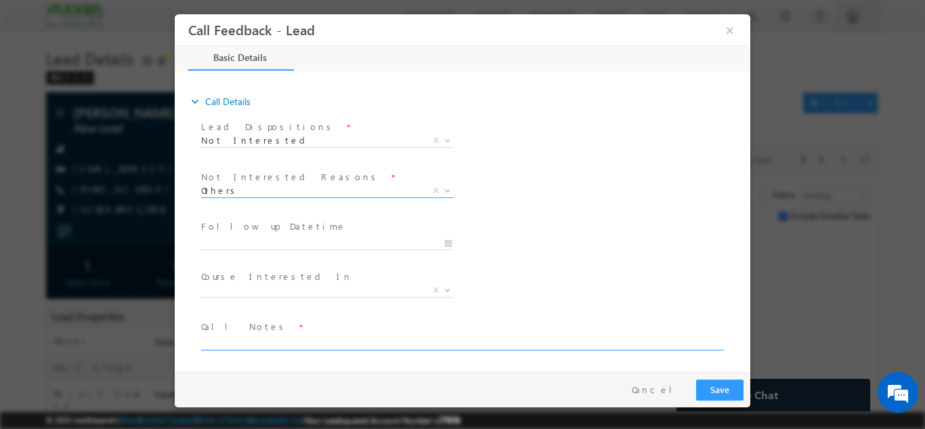
click at [271, 338] on textarea at bounding box center [461, 342] width 521 height 16
paste textarea "Received the call and said its wrong number"
type textarea "Received the call and said its wrong number"
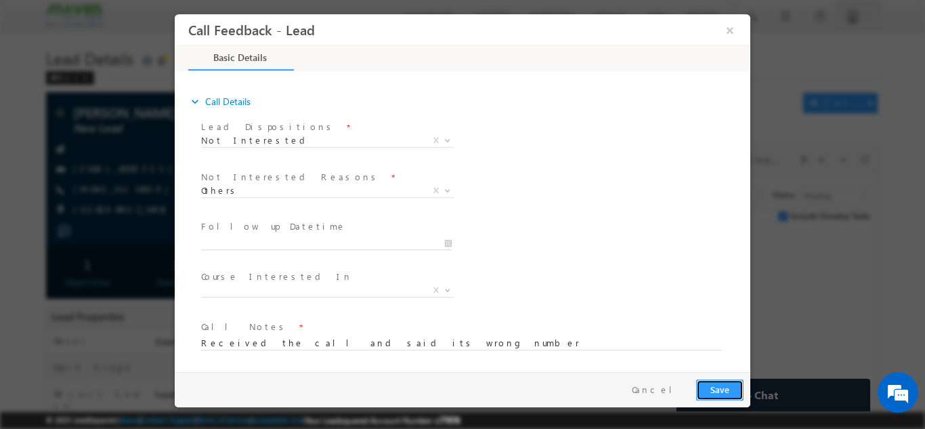
click at [724, 388] on button "Save" at bounding box center [719, 388] width 47 height 21
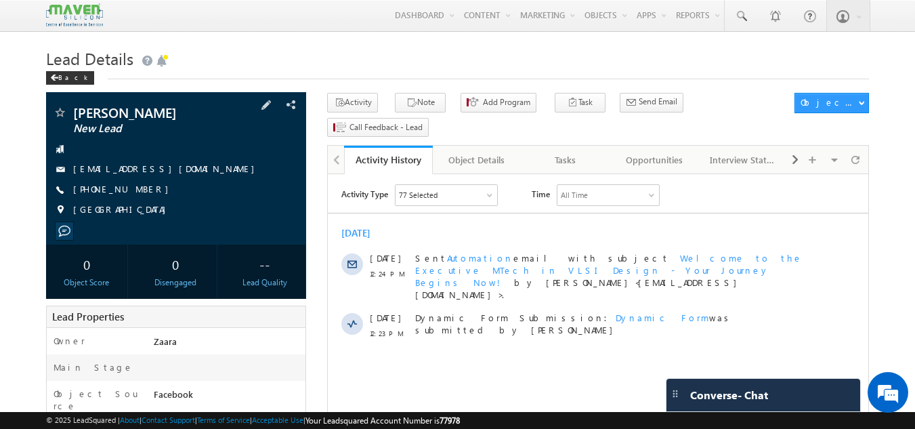
click at [137, 169] on link "[EMAIL_ADDRESS][DOMAIN_NAME]" at bounding box center [167, 168] width 188 height 12
click at [100, 172] on link "[EMAIL_ADDRESS][DOMAIN_NAME]" at bounding box center [167, 168] width 188 height 12
click at [571, 152] on div "Tasks" at bounding box center [565, 160] width 66 height 16
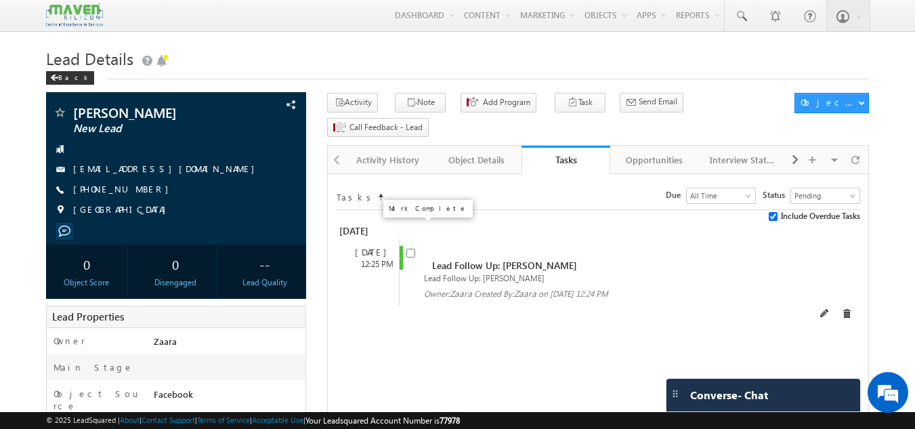
click at [413, 248] on input "checkbox" at bounding box center [410, 252] width 9 height 9
checkbox input "false"
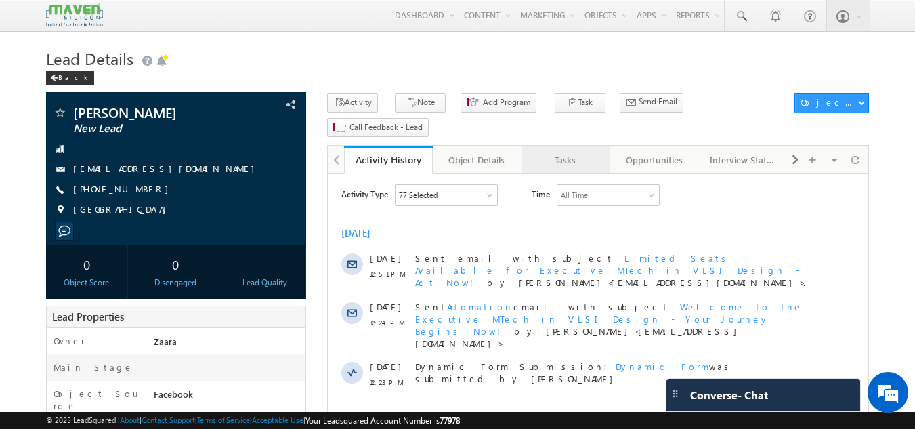
click at [583, 152] on div "Tasks" at bounding box center [565, 160] width 66 height 16
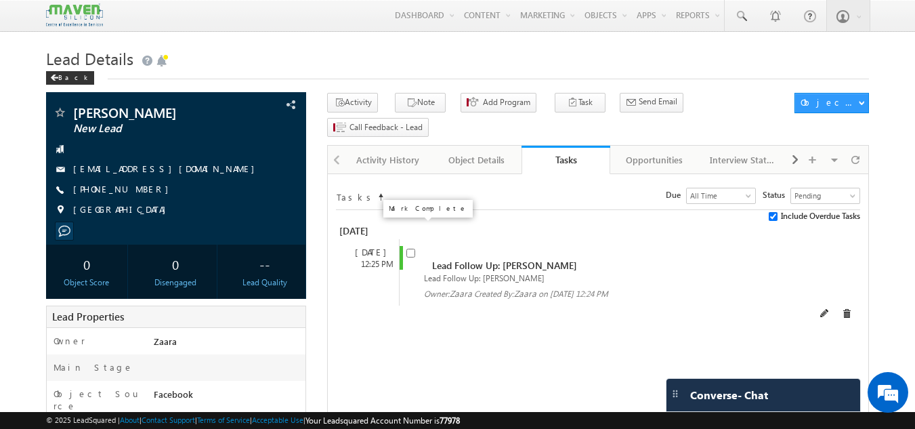
click at [411, 248] on input "checkbox" at bounding box center [410, 252] width 9 height 9
checkbox input "false"
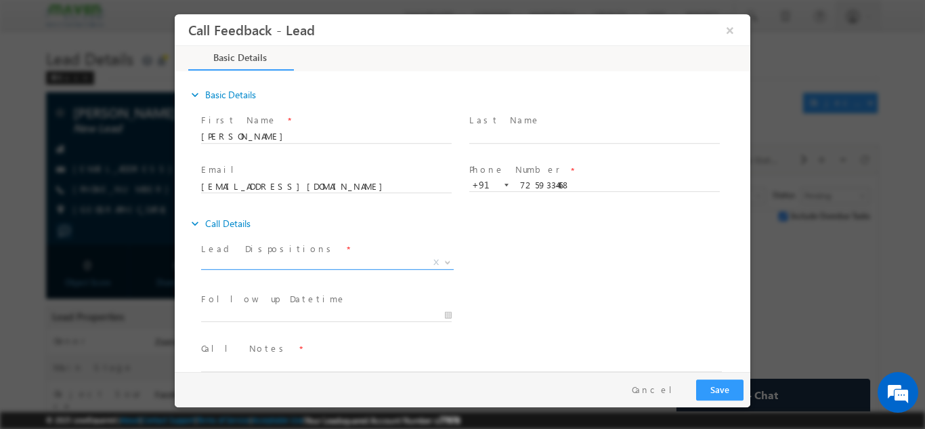
click at [303, 256] on span "X" at bounding box center [327, 262] width 253 height 14
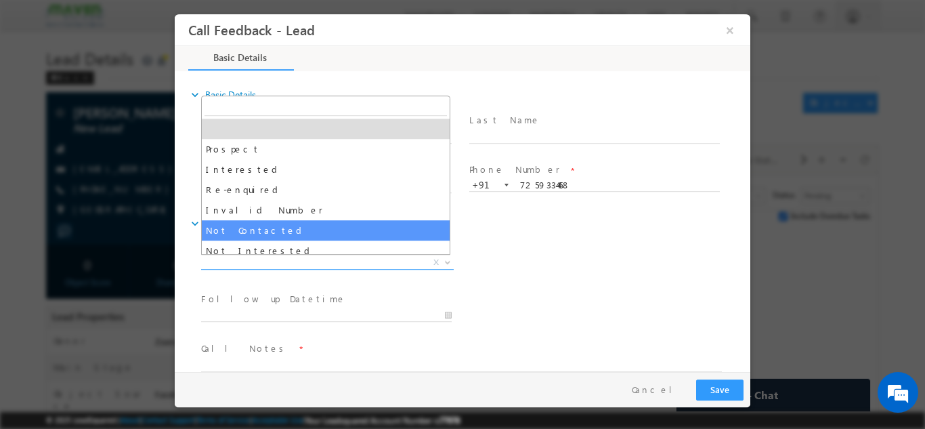
select select "Not Contacted"
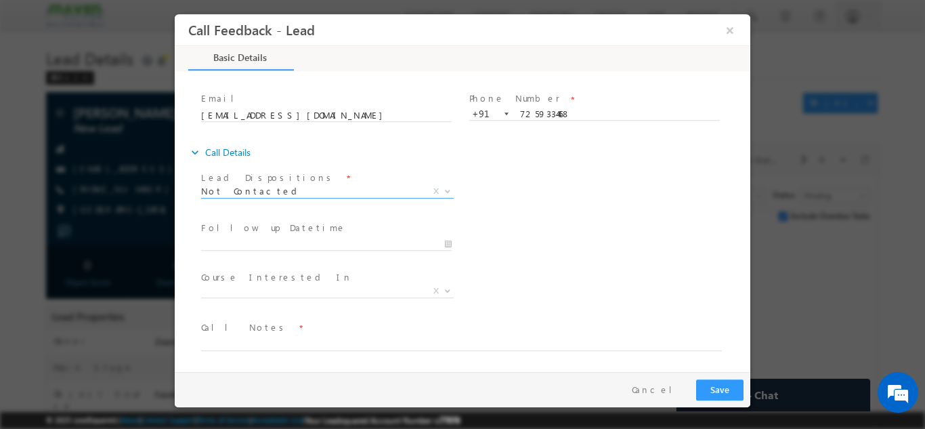
scroll to position [72, 0]
click at [225, 244] on input "15/10/2025 12:52 PM" at bounding box center [326, 243] width 250 height 14
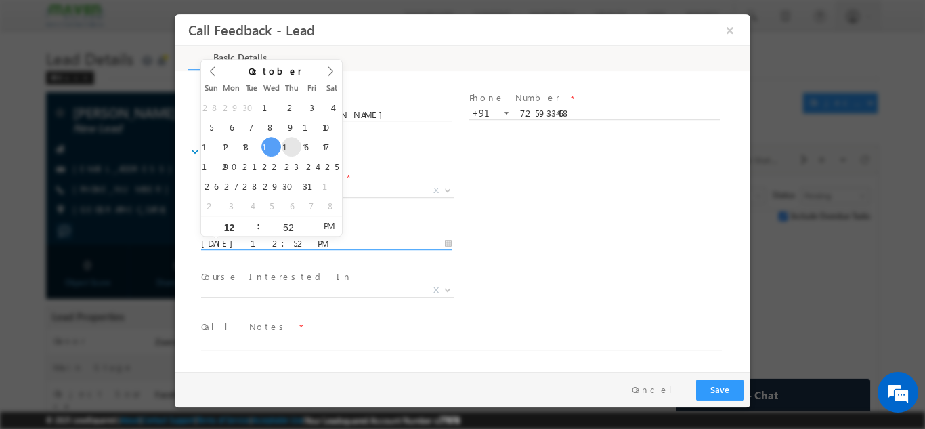
type input "16/10/2025 12:52 PM"
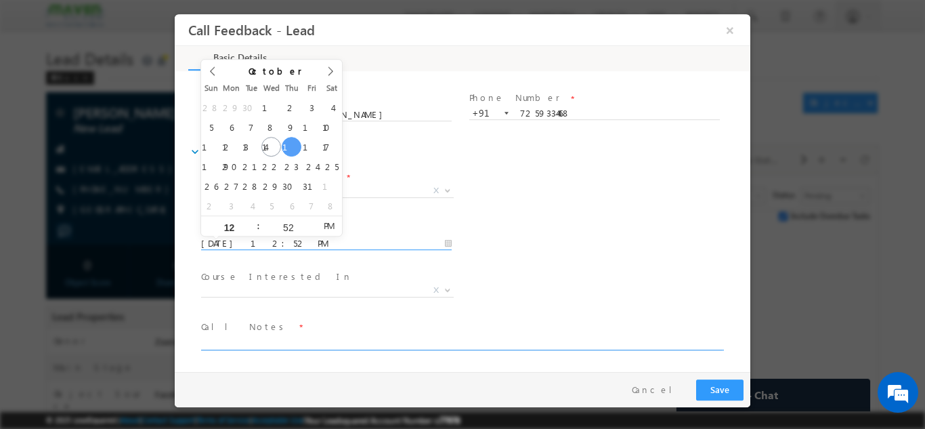
click at [283, 336] on textarea at bounding box center [461, 342] width 521 height 16
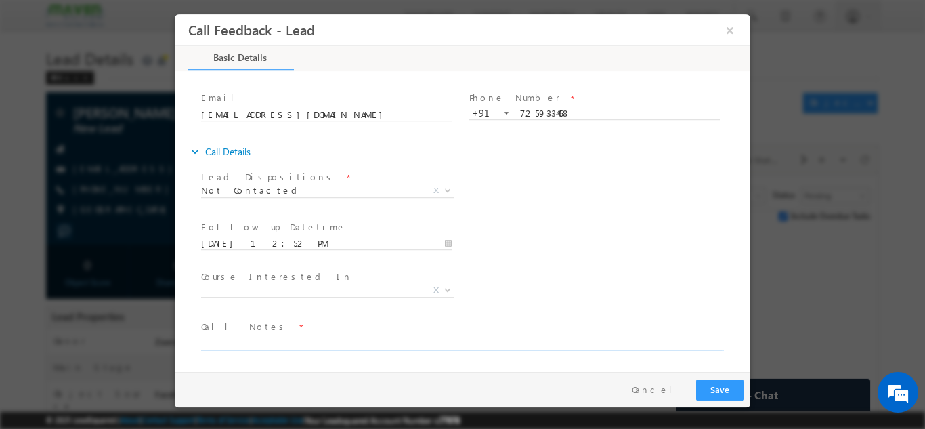
paste textarea "Lead Added to LSQ / Incoming call are unavailable"
click at [481, 341] on textarea "Lead Added to LSQ / Incoming call are unavailable" at bounding box center [461, 342] width 521 height 16
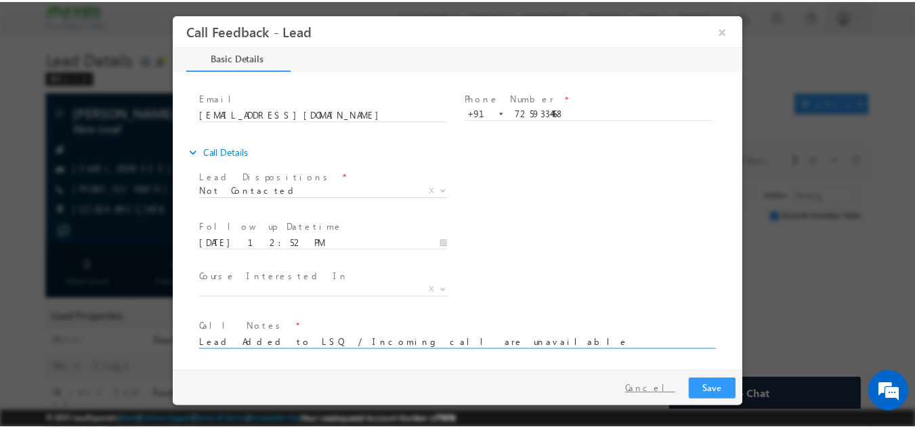
scroll to position [0, 0]
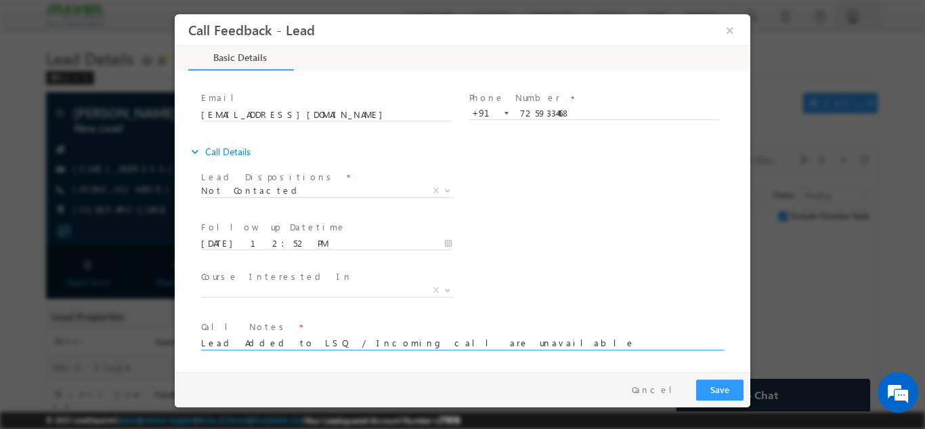
type textarea "Lead Added to LSQ / Incoming call are unavailable"
click at [722, 384] on button "Save" at bounding box center [719, 388] width 47 height 21
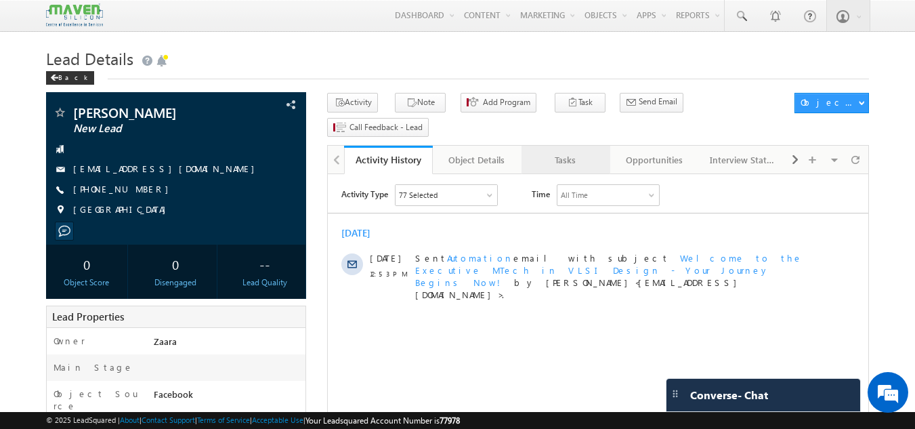
click at [562, 152] on div "Tasks" at bounding box center [565, 160] width 66 height 16
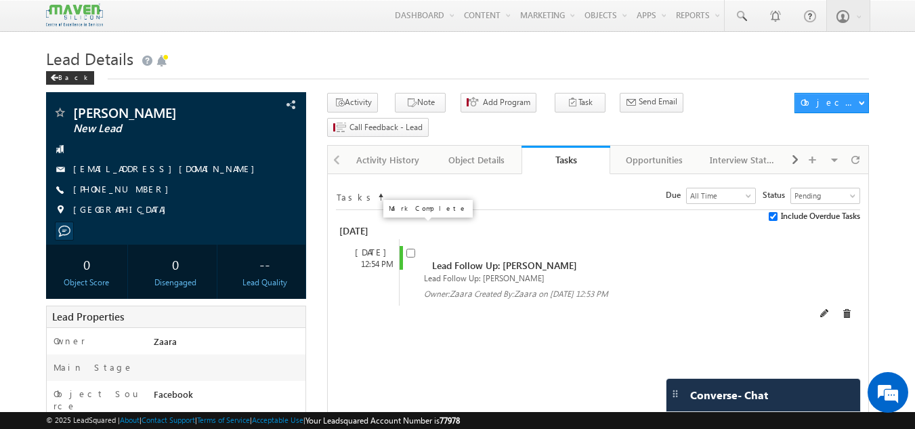
click at [414, 248] on input "checkbox" at bounding box center [410, 252] width 9 height 9
checkbox input "false"
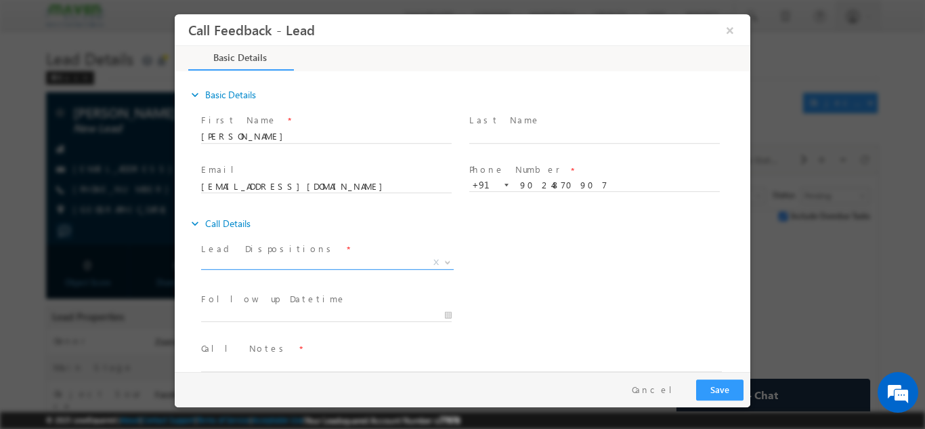
click at [268, 258] on span "X" at bounding box center [327, 262] width 253 height 14
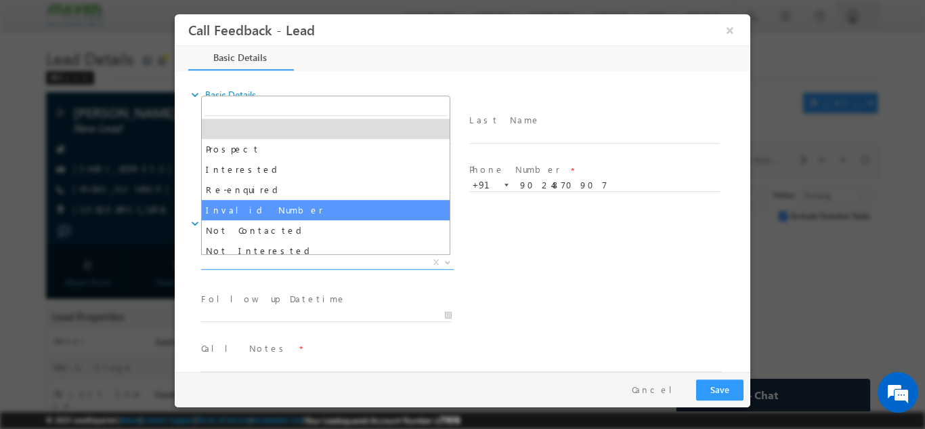
scroll to position [68, 0]
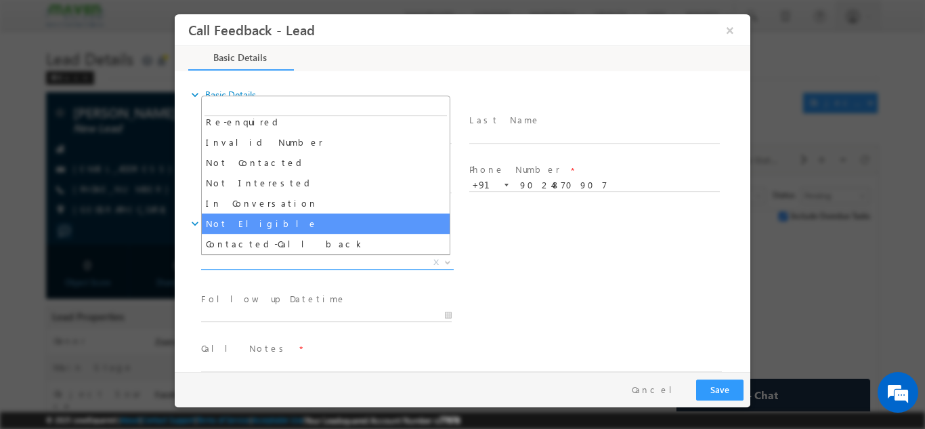
select select "Not Eligible"
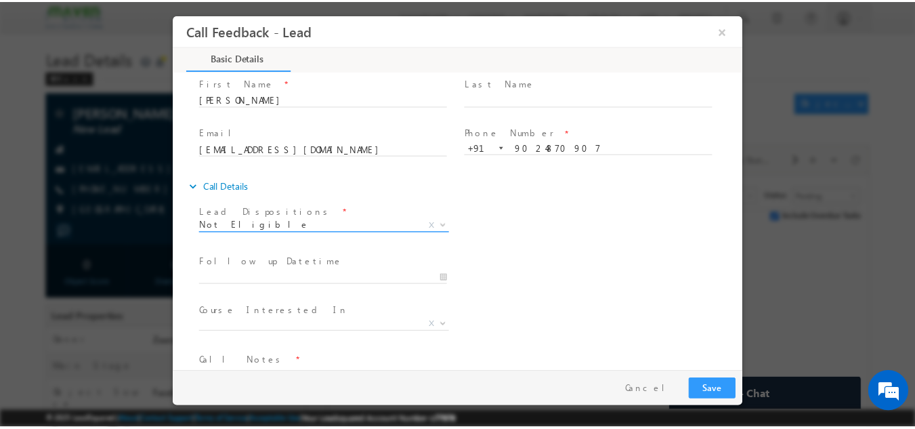
scroll to position [72, 0]
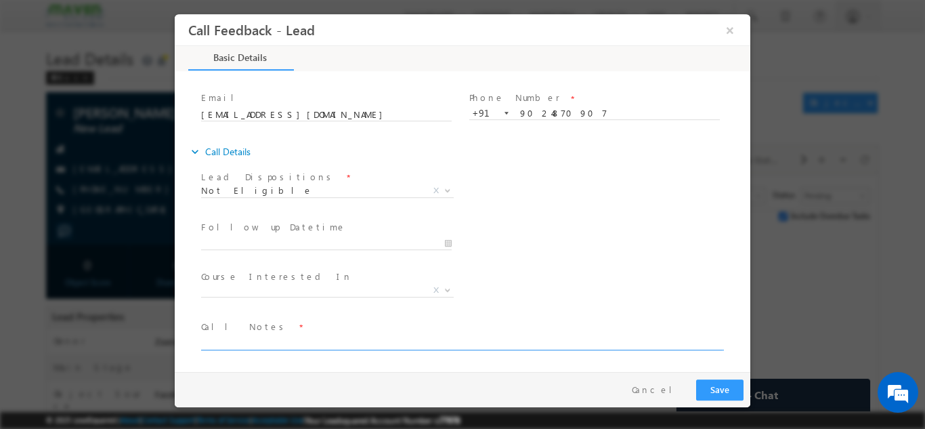
click at [238, 336] on textarea at bounding box center [461, 342] width 521 height 16
paste textarea "By name Irshad received the call and said its wrong number"
type textarea "By name Irshad received the call and said its wrong number"
click at [703, 385] on button "Save" at bounding box center [719, 388] width 47 height 21
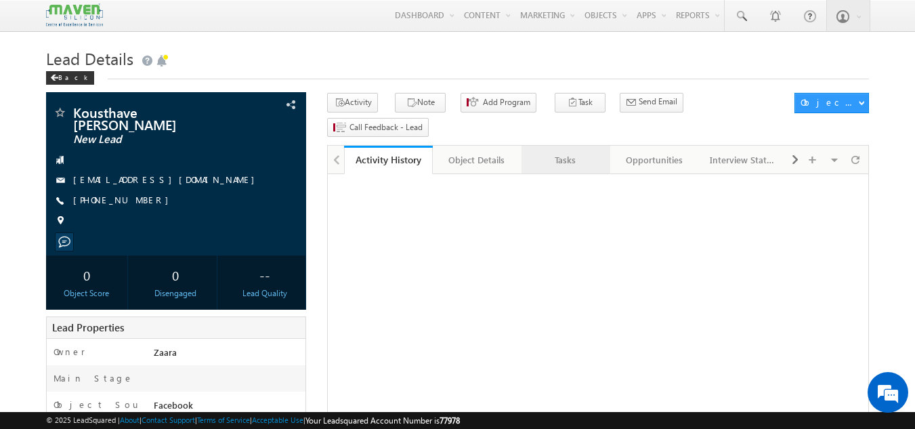
click at [557, 152] on div "Tasks" at bounding box center [565, 160] width 66 height 16
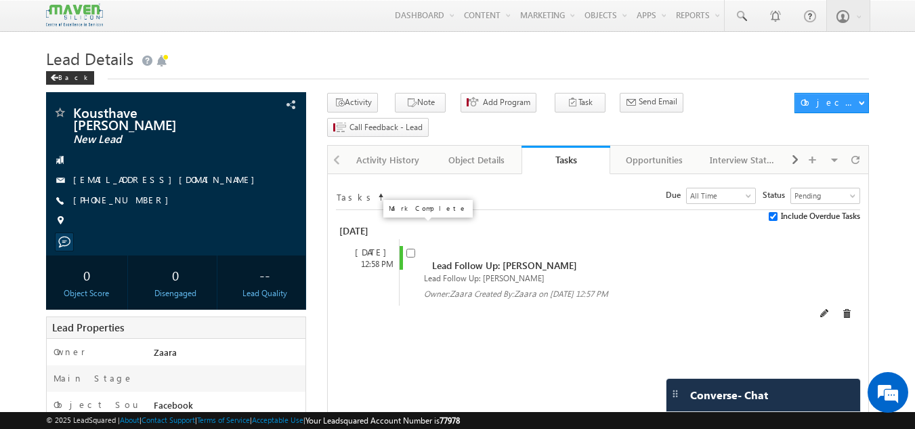
click at [412, 248] on input "checkbox" at bounding box center [410, 252] width 9 height 9
checkbox input "false"
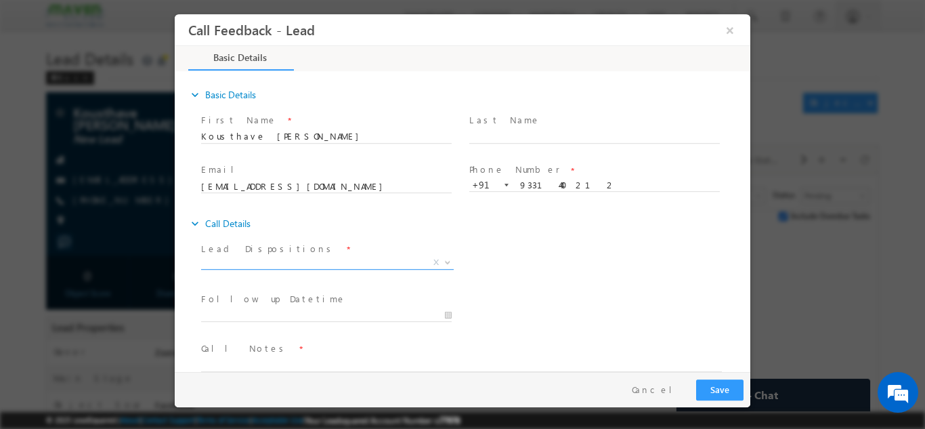
click at [257, 259] on span "X" at bounding box center [327, 262] width 253 height 14
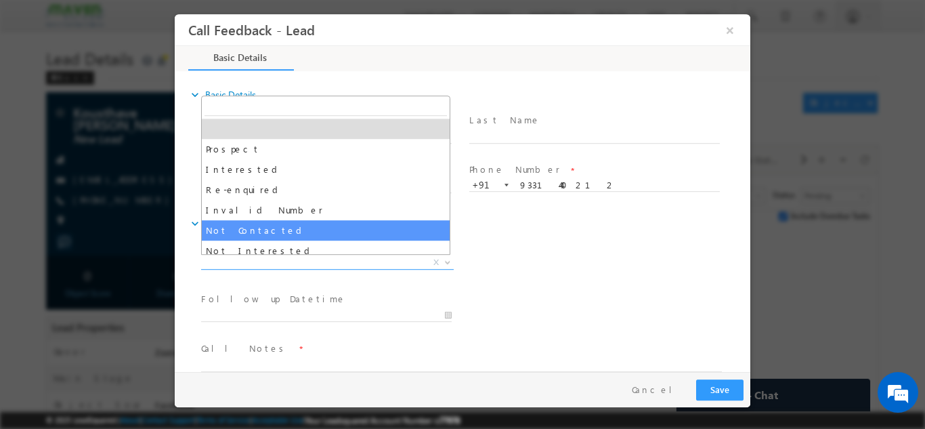
select select "Not Contacted"
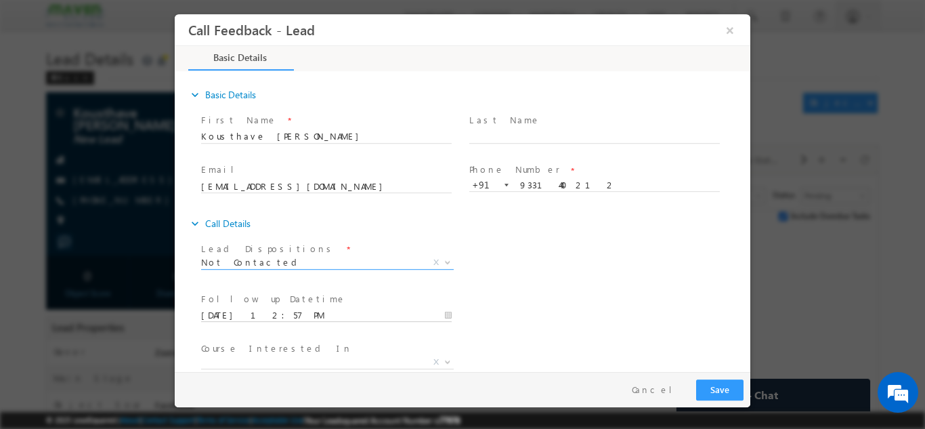
click at [264, 310] on input "15/10/2025 12:57 PM" at bounding box center [326, 315] width 250 height 14
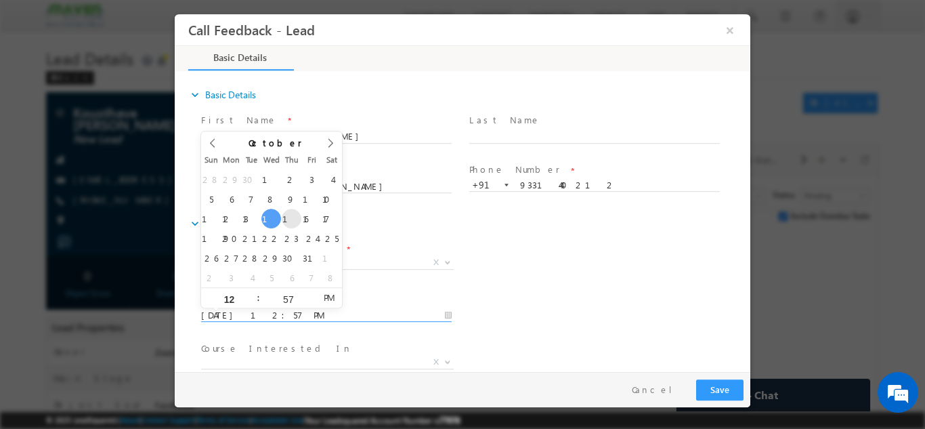
type input "16/10/2025 12:57 PM"
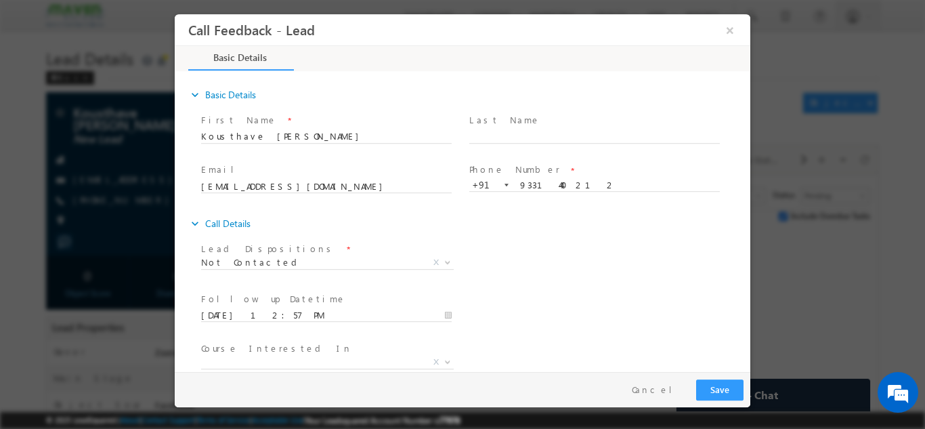
click at [587, 260] on div "Lead Dispositions * Prospect Interested Re-enquired Invalid Number Not Contacte…" at bounding box center [474, 263] width 552 height 50
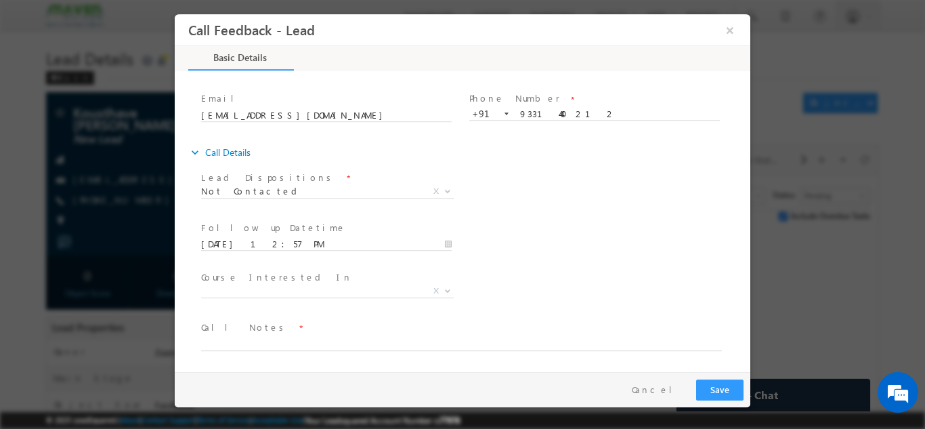
scroll to position [72, 0]
click at [236, 328] on label "Call Notes" at bounding box center [244, 326] width 87 height 13
click at [238, 337] on textarea at bounding box center [461, 342] width 521 height 16
paste textarea "Coming as Invalid Number"
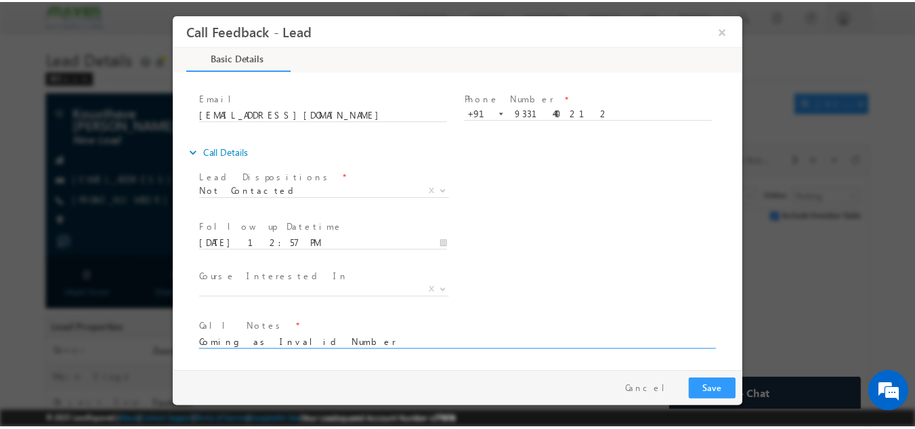
scroll to position [0, 0]
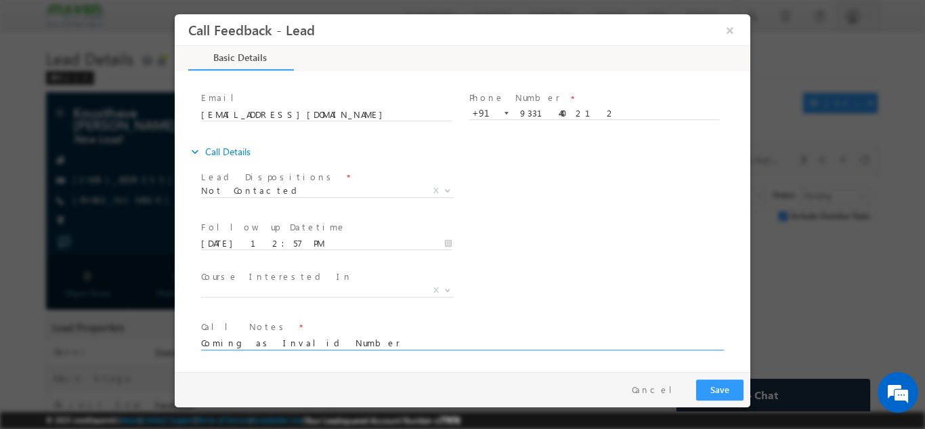
type textarea "Coming as Invalid Number"
click at [721, 392] on button "Save" at bounding box center [719, 388] width 47 height 21
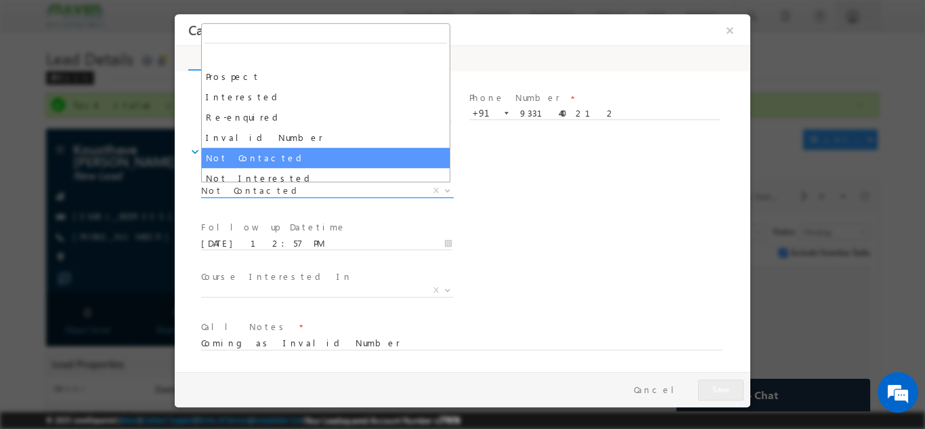
click at [267, 190] on span "Not Contacted" at bounding box center [311, 189] width 220 height 12
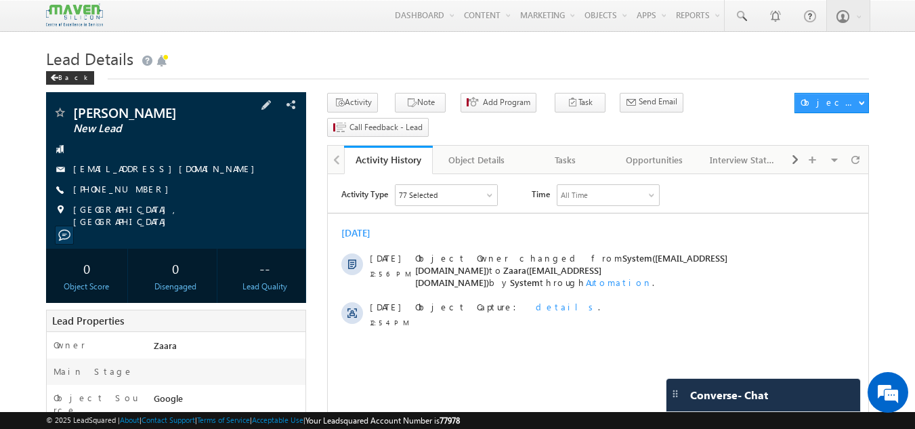
click at [110, 175] on span "[EMAIL_ADDRESS][DOMAIN_NAME]" at bounding box center [167, 169] width 188 height 14
click at [110, 173] on link "[EMAIL_ADDRESS][DOMAIN_NAME]" at bounding box center [167, 168] width 188 height 12
click at [579, 147] on link "Tasks" at bounding box center [565, 160] width 89 height 28
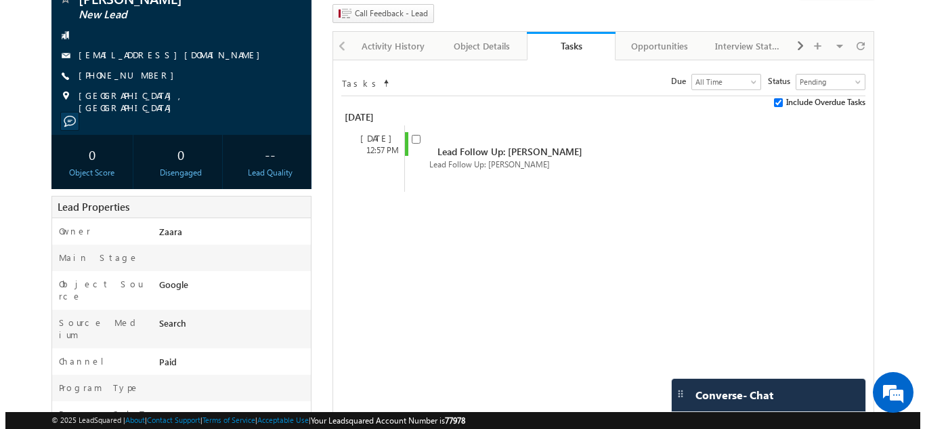
scroll to position [135, 0]
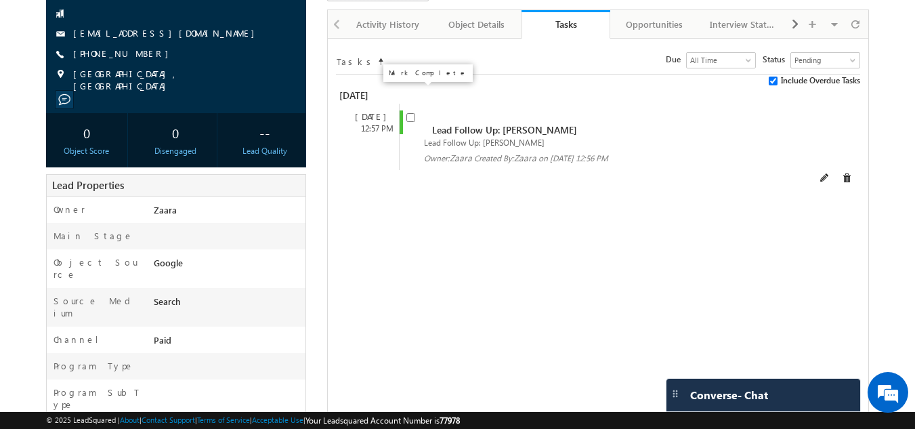
click at [412, 113] on input "checkbox" at bounding box center [410, 117] width 9 height 9
checkbox input "false"
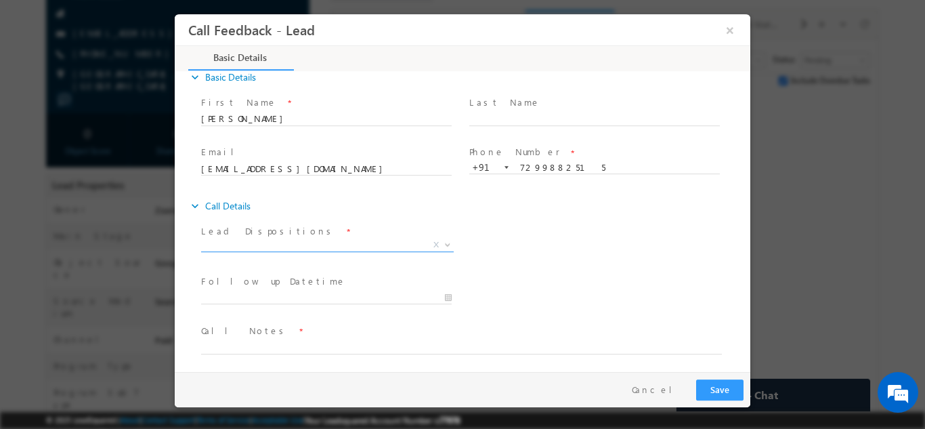
scroll to position [22, 0]
click at [336, 246] on span "Prospect Interested Re-enquired Invalid Number Not Contacted Not Interested In …" at bounding box center [332, 242] width 263 height 16
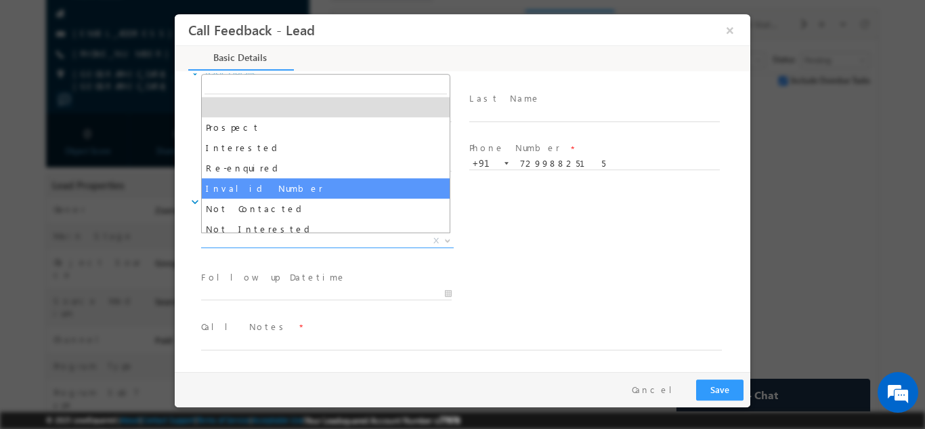
scroll to position [68, 0]
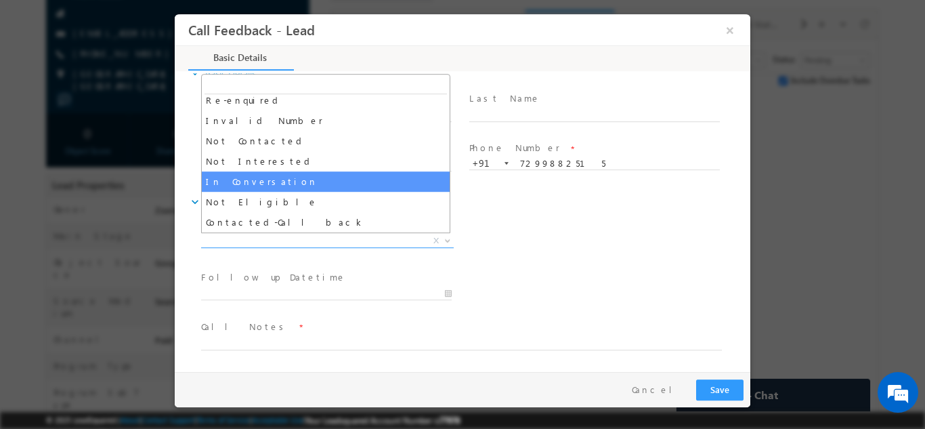
select select "In Conversation"
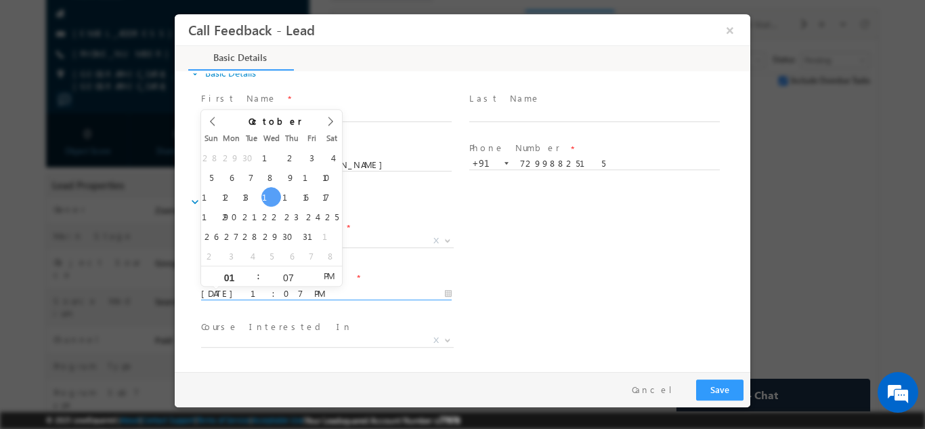
click at [307, 287] on input "[DATE] 1:07 PM" at bounding box center [326, 293] width 250 height 14
type input "[DATE] 1:07 PM"
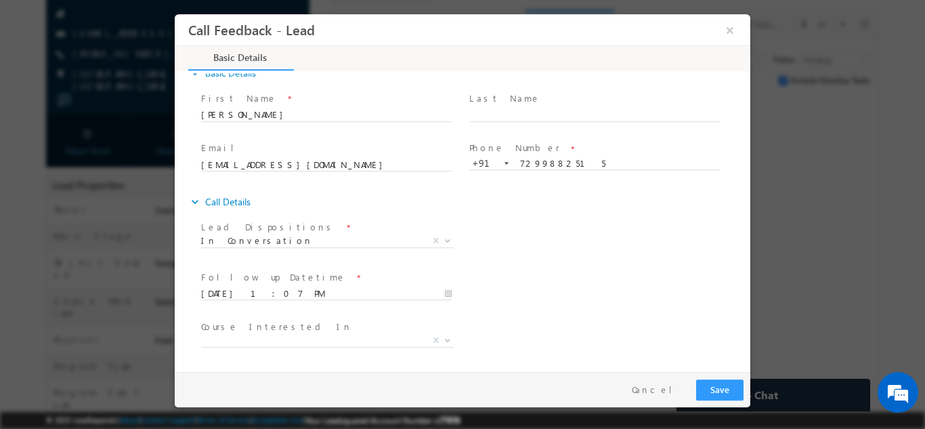
click at [478, 252] on div "Lead Dispositions * Prospect Interested Re-enquired Invalid Number Not Contacte…" at bounding box center [474, 242] width 552 height 50
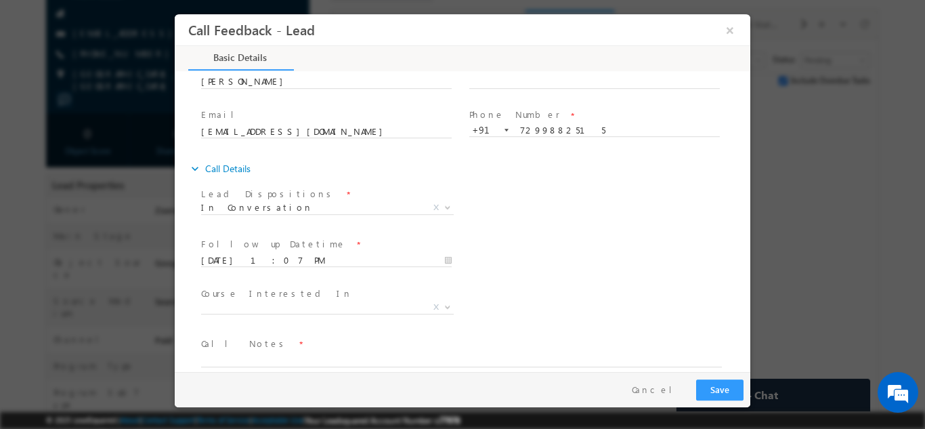
scroll to position [72, 0]
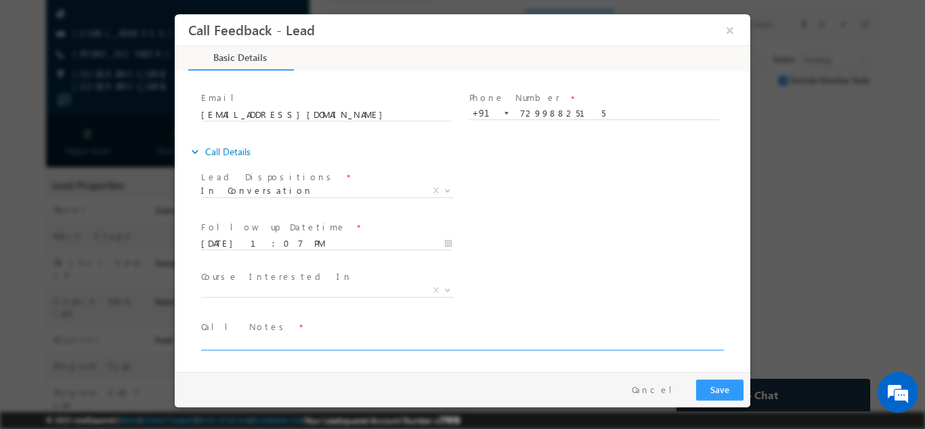
click at [346, 336] on textarea at bounding box center [461, 342] width 521 height 16
click at [728, 32] on button "×" at bounding box center [729, 29] width 23 height 25
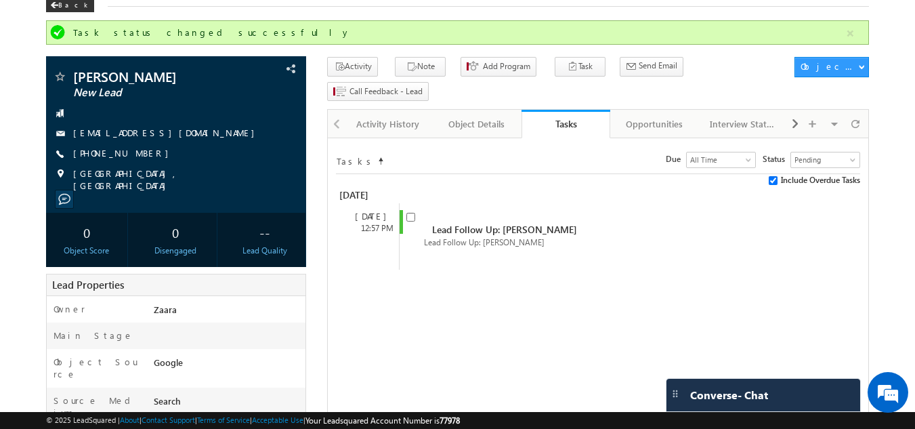
scroll to position [66, 0]
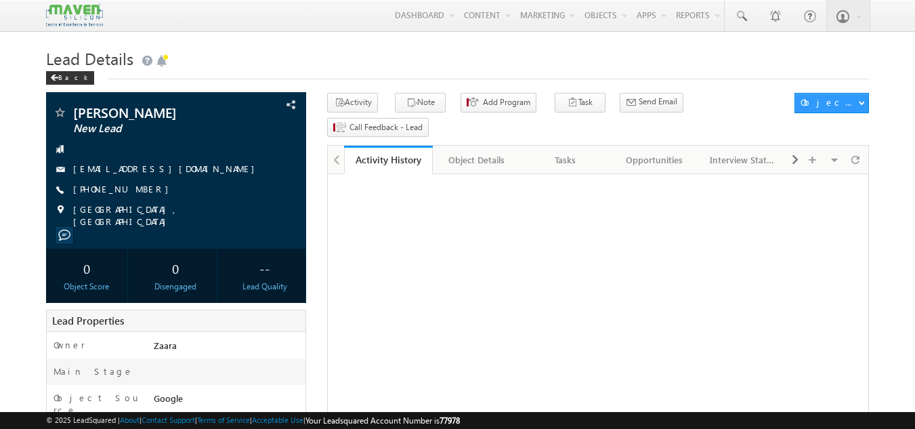
scroll to position [68, 0]
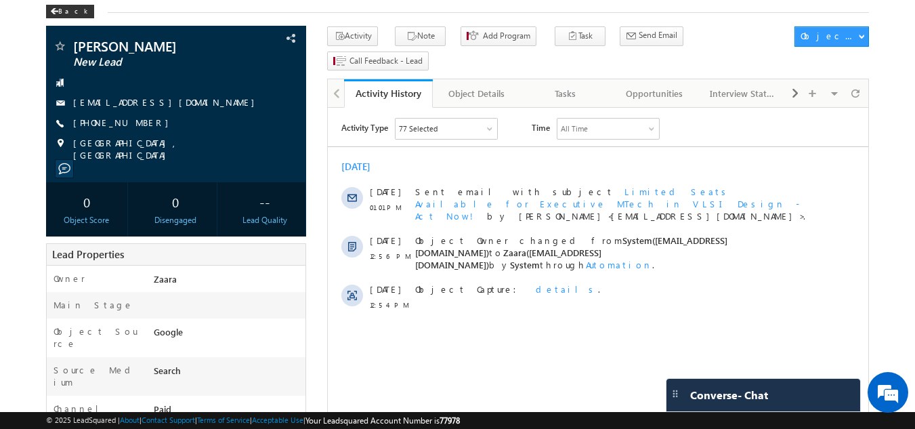
scroll to position [0, 0]
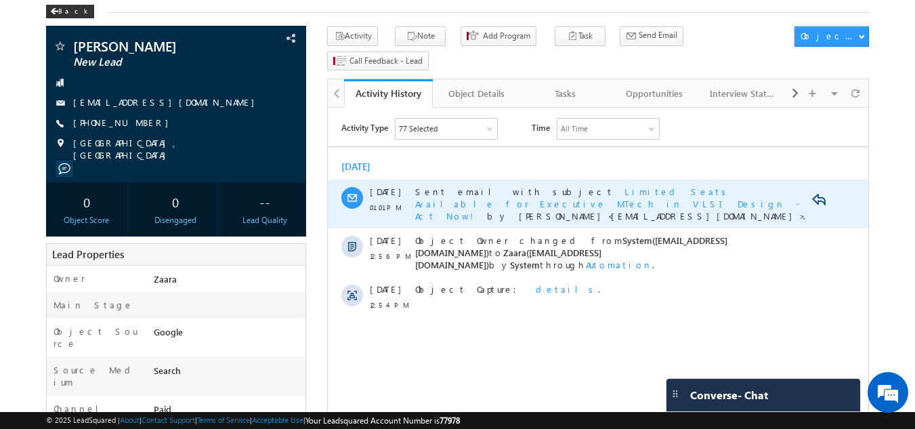
click at [616, 192] on span "Limited Seats Available for Executive MTech in VLSI Design - Act Now!" at bounding box center [607, 203] width 384 height 36
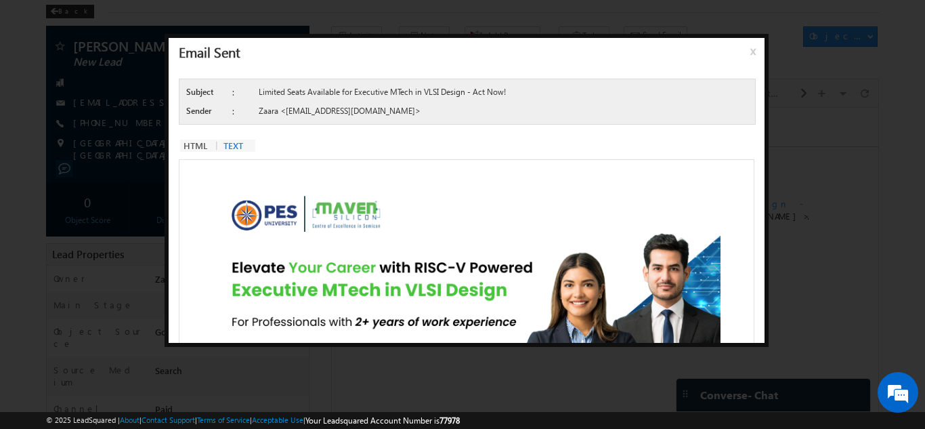
scroll to position [1, 0]
click at [463, 183] on img at bounding box center [461, 298] width 518 height 259
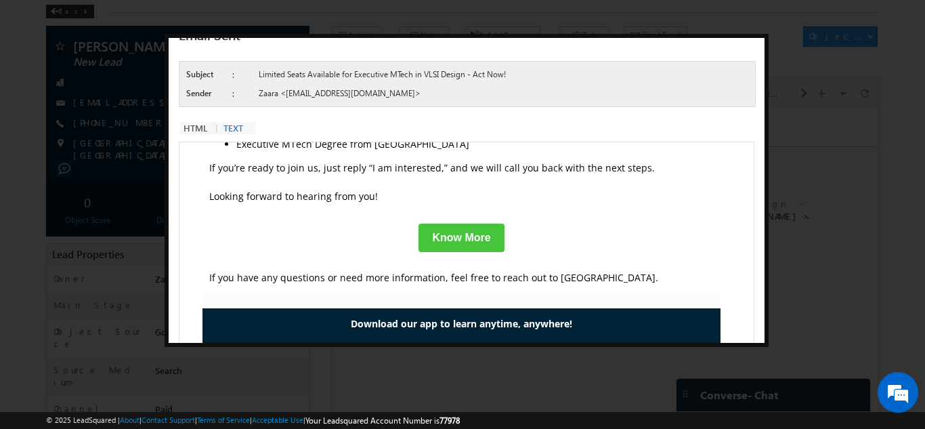
scroll to position [525, 0]
click at [798, 105] on div at bounding box center [462, 214] width 925 height 429
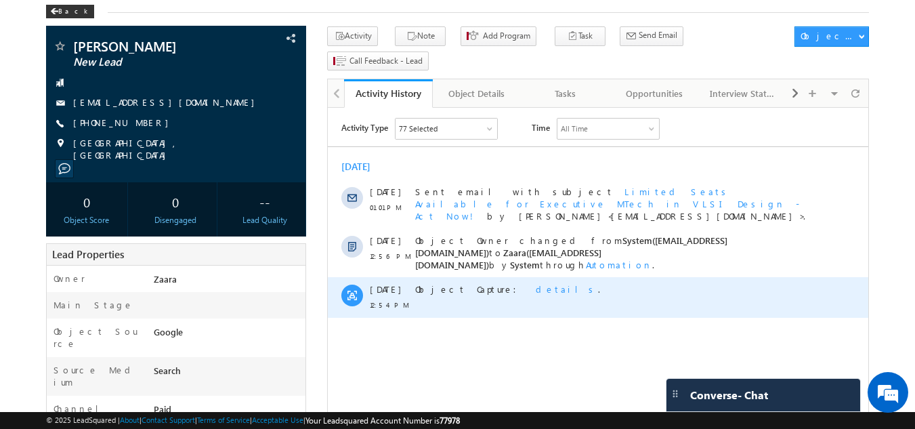
click at [535, 283] on span "details" at bounding box center [566, 289] width 62 height 12
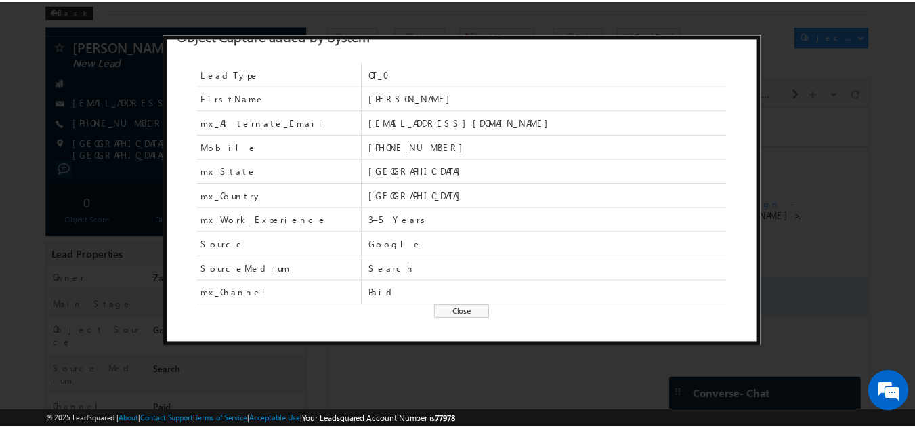
scroll to position [17, 0]
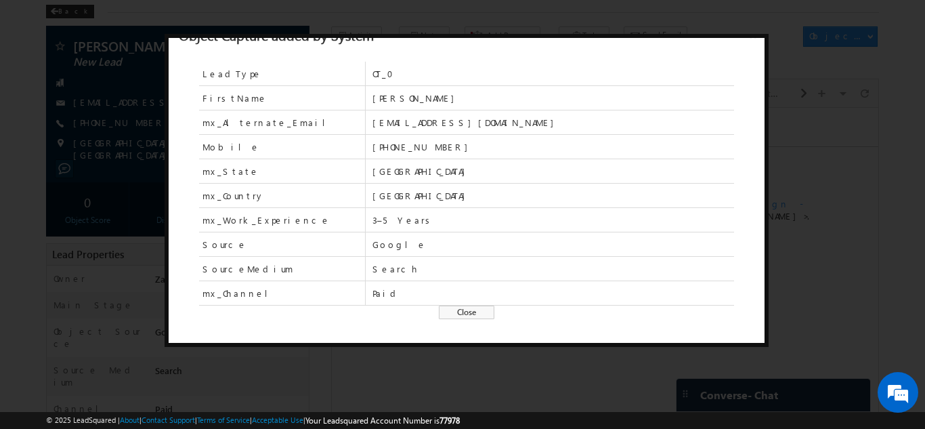
click at [454, 315] on span "Close" at bounding box center [467, 312] width 56 height 14
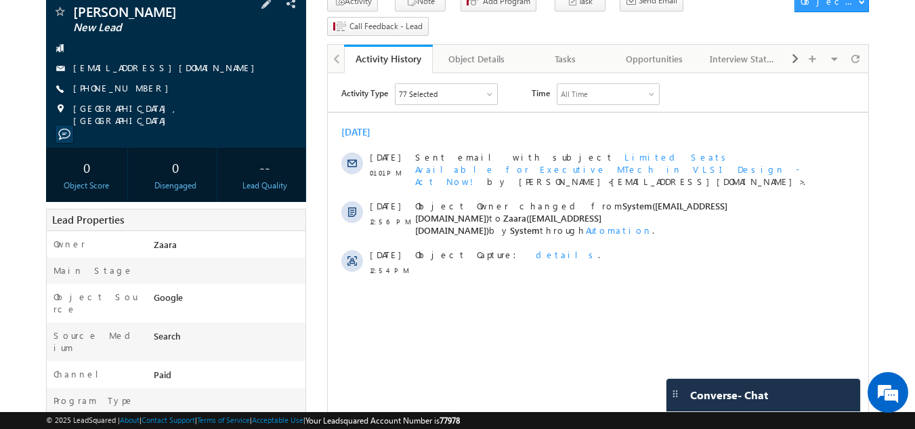
scroll to position [103, 0]
